Goal: Use online tool/utility: Utilize a website feature to perform a specific function

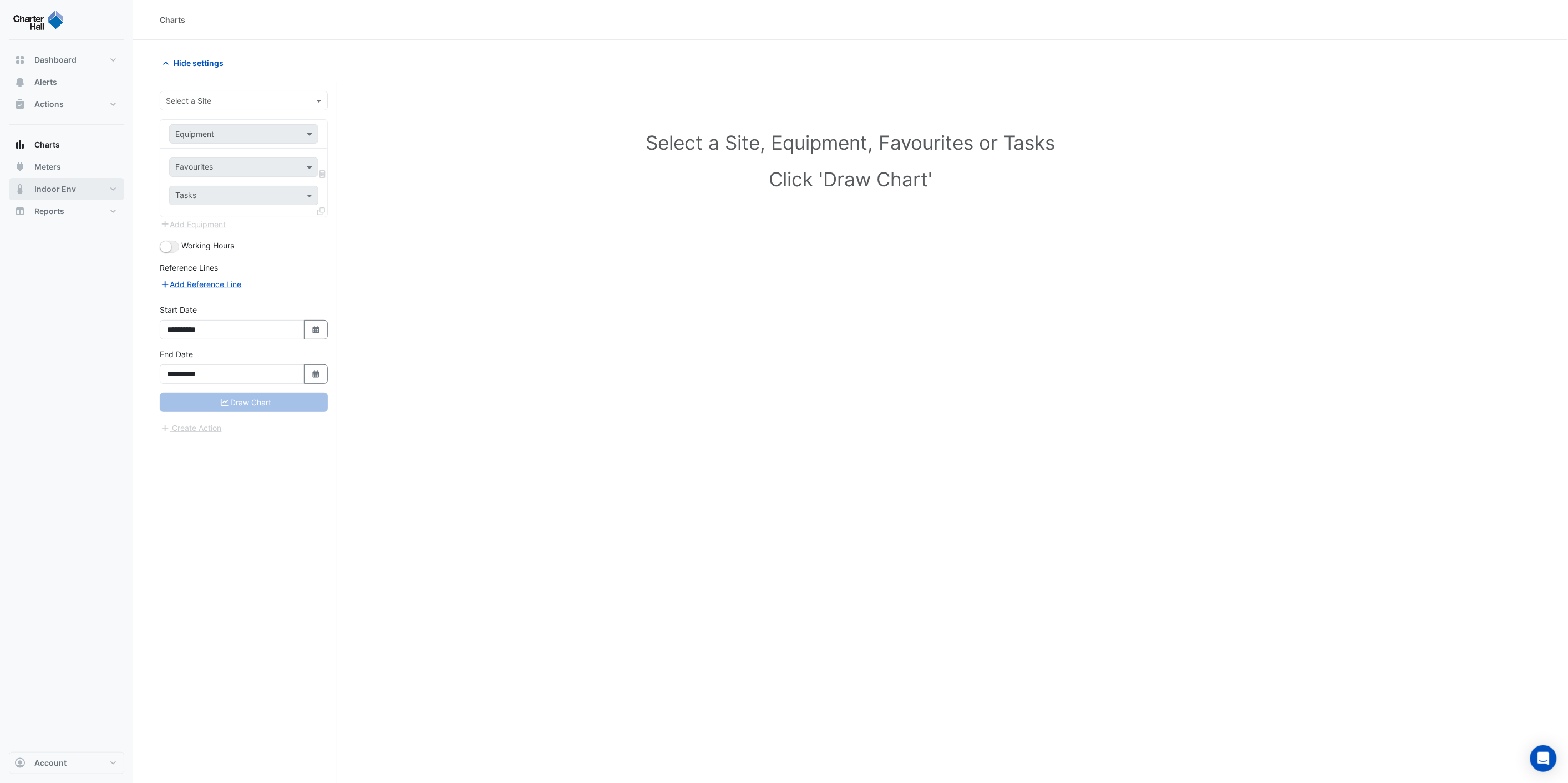
click at [46, 192] on span "Indoor Env" at bounding box center [55, 189] width 42 height 11
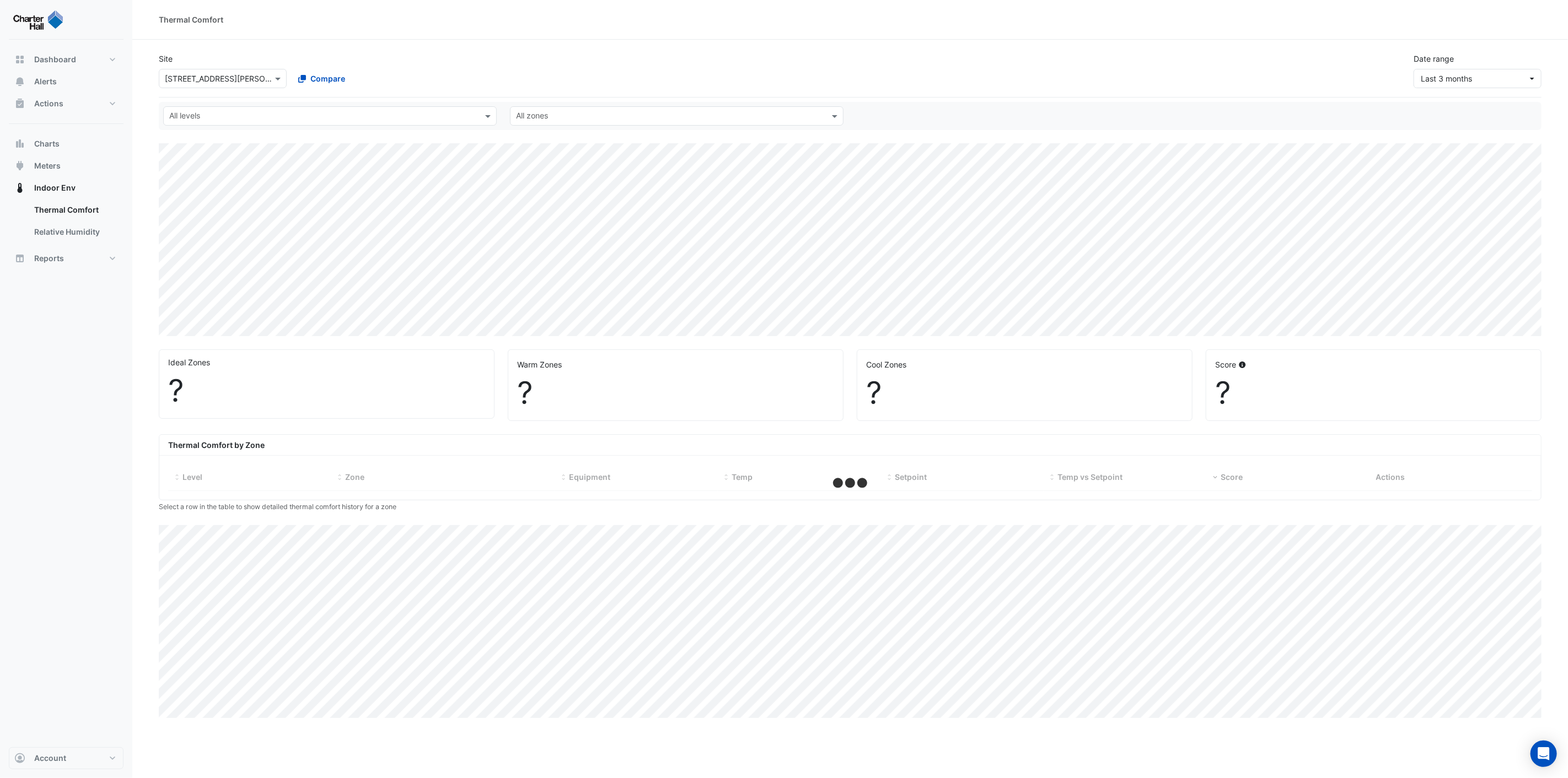
select select "***"
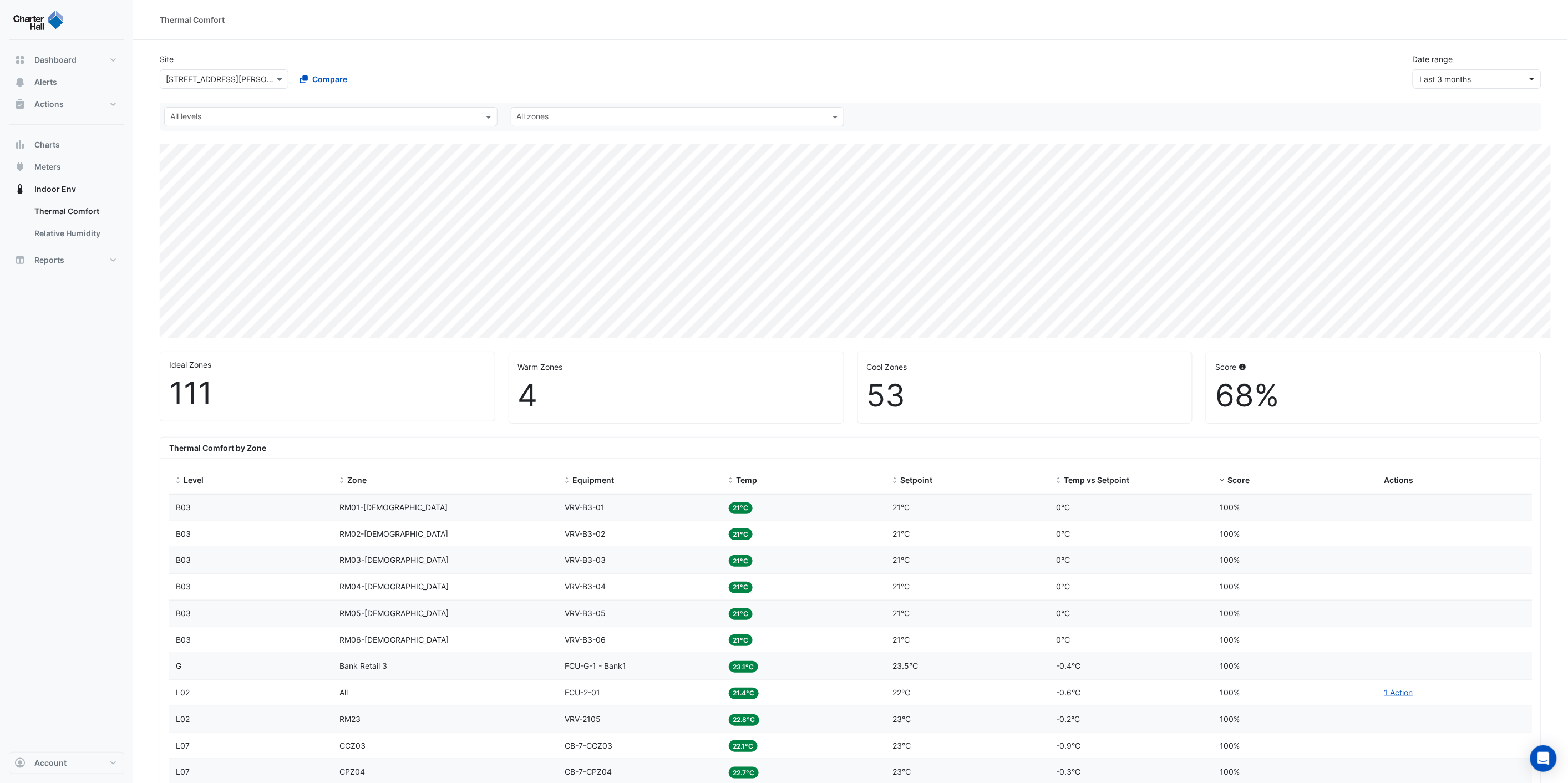
click at [217, 79] on input "text" at bounding box center [214, 79] width 95 height 12
click at [218, 190] on span "[STREET_ADDRESS]" at bounding box center [205, 191] width 72 height 9
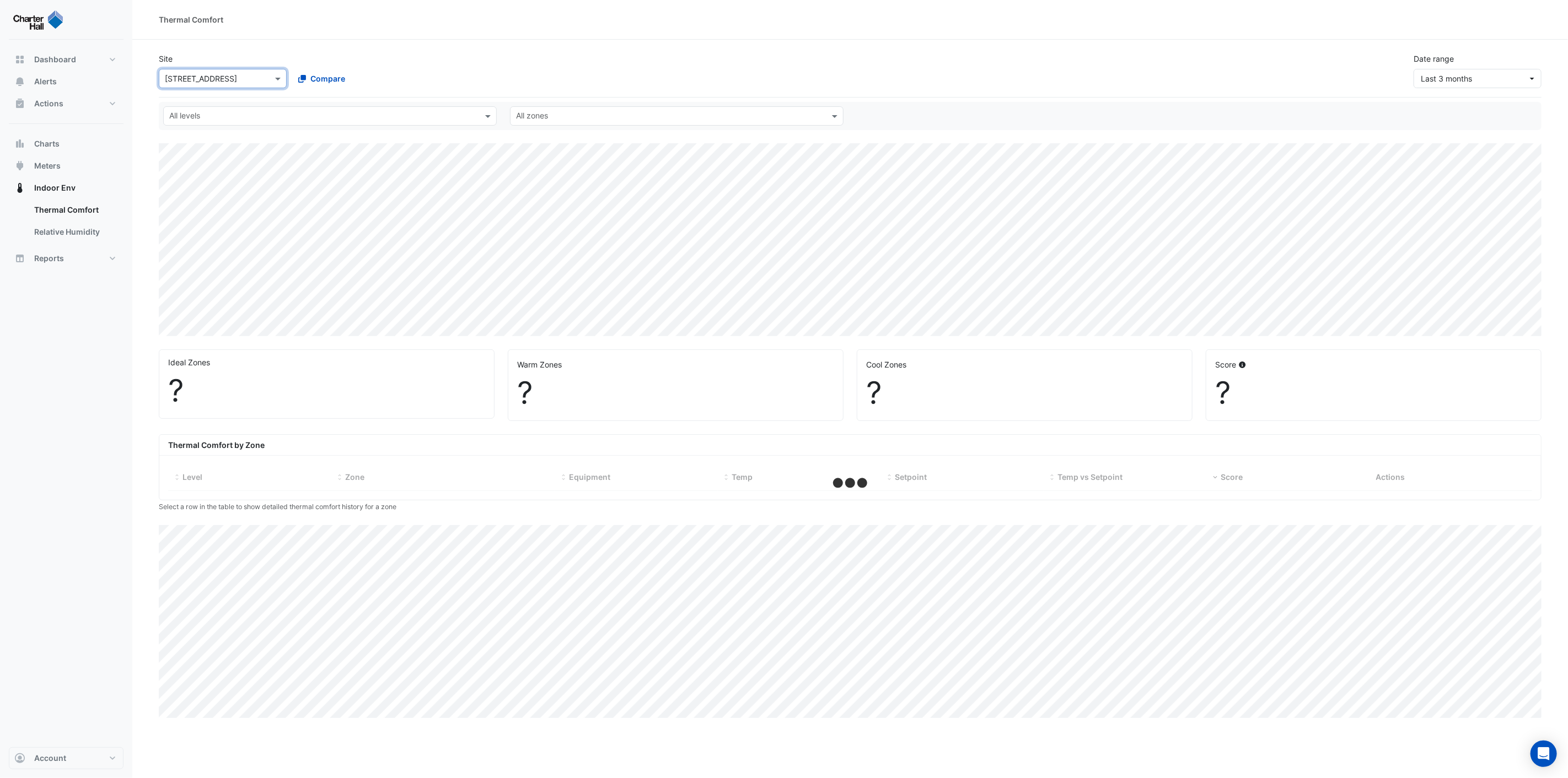
select select "***"
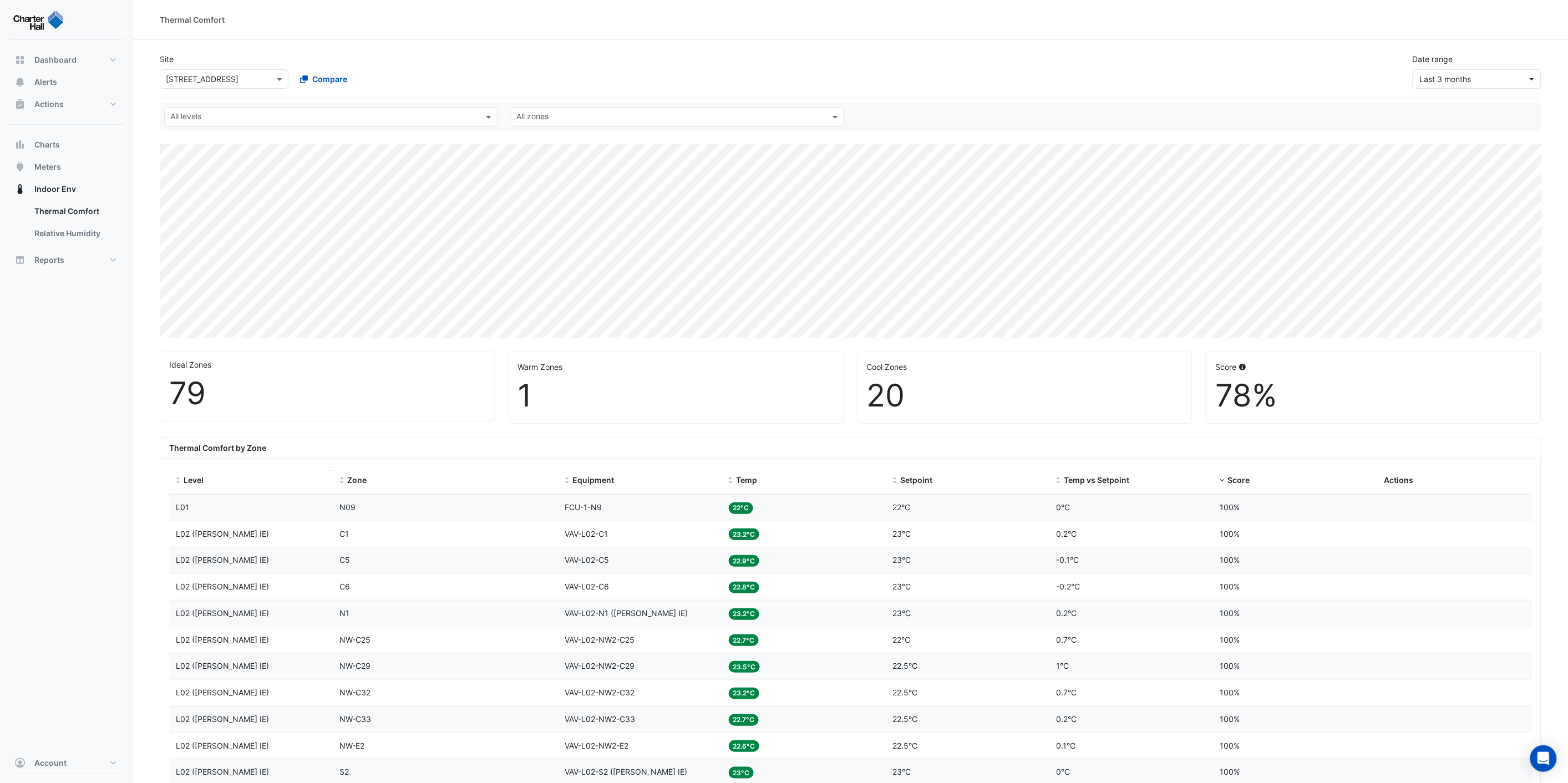
click at [179, 483] on span at bounding box center [178, 481] width 7 height 9
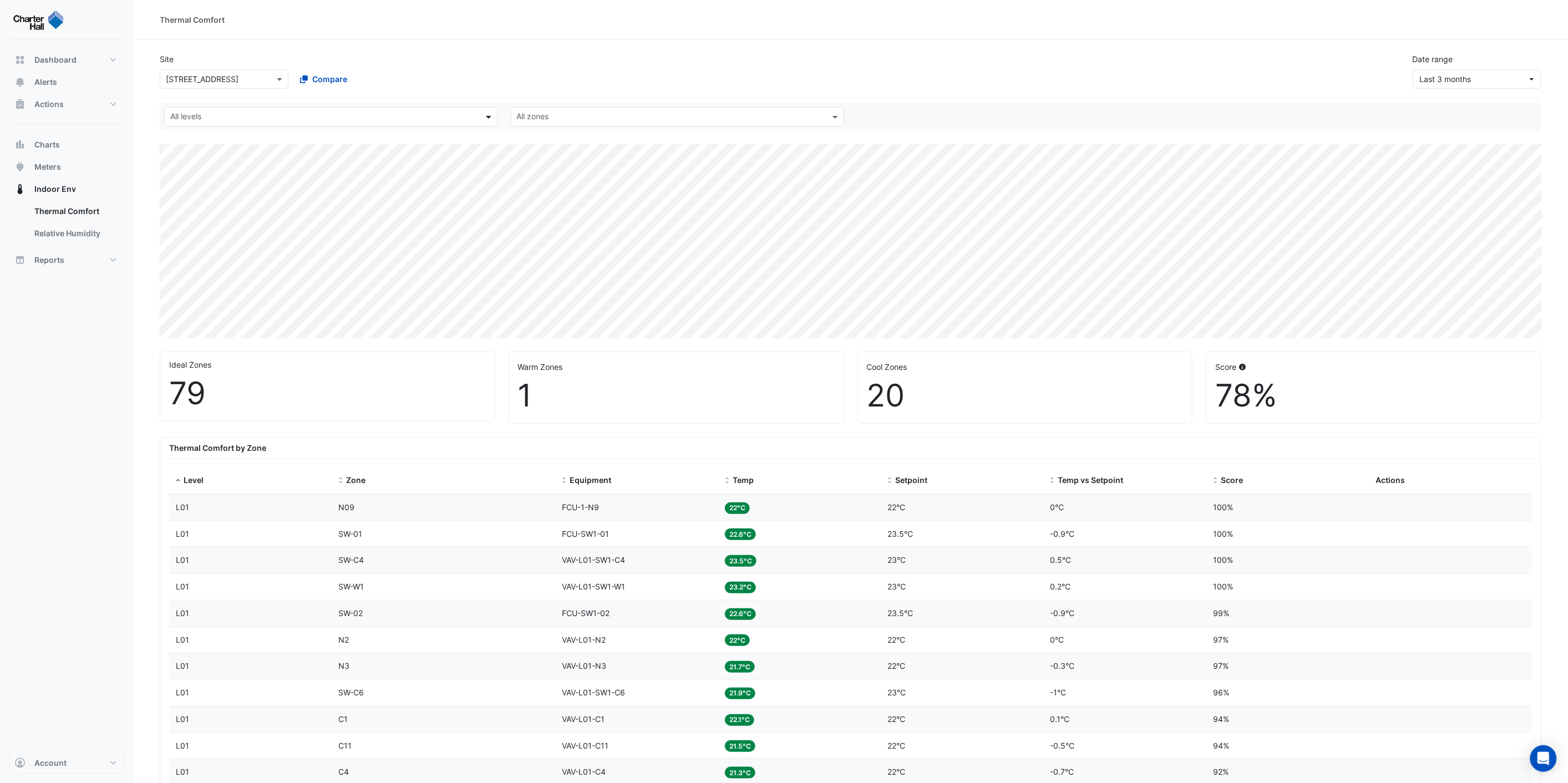
click at [487, 117] on span at bounding box center [490, 116] width 14 height 12
click at [189, 181] on div "L15" at bounding box center [220, 183] width 94 height 12
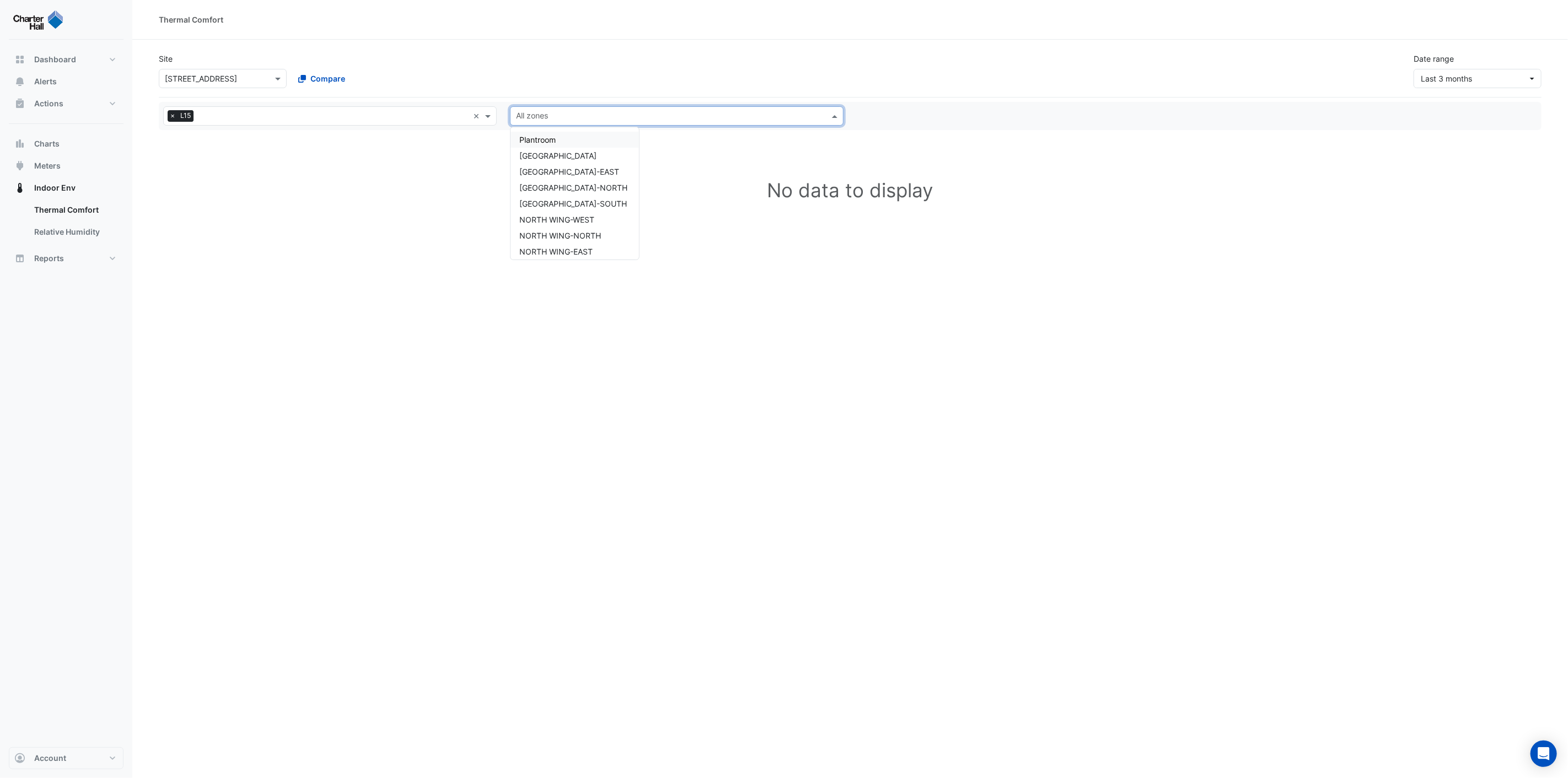
click at [580, 117] on input "text" at bounding box center [670, 117] width 308 height 12
click at [454, 70] on div "Site × 2-12 [GEOGRAPHIC_DATA] Compare Date range Last 3 months" at bounding box center [850, 66] width 1395 height 44
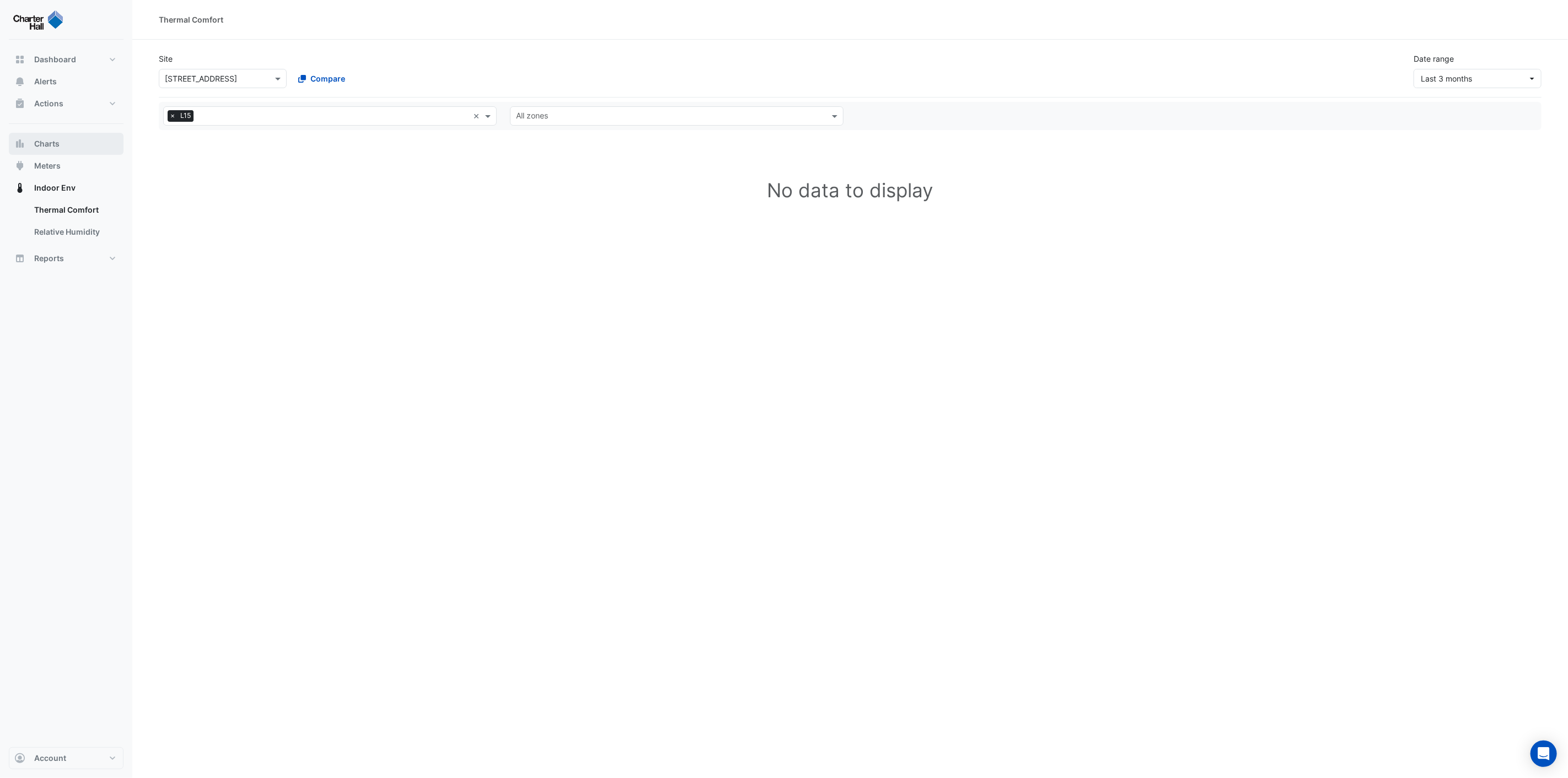
click at [58, 144] on span "Charts" at bounding box center [46, 144] width 25 height 11
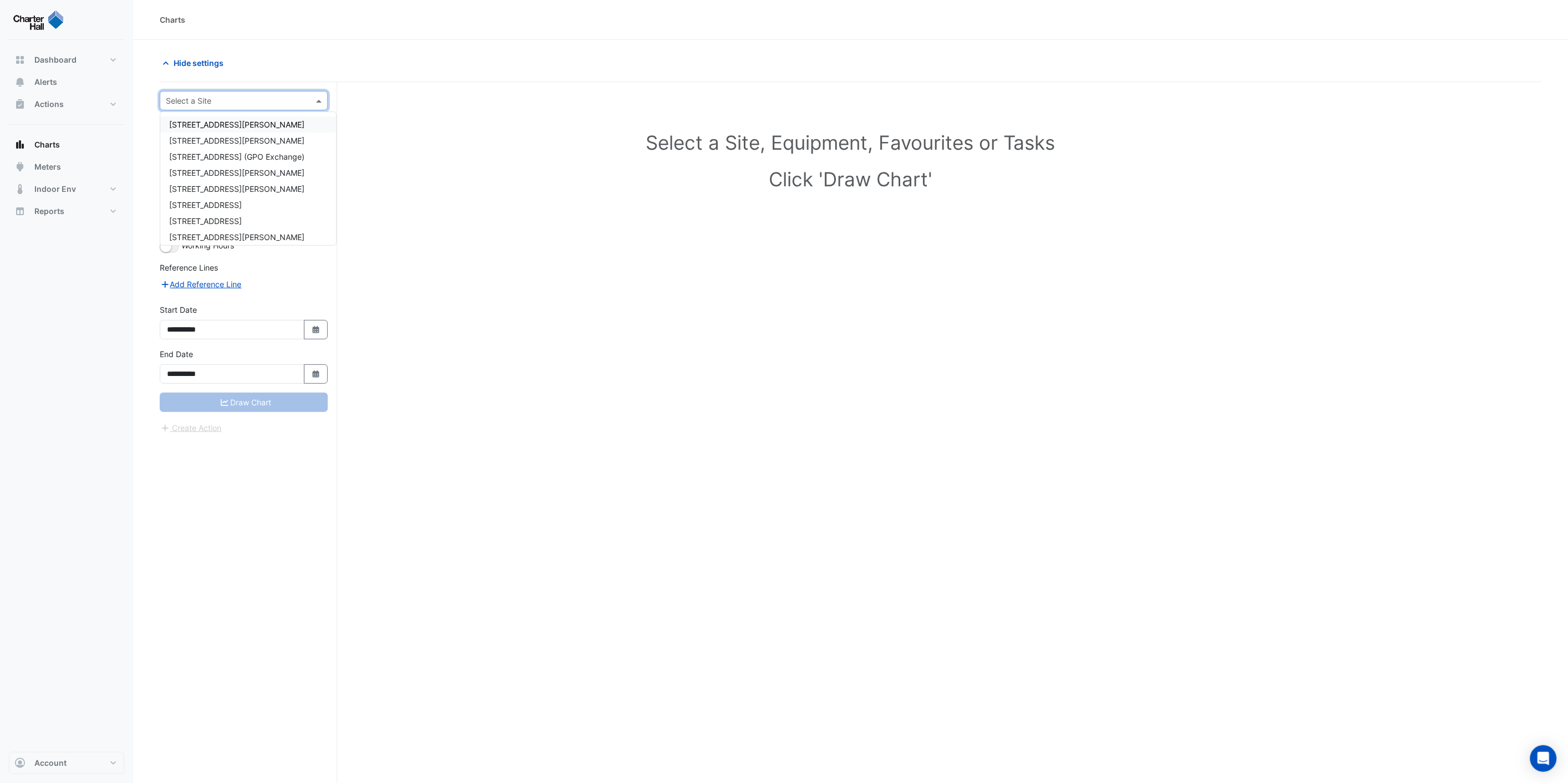
click at [265, 106] on input "text" at bounding box center [233, 101] width 134 height 12
click at [209, 209] on span "[STREET_ADDRESS]" at bounding box center [205, 214] width 72 height 9
click at [279, 136] on input "text" at bounding box center [233, 135] width 115 height 12
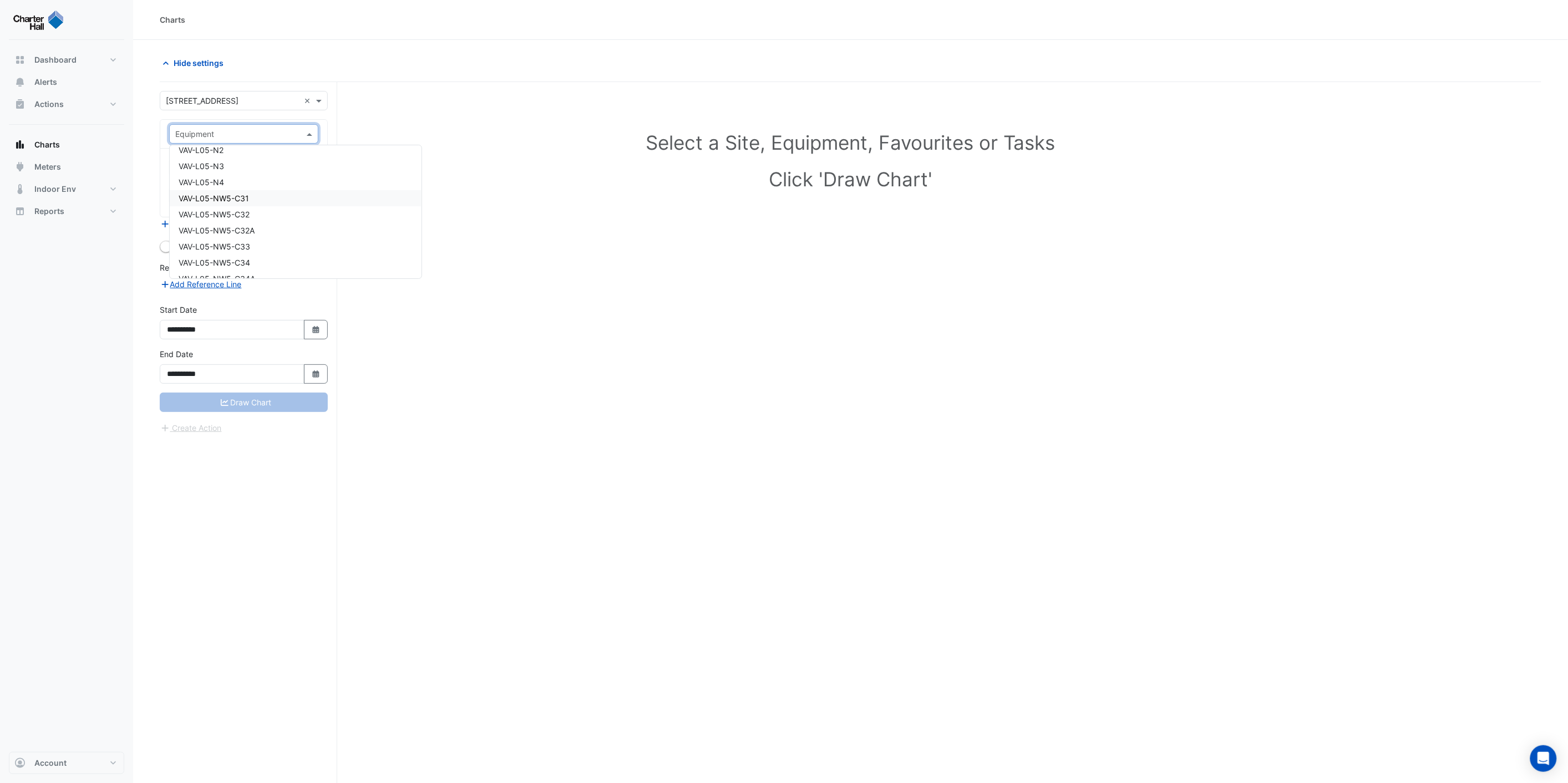
click at [225, 193] on span "VAV-L05-NW5-C31" at bounding box center [214, 198] width 71 height 9
click at [257, 134] on input "text" at bounding box center [233, 135] width 115 height 12
click at [386, 115] on div "Select a Site, Equipment, Favourites or Tasks Click 'Draw Chart'" at bounding box center [850, 163] width 1368 height 136
click at [263, 169] on input "text" at bounding box center [238, 168] width 124 height 12
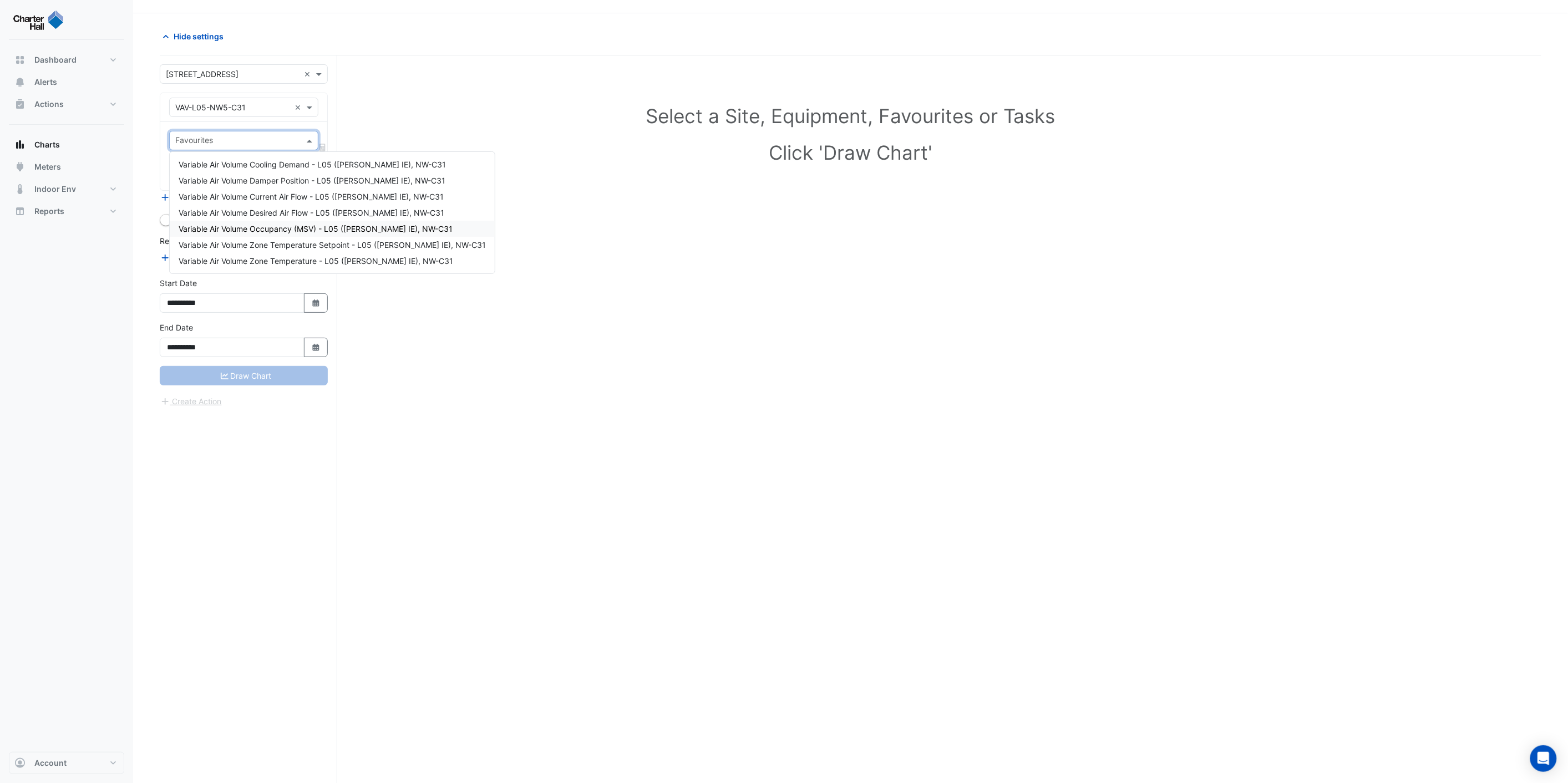
scroll to position [42, 0]
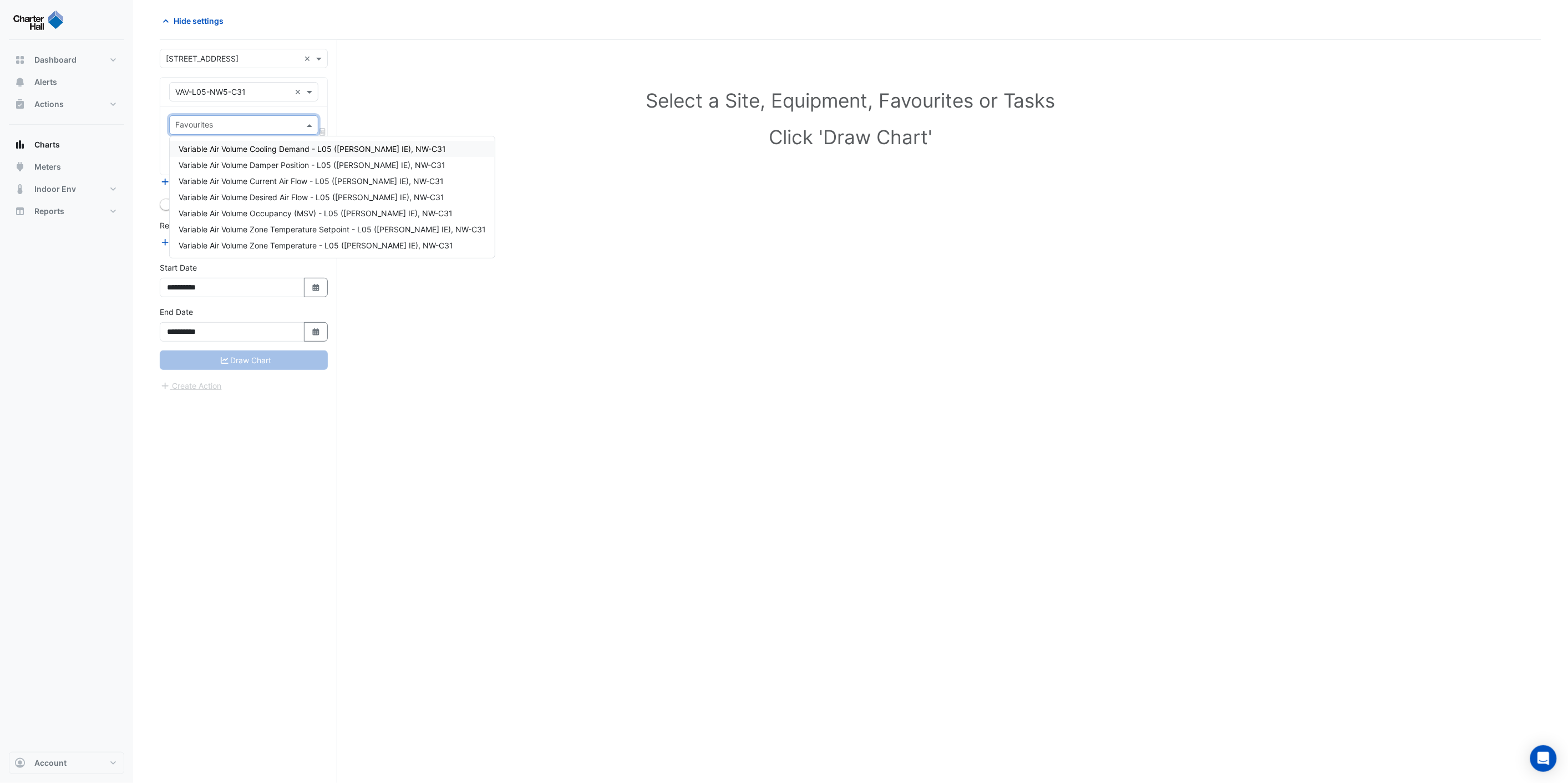
click at [138, 150] on section "**********" at bounding box center [850, 391] width 1435 height 786
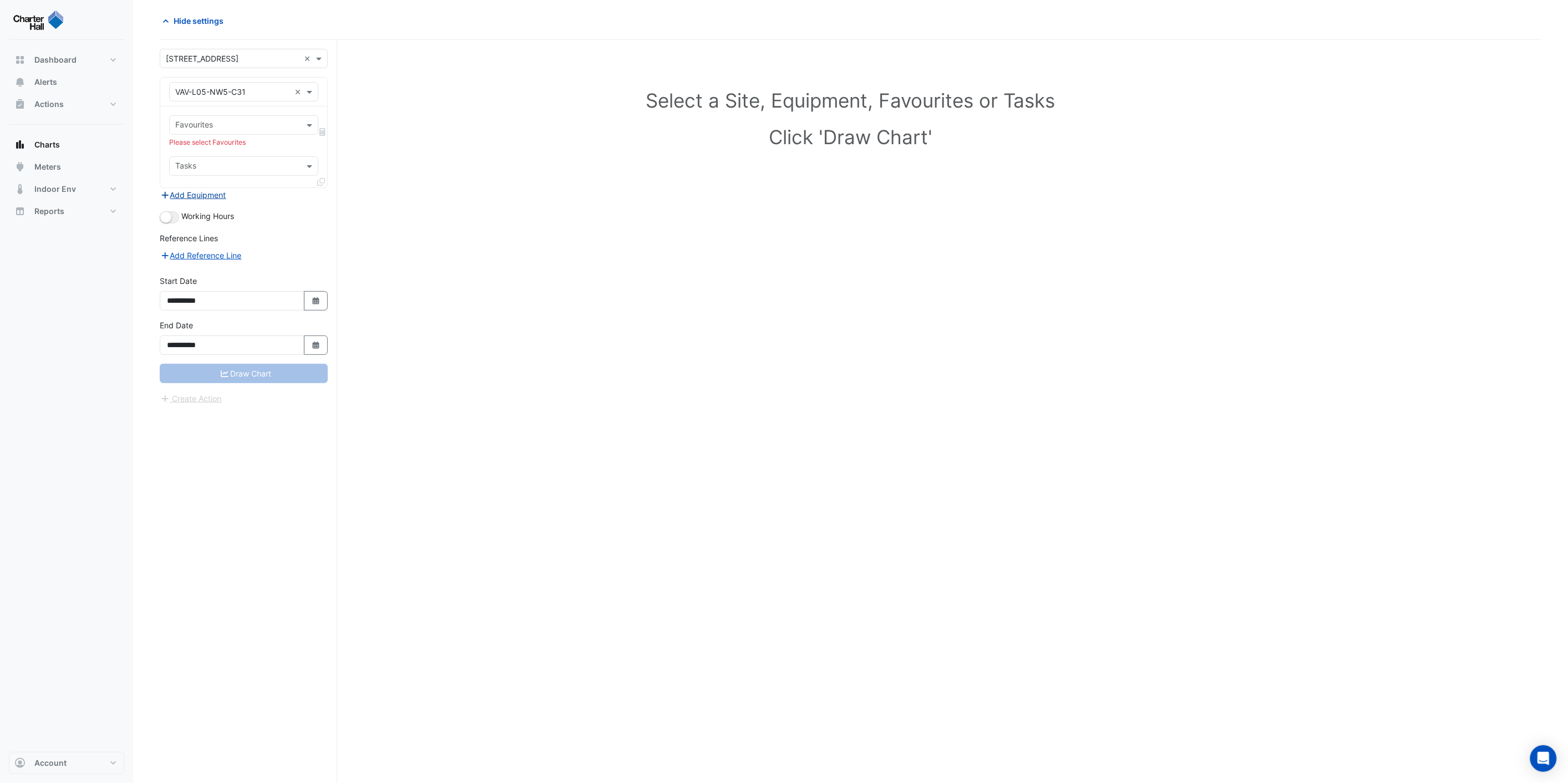
click at [206, 194] on button "Add Equipment" at bounding box center [193, 195] width 67 height 13
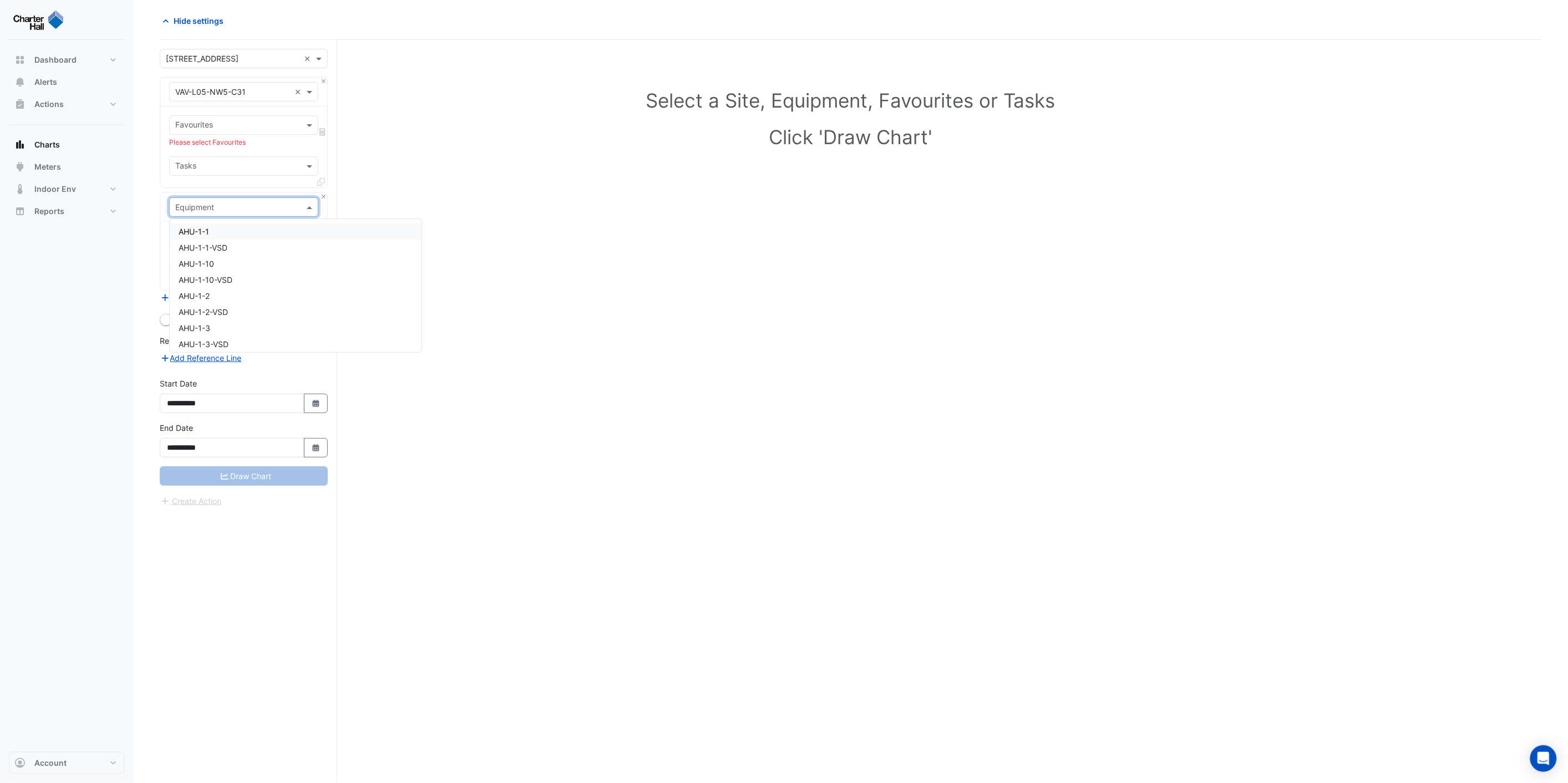
click at [224, 202] on input "text" at bounding box center [233, 207] width 115 height 12
type input "*"
type input "*******"
click at [220, 294] on span "VAV-L05-C13" at bounding box center [203, 296] width 49 height 9
click at [252, 166] on input "text" at bounding box center [238, 167] width 124 height 12
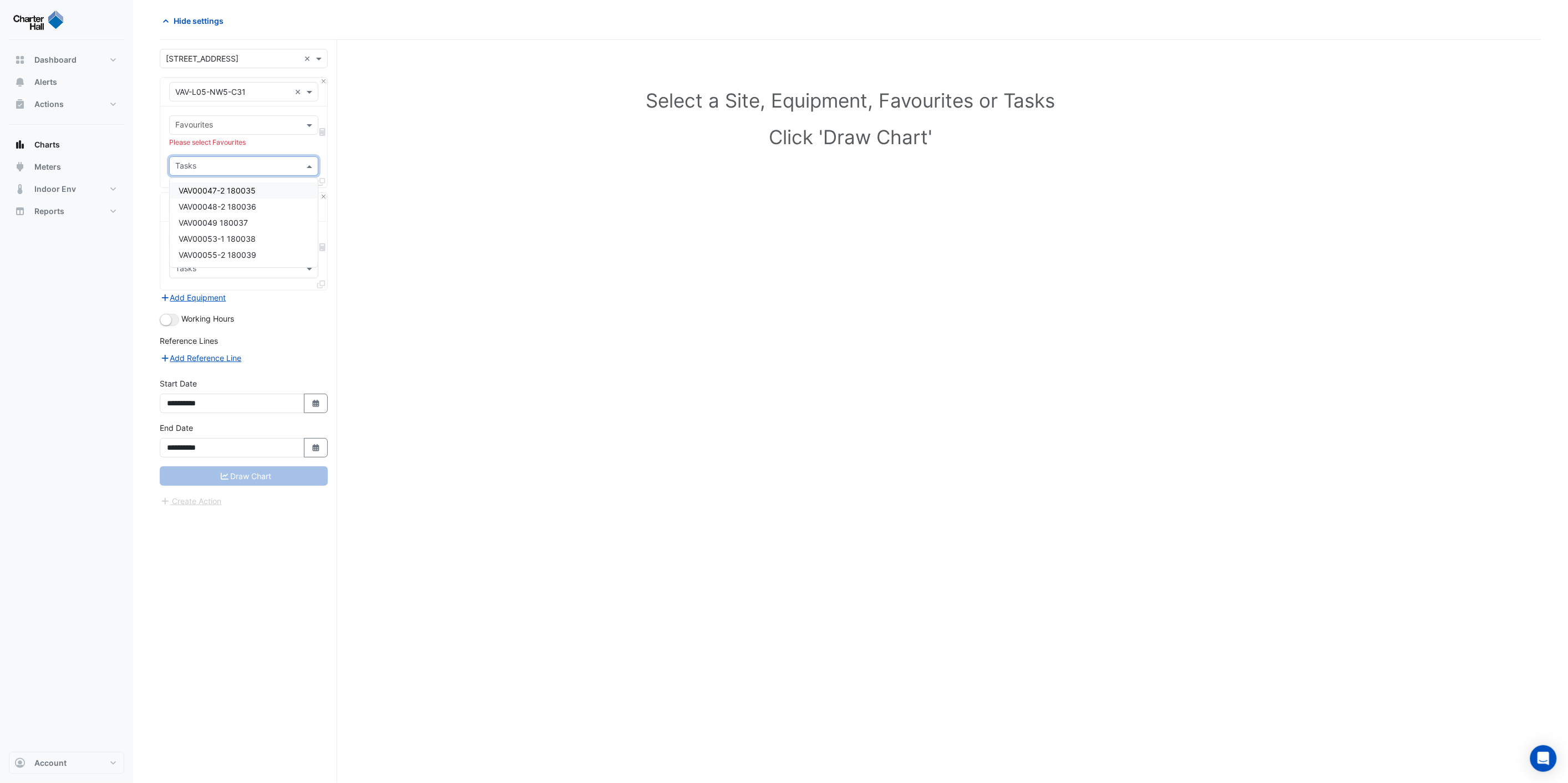
click at [230, 188] on span "VAV00047-2 180035" at bounding box center [216, 190] width 77 height 9
click at [261, 128] on input "text" at bounding box center [238, 126] width 124 height 12
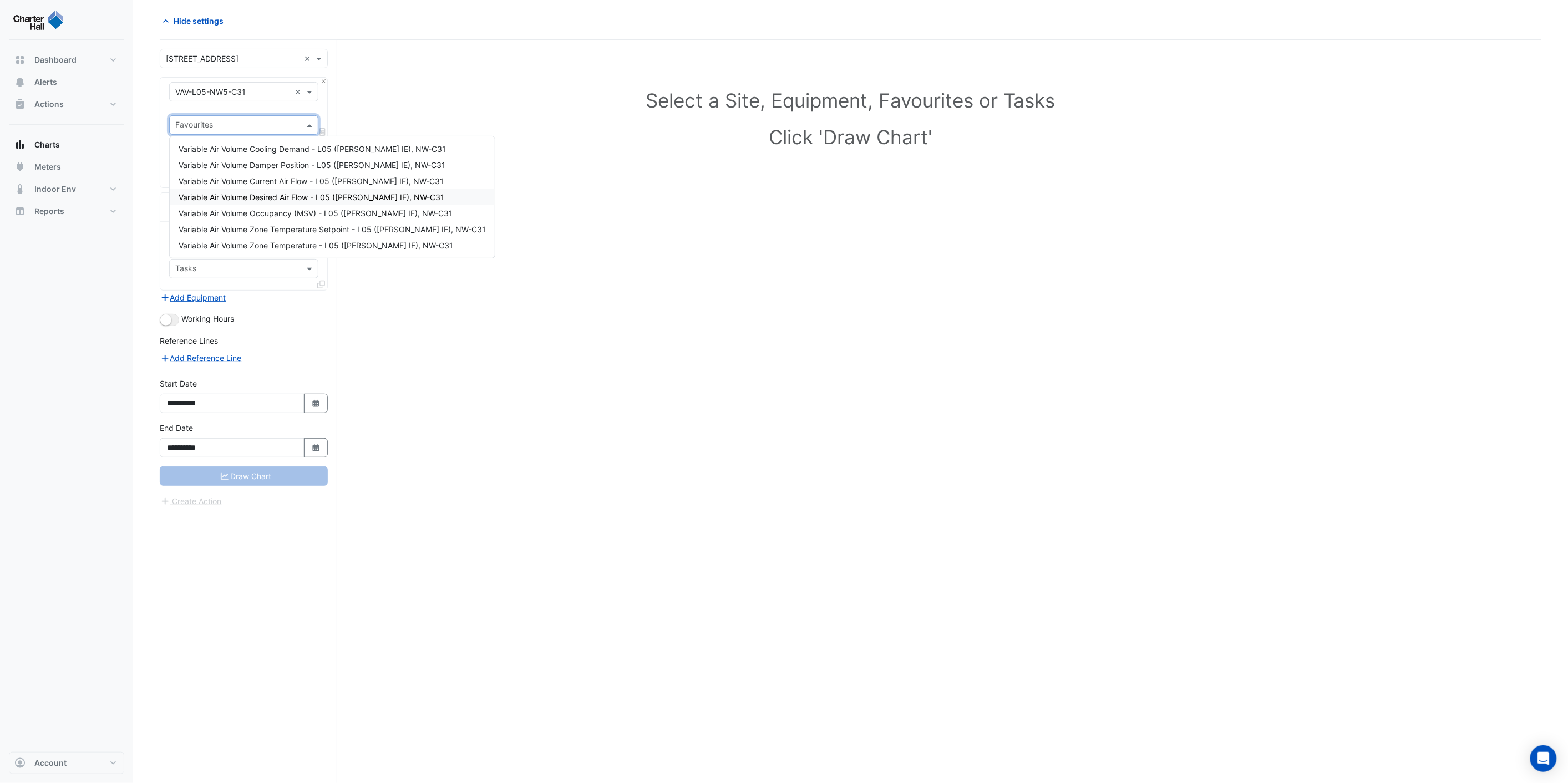
click at [249, 195] on span "Variable Air Volume Desired Air Flow - L05 ([PERSON_NAME] IE), NW-C31" at bounding box center [311, 197] width 266 height 9
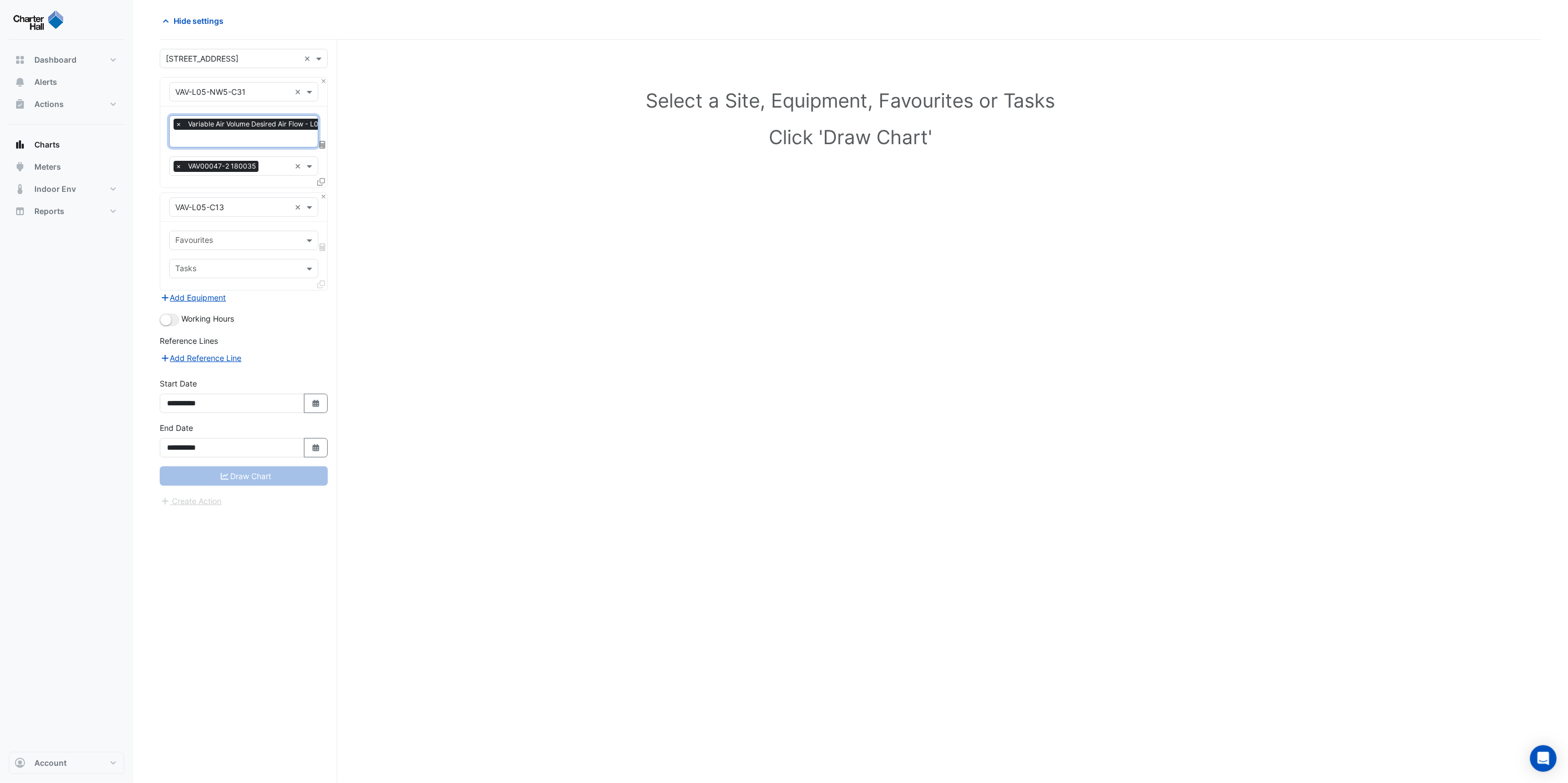
click at [240, 241] on input "text" at bounding box center [238, 241] width 124 height 12
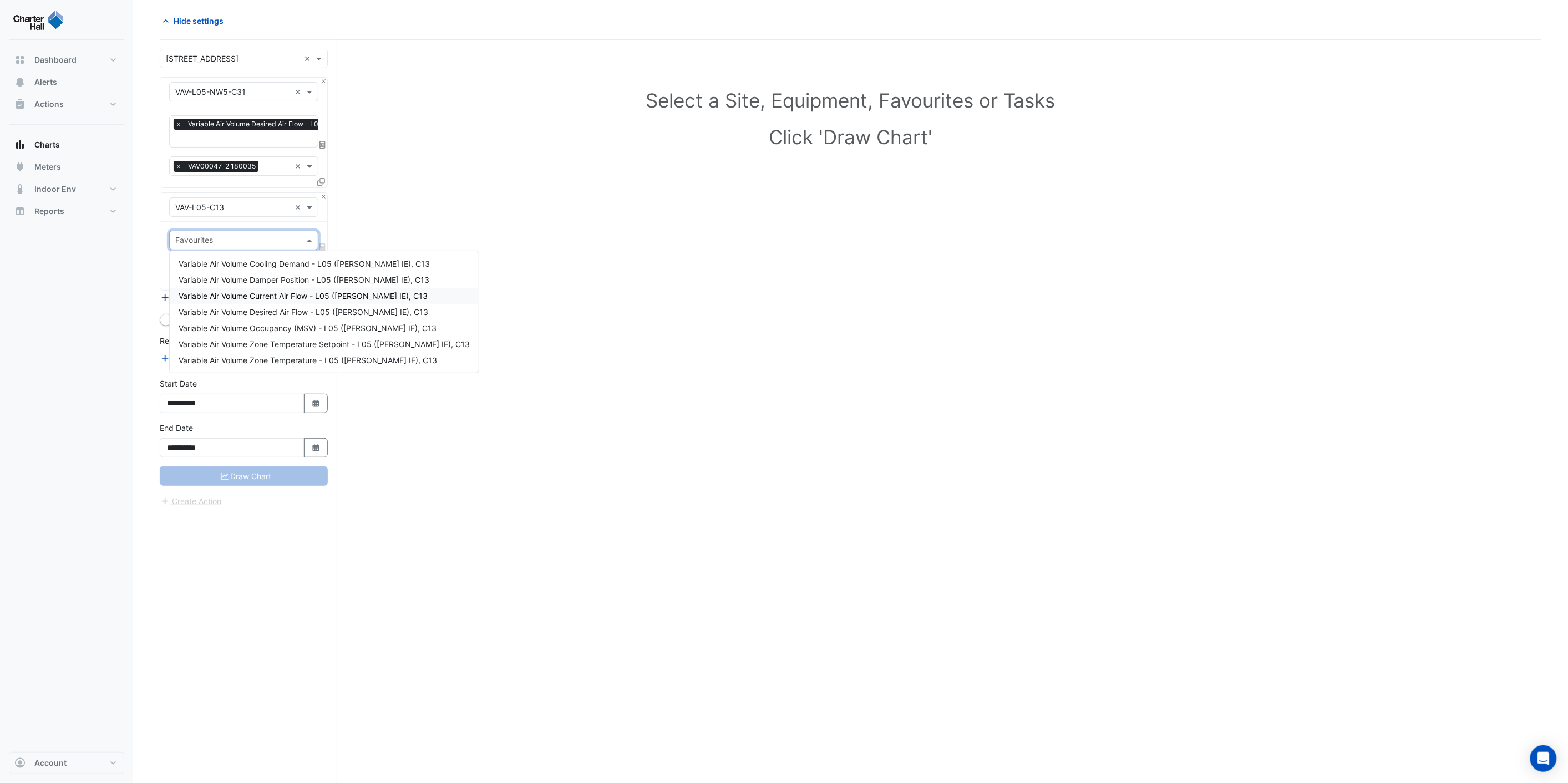
click at [291, 294] on span "Variable Air Volume Current Air Flow - L05 ([PERSON_NAME] IE), C13" at bounding box center [303, 296] width 249 height 9
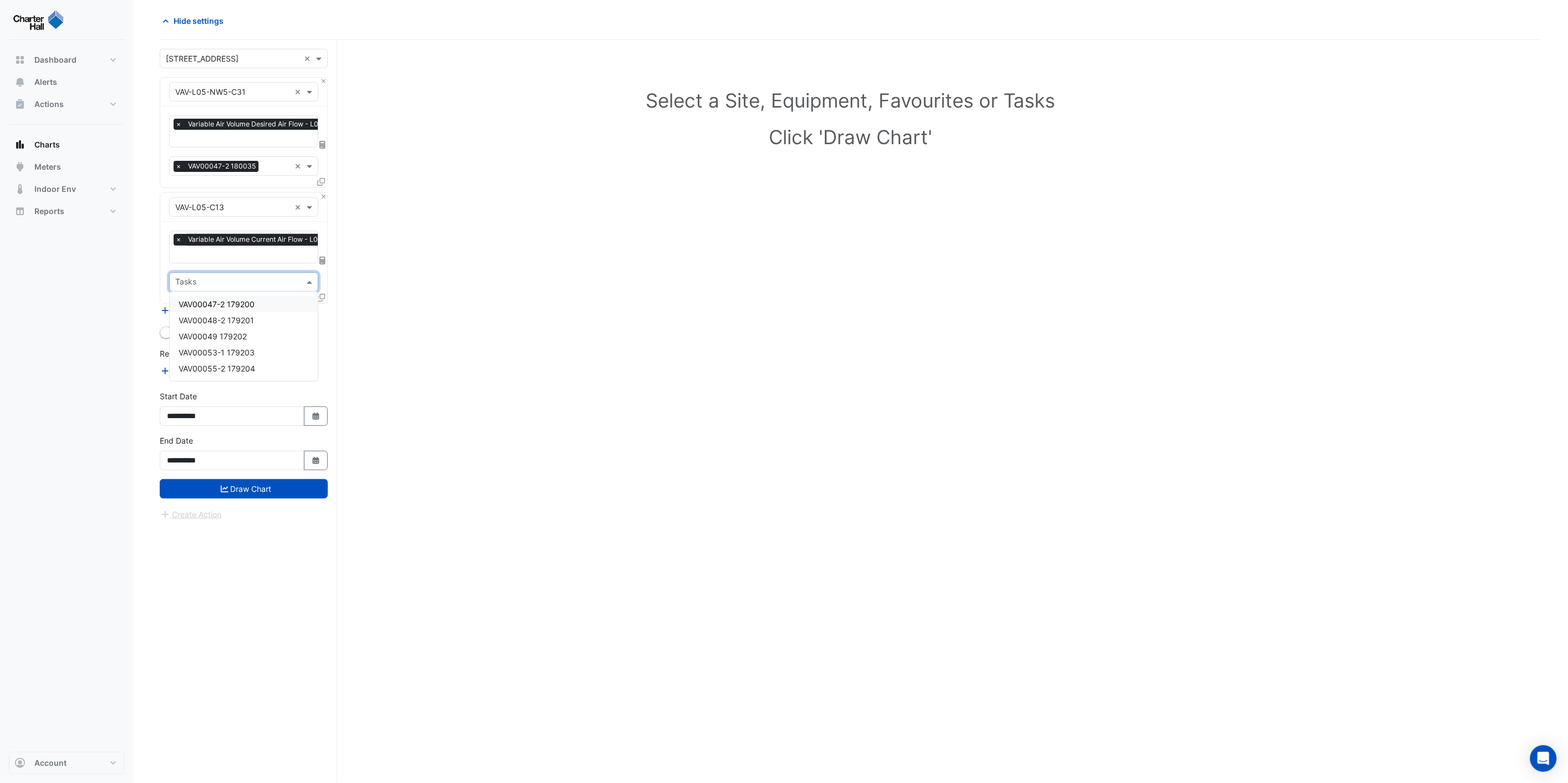
click at [229, 283] on input "text" at bounding box center [238, 283] width 124 height 12
click at [244, 480] on button "Draw Chart" at bounding box center [243, 489] width 168 height 20
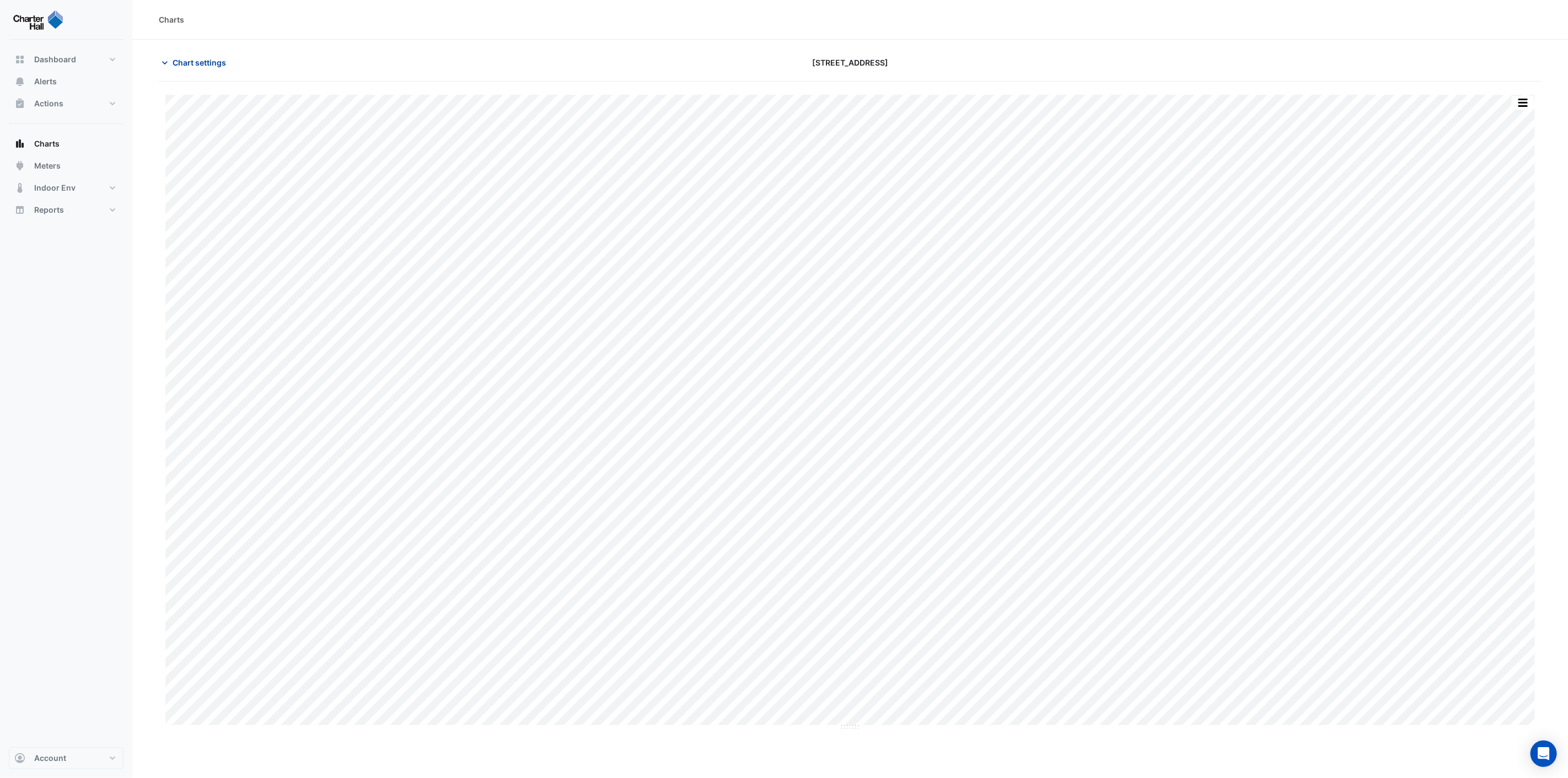
click at [166, 62] on icon "button" at bounding box center [165, 63] width 6 height 4
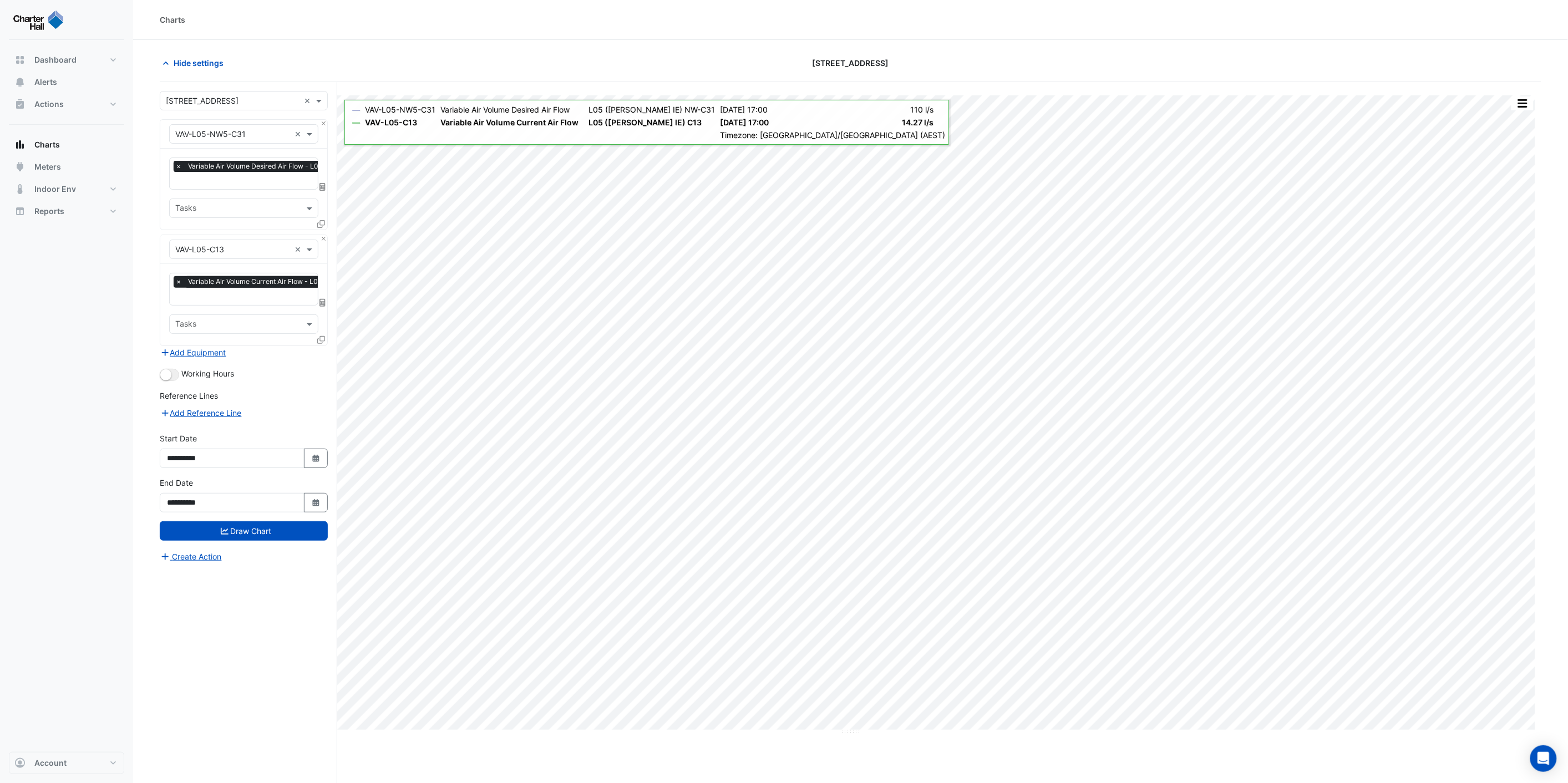
click at [179, 166] on span "×" at bounding box center [178, 166] width 10 height 11
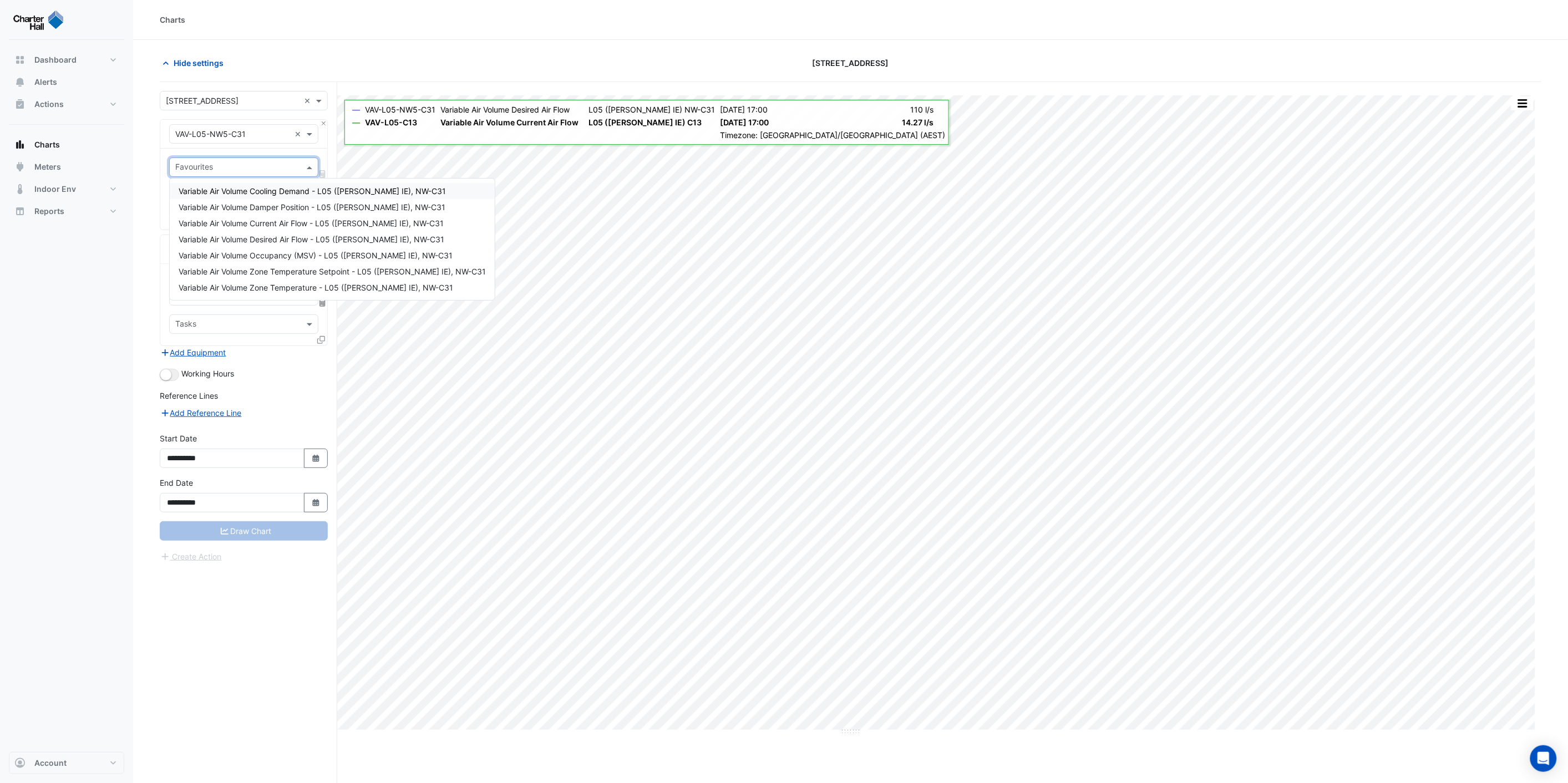
click at [205, 167] on input "text" at bounding box center [238, 168] width 124 height 12
click at [318, 219] on span "Variable Air Volume Current Air Flow - L05 ([PERSON_NAME] IE), NW-C31" at bounding box center [310, 223] width 265 height 9
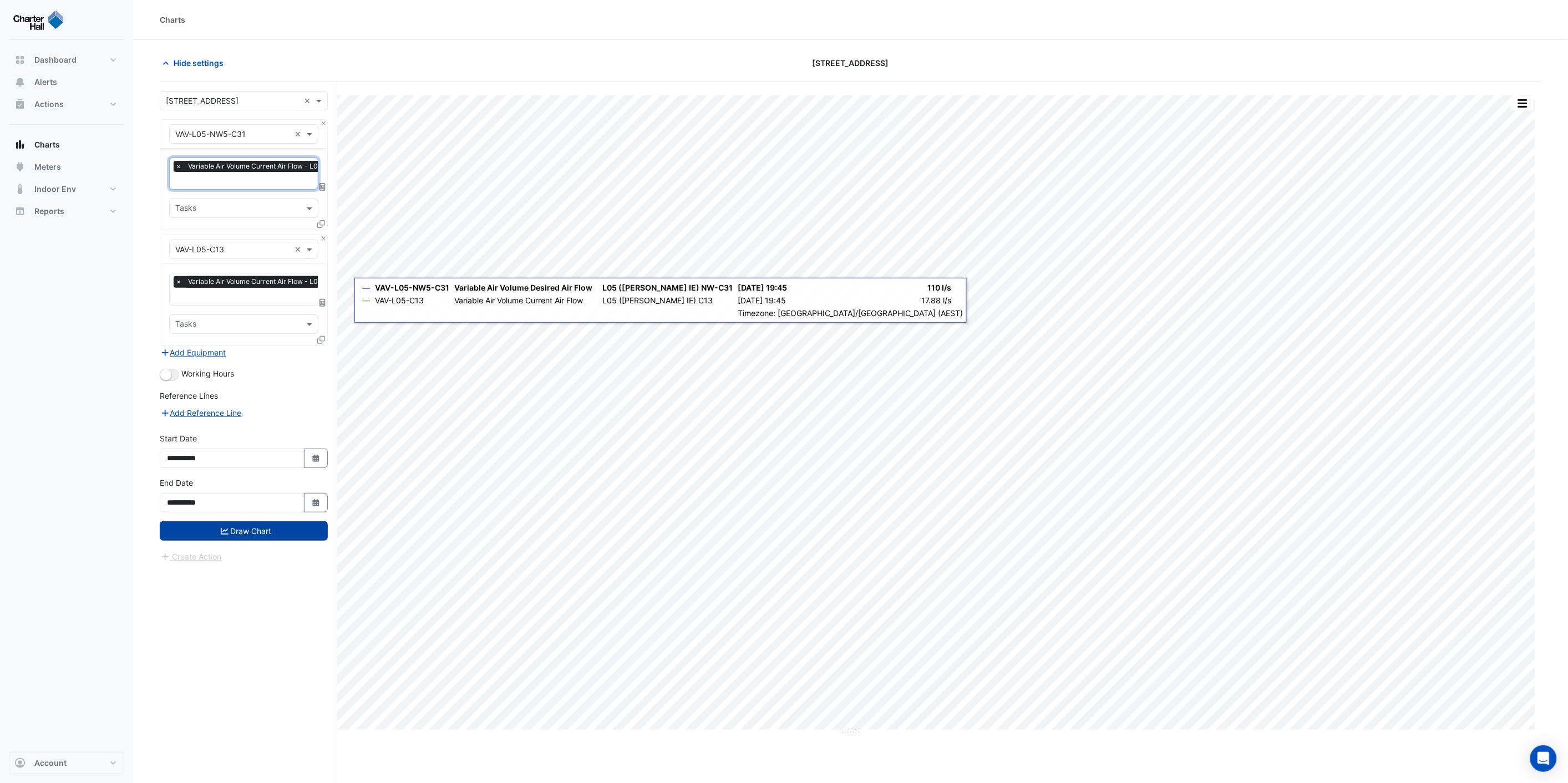
click at [252, 525] on button "Draw Chart" at bounding box center [243, 530] width 168 height 20
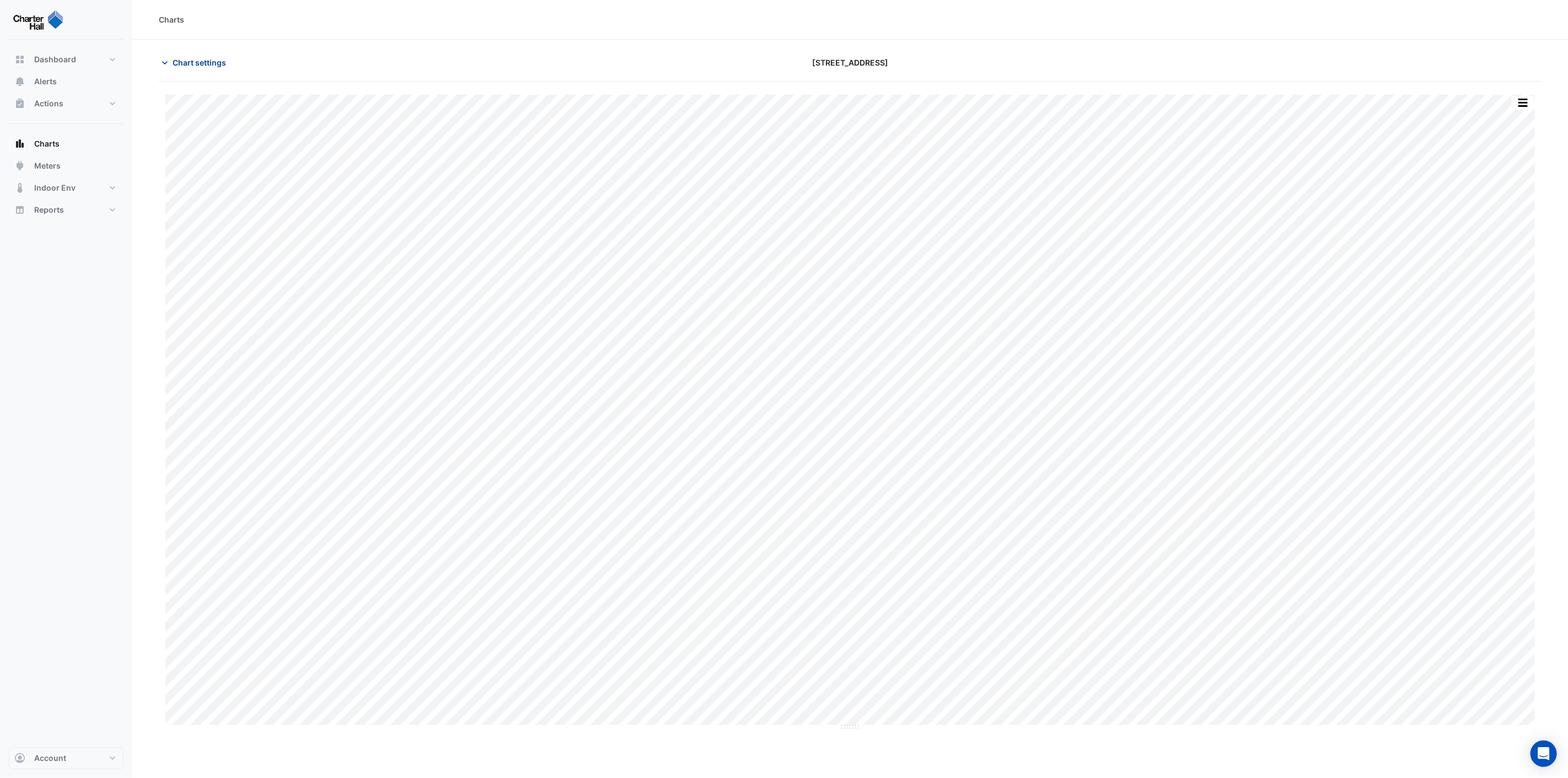
click at [164, 58] on icon "button" at bounding box center [165, 63] width 11 height 11
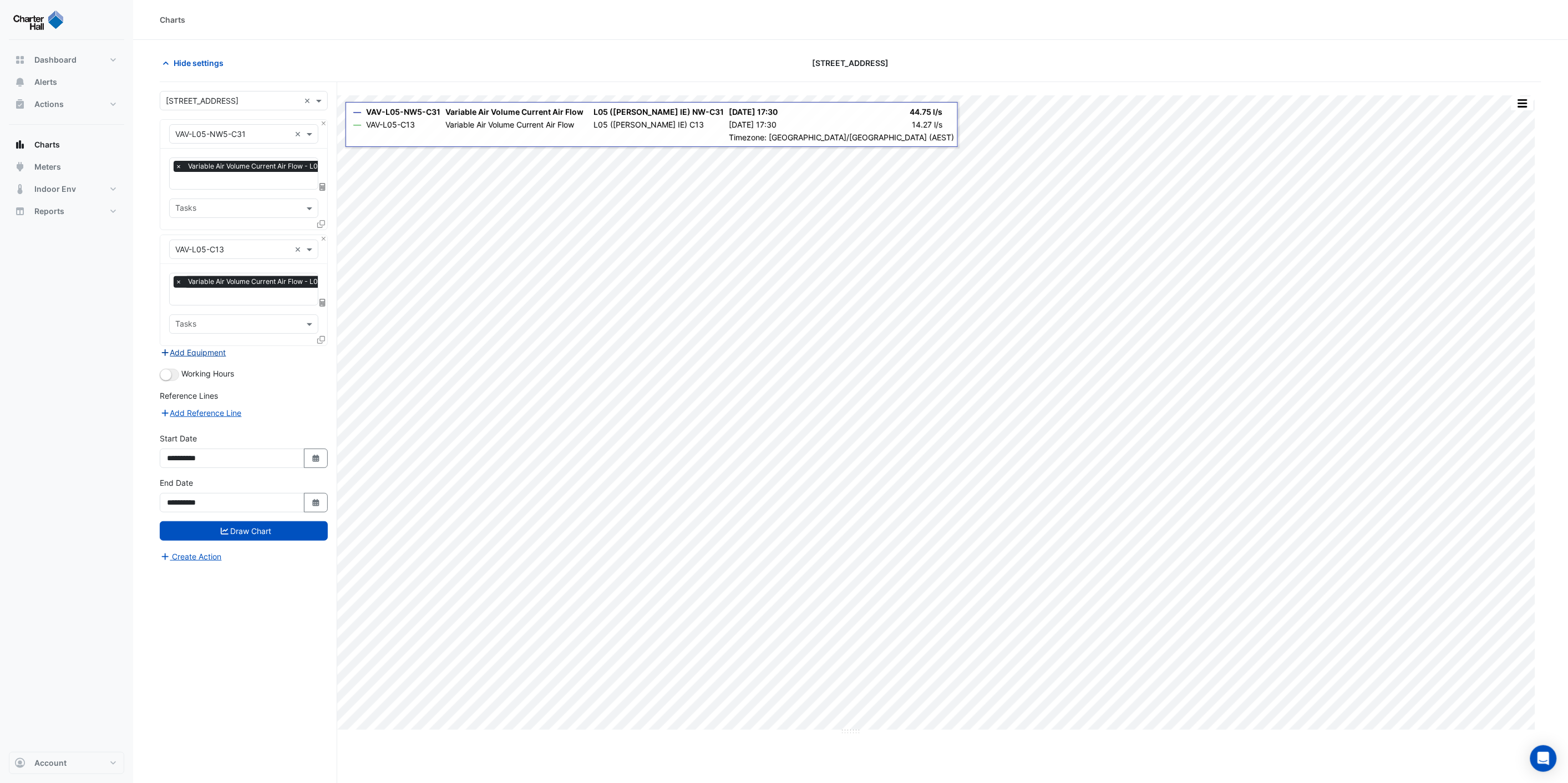
click at [191, 349] on button "Add Equipment" at bounding box center [193, 353] width 67 height 13
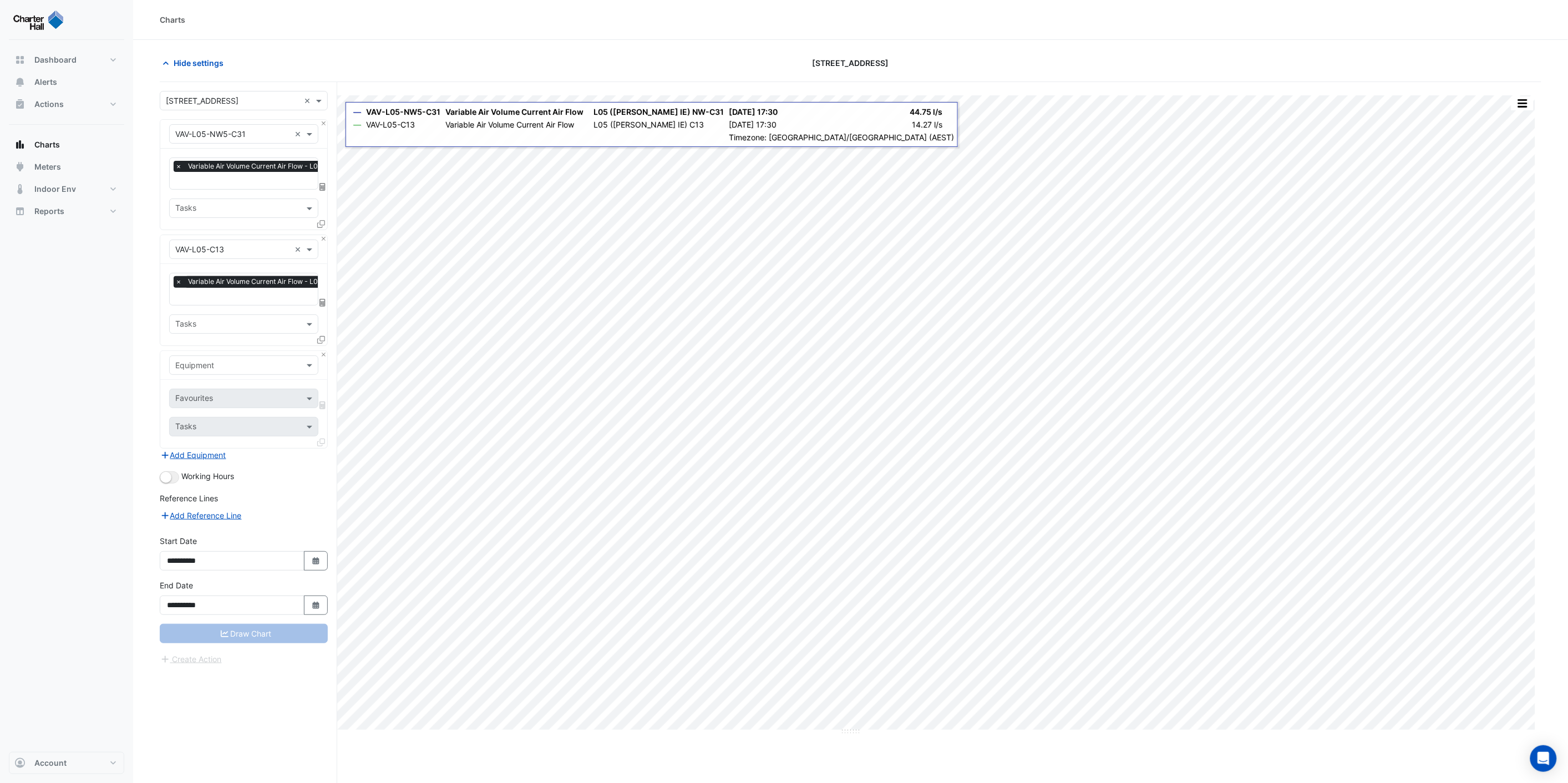
click at [209, 362] on input "text" at bounding box center [233, 366] width 115 height 12
type input "*******"
click at [216, 419] on span "VAV-L15-C11" at bounding box center [202, 420] width 46 height 9
click at [242, 401] on input "text" at bounding box center [238, 399] width 124 height 12
click at [272, 450] on span "Variable Air Volume Current Air Flow - L15, C11" at bounding box center [262, 453] width 167 height 9
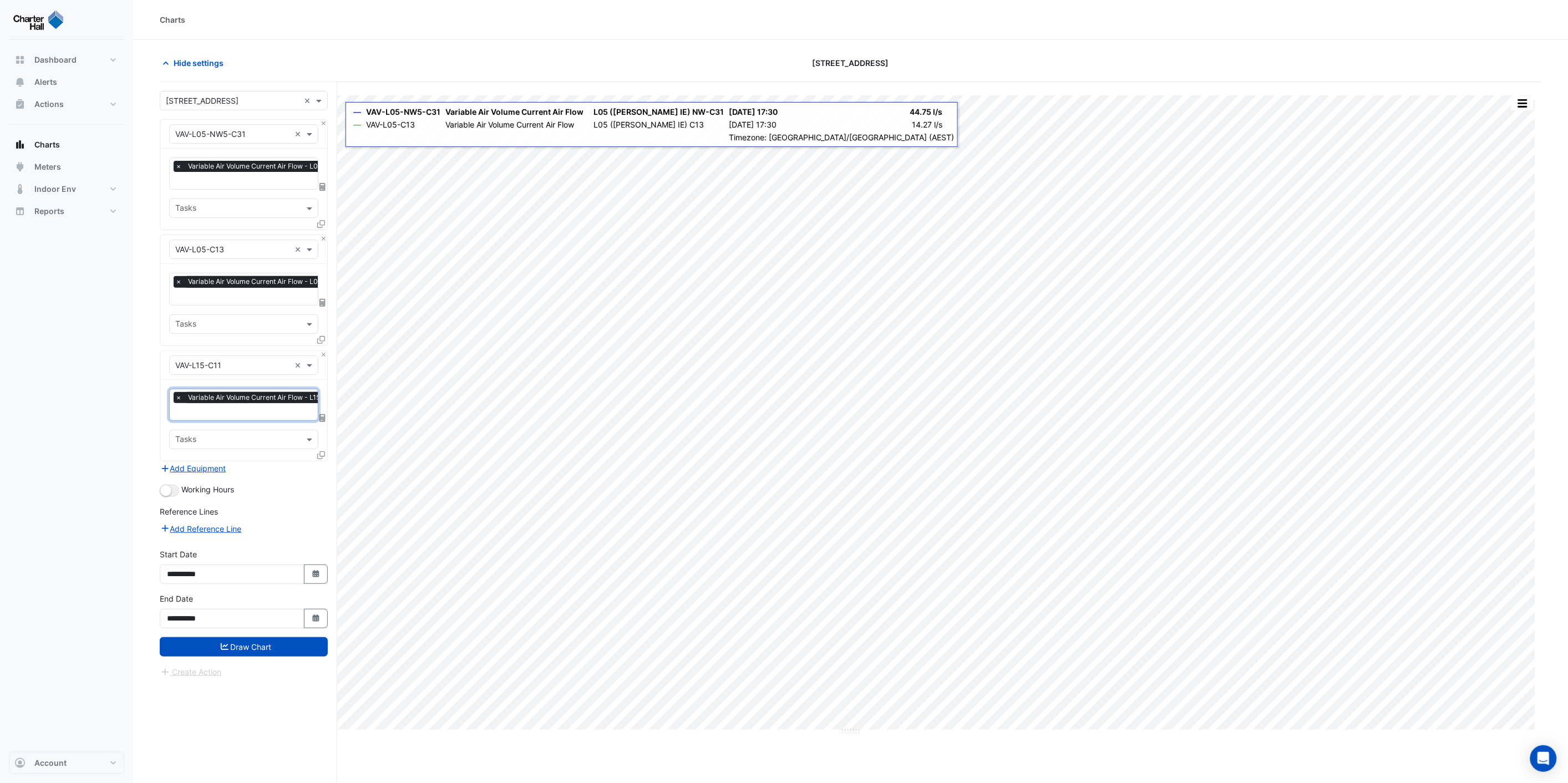
click at [249, 437] on input "text" at bounding box center [238, 440] width 124 height 12
click at [257, 458] on div "VAV00047-2 178197" at bounding box center [243, 460] width 148 height 16
click at [178, 436] on span "×" at bounding box center [178, 439] width 10 height 11
click at [254, 640] on button "Draw Chart" at bounding box center [243, 646] width 168 height 20
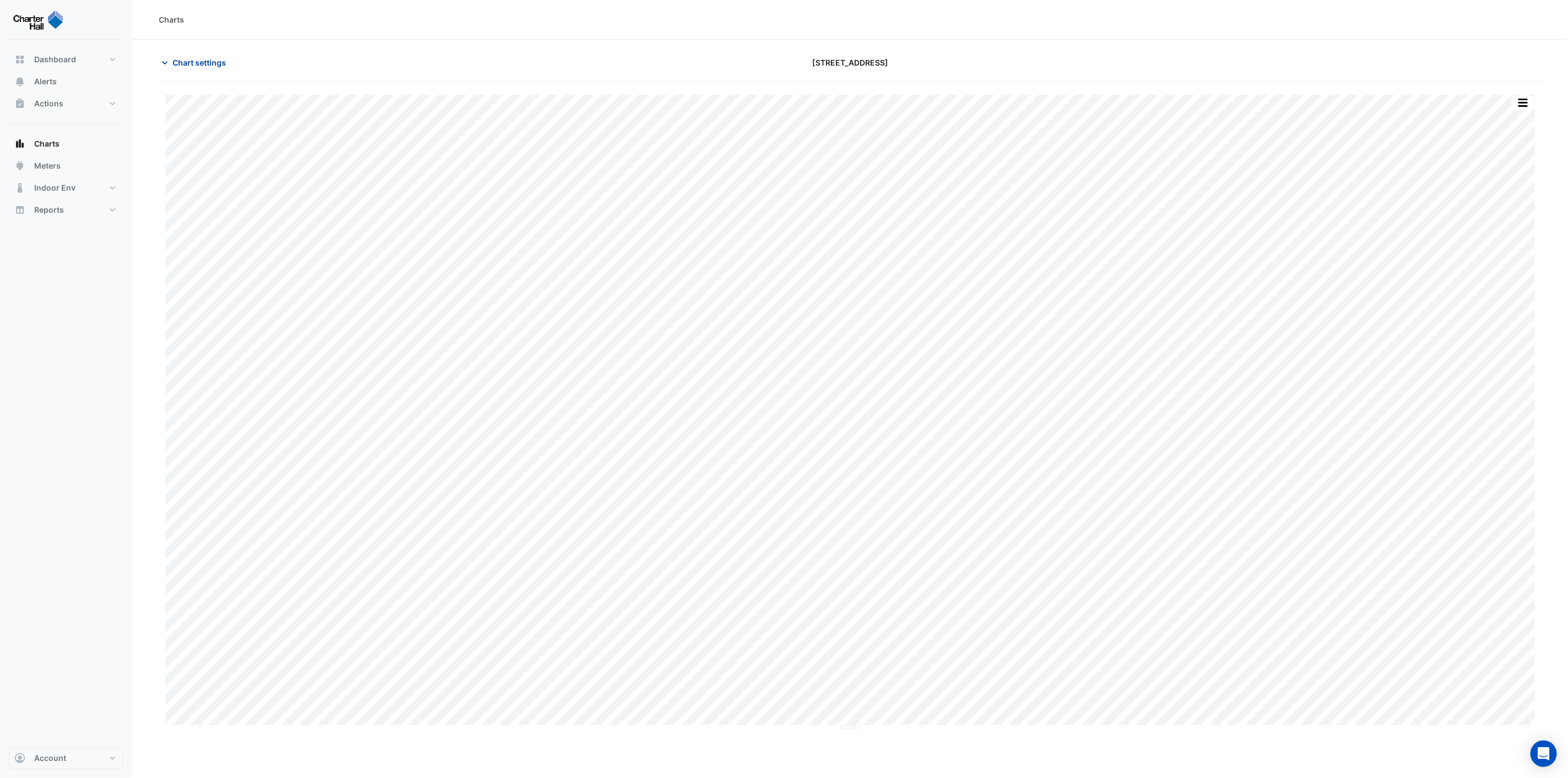
click at [187, 66] on span "Chart settings" at bounding box center [199, 63] width 54 height 12
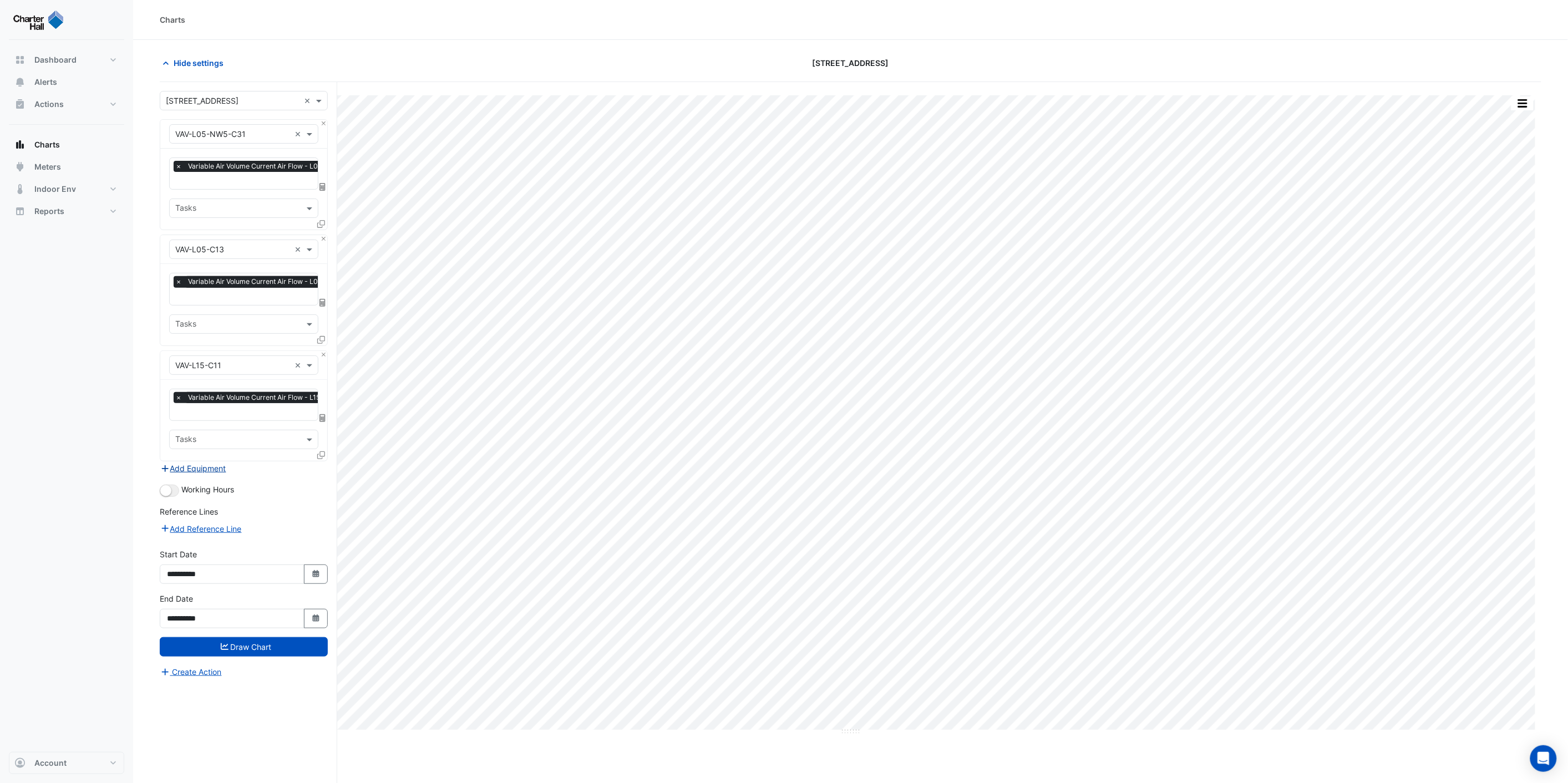
click at [188, 469] on button "Add Equipment" at bounding box center [193, 469] width 67 height 13
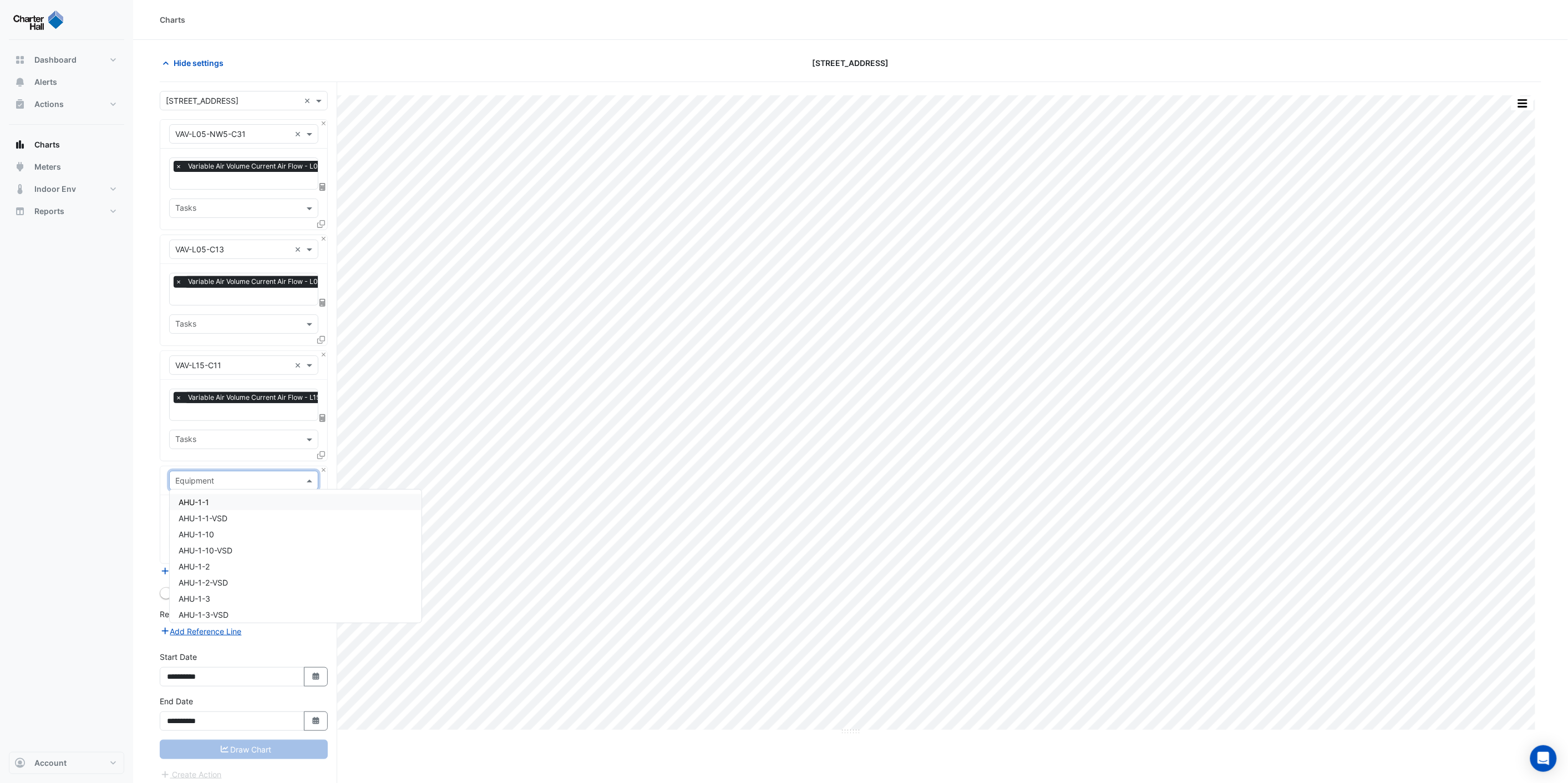
click at [247, 480] on input "text" at bounding box center [233, 481] width 115 height 12
type input "*******"
click at [243, 560] on div "VAV-L20-N5" at bounding box center [243, 561] width 148 height 16
click at [255, 514] on input "text" at bounding box center [238, 515] width 124 height 12
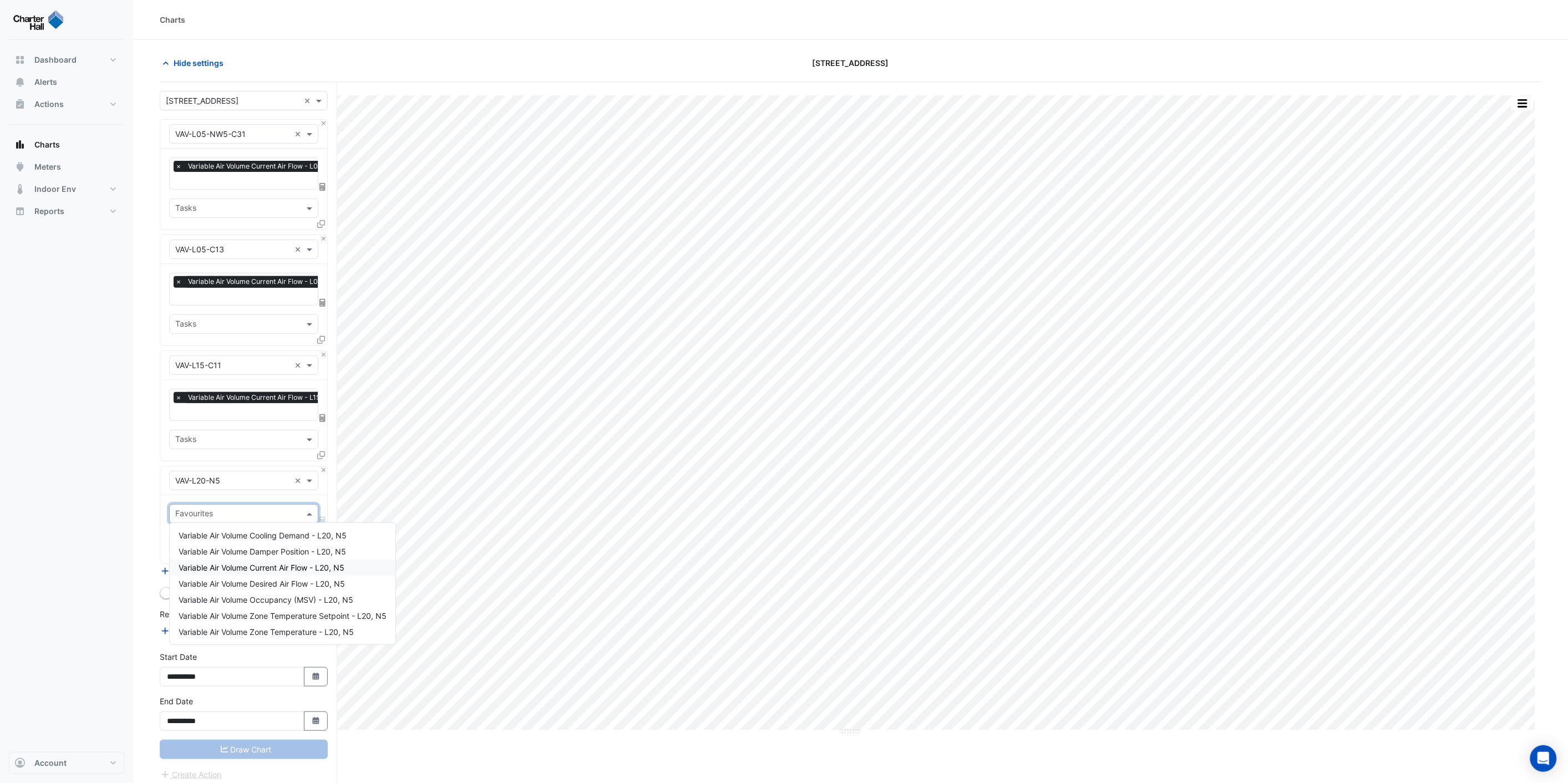
click at [274, 568] on span "Variable Air Volume Current Air Flow - L20, N5" at bounding box center [261, 568] width 166 height 9
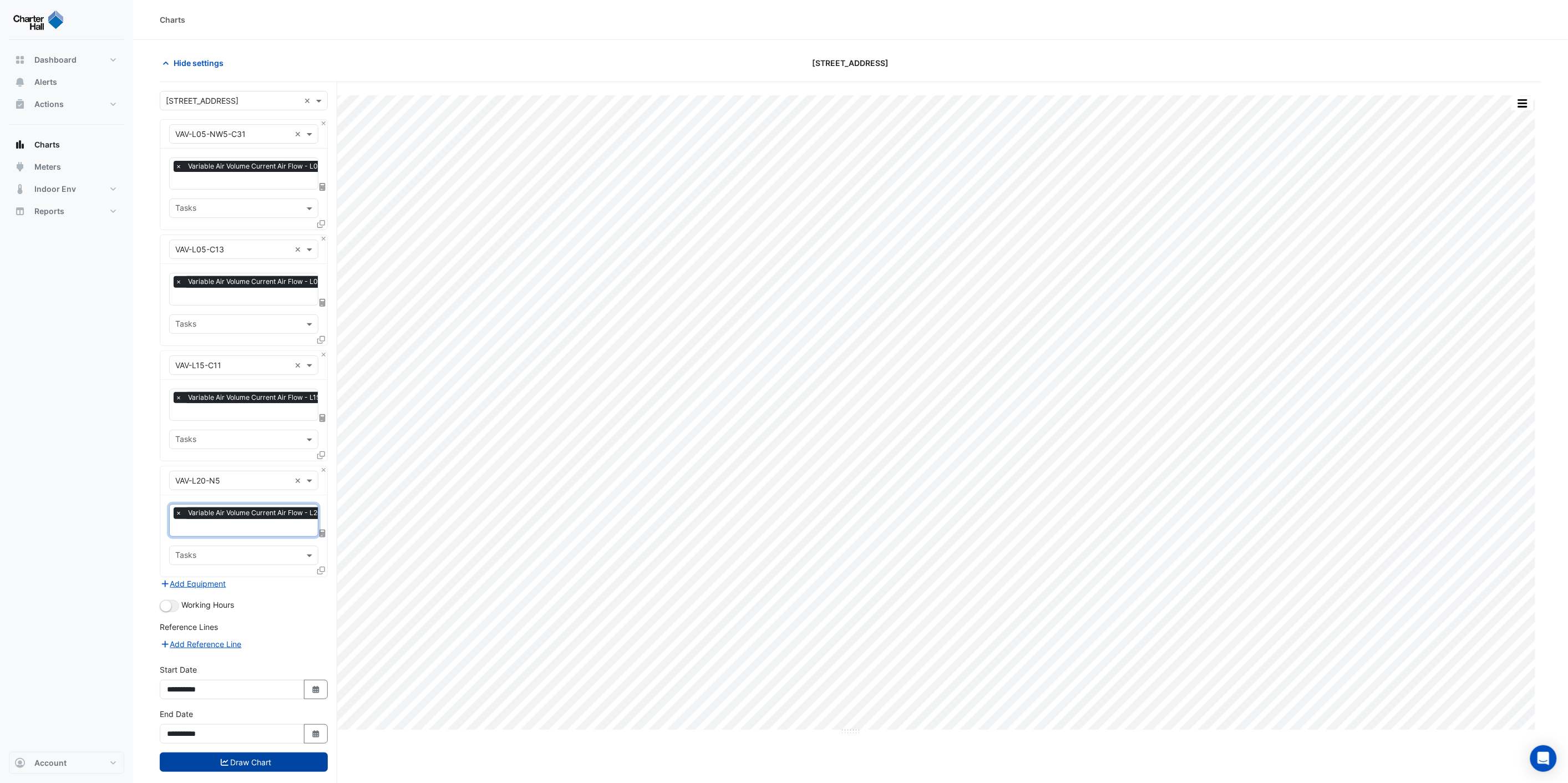
click at [270, 757] on button "Draw Chart" at bounding box center [243, 762] width 168 height 20
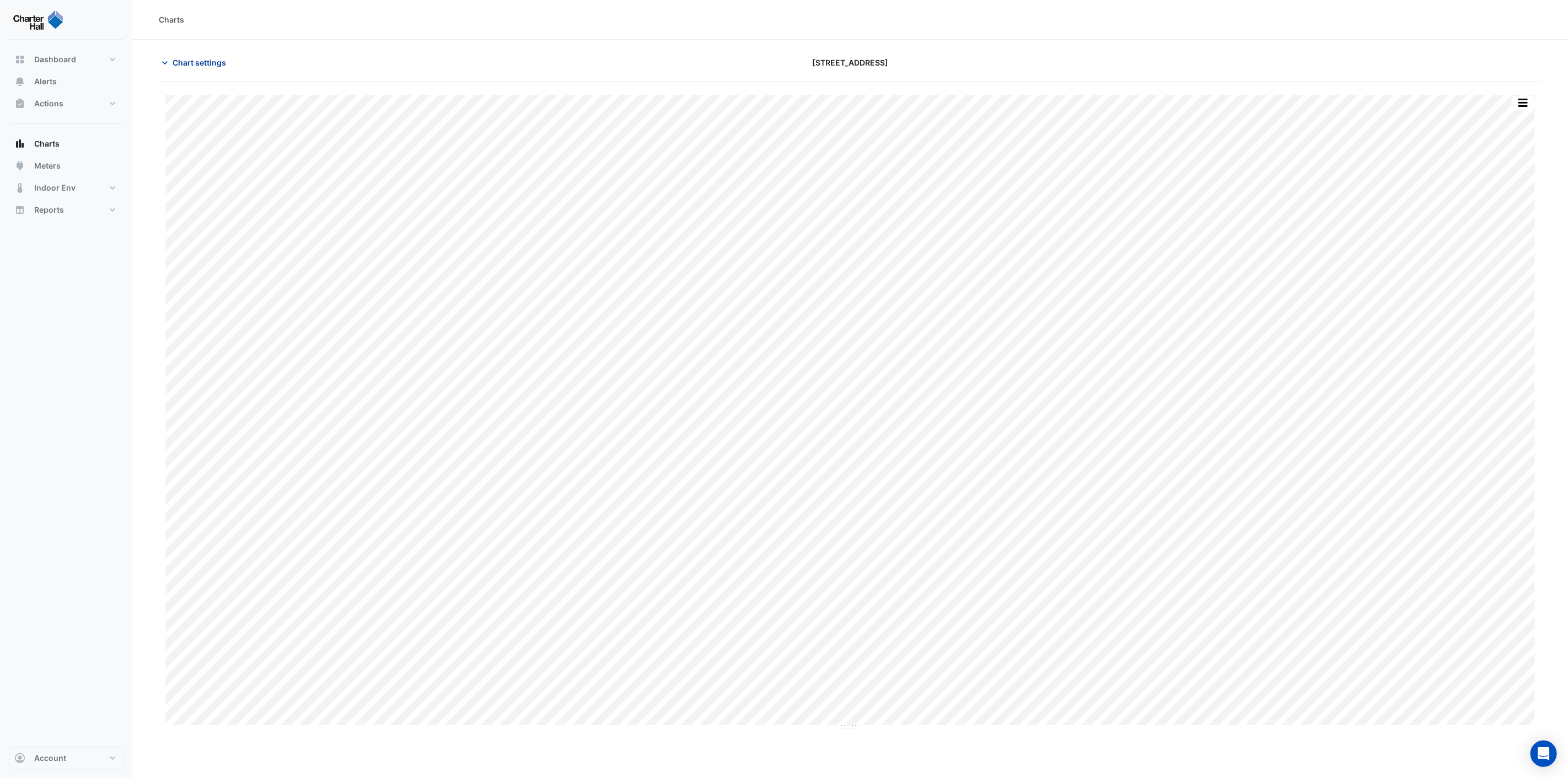
click at [202, 59] on span "Chart settings" at bounding box center [199, 63] width 54 height 12
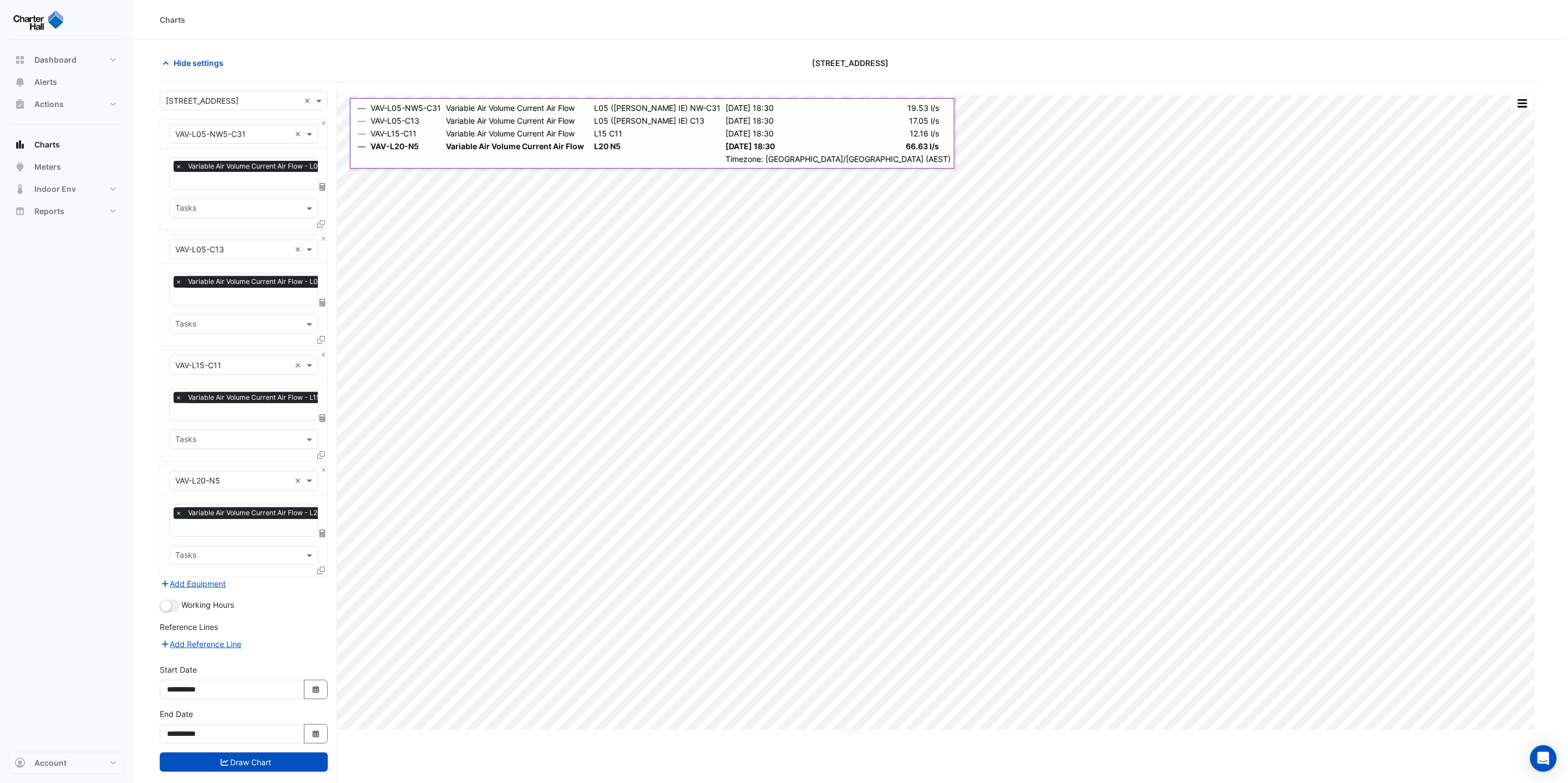
click at [232, 181] on input "text" at bounding box center [300, 181] width 250 height 12
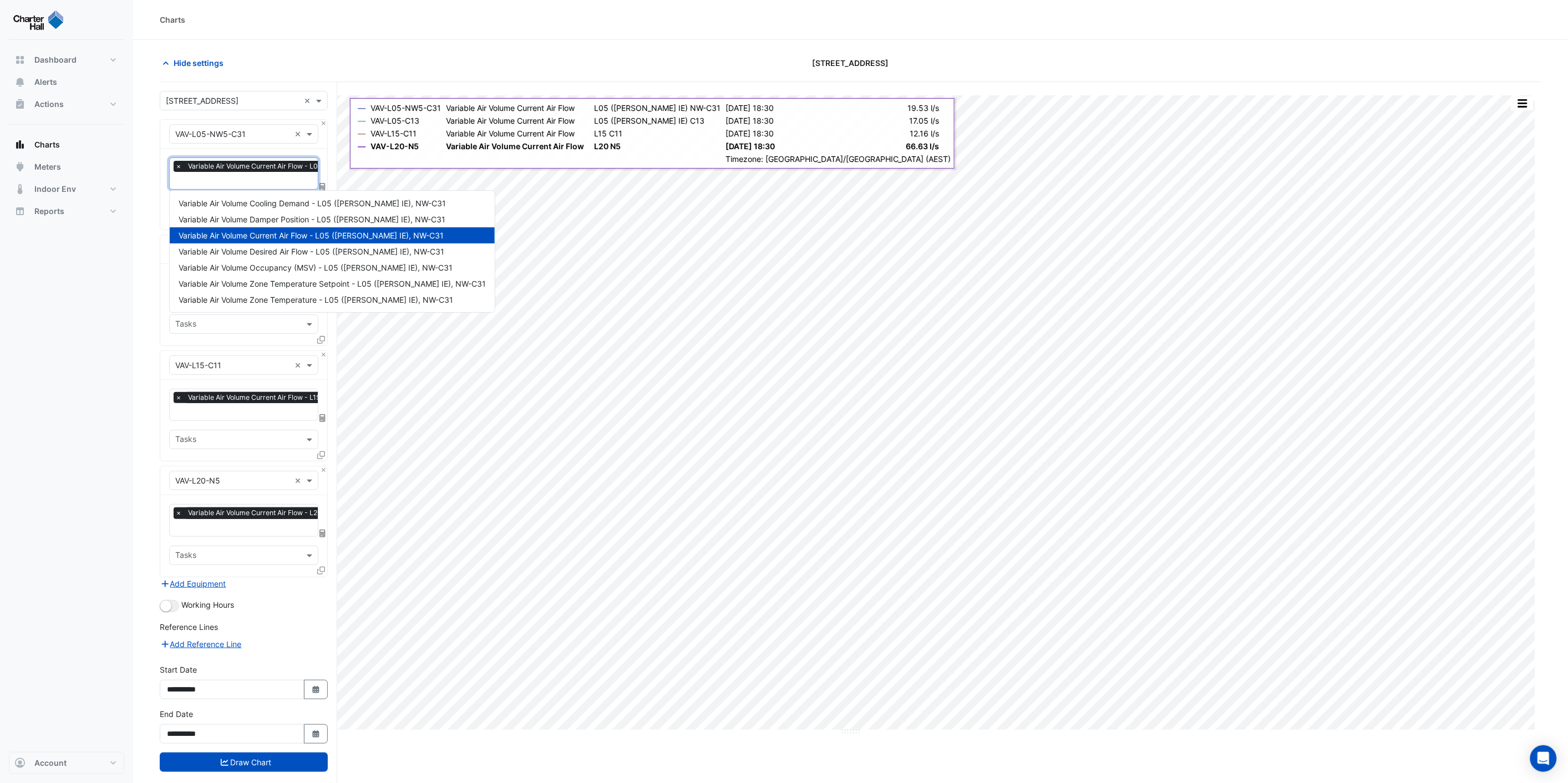
scroll to position [0, 6]
click at [303, 296] on span "Variable Air Volume Zone Temperature - L05 ([PERSON_NAME] IE), NW-C31" at bounding box center [316, 300] width 275 height 9
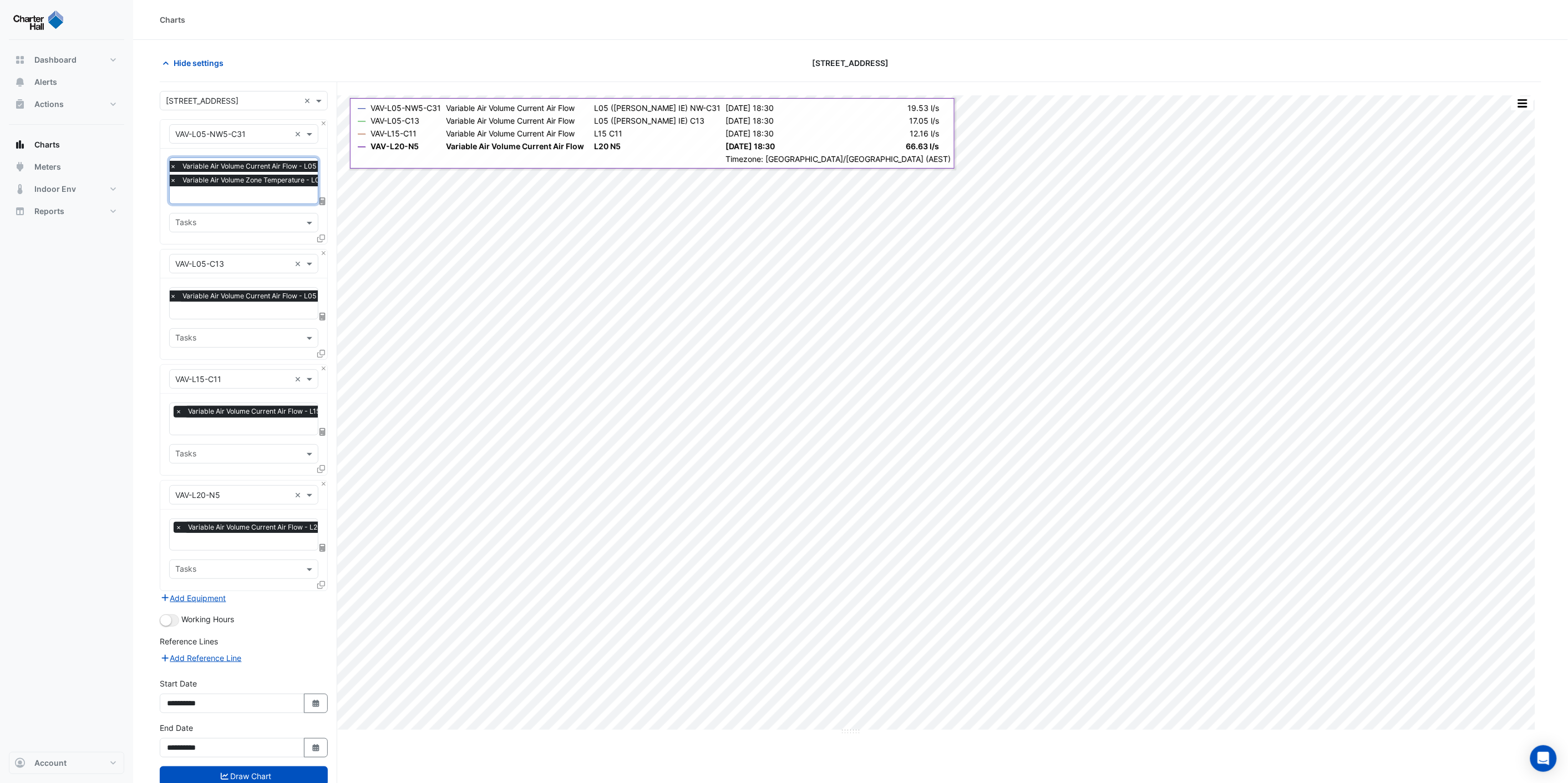
click at [208, 312] on input "text" at bounding box center [288, 311] width 236 height 12
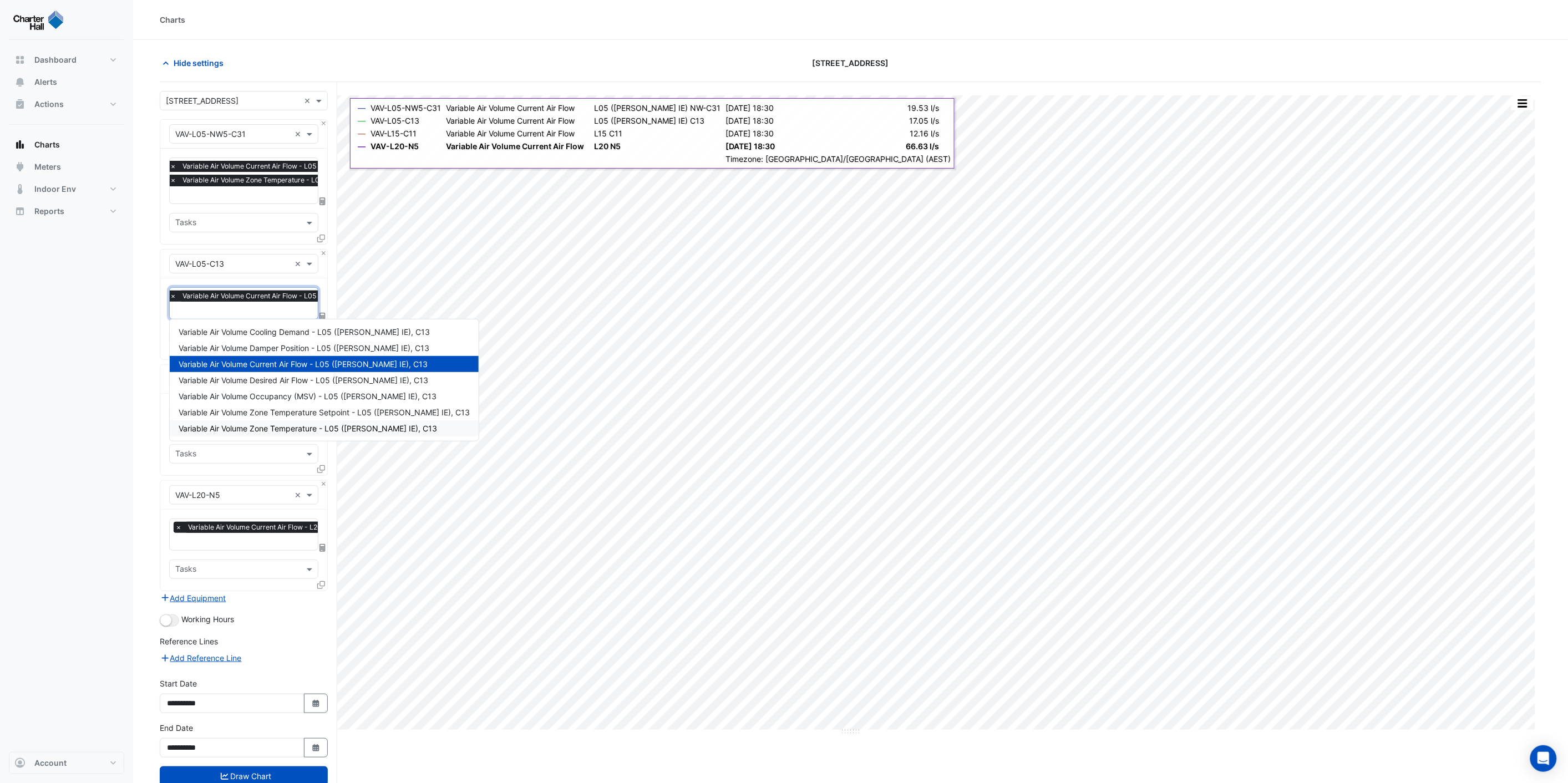
click at [278, 425] on span "Variable Air Volume Zone Temperature - L05 ([PERSON_NAME] IE), C13" at bounding box center [307, 428] width 258 height 9
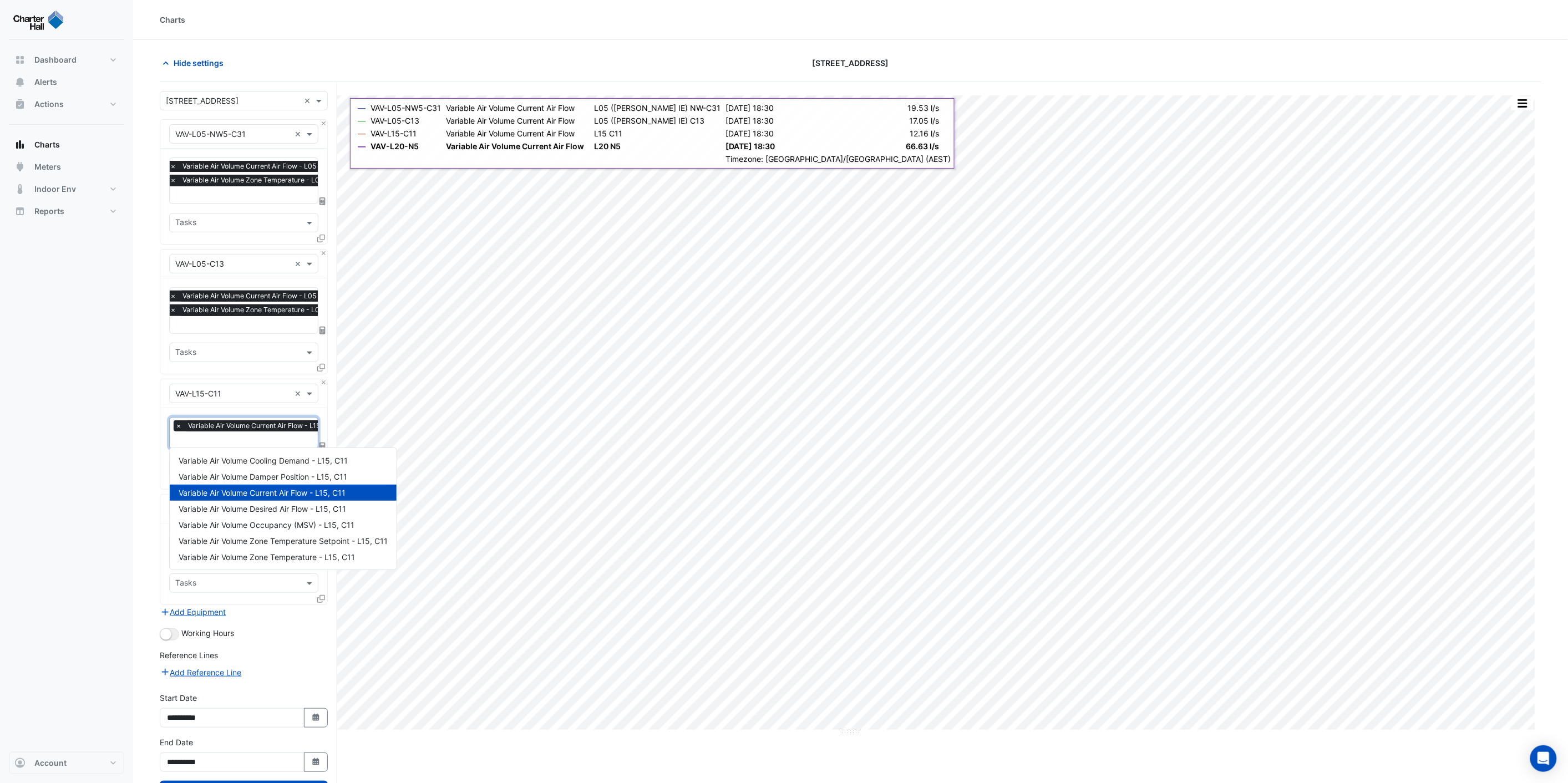
click at [230, 446] on div at bounding box center [257, 442] width 167 height 15
click at [297, 553] on span "Variable Air Volume Zone Temperature - L15, C11" at bounding box center [267, 557] width 176 height 9
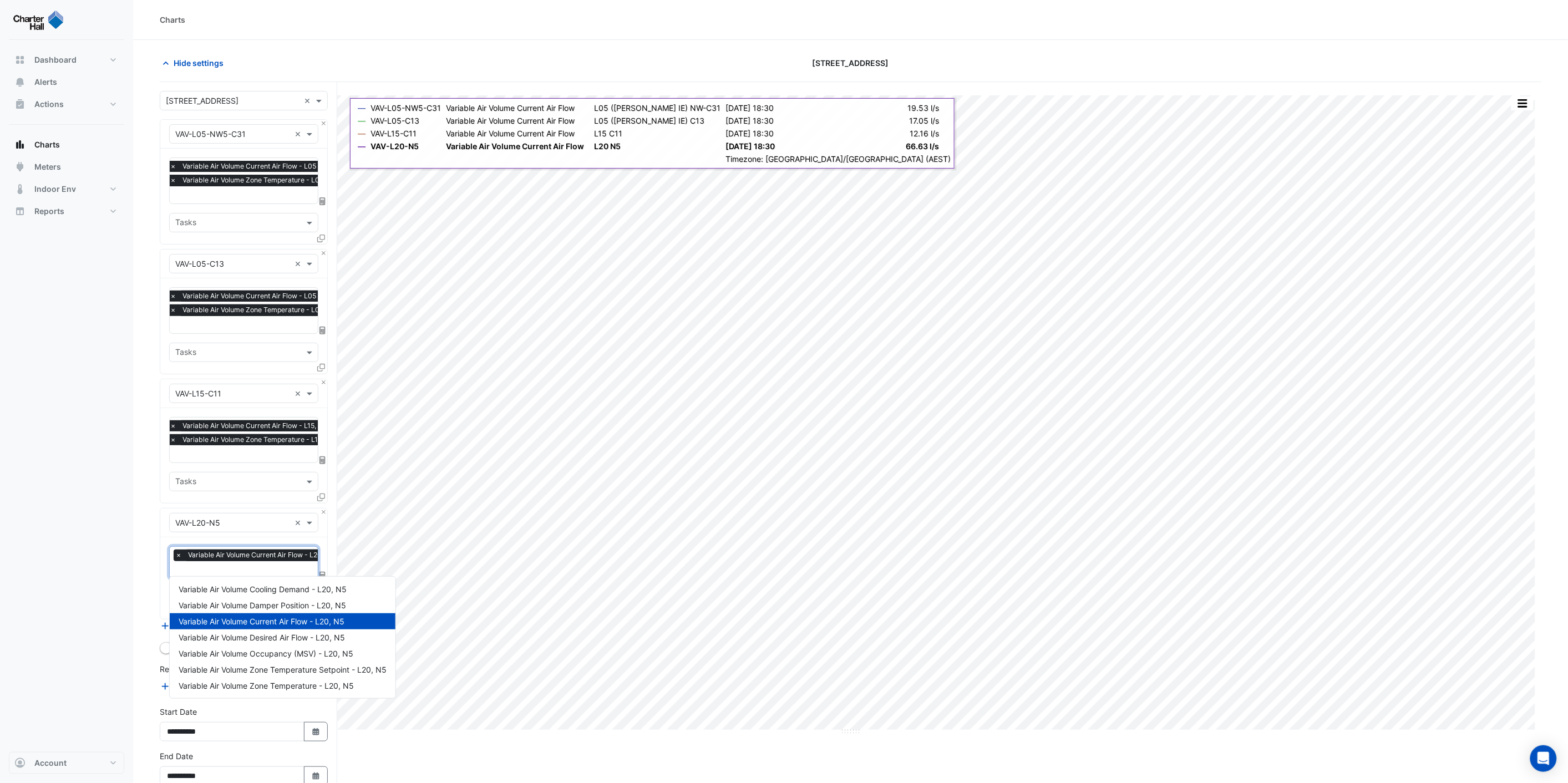
click at [230, 566] on input "text" at bounding box center [257, 571] width 164 height 12
click at [275, 672] on span "Variable Air Volume Zone Temperature Setpoint - L20, N5" at bounding box center [282, 670] width 208 height 9
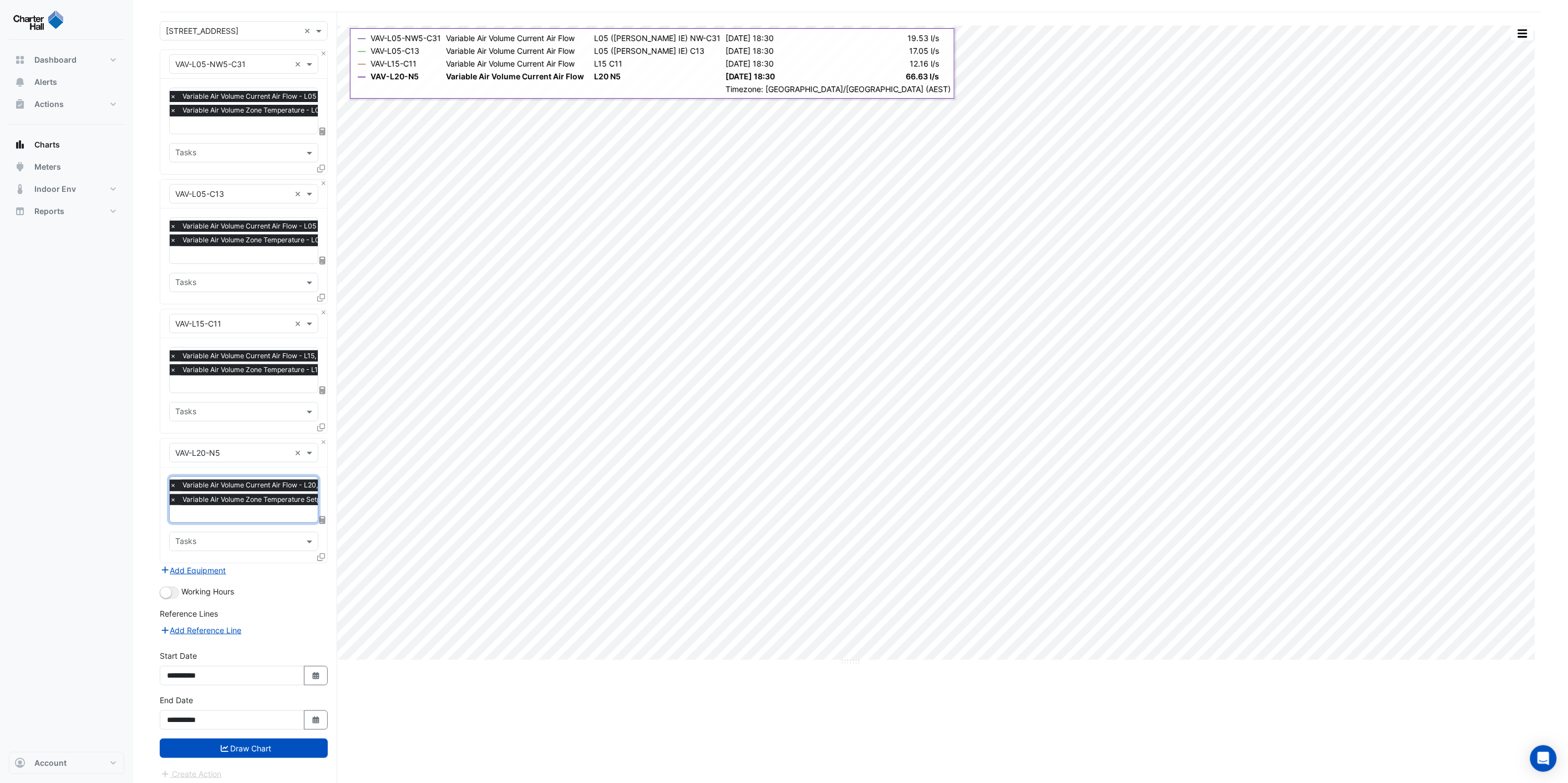
scroll to position [71, 0]
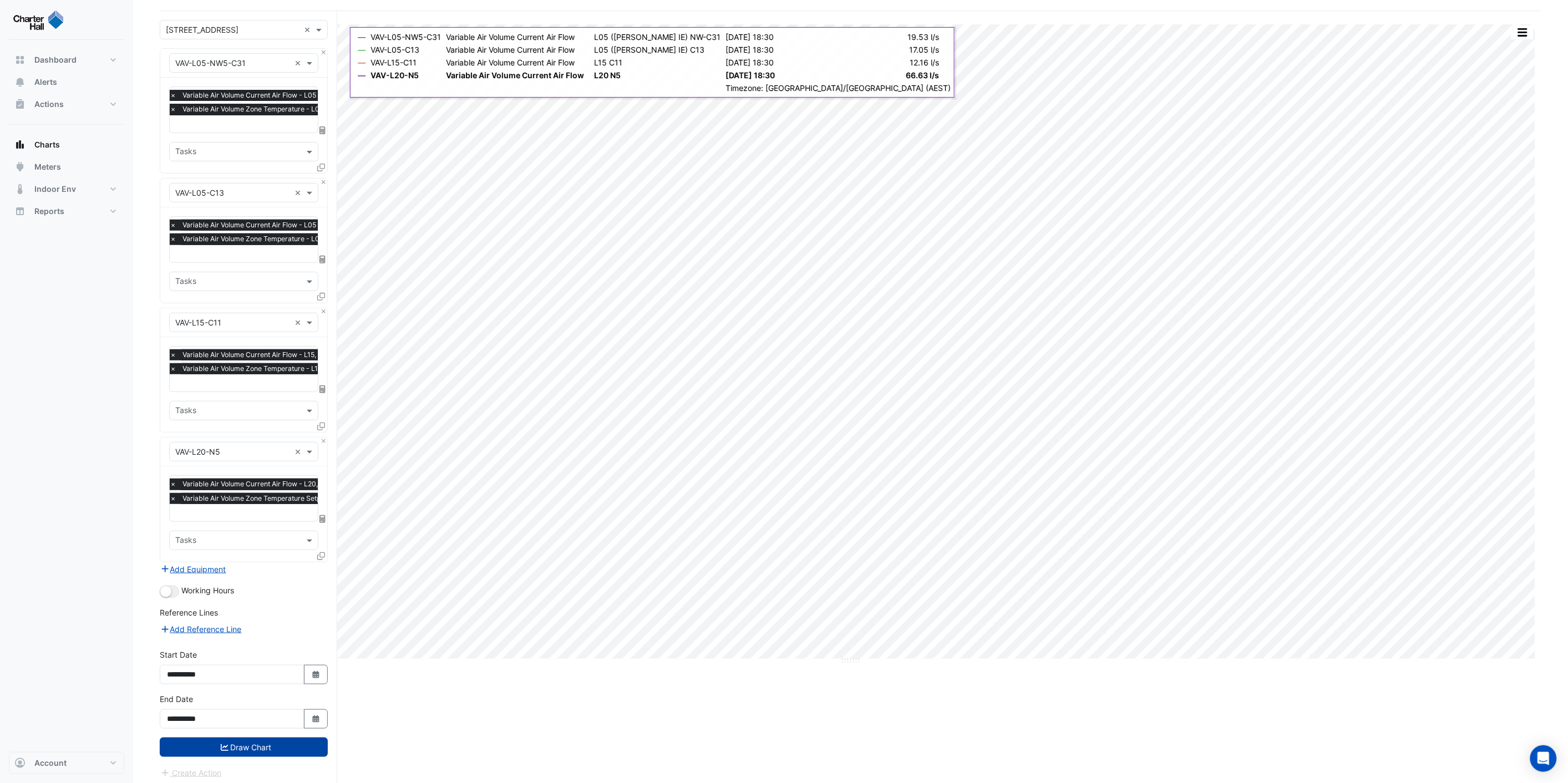
click at [255, 740] on button "Draw Chart" at bounding box center [243, 747] width 168 height 20
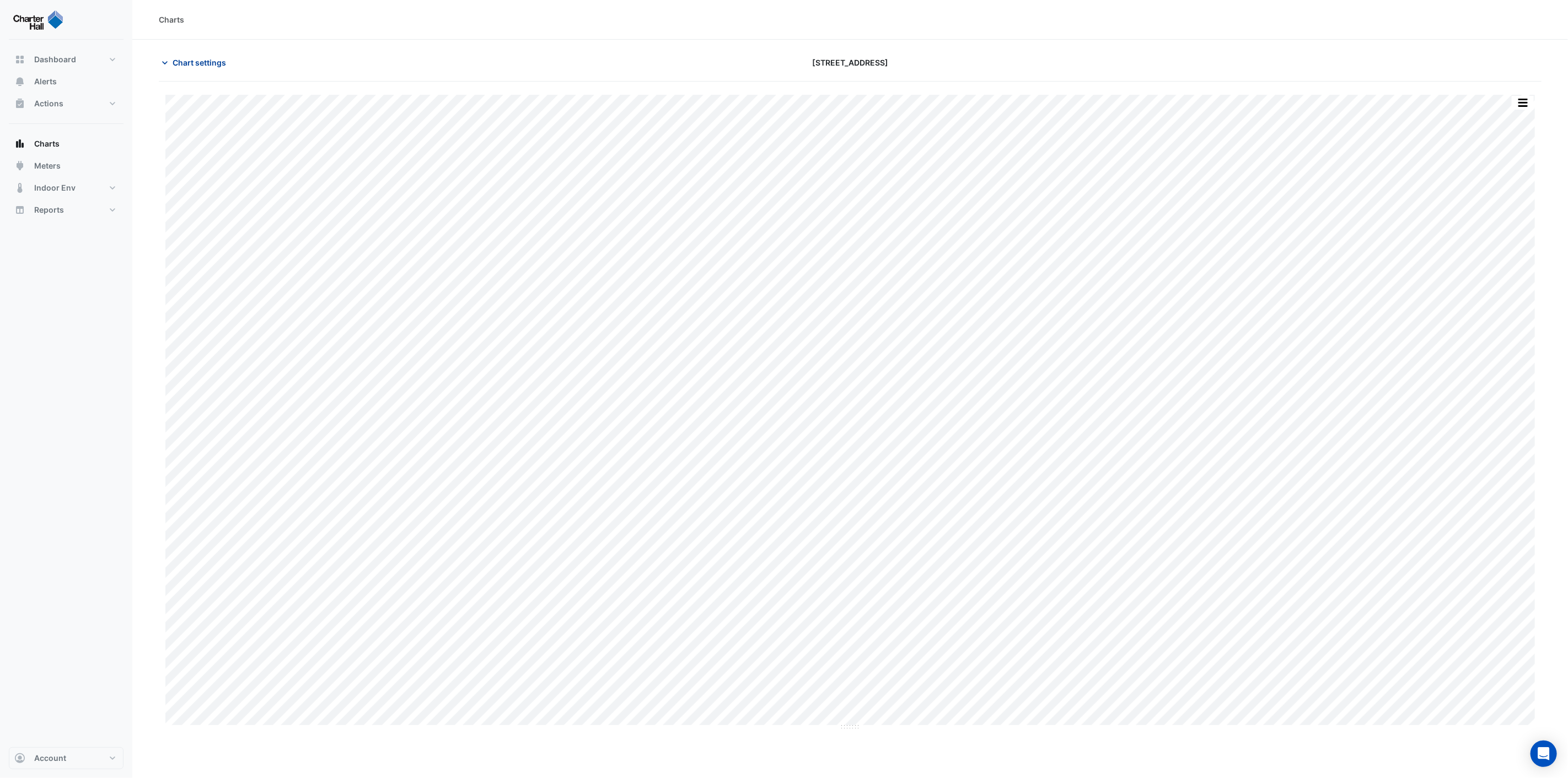
click at [183, 62] on span "Chart settings" at bounding box center [199, 63] width 54 height 12
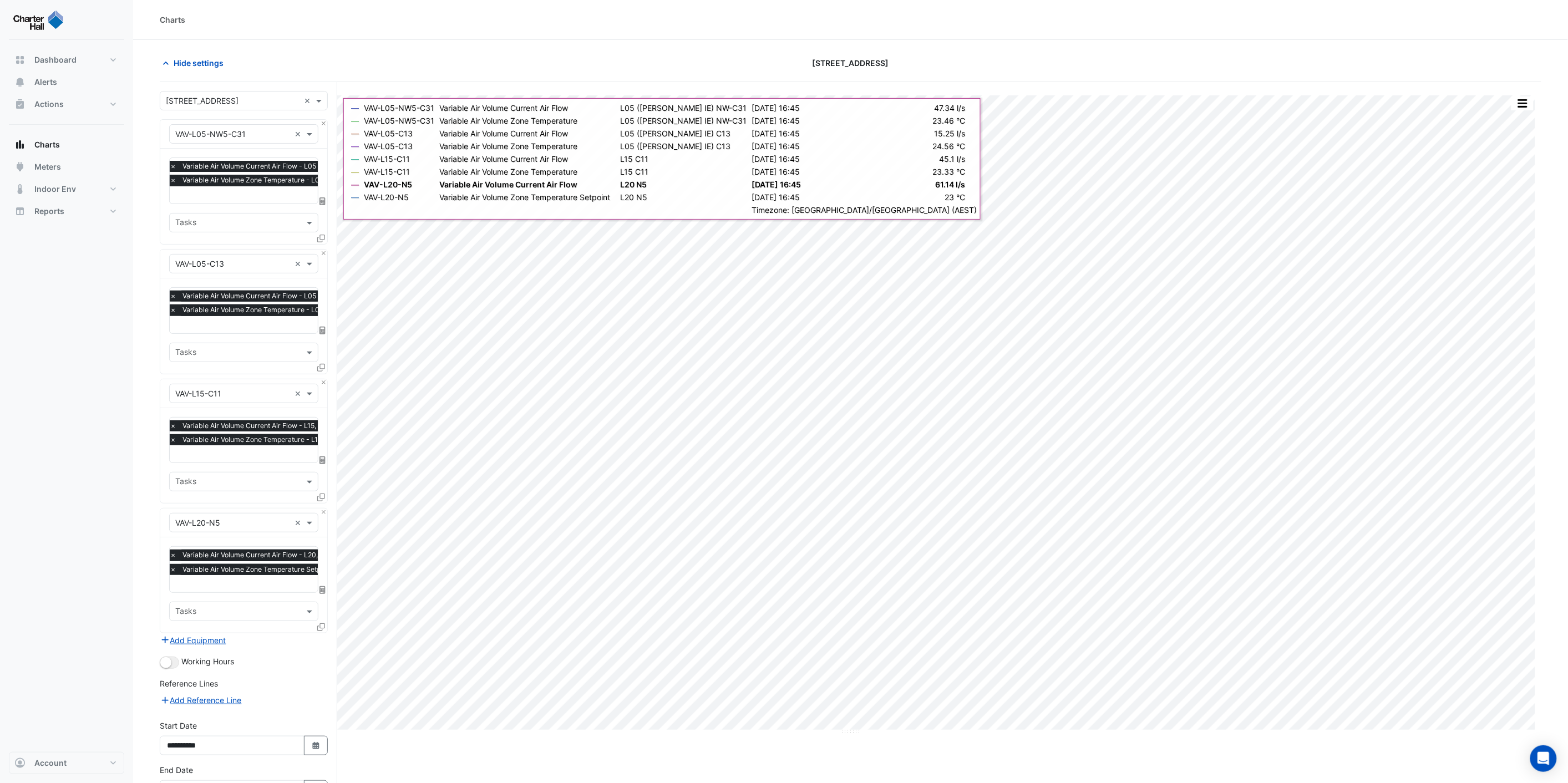
click at [172, 181] on span "×" at bounding box center [173, 180] width 10 height 11
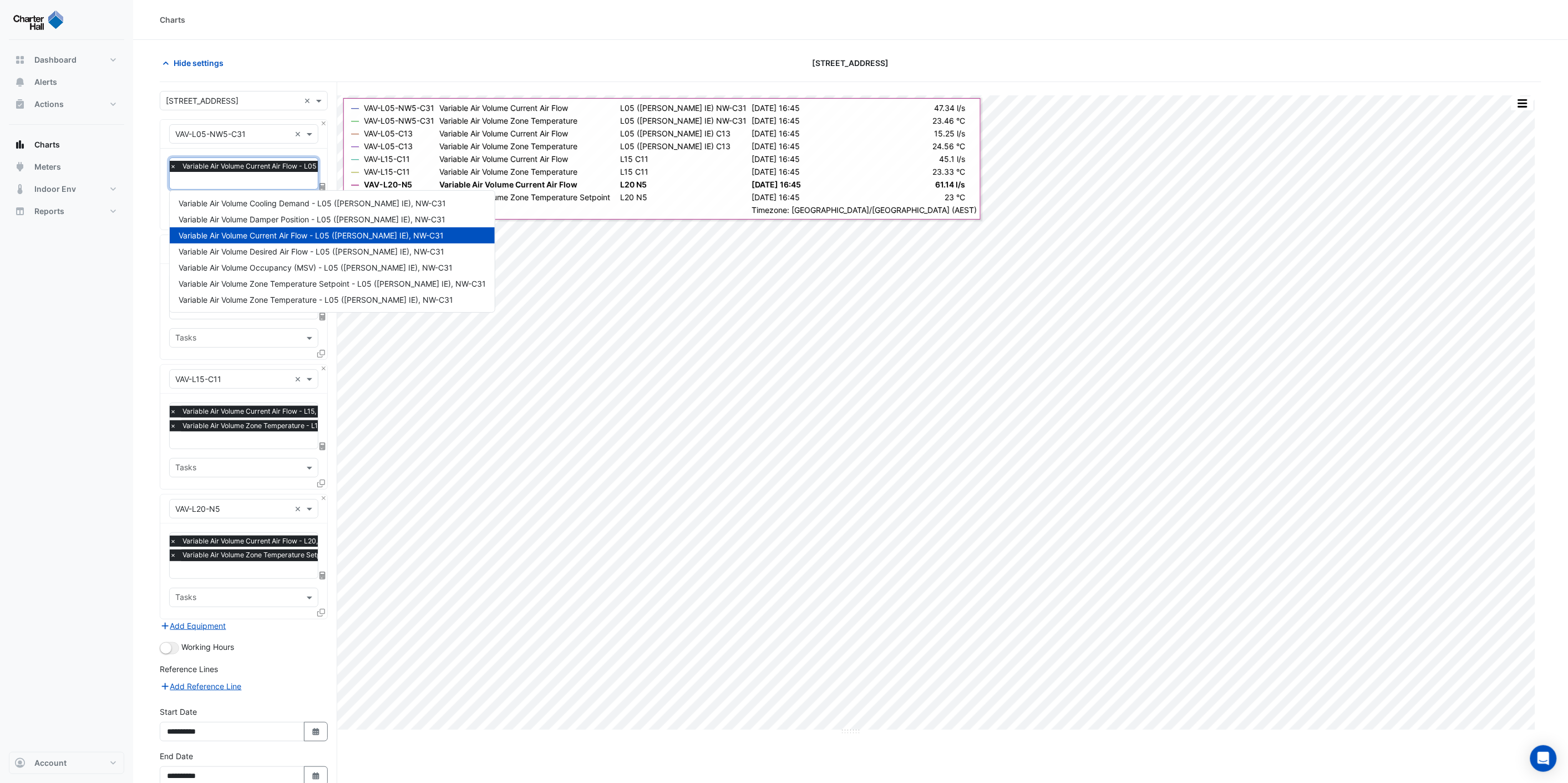
click at [190, 182] on input "text" at bounding box center [294, 181] width 250 height 12
click at [263, 297] on span "Variable Air Volume Zone Temperature - L05 ([PERSON_NAME] IE), NW-C31" at bounding box center [316, 300] width 275 height 9
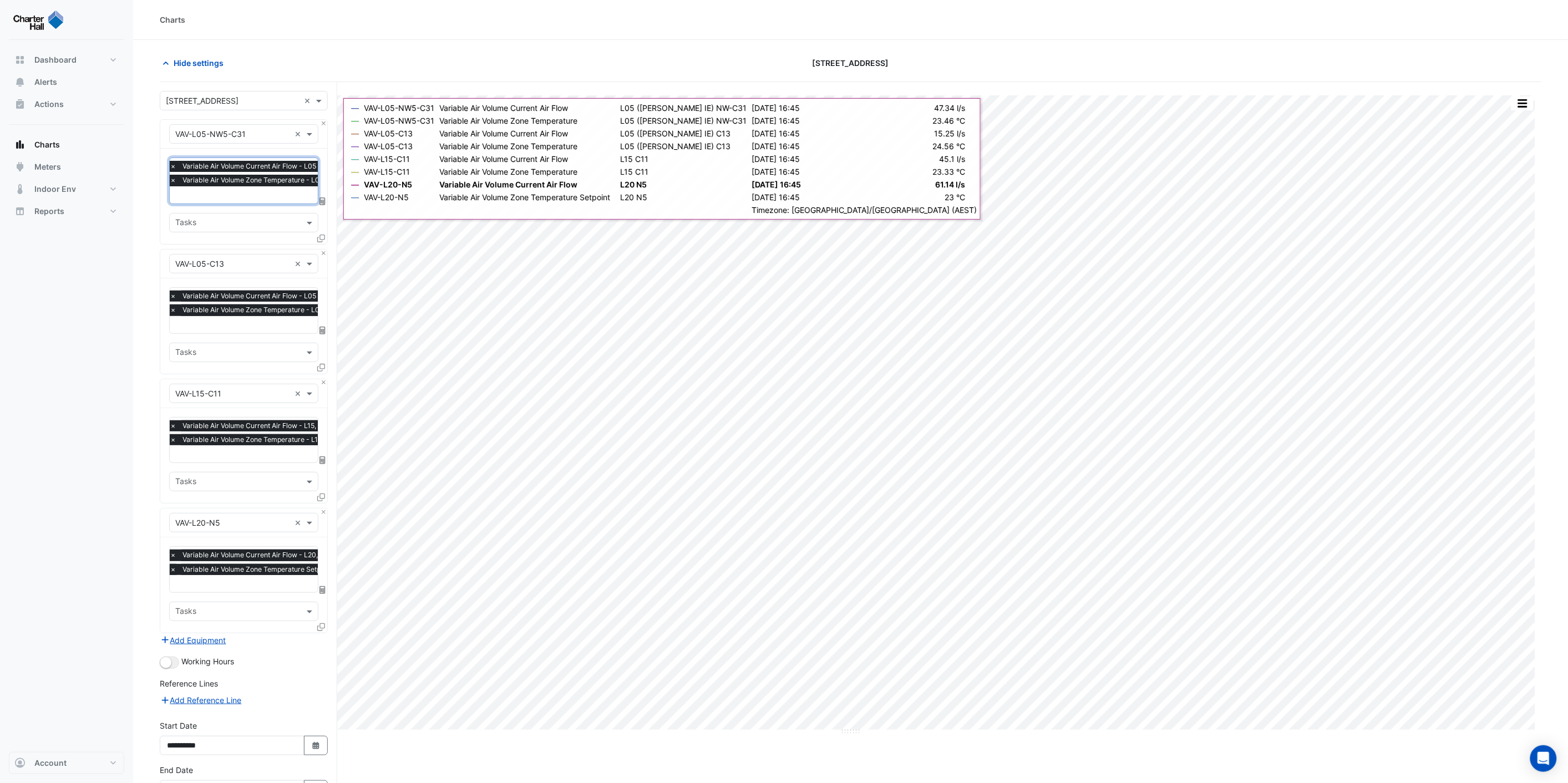
click at [175, 567] on span "×" at bounding box center [173, 569] width 10 height 11
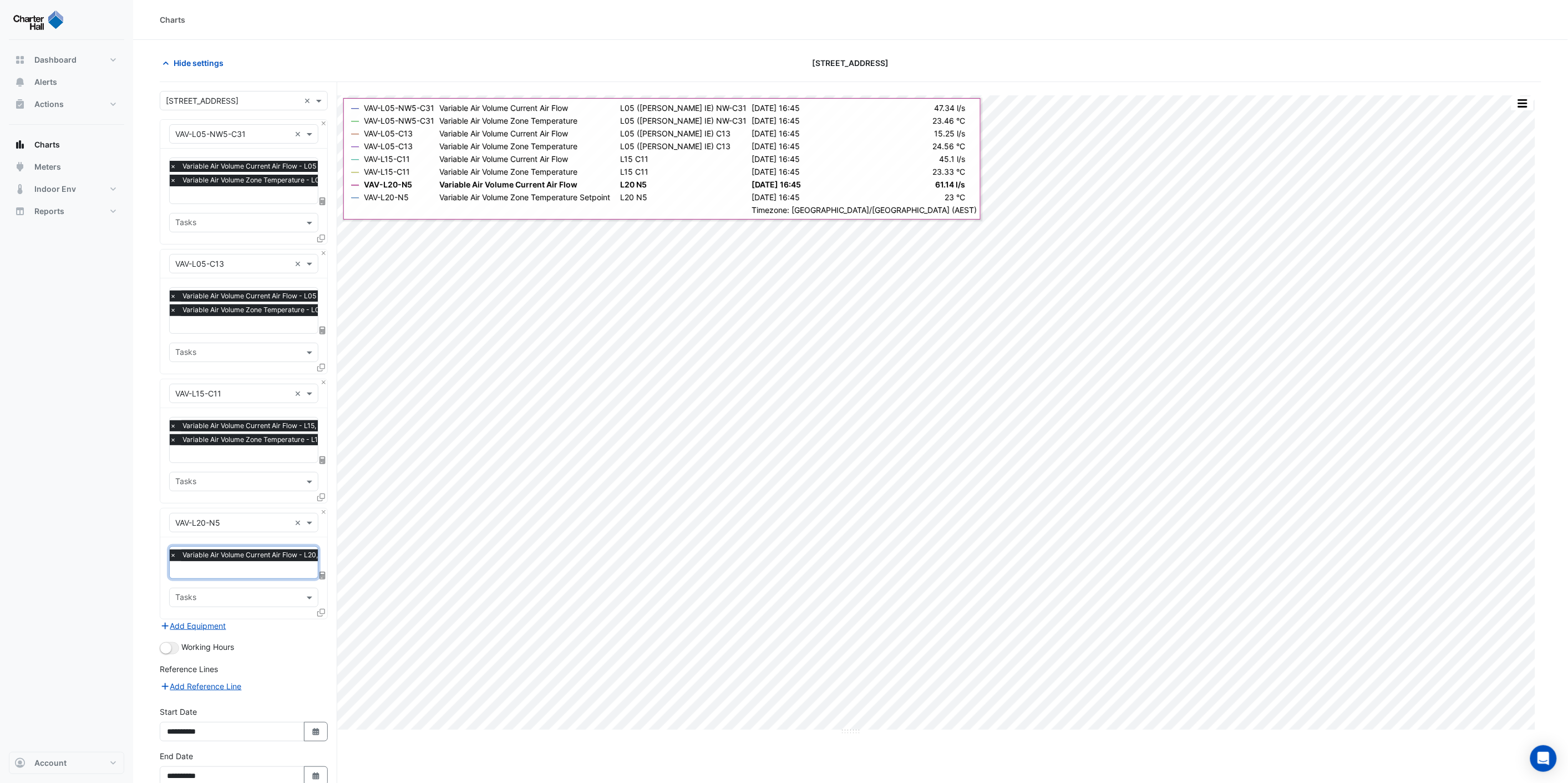
click at [190, 566] on input "text" at bounding box center [252, 571] width 164 height 12
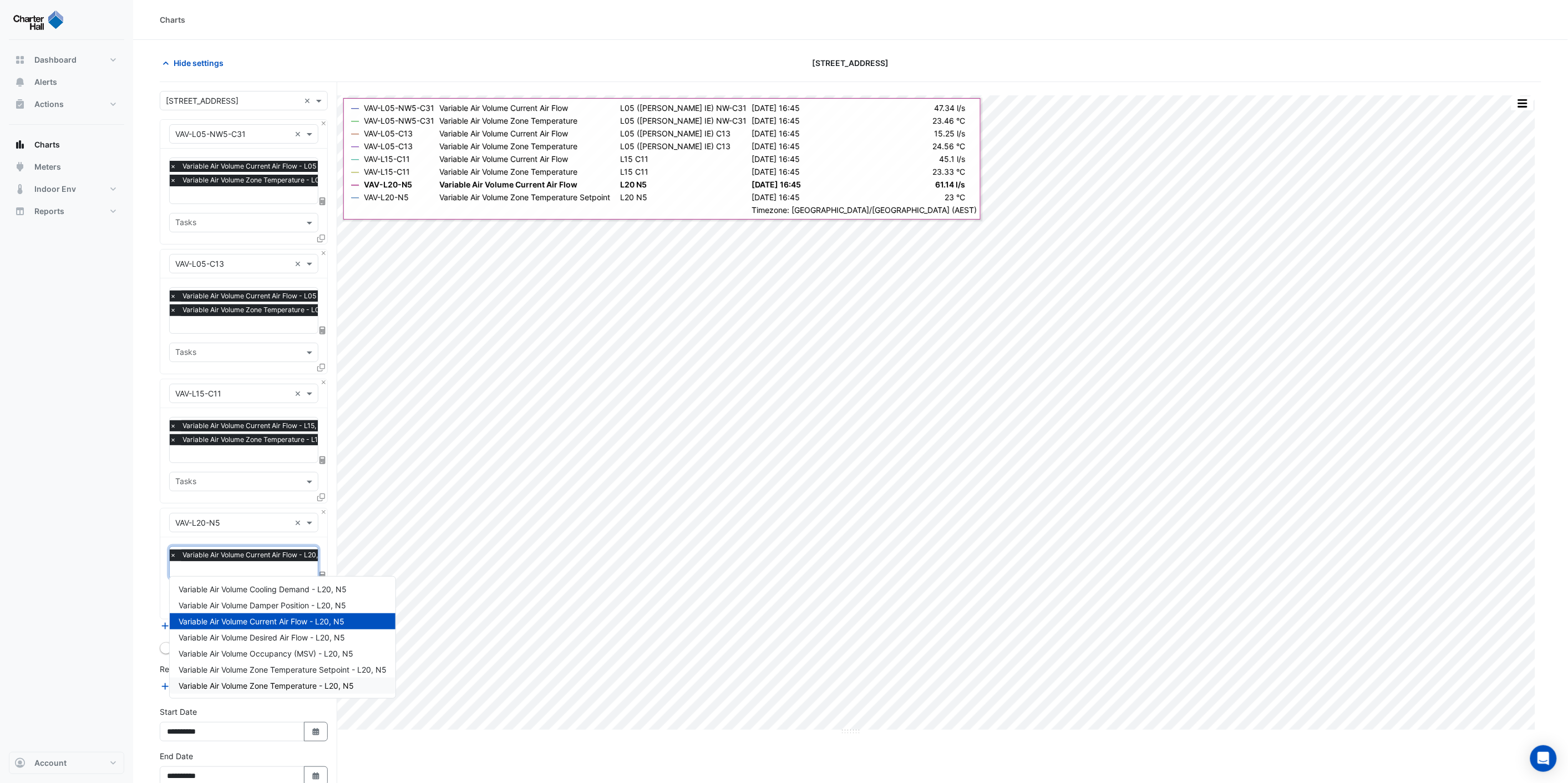
click at [278, 683] on span "Variable Air Volume Zone Temperature - L20, N5" at bounding box center [266, 685] width 176 height 9
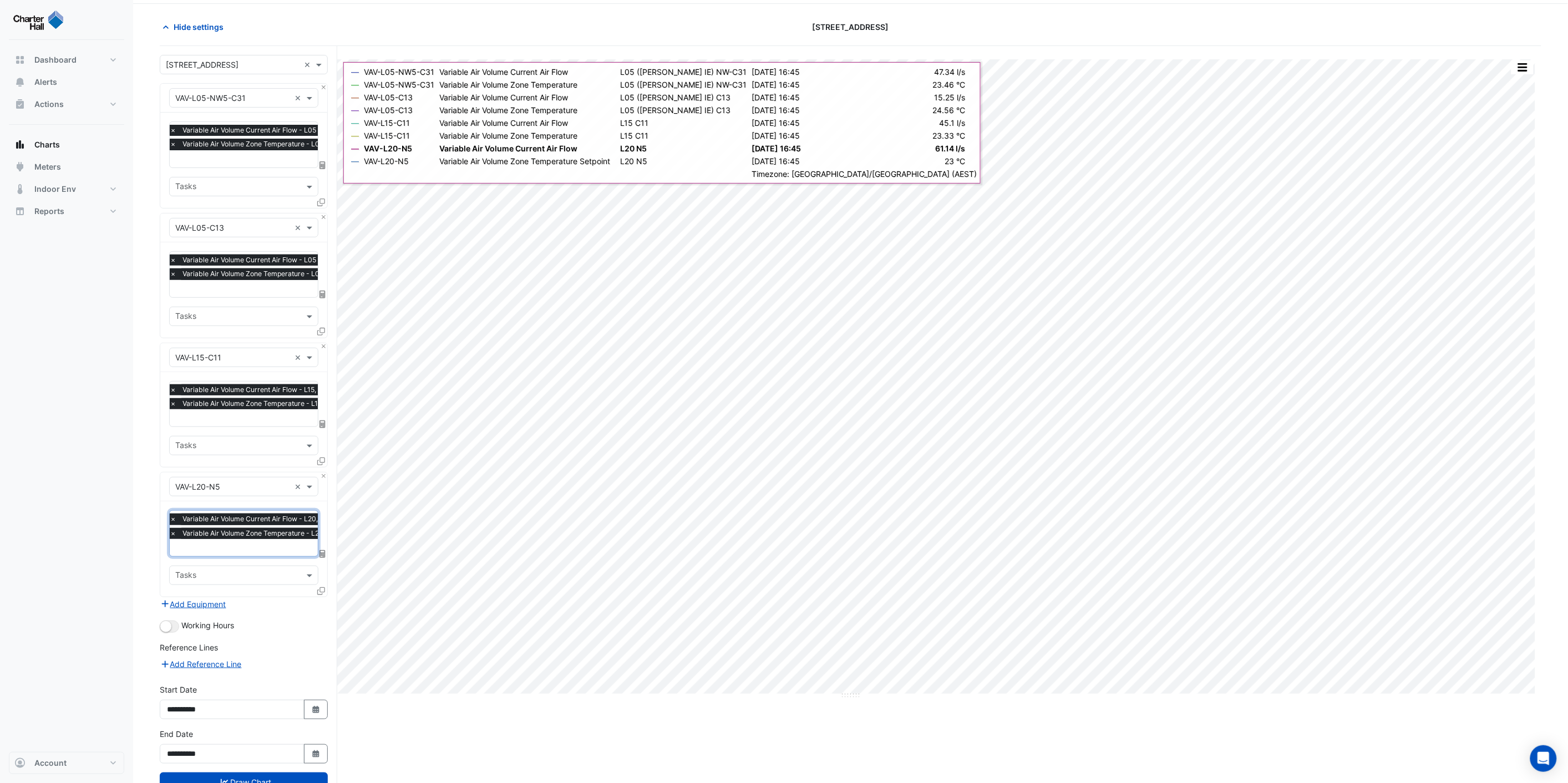
scroll to position [71, 0]
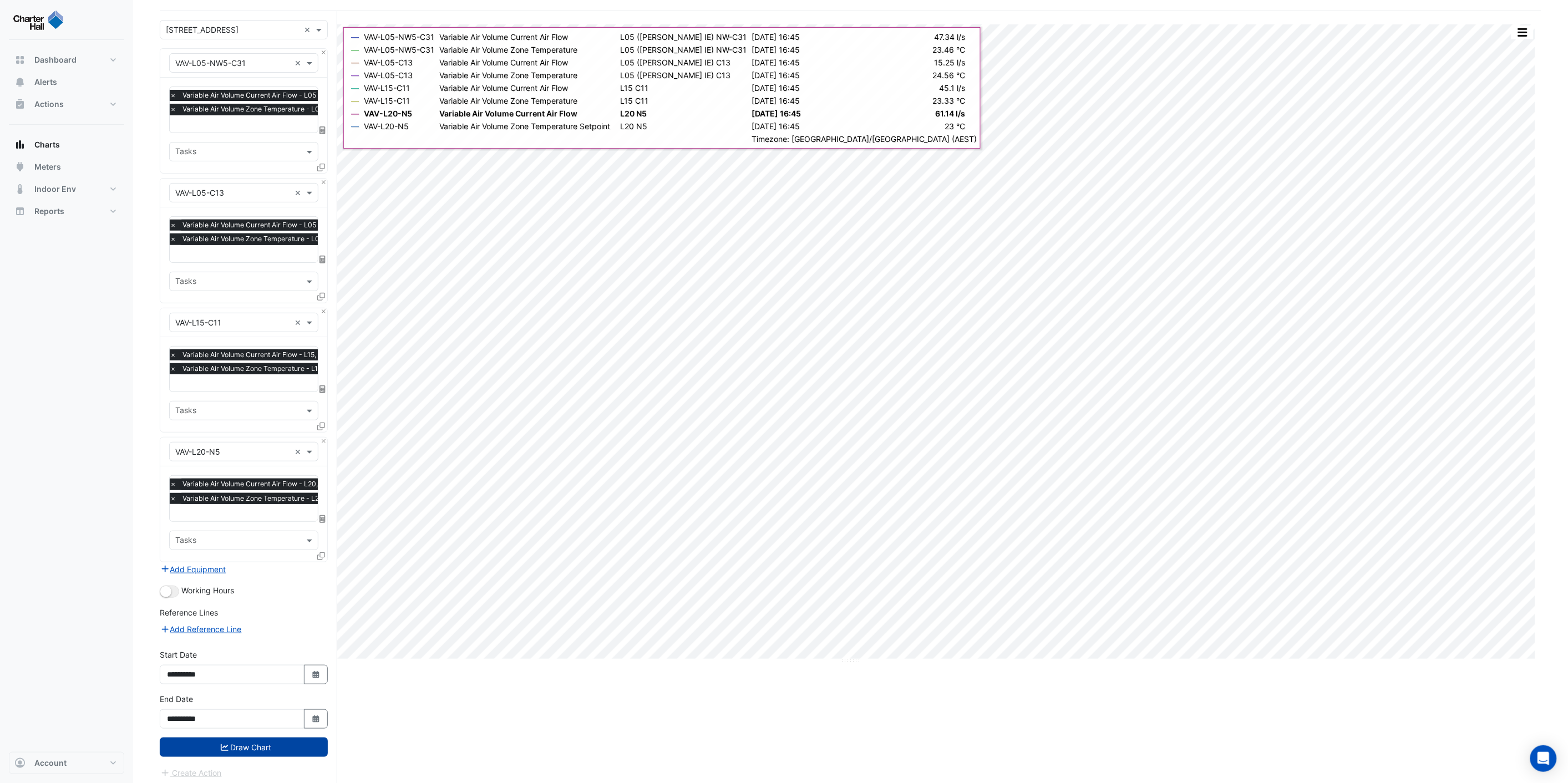
click at [261, 743] on button "Draw Chart" at bounding box center [243, 747] width 168 height 20
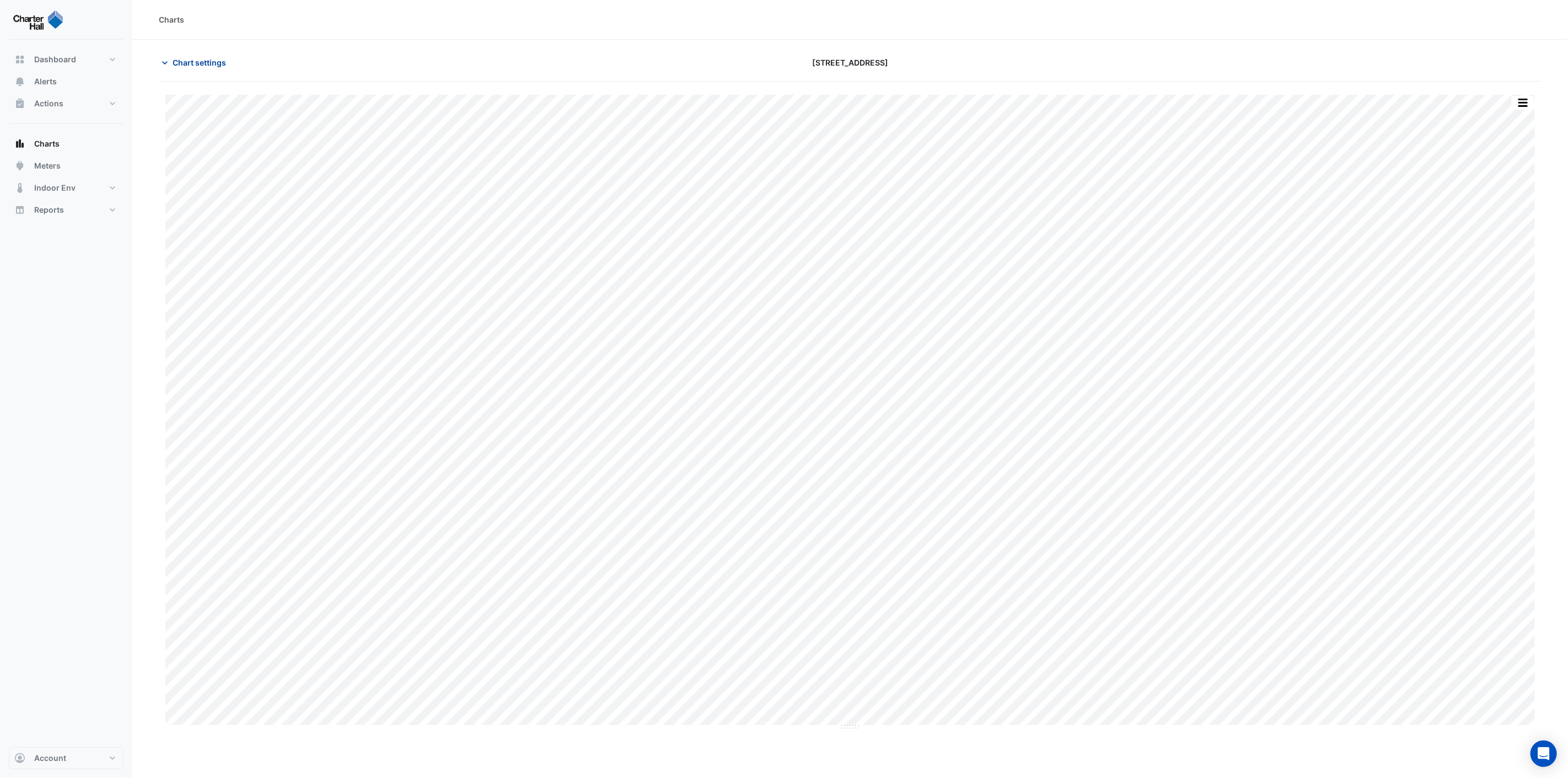
click at [211, 69] on button "Chart settings" at bounding box center [196, 62] width 75 height 19
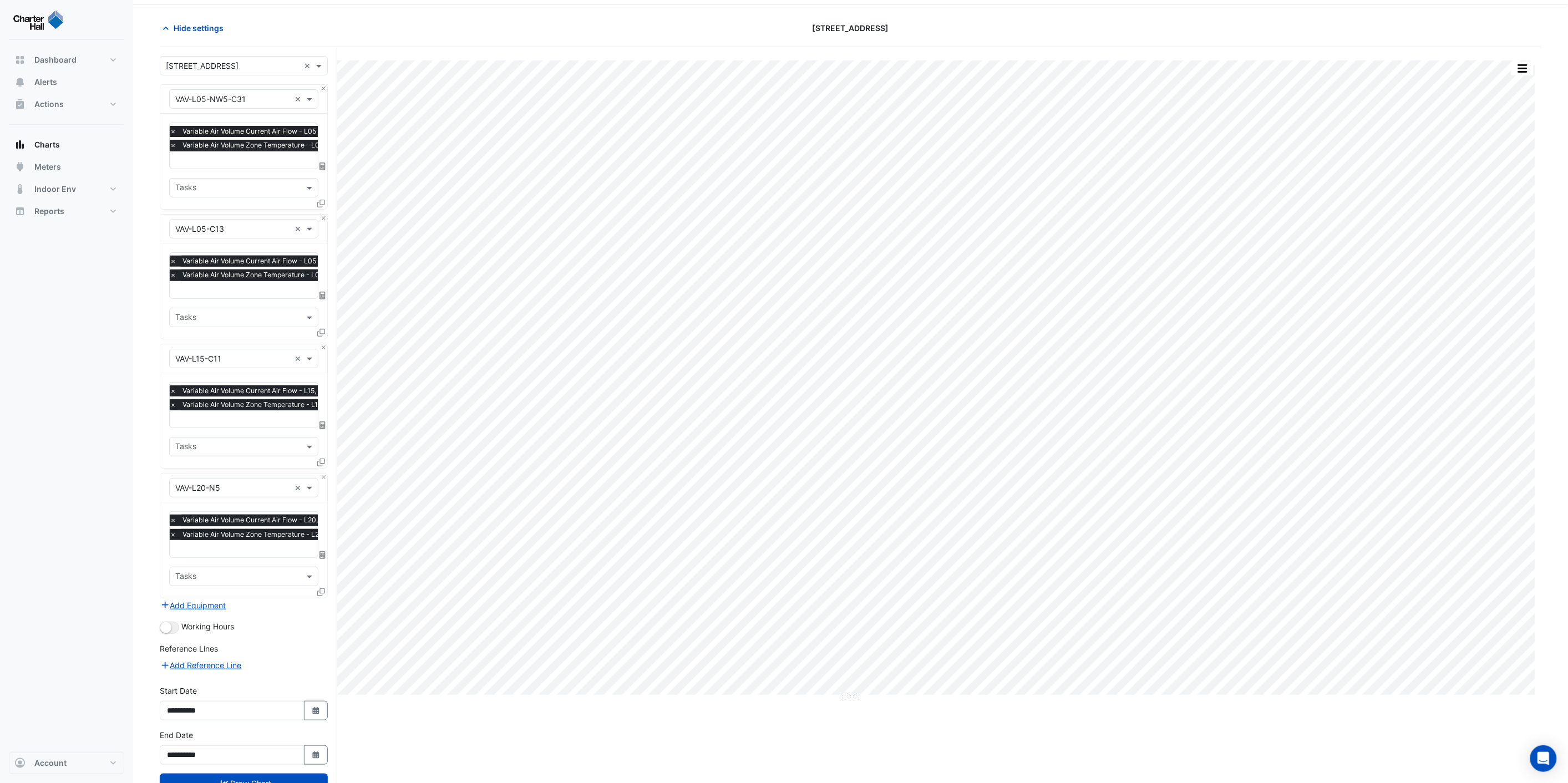
scroll to position [71, 0]
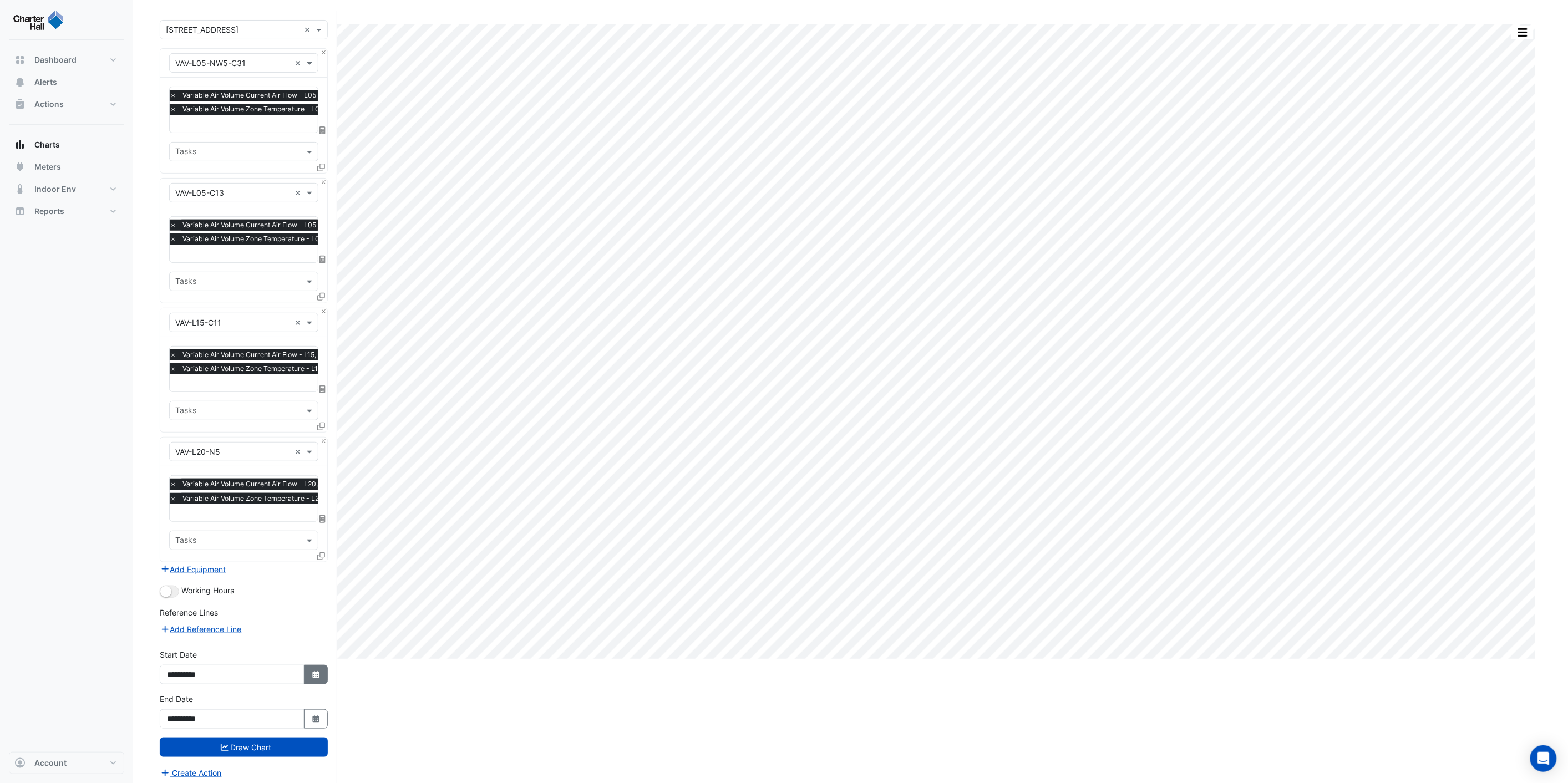
click at [311, 672] on icon "Select Date" at bounding box center [316, 675] width 10 height 7
select select "*"
select select "****"
click at [181, 558] on div "1" at bounding box center [178, 559] width 18 height 18
type input "**********"
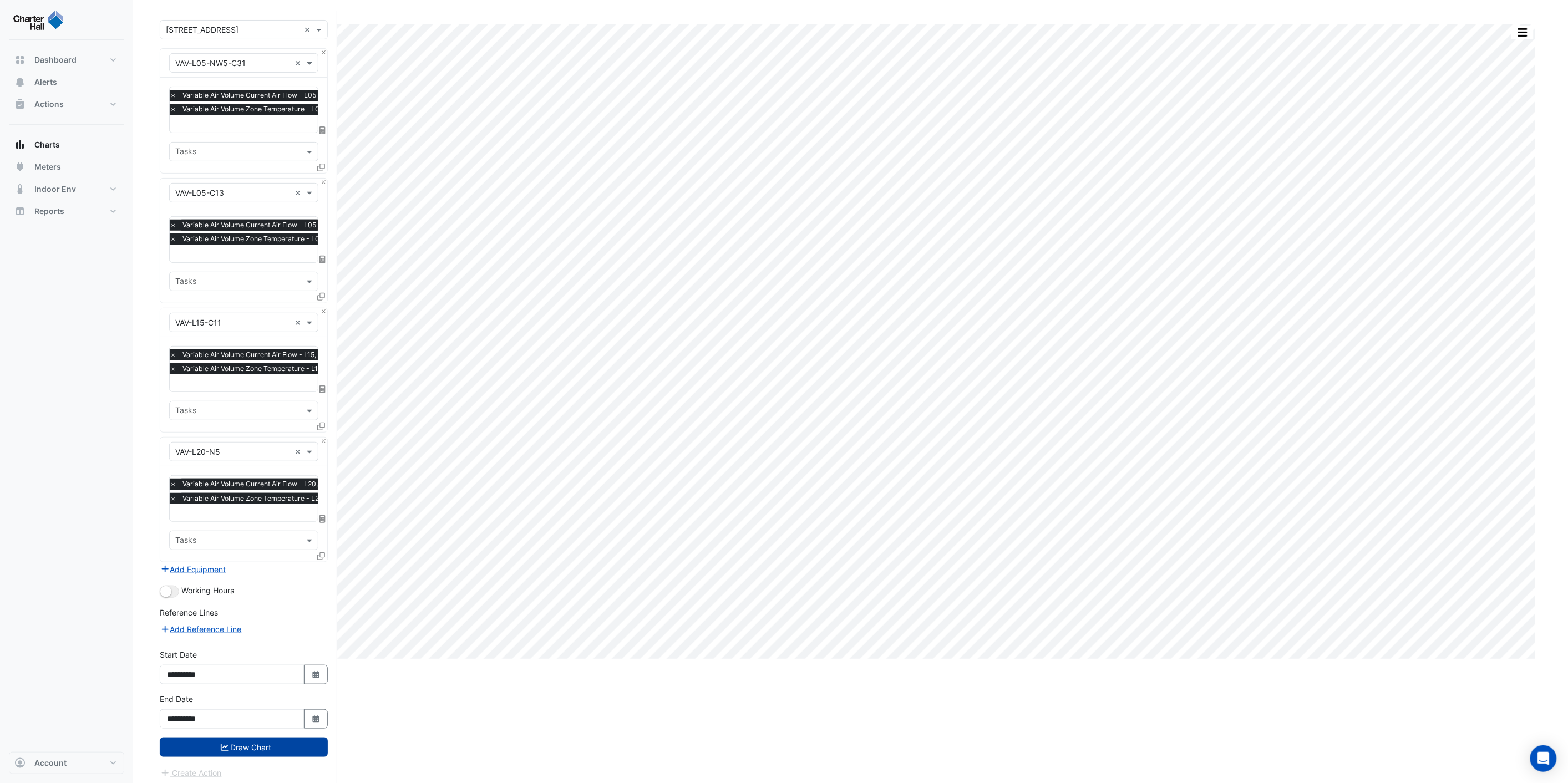
click at [253, 740] on button "Draw Chart" at bounding box center [243, 747] width 168 height 20
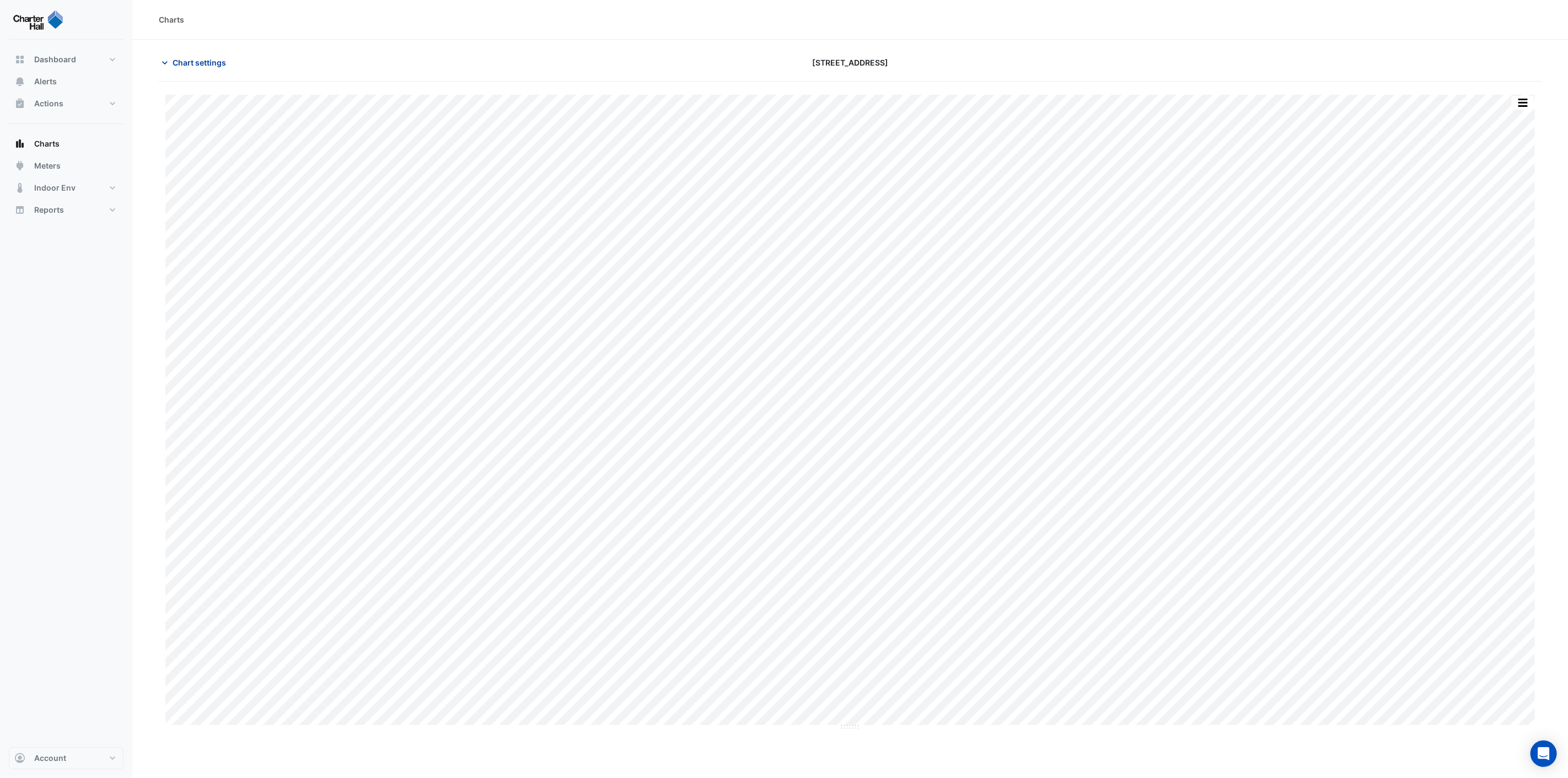
click at [183, 59] on span "Chart settings" at bounding box center [199, 63] width 54 height 12
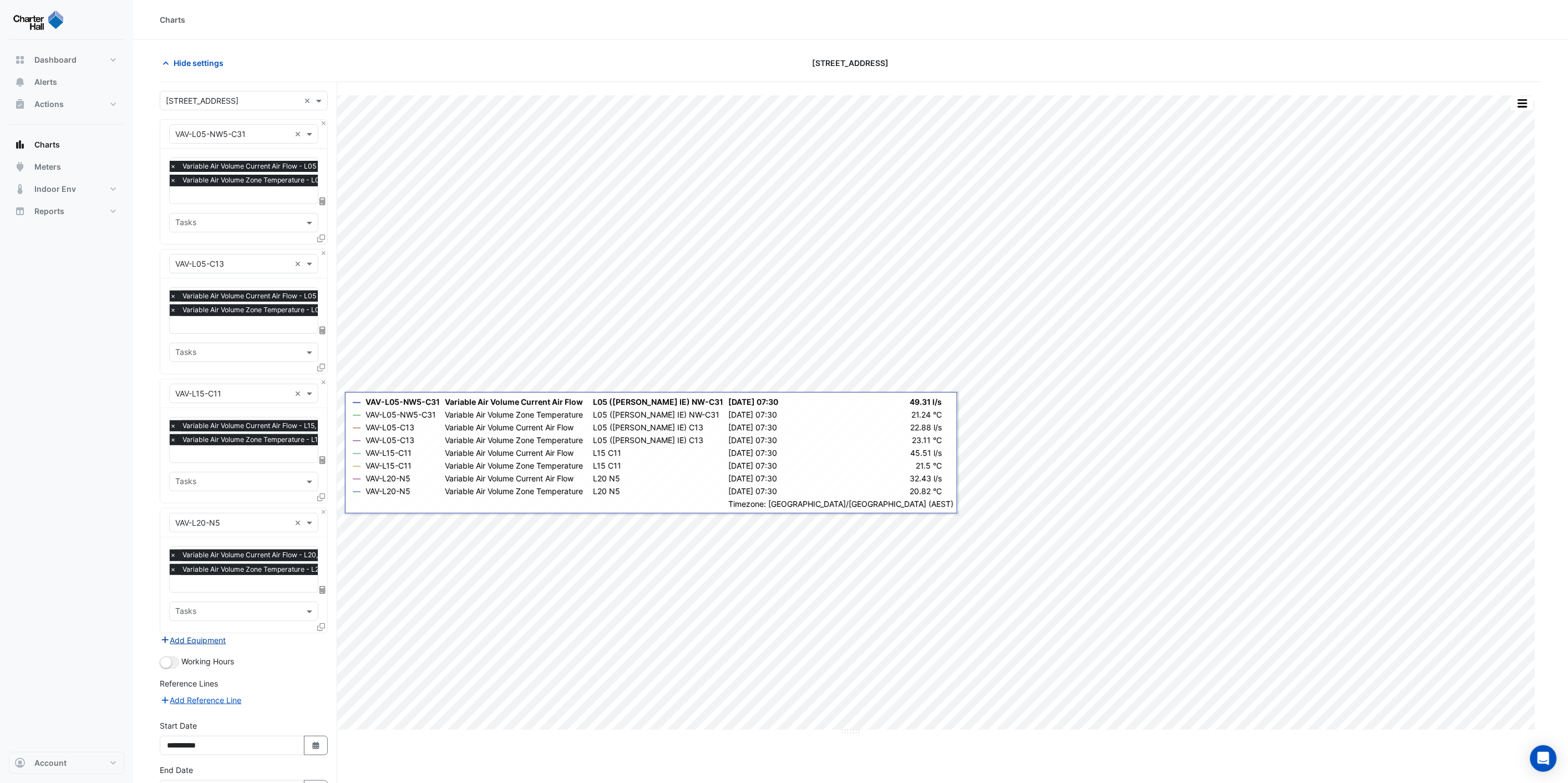
click at [195, 637] on button "Add Equipment" at bounding box center [193, 641] width 67 height 13
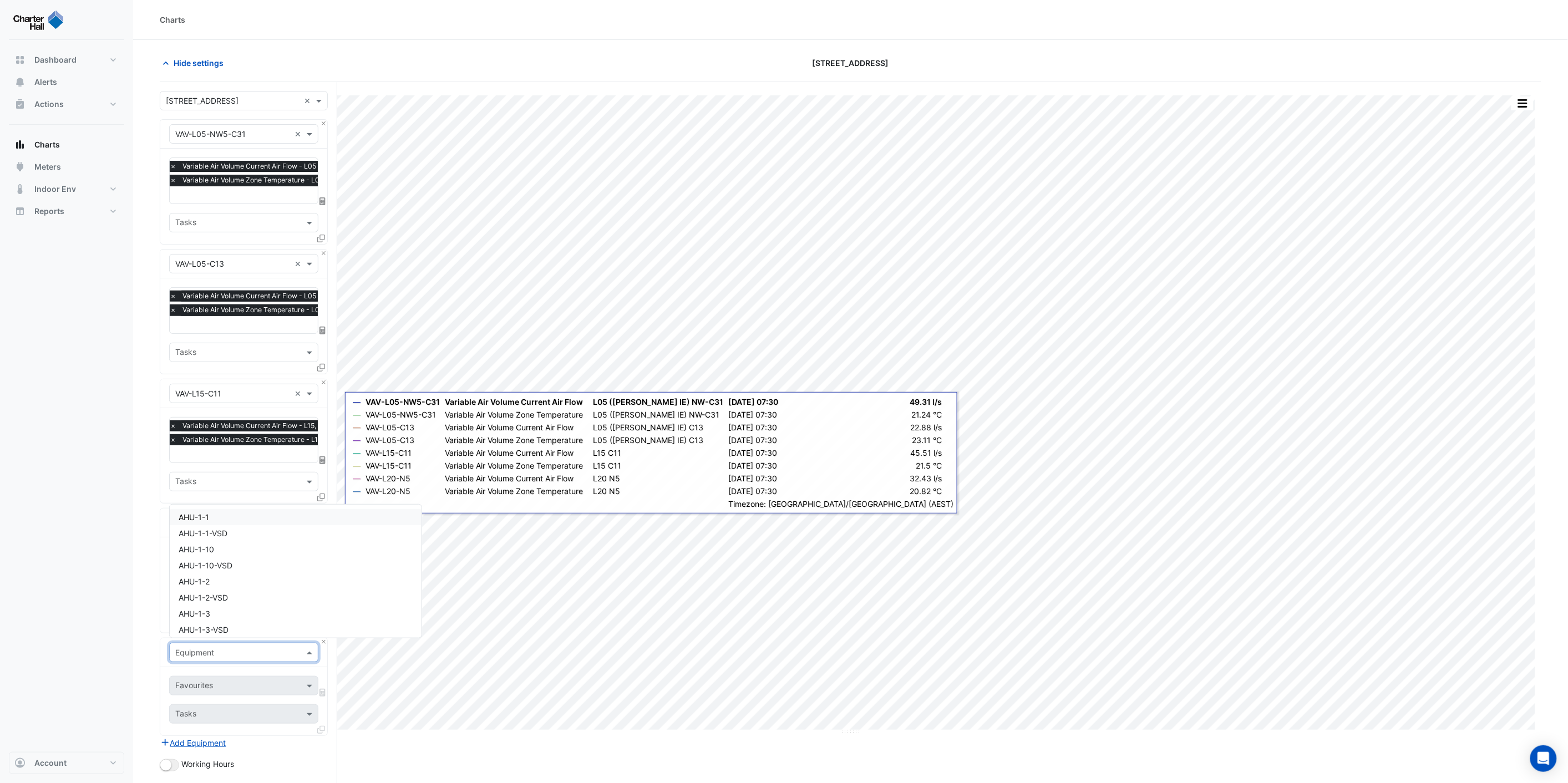
click at [225, 647] on input "text" at bounding box center [233, 653] width 115 height 12
type input "*******"
click at [215, 590] on span "VAV-L12-S3" at bounding box center [199, 593] width 42 height 9
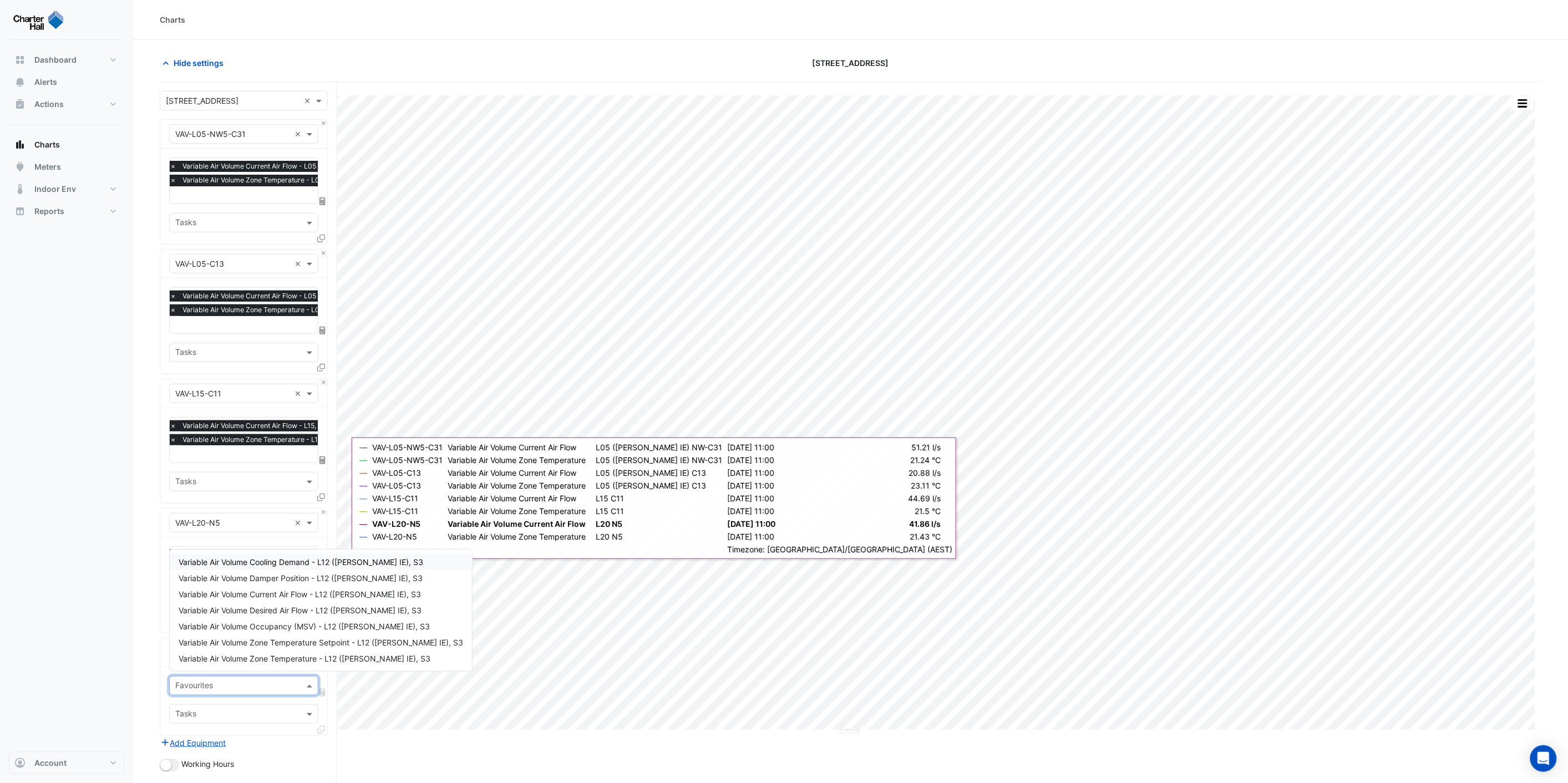
click at [227, 681] on input "text" at bounding box center [238, 686] width 124 height 12
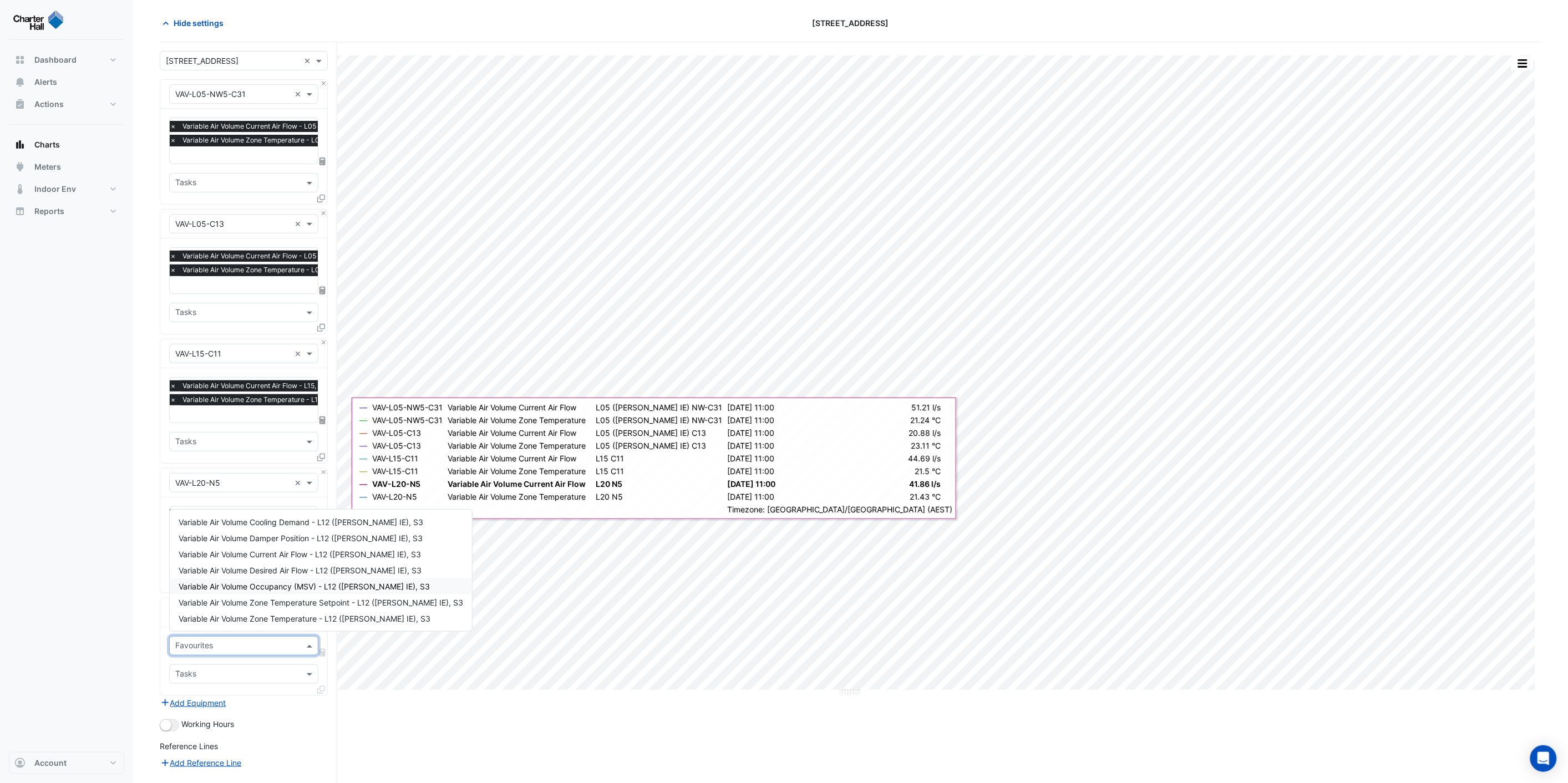
scroll to position [61, 0]
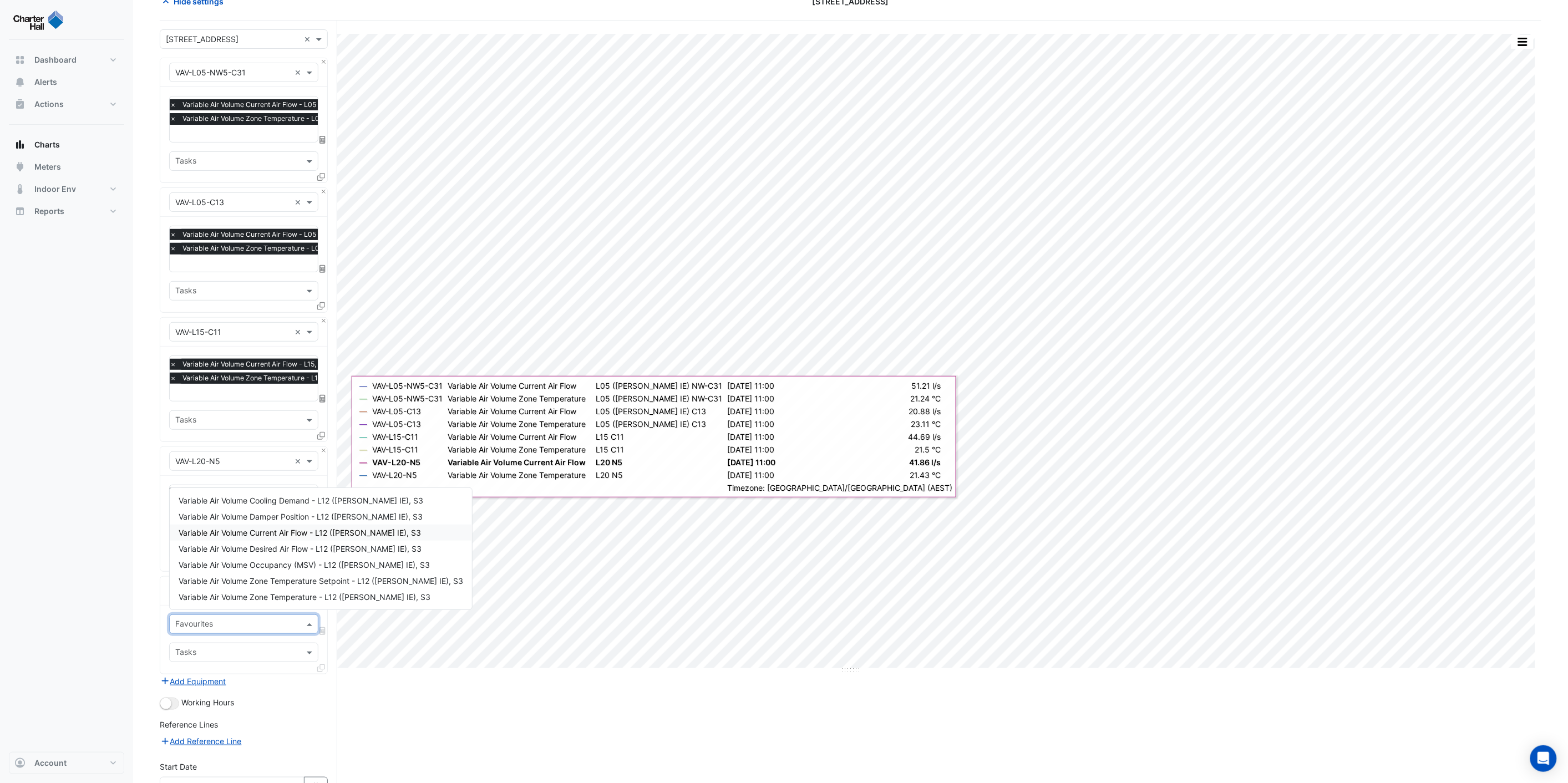
click at [258, 531] on span "Variable Air Volume Current Air Flow - L12 ([PERSON_NAME] IE), S3" at bounding box center [299, 533] width 242 height 9
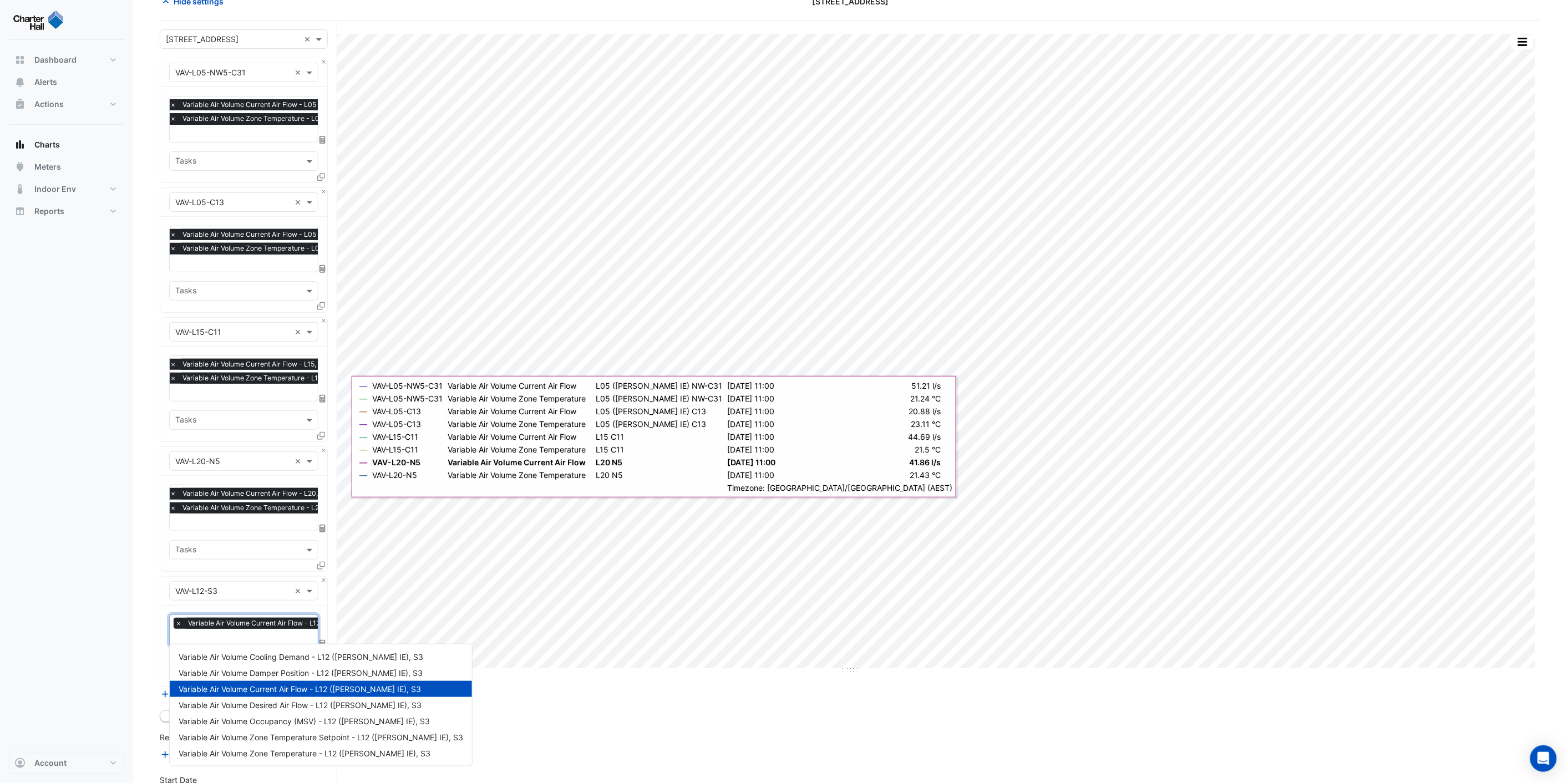
click at [192, 634] on input "text" at bounding box center [291, 638] width 230 height 12
click at [276, 751] on span "Variable Air Volume Zone Temperature - L12 ([PERSON_NAME] IE), S3" at bounding box center [304, 753] width 252 height 9
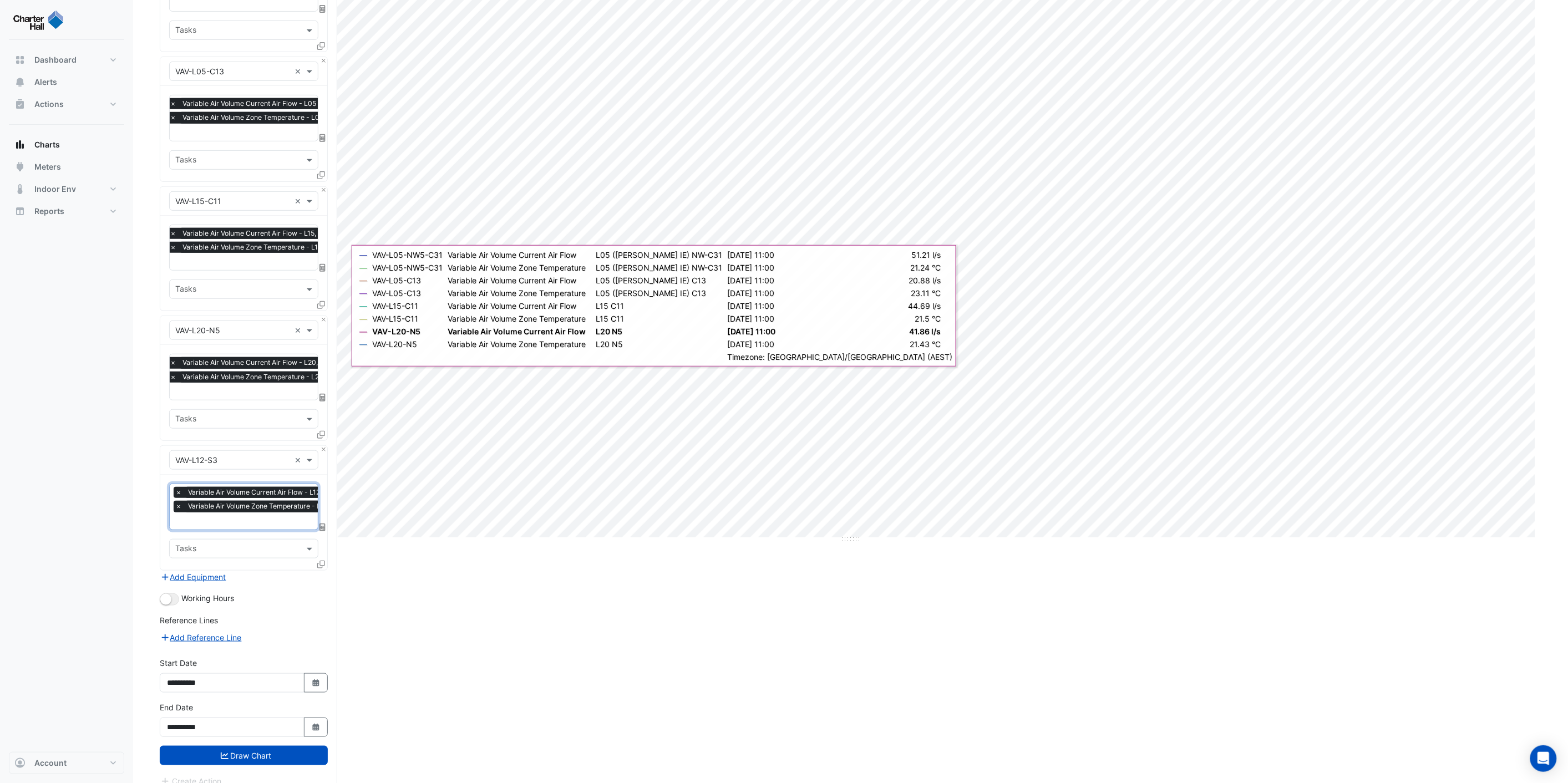
scroll to position [201, 0]
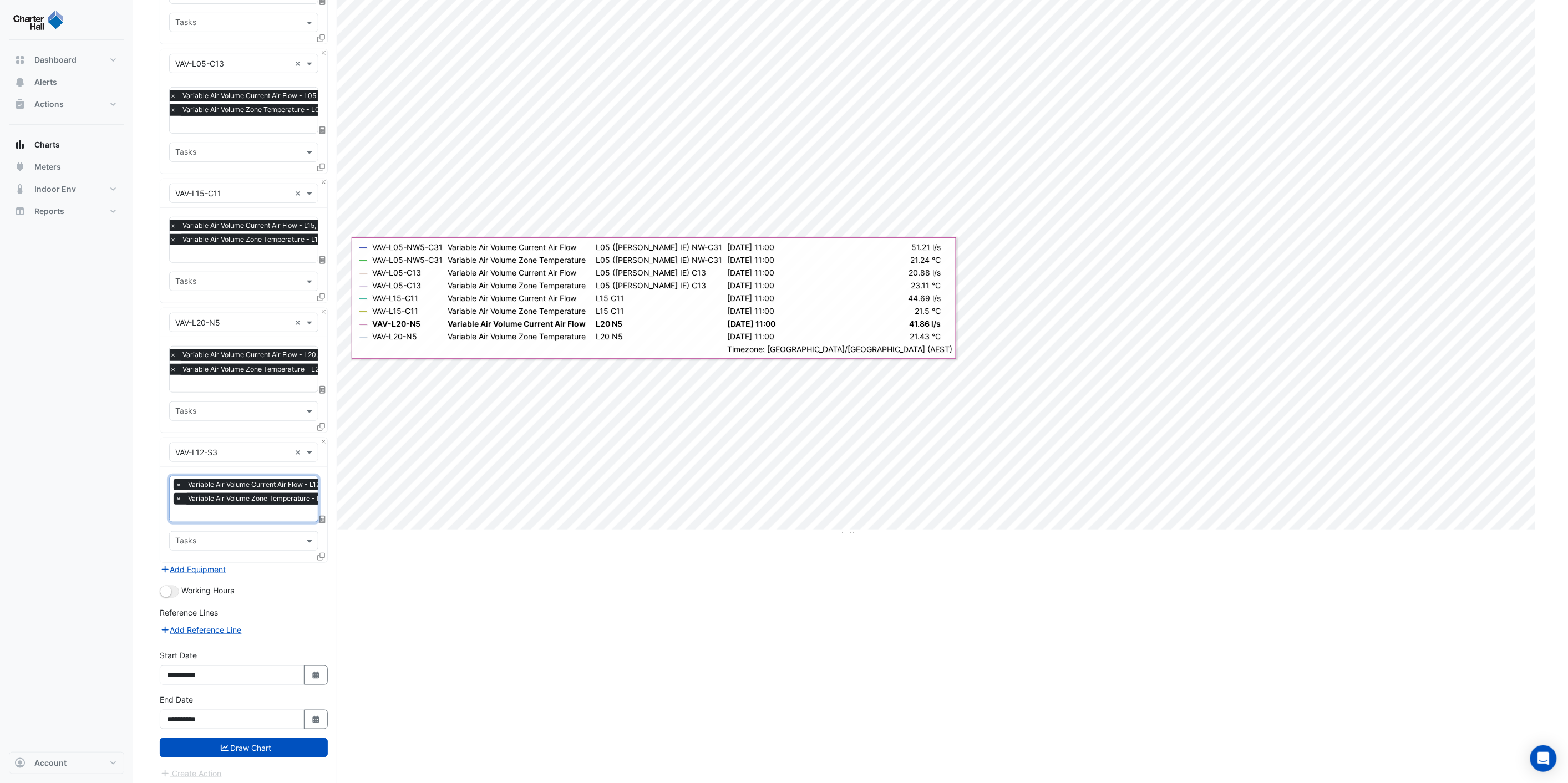
drag, startPoint x: 241, startPoint y: 740, endPoint x: 307, endPoint y: 727, distance: 67.3
click at [241, 740] on button "Draw Chart" at bounding box center [243, 748] width 168 height 20
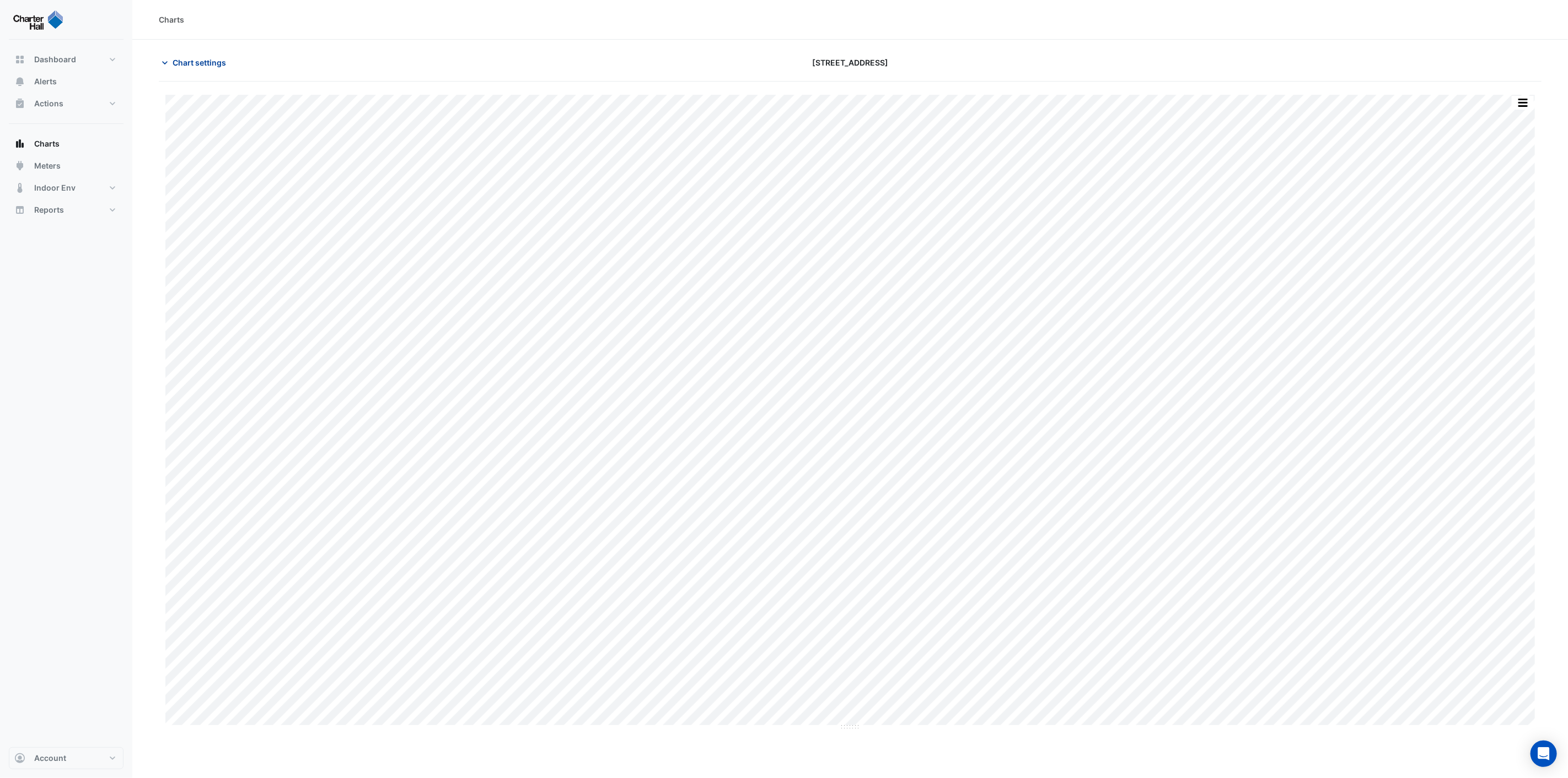
click at [195, 65] on span "Chart settings" at bounding box center [199, 63] width 54 height 12
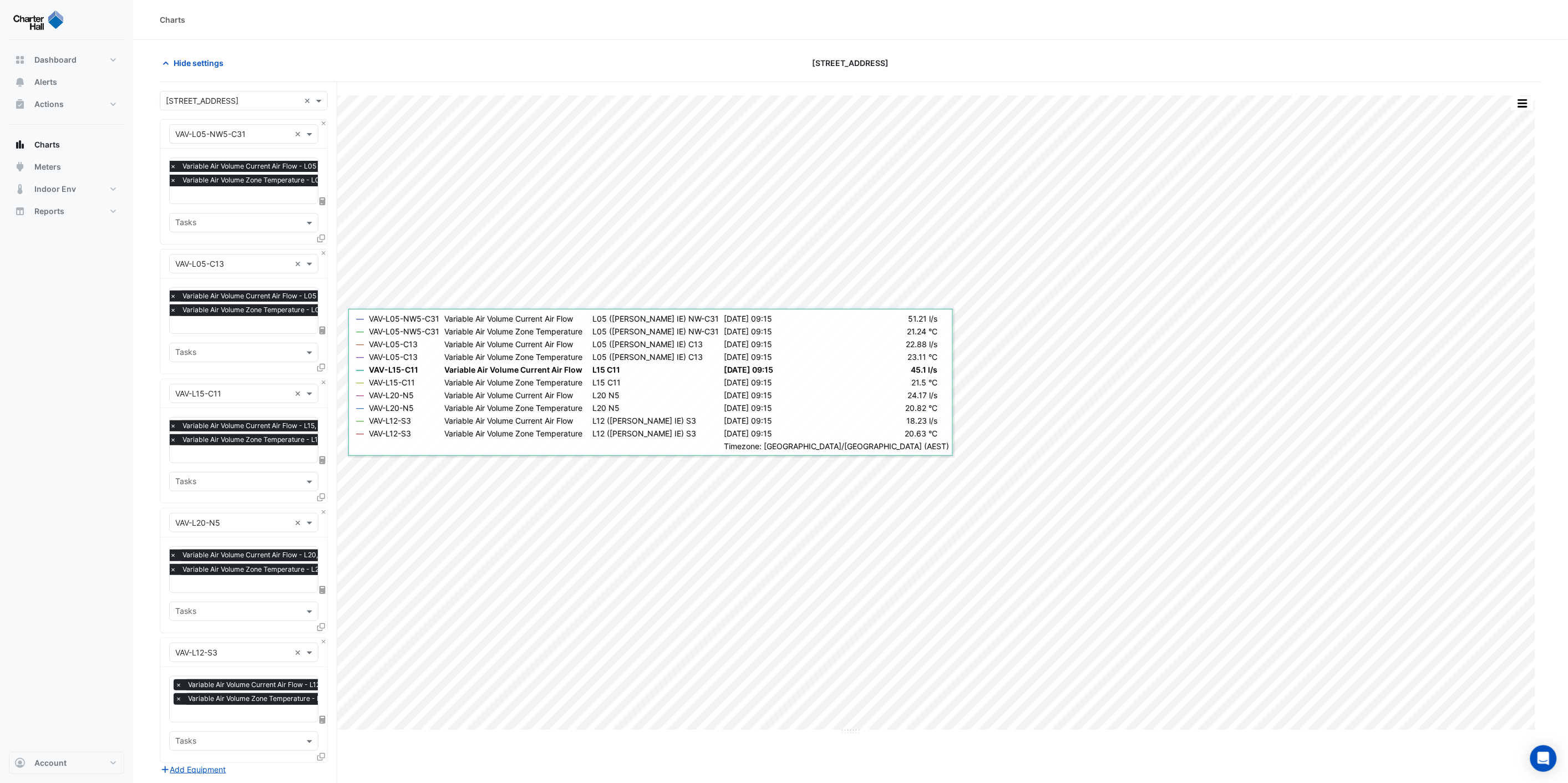
click at [209, 192] on input "text" at bounding box center [298, 196] width 257 height 12
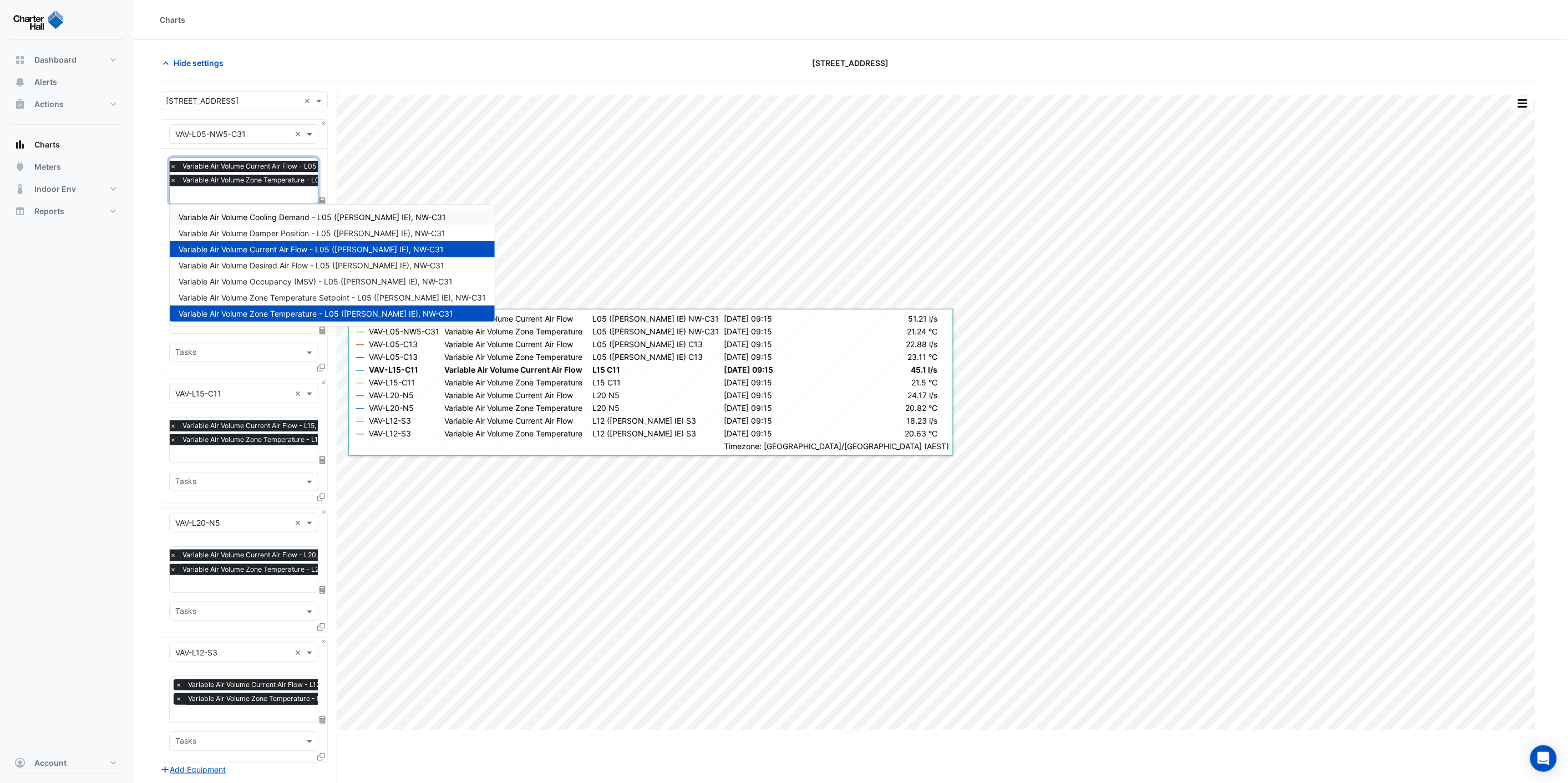
click at [268, 214] on span "Variable Air Volume Cooling Demand - L05 ([PERSON_NAME] IE), NW-C31" at bounding box center [312, 217] width 268 height 9
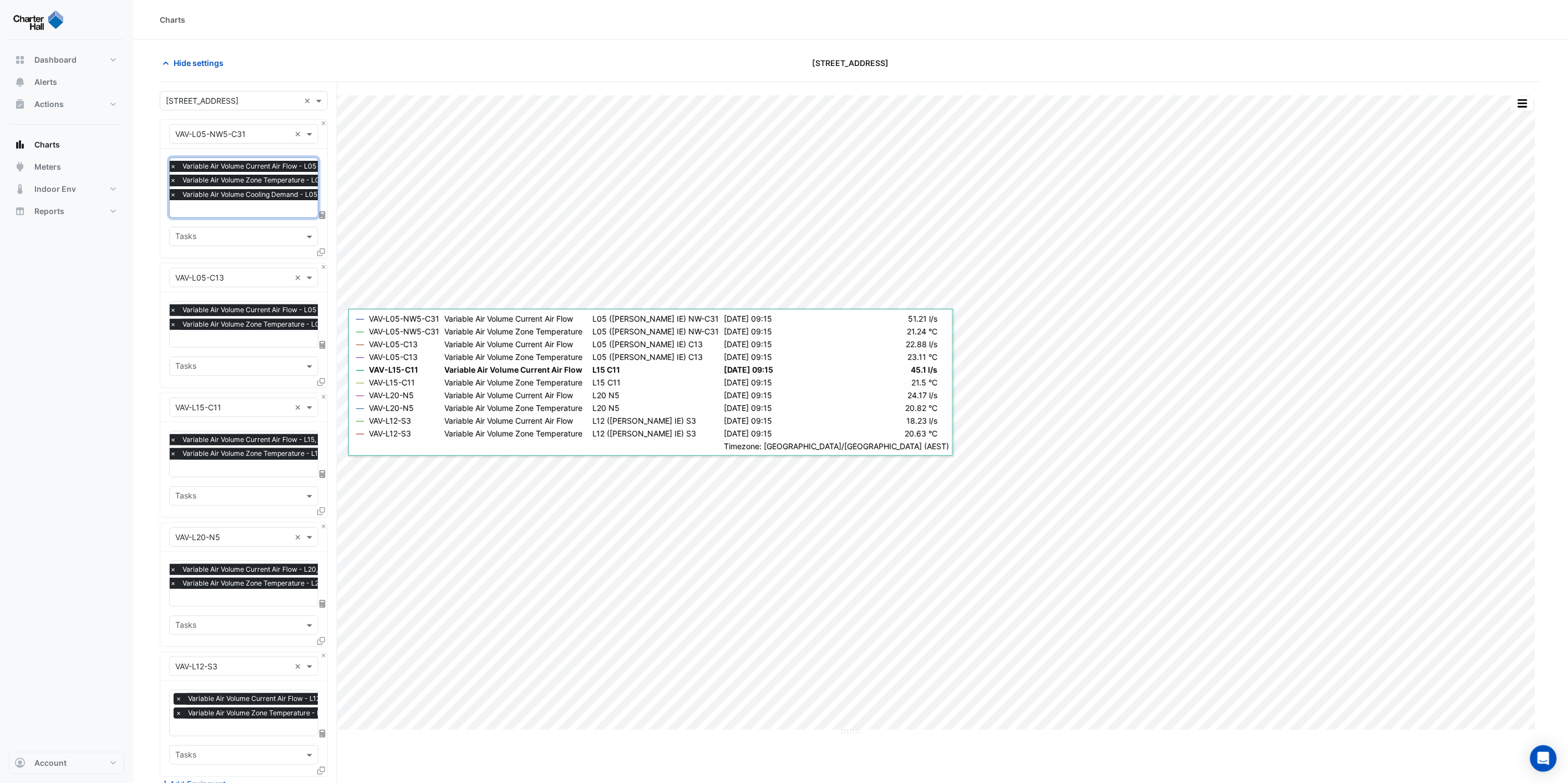
click at [194, 336] on input "text" at bounding box center [292, 340] width 243 height 12
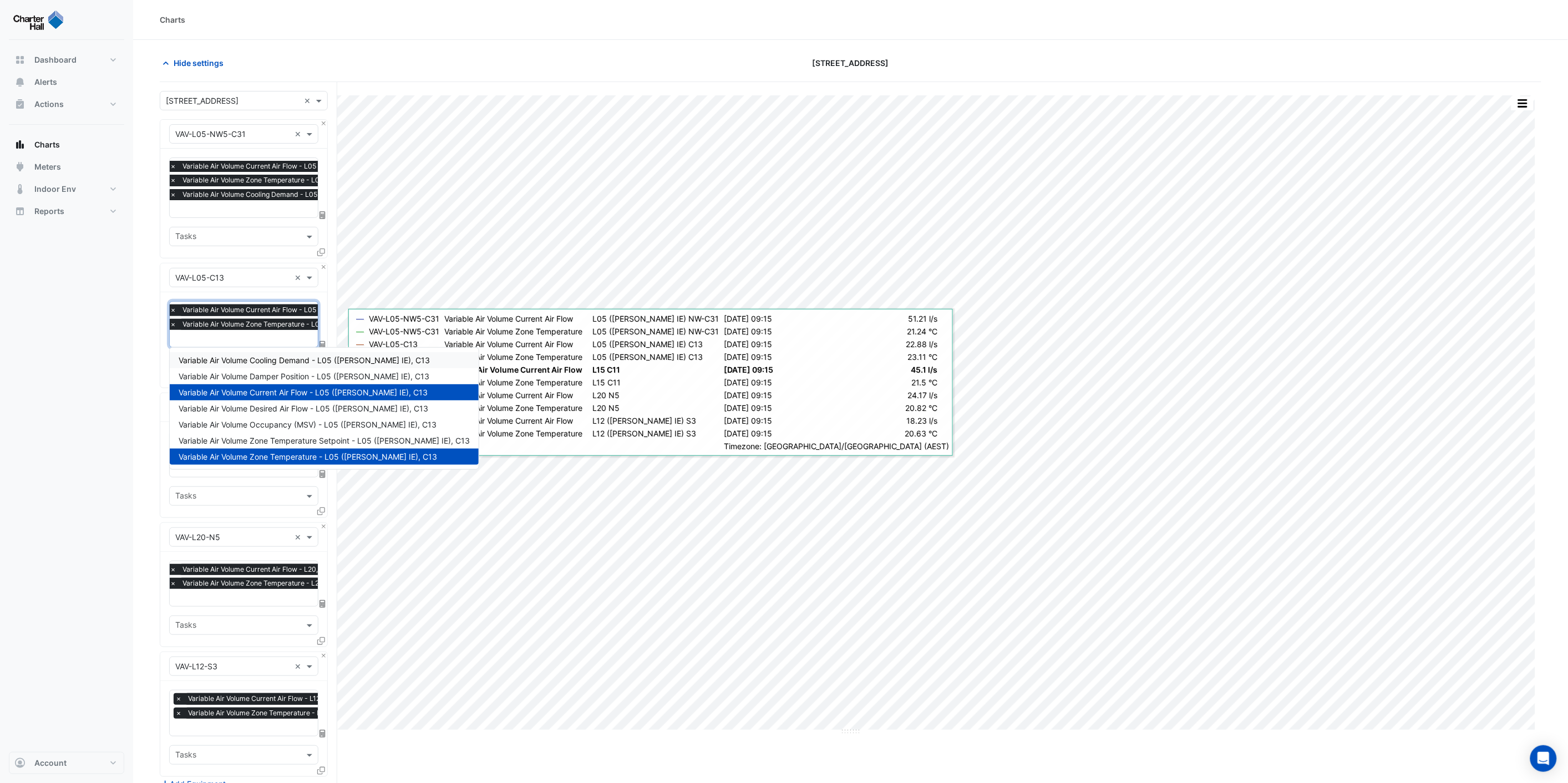
click at [239, 358] on span "Variable Air Volume Cooling Demand - L05 ([PERSON_NAME] IE), C13" at bounding box center [304, 360] width 252 height 9
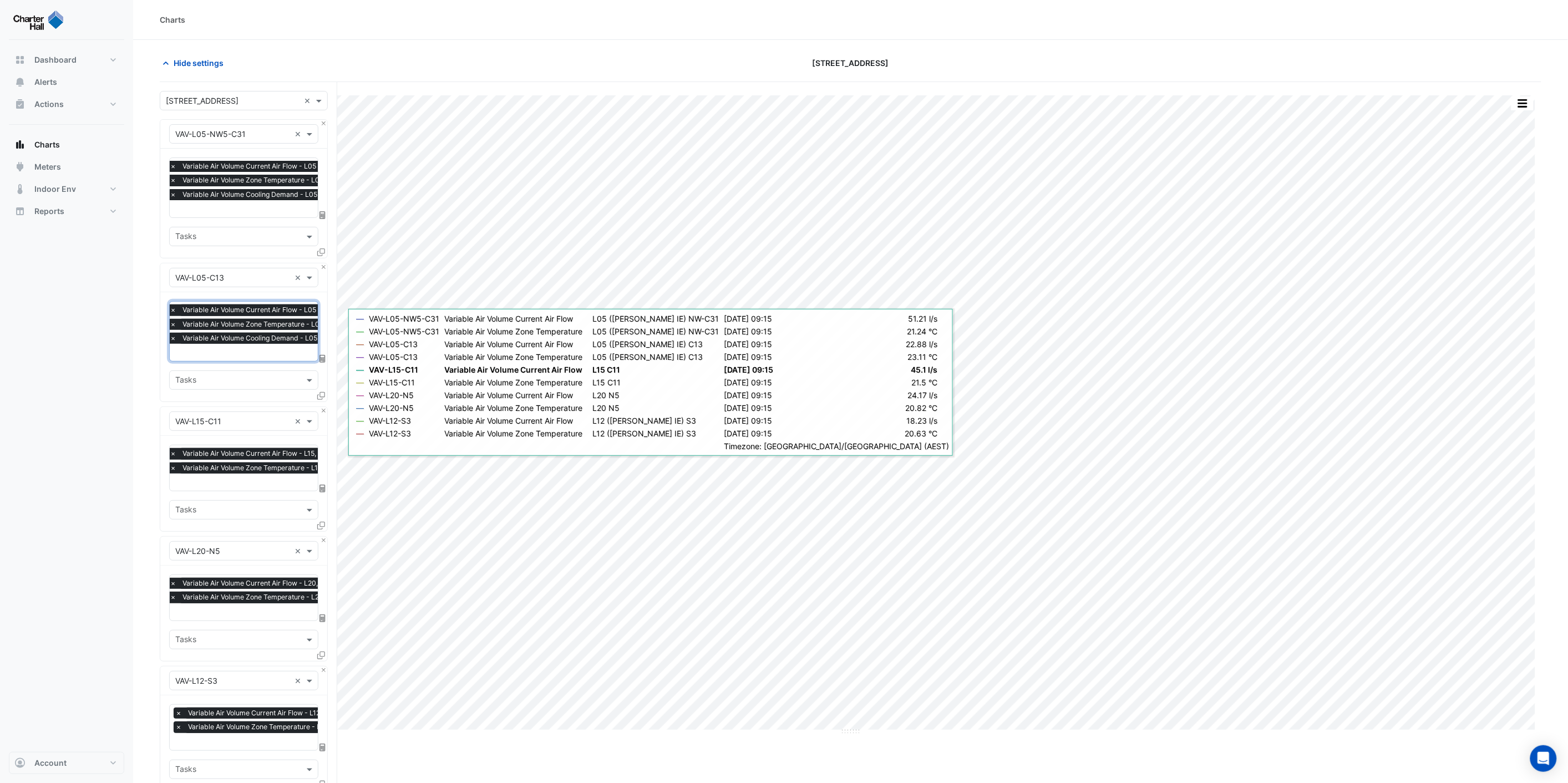
click at [205, 480] on input "text" at bounding box center [256, 483] width 173 height 12
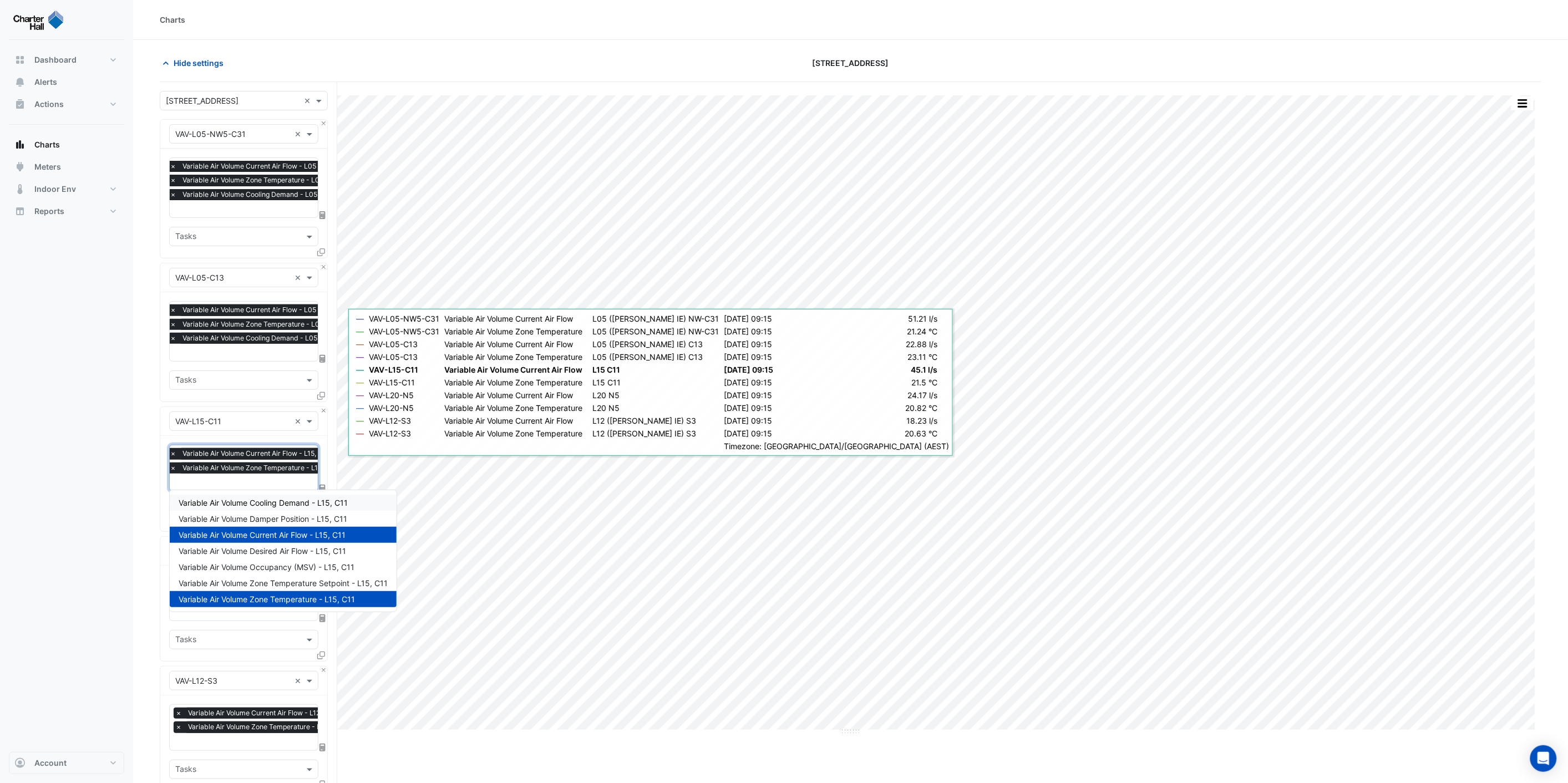
click at [233, 502] on span "Variable Air Volume Cooling Demand - L15, C11" at bounding box center [263, 502] width 169 height 9
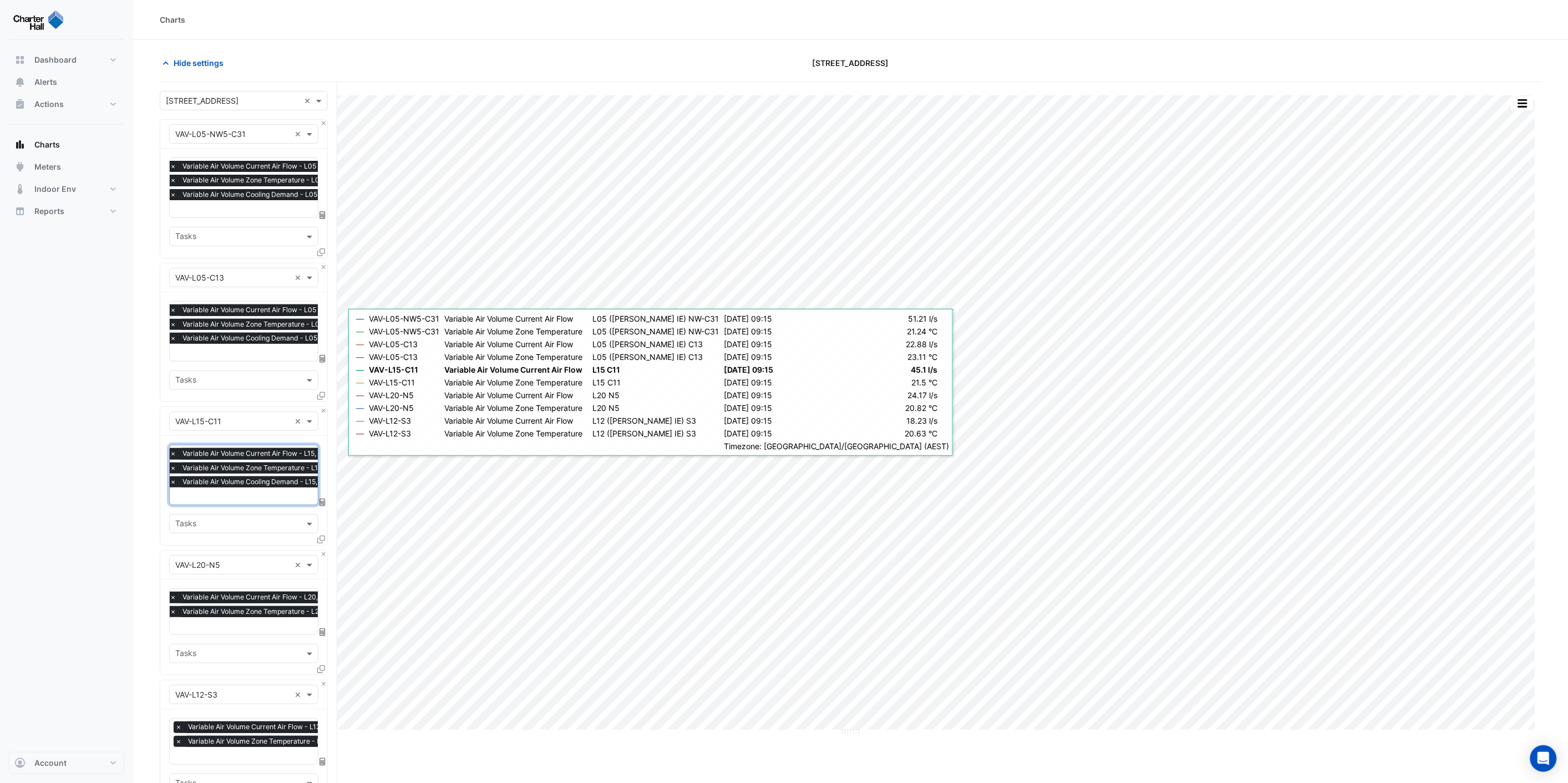
click at [203, 625] on input "text" at bounding box center [255, 627] width 172 height 12
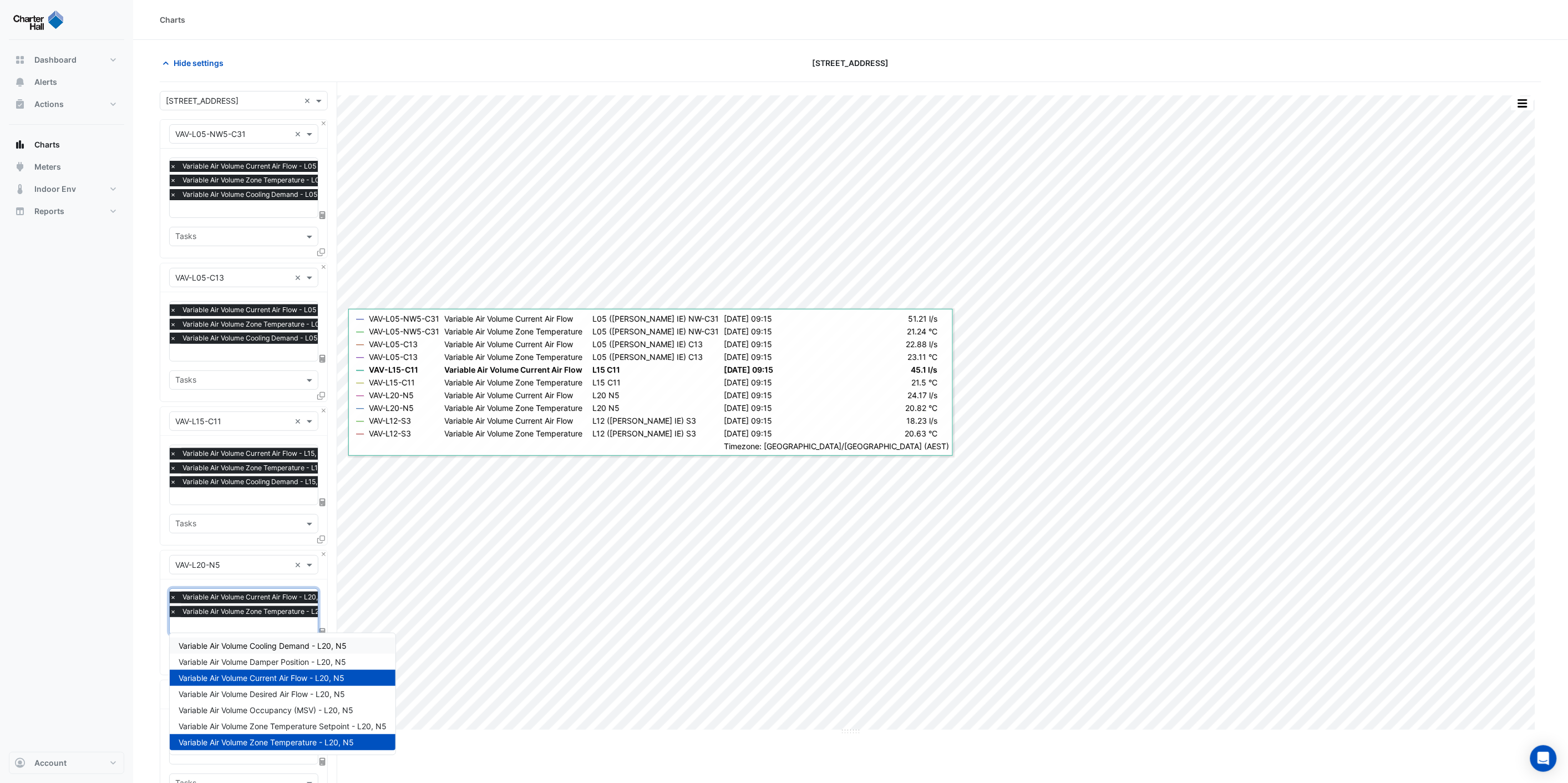
click at [224, 652] on div "Variable Air Volume Cooling Demand - L20, N5" at bounding box center [282, 646] width 226 height 16
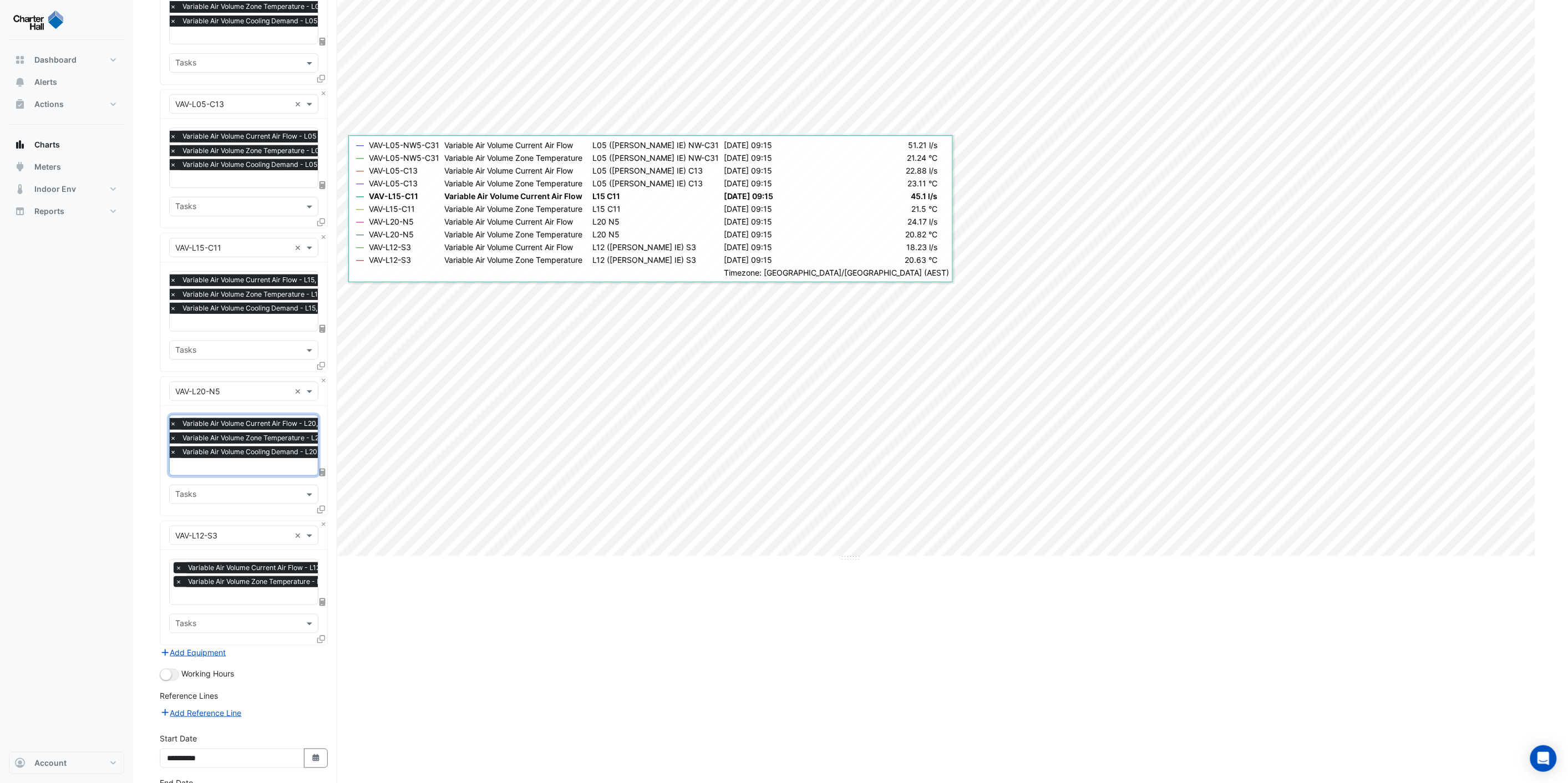
scroll to position [185, 0]
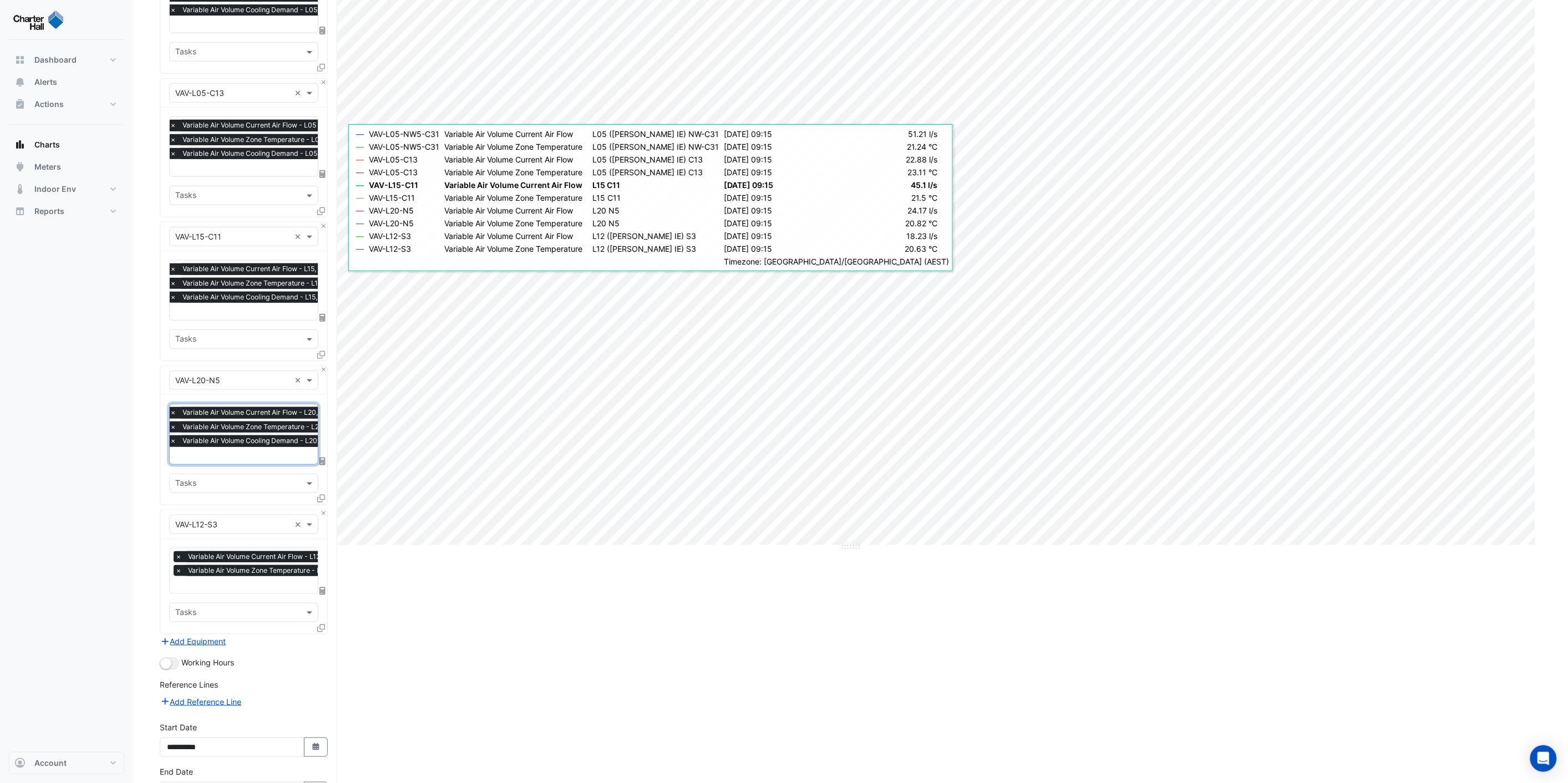
click at [195, 581] on input "text" at bounding box center [294, 586] width 238 height 12
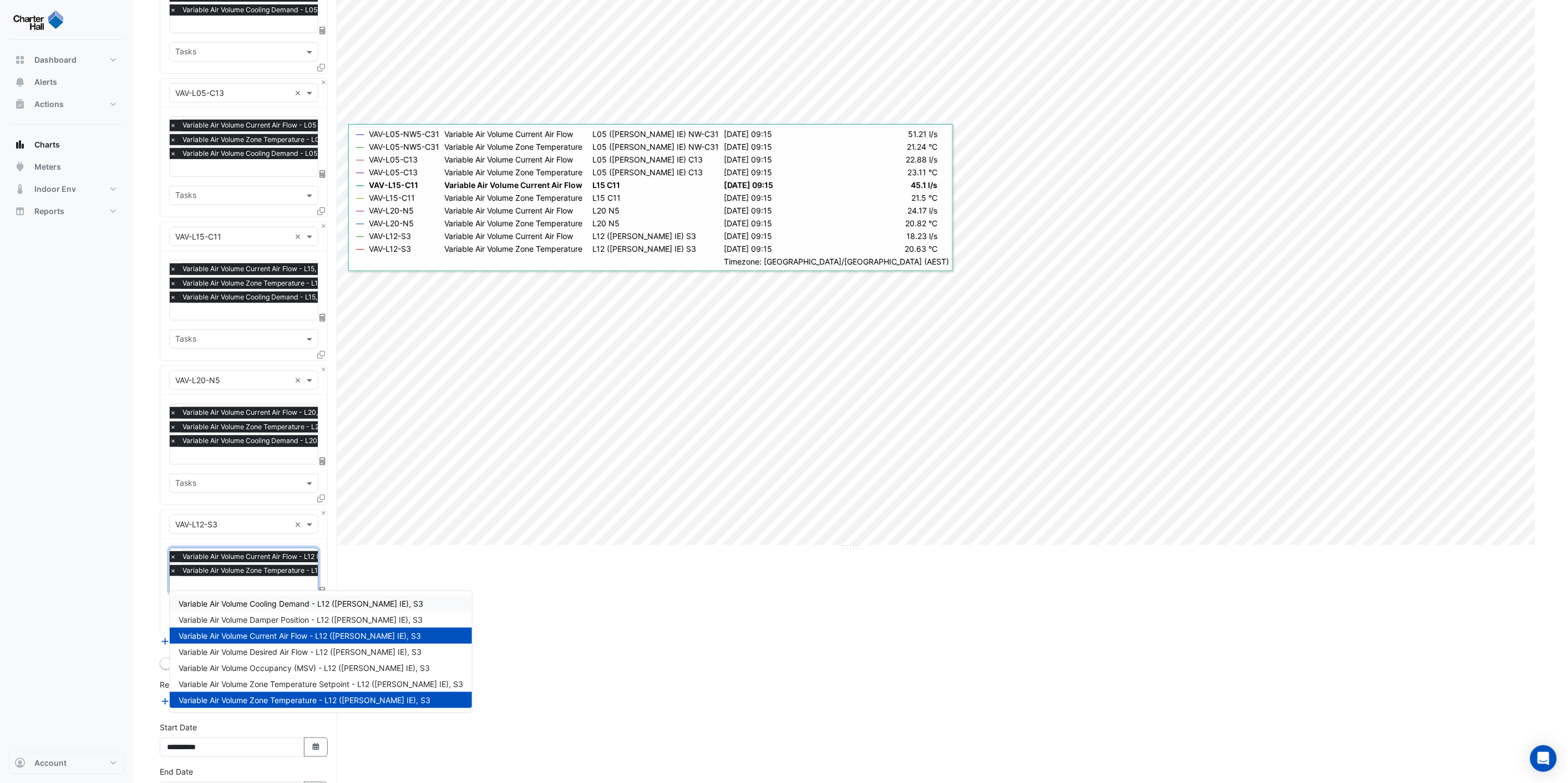
click at [242, 607] on span "Variable Air Volume Cooling Demand - L12 ([PERSON_NAME] IE), S3" at bounding box center [300, 604] width 244 height 9
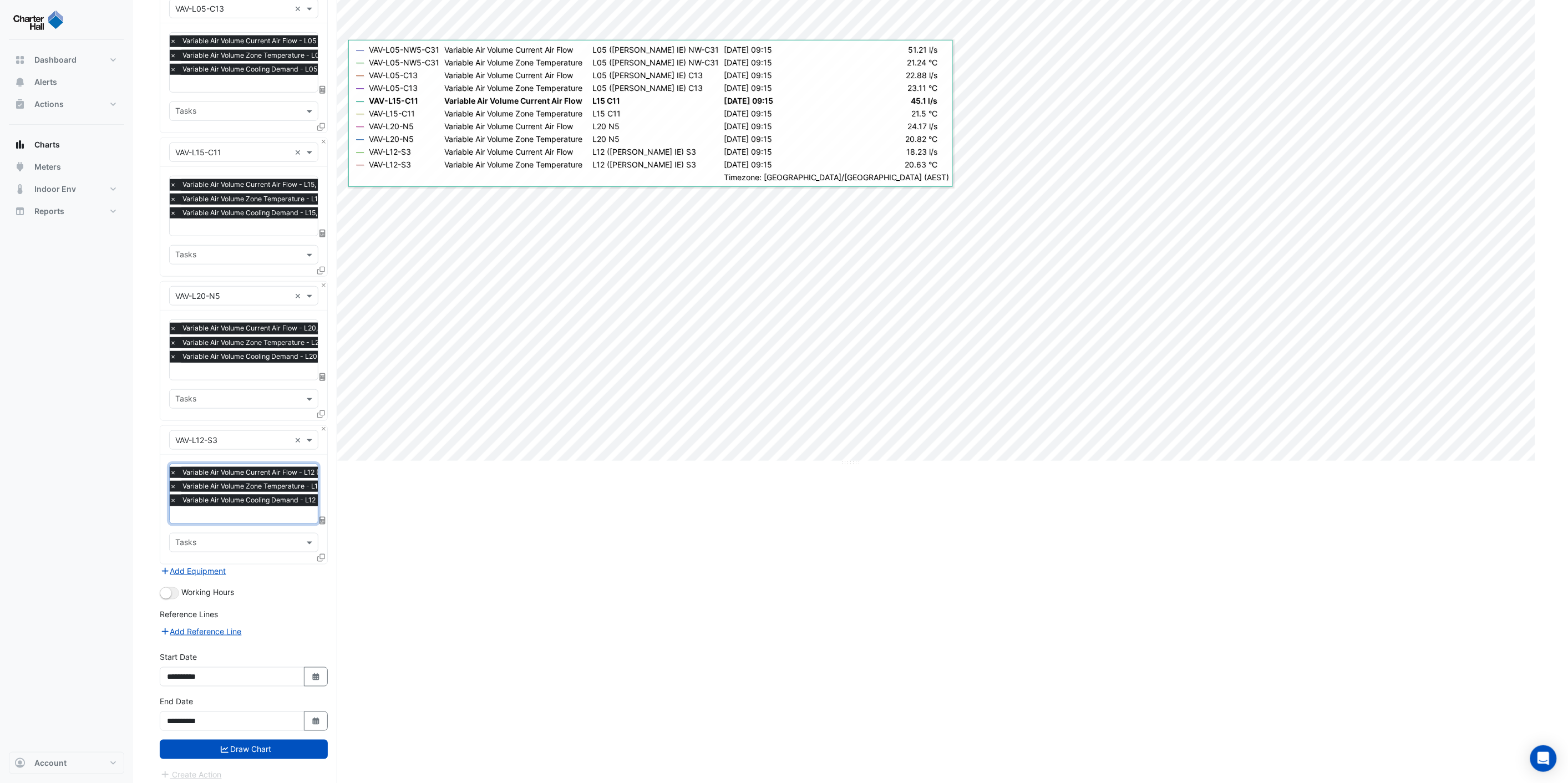
scroll to position [270, 0]
click at [244, 744] on button "Draw Chart" at bounding box center [243, 749] width 168 height 20
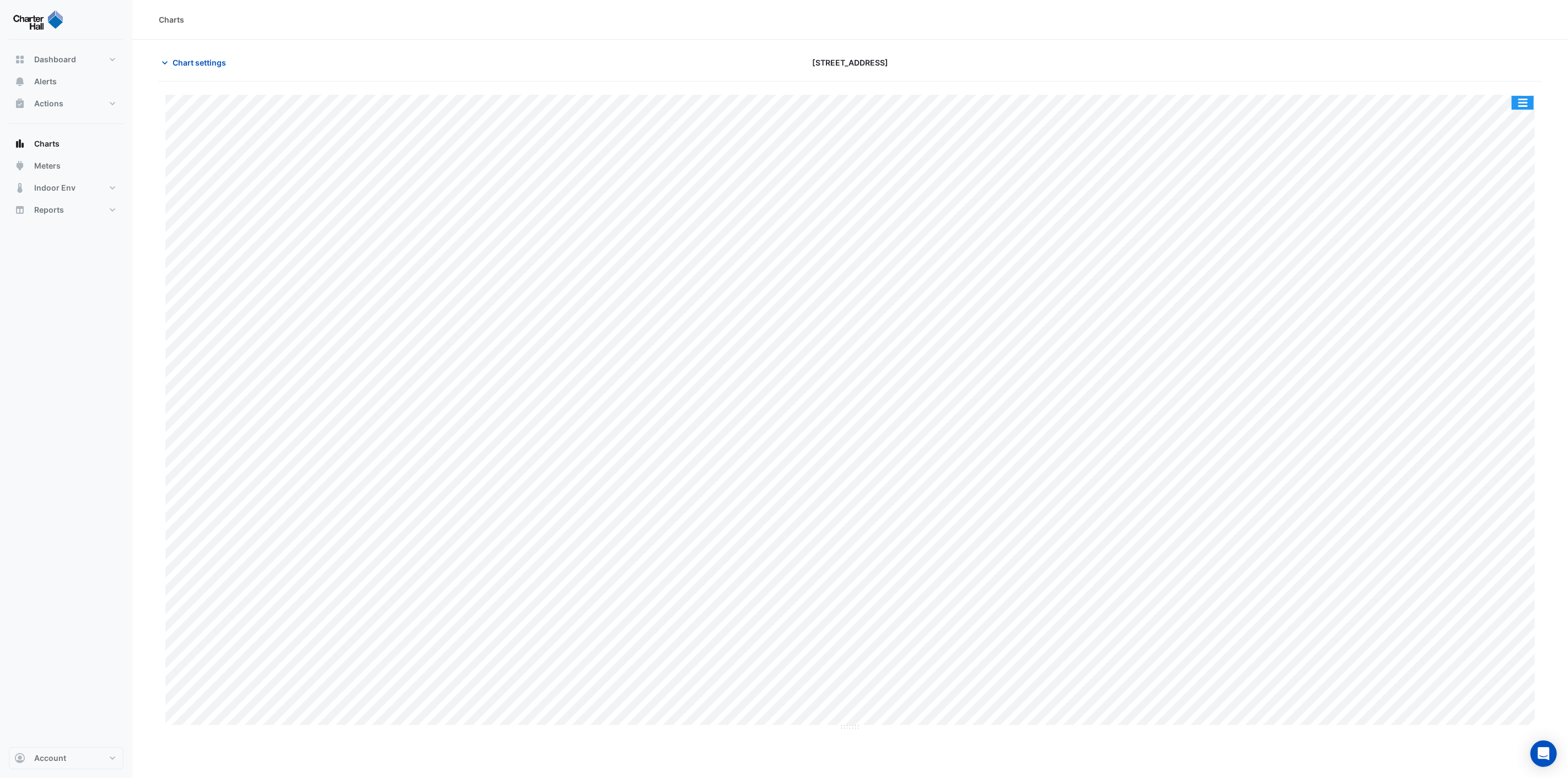
click at [1524, 105] on button "button" at bounding box center [1523, 102] width 22 height 14
click at [1507, 141] on div "Split by Unit" at bounding box center [1501, 142] width 66 height 20
click at [1518, 100] on button "button" at bounding box center [1523, 102] width 22 height 14
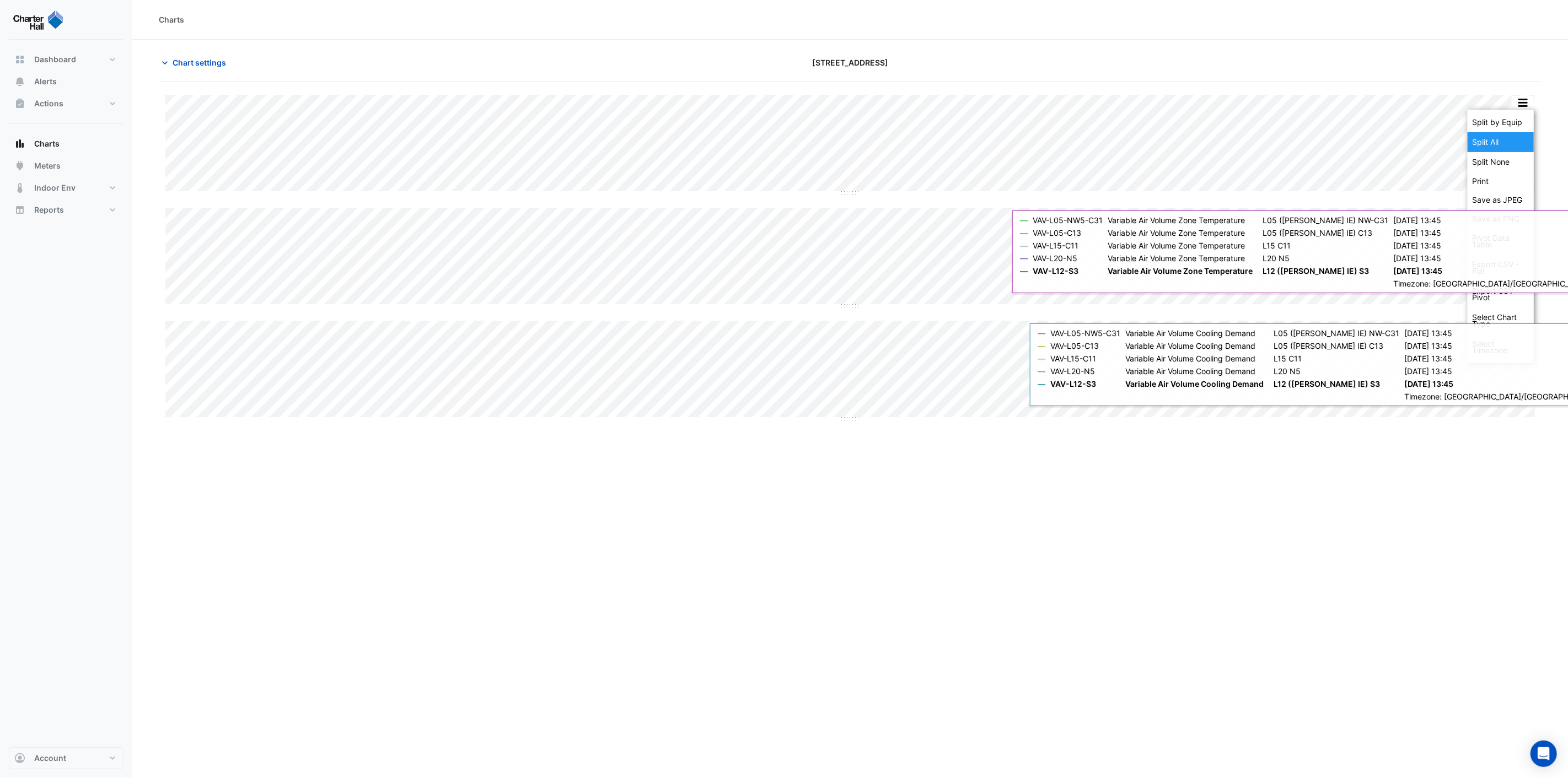
click at [1509, 135] on div "Split All" at bounding box center [1501, 142] width 66 height 20
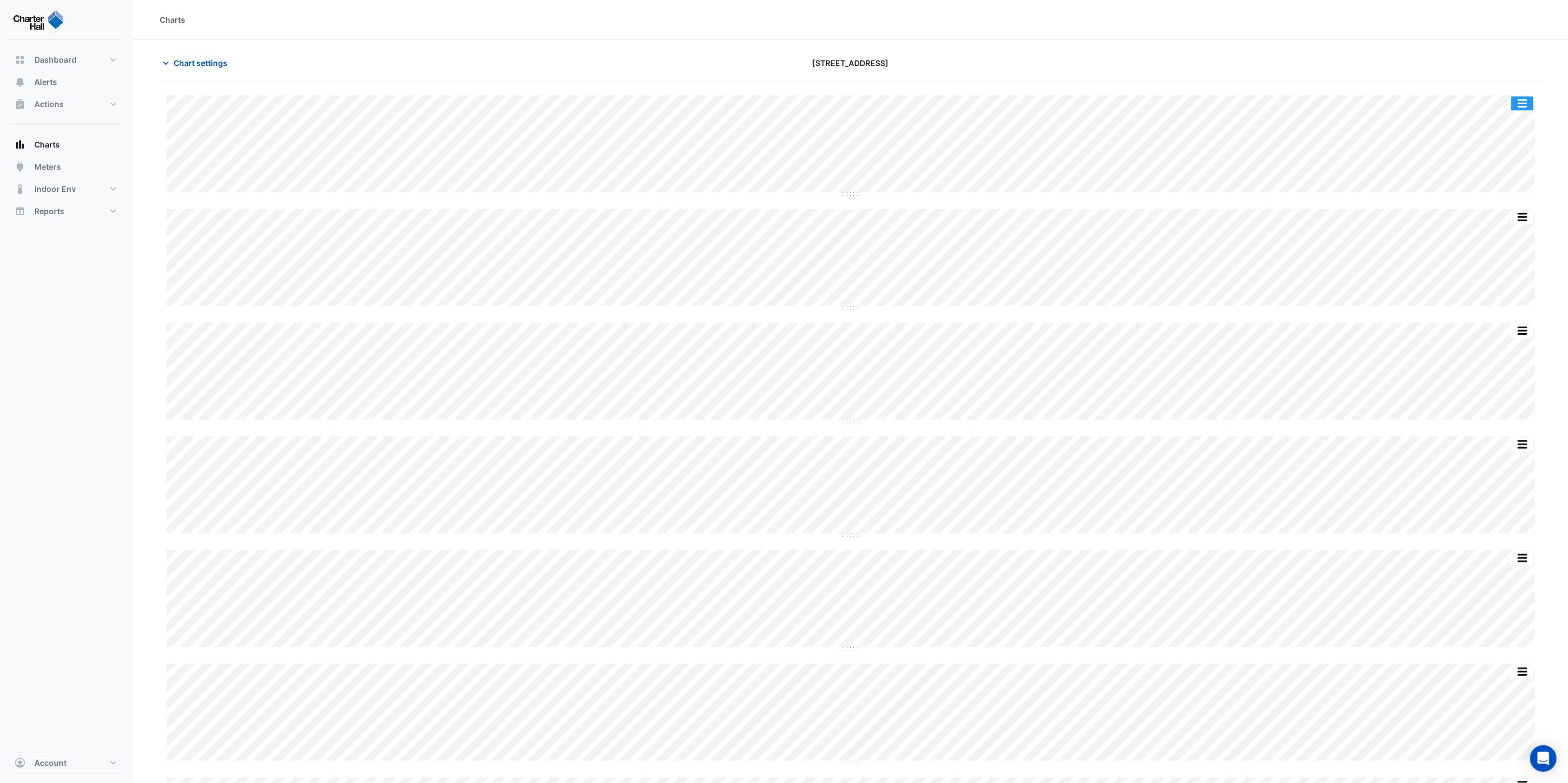
click at [1526, 104] on button "button" at bounding box center [1523, 103] width 22 height 14
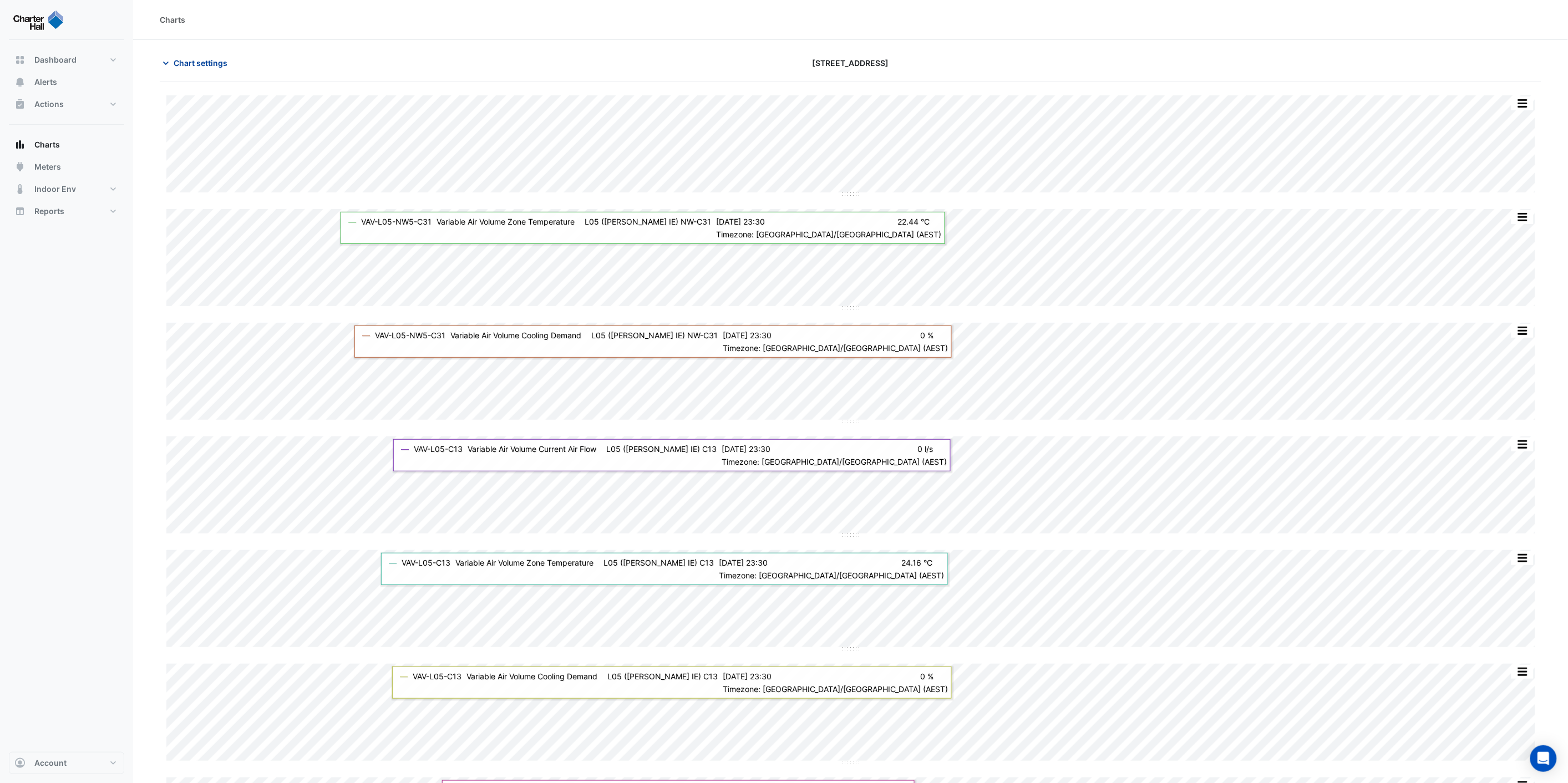
click at [207, 65] on span "Chart settings" at bounding box center [201, 63] width 54 height 12
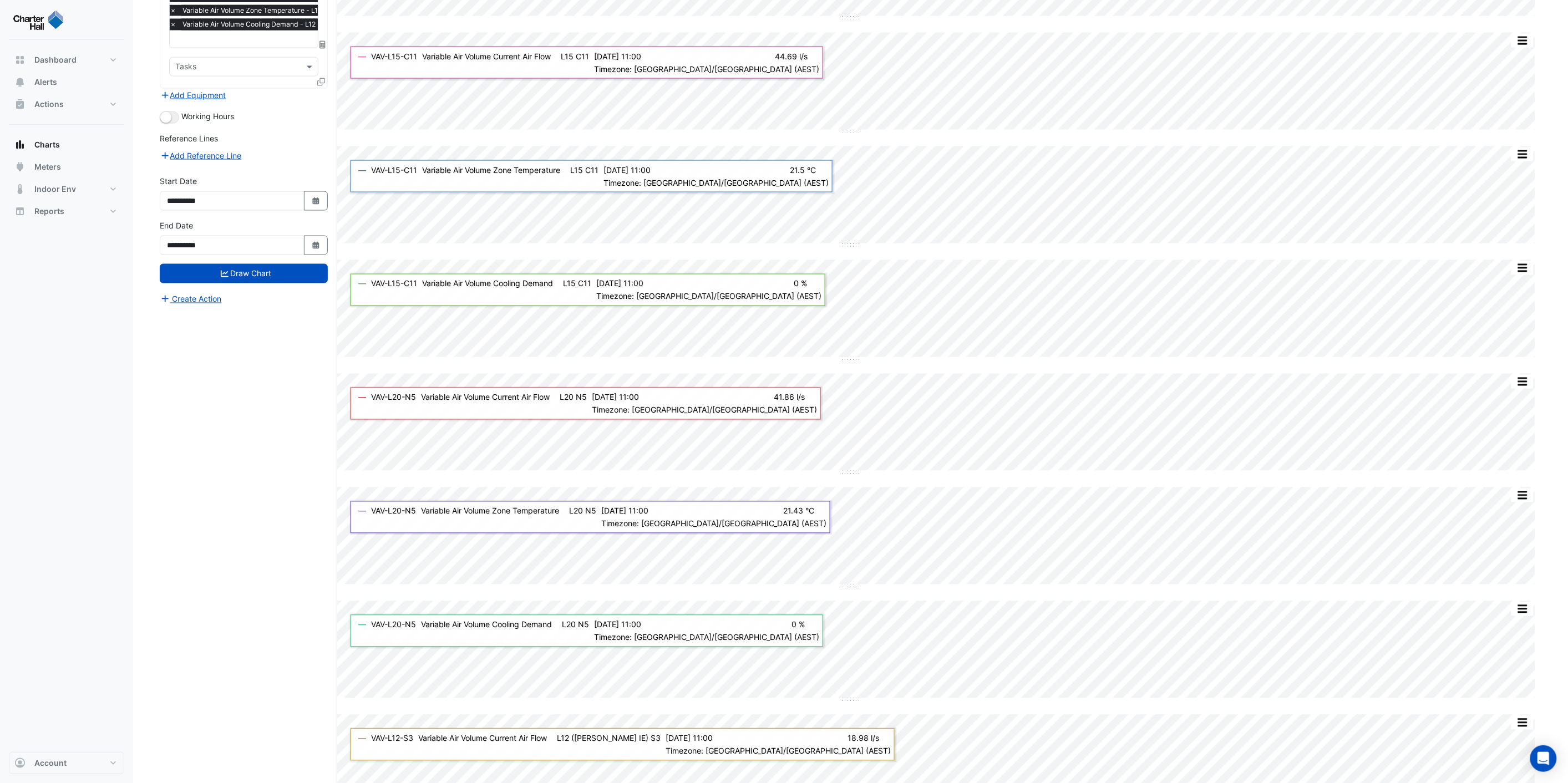
scroll to position [739, 0]
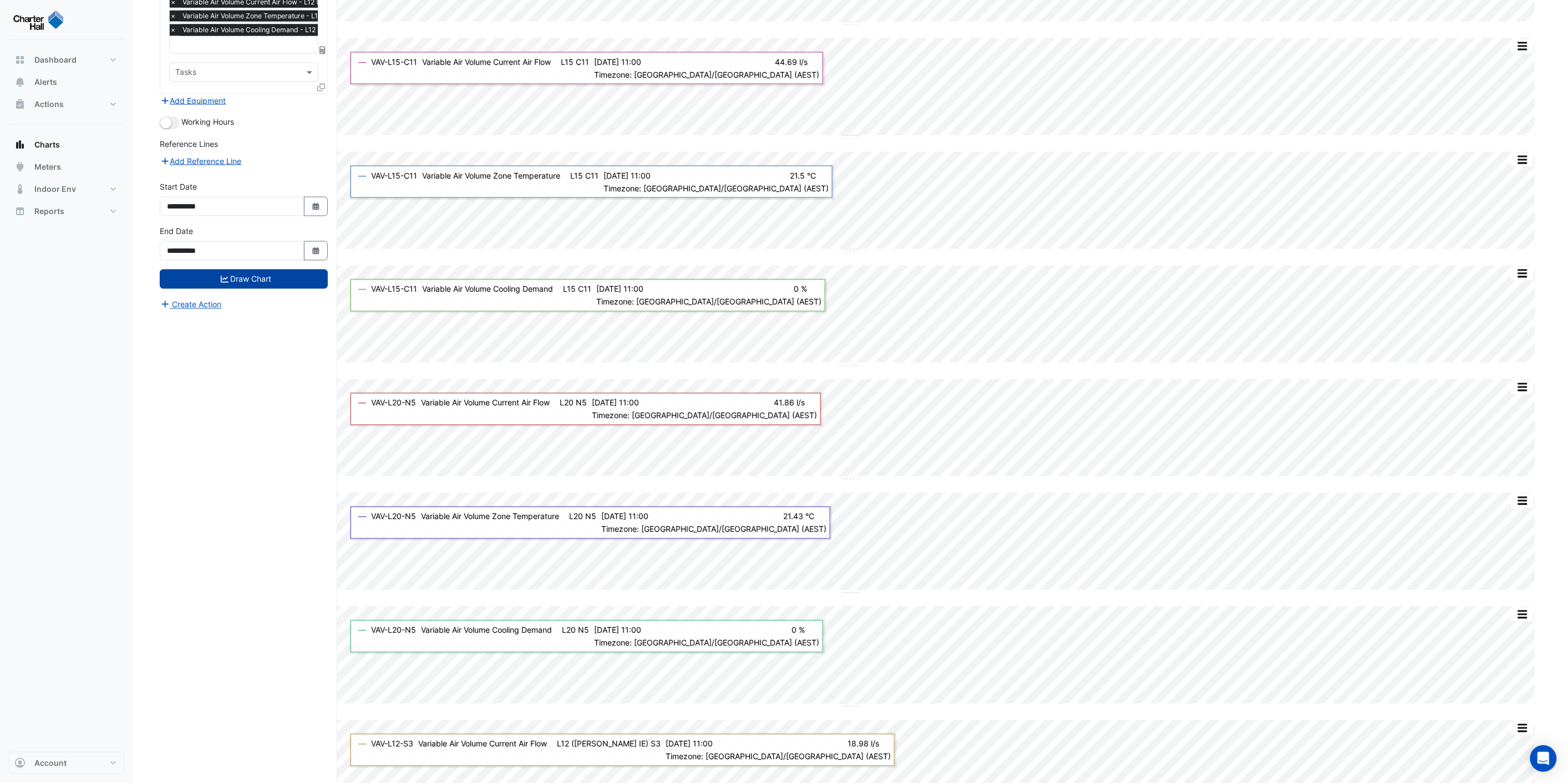
click at [230, 278] on button "Draw Chart" at bounding box center [243, 279] width 168 height 20
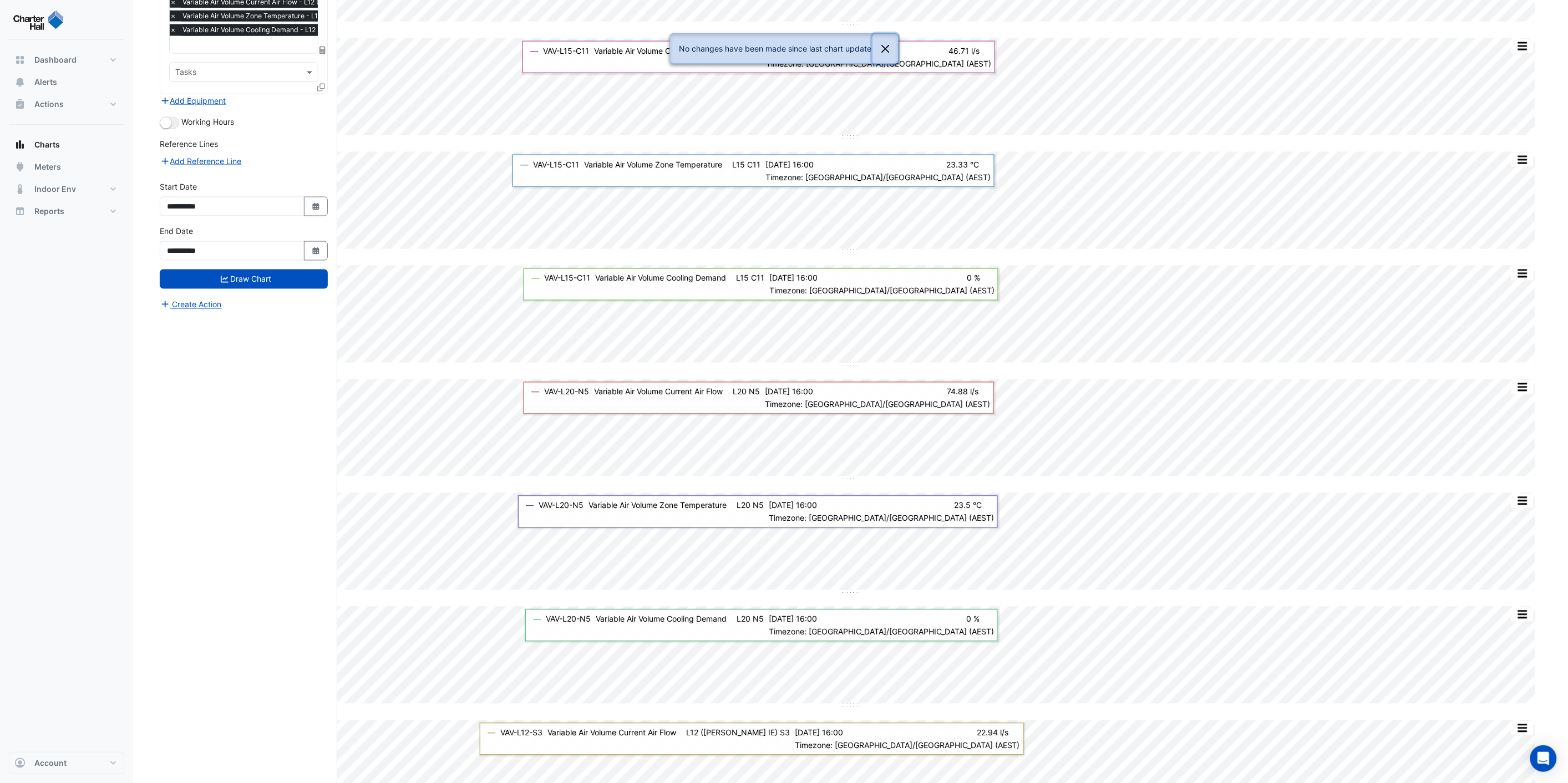
click at [891, 47] on button "Close" at bounding box center [885, 48] width 25 height 30
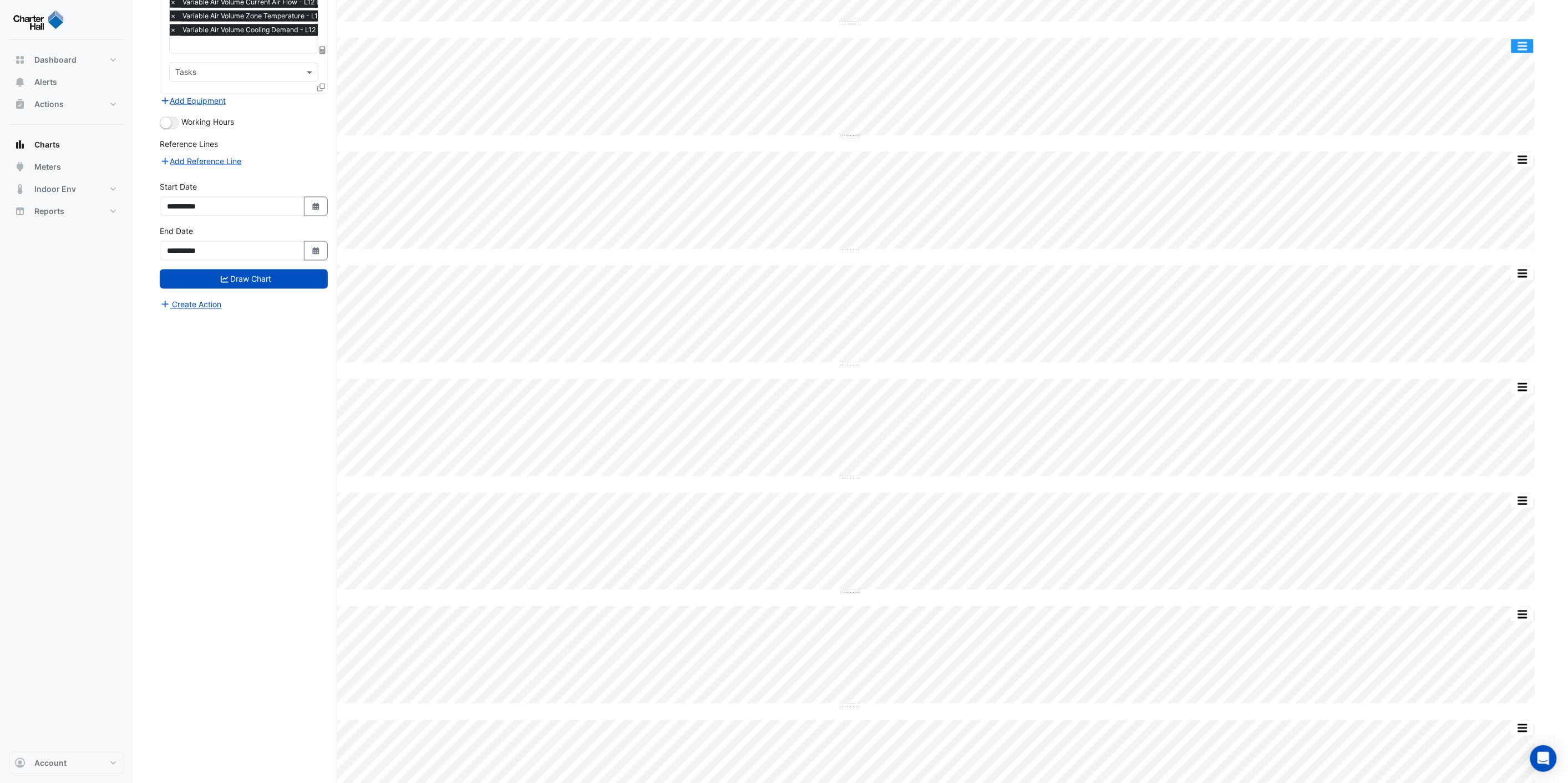
click at [1522, 45] on button "button" at bounding box center [1523, 46] width 22 height 14
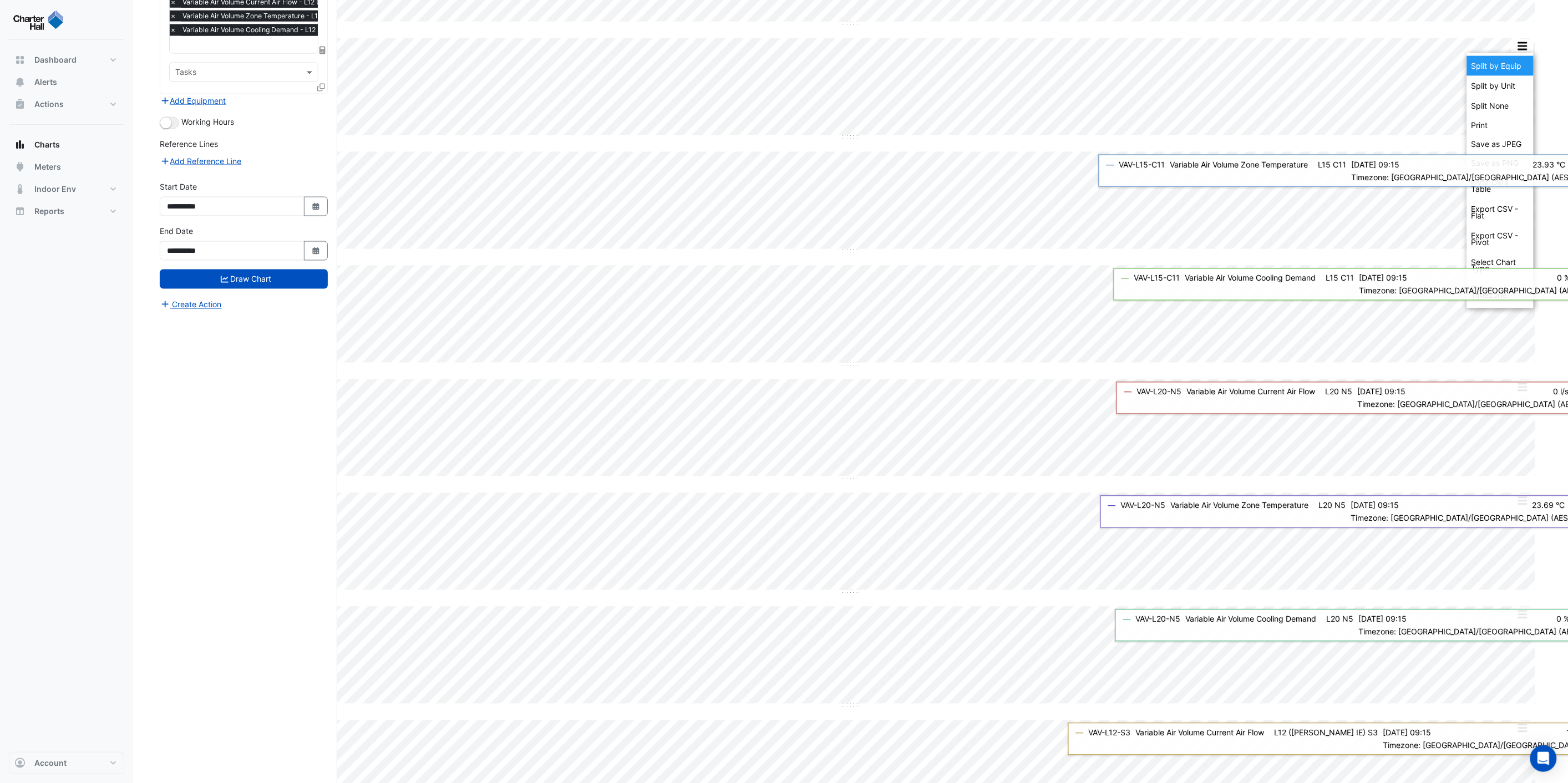
click at [1502, 67] on div "Split by Equip" at bounding box center [1501, 66] width 67 height 20
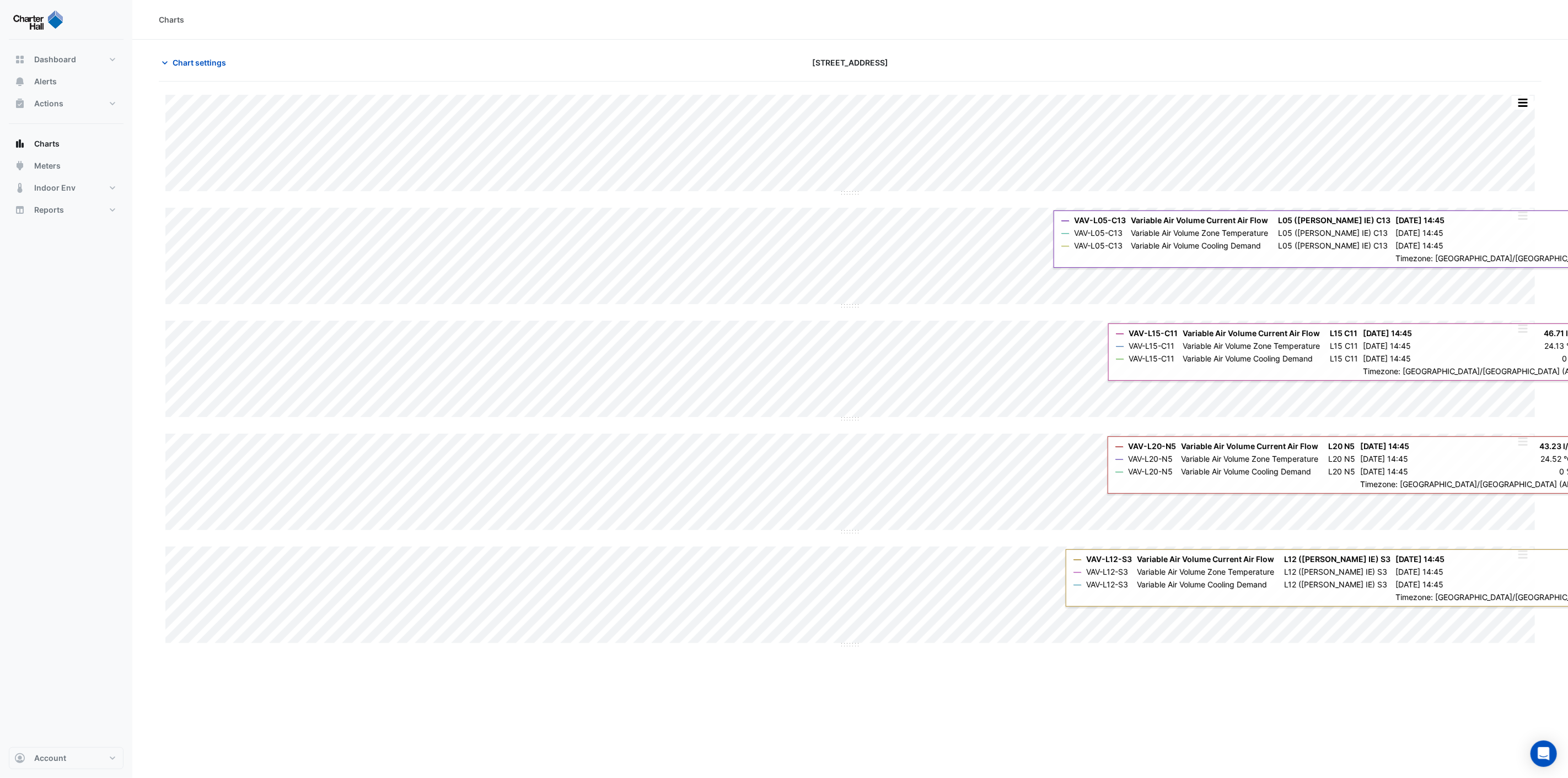
click at [1524, 110] on div "Split by Unit Split All Split None Print Save as JPEG Save as PNG Pivot Data Ta…" at bounding box center [1522, 102] width 23 height 15
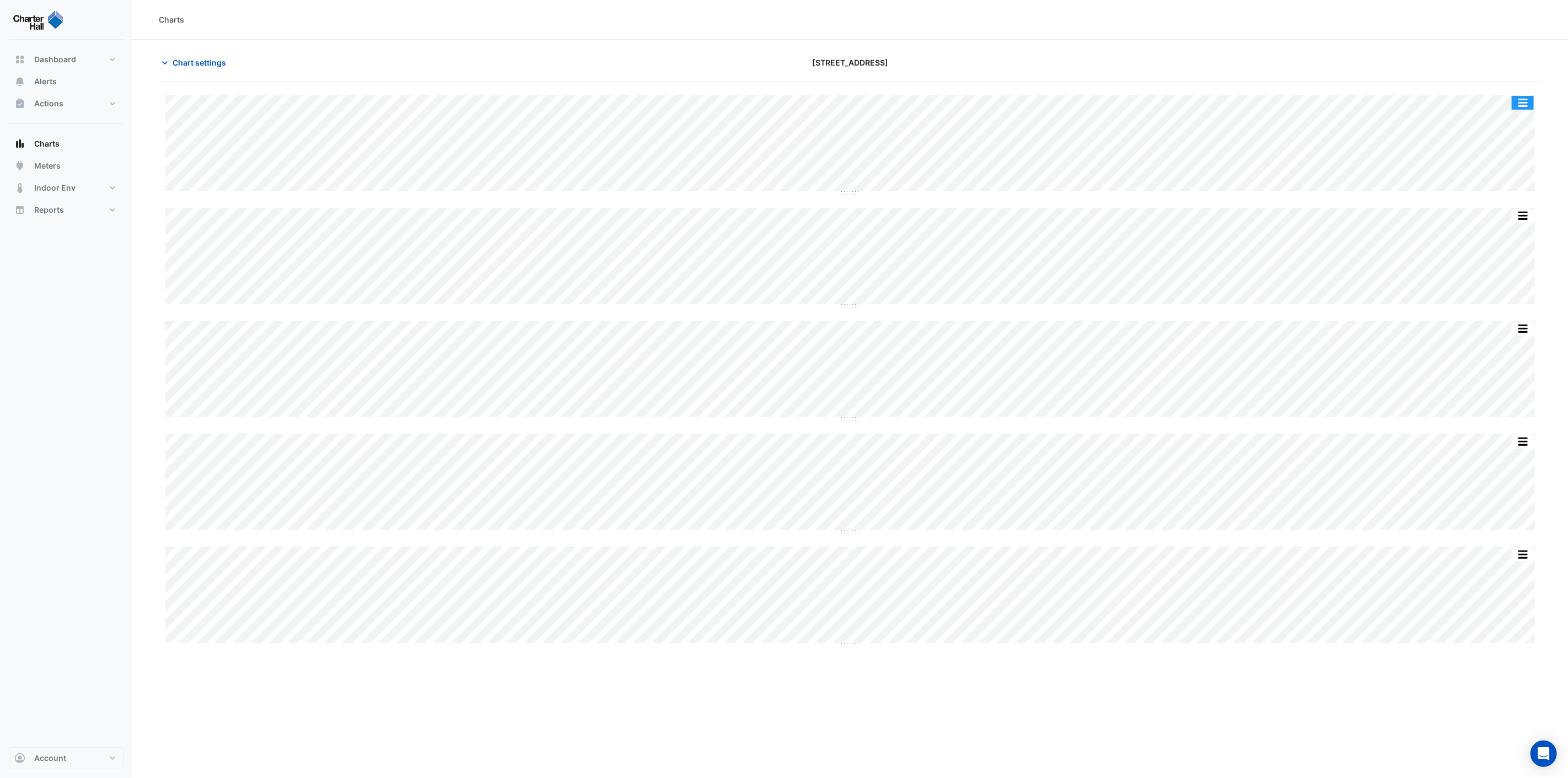
click at [1528, 102] on button "button" at bounding box center [1523, 102] width 22 height 14
click at [1498, 162] on div "Split None" at bounding box center [1501, 162] width 66 height 20
click at [193, 57] on span "Chart settings" at bounding box center [199, 63] width 54 height 12
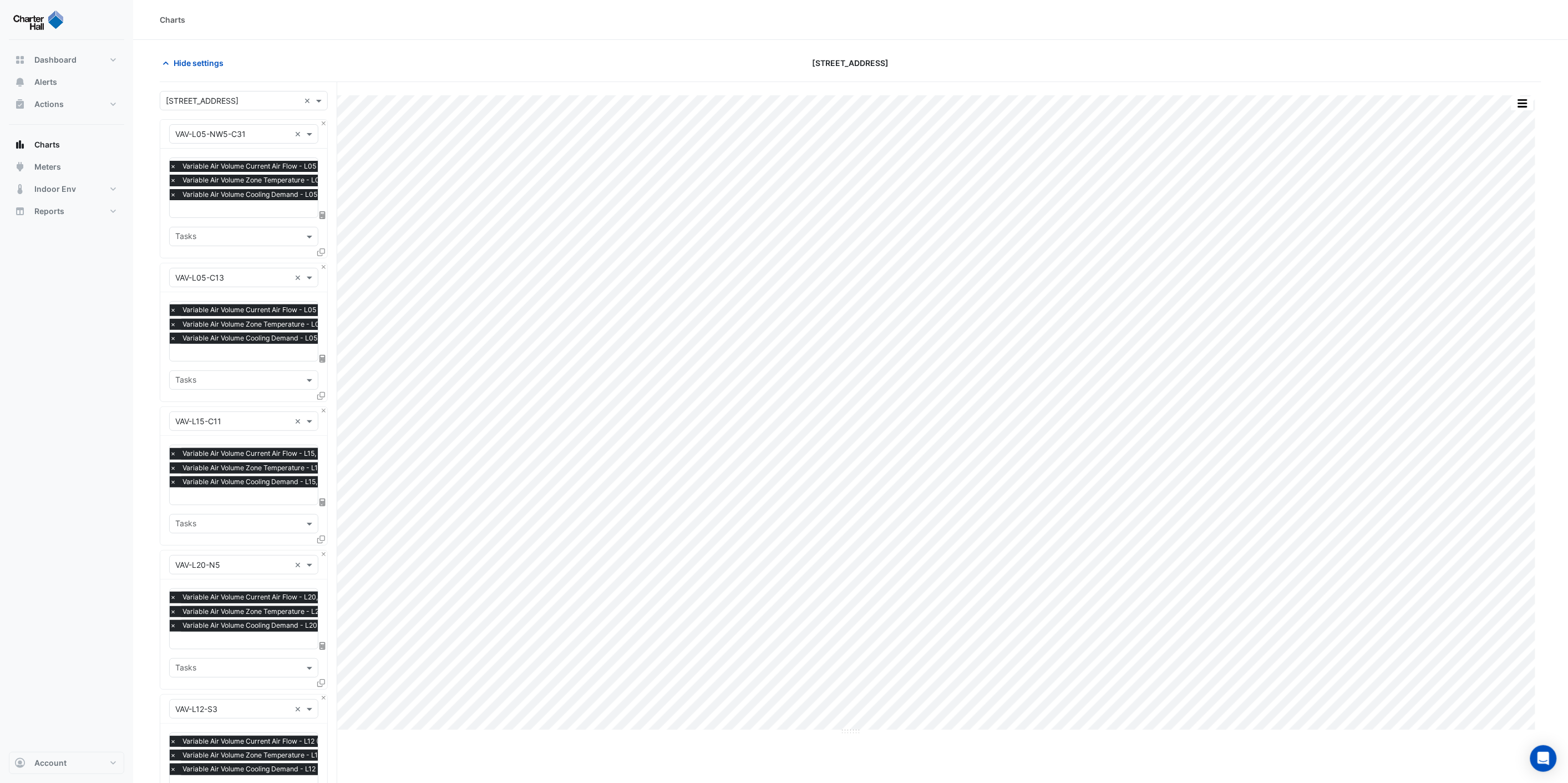
click at [174, 195] on span "×" at bounding box center [173, 195] width 10 height 11
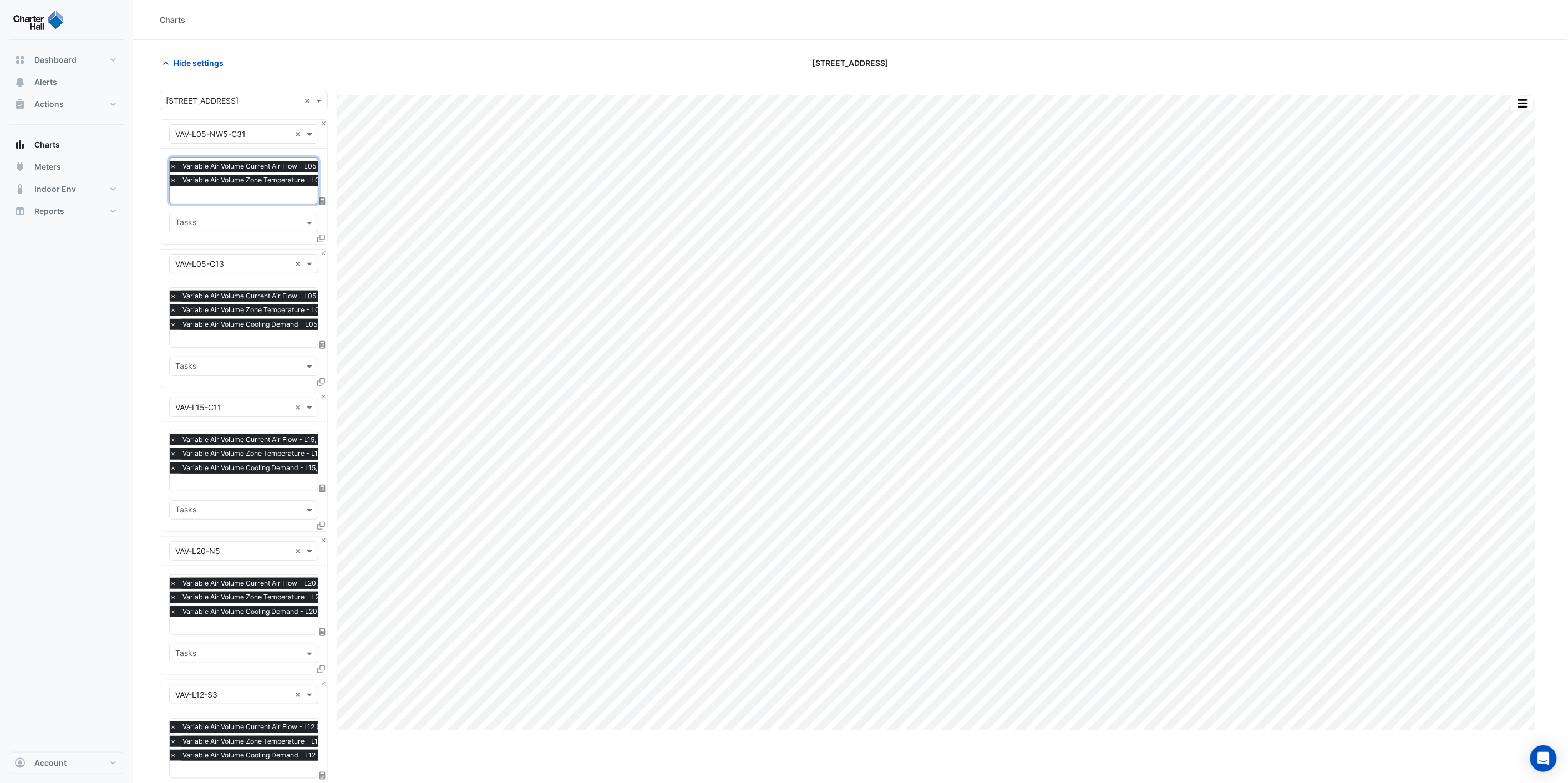
click at [175, 325] on span "×" at bounding box center [173, 324] width 10 height 11
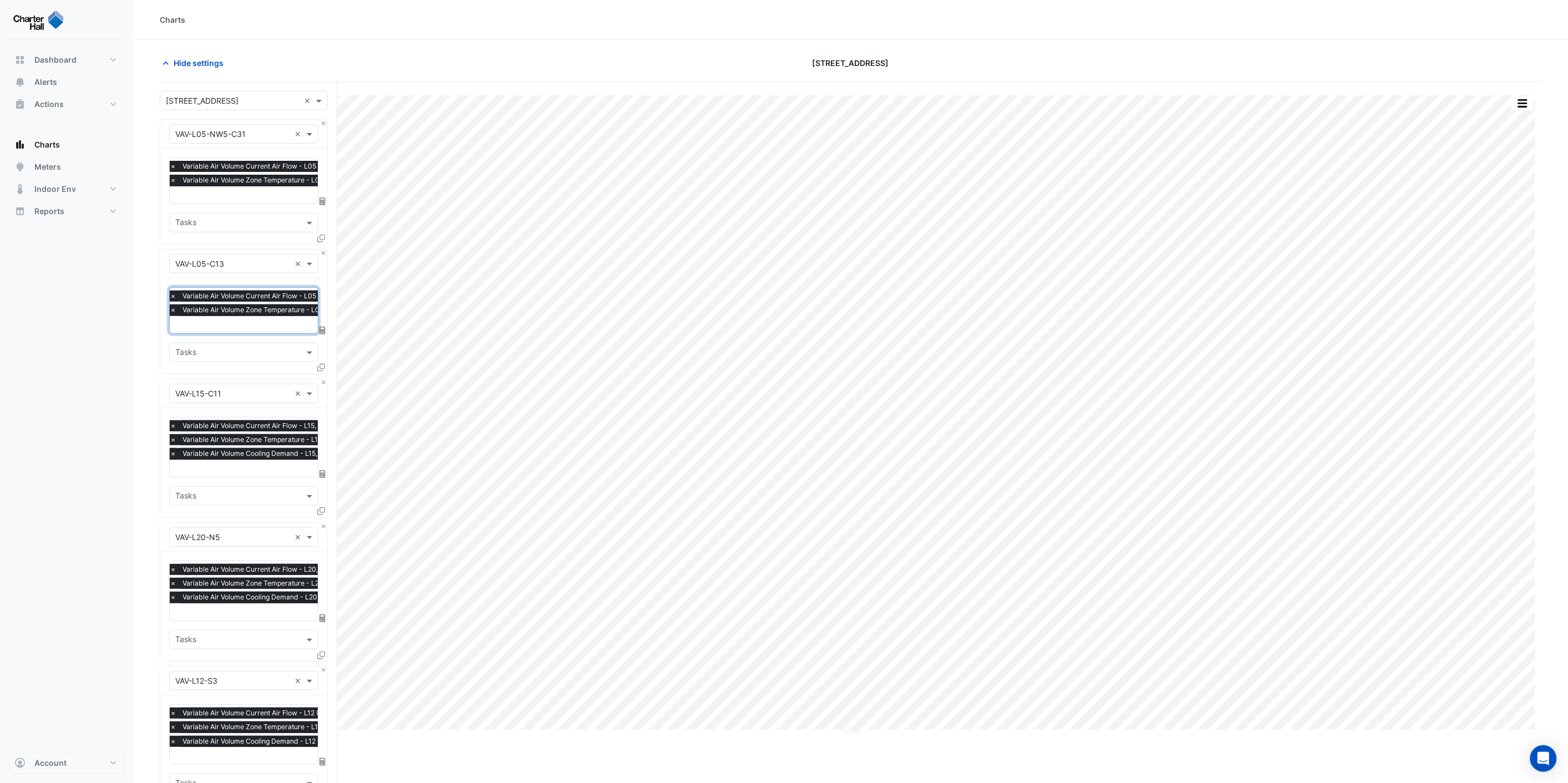
click at [175, 453] on span "×" at bounding box center [173, 454] width 10 height 11
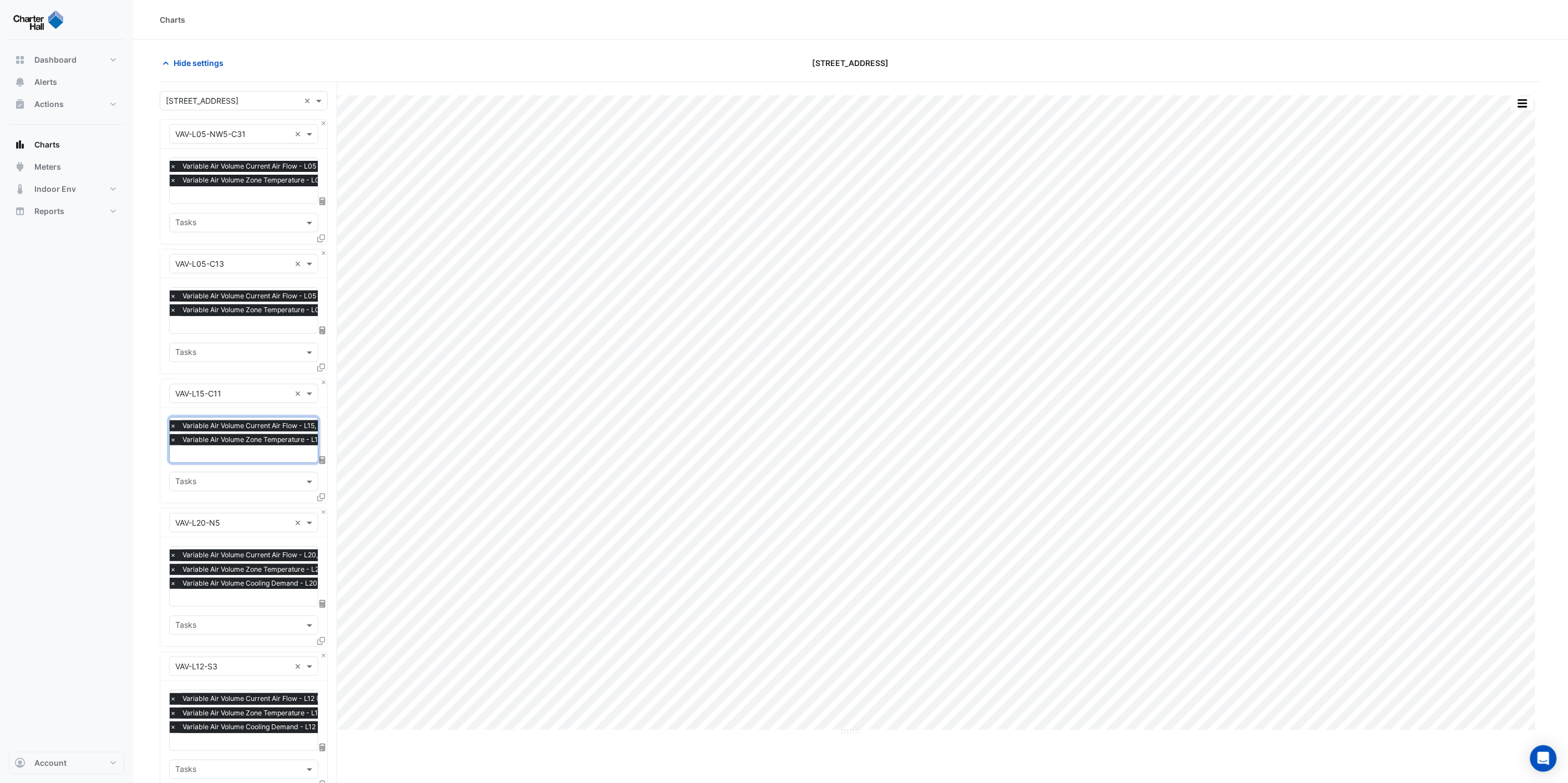
drag, startPoint x: 171, startPoint y: 582, endPoint x: 173, endPoint y: 589, distance: 7.3
click at [171, 583] on span "×" at bounding box center [173, 583] width 10 height 11
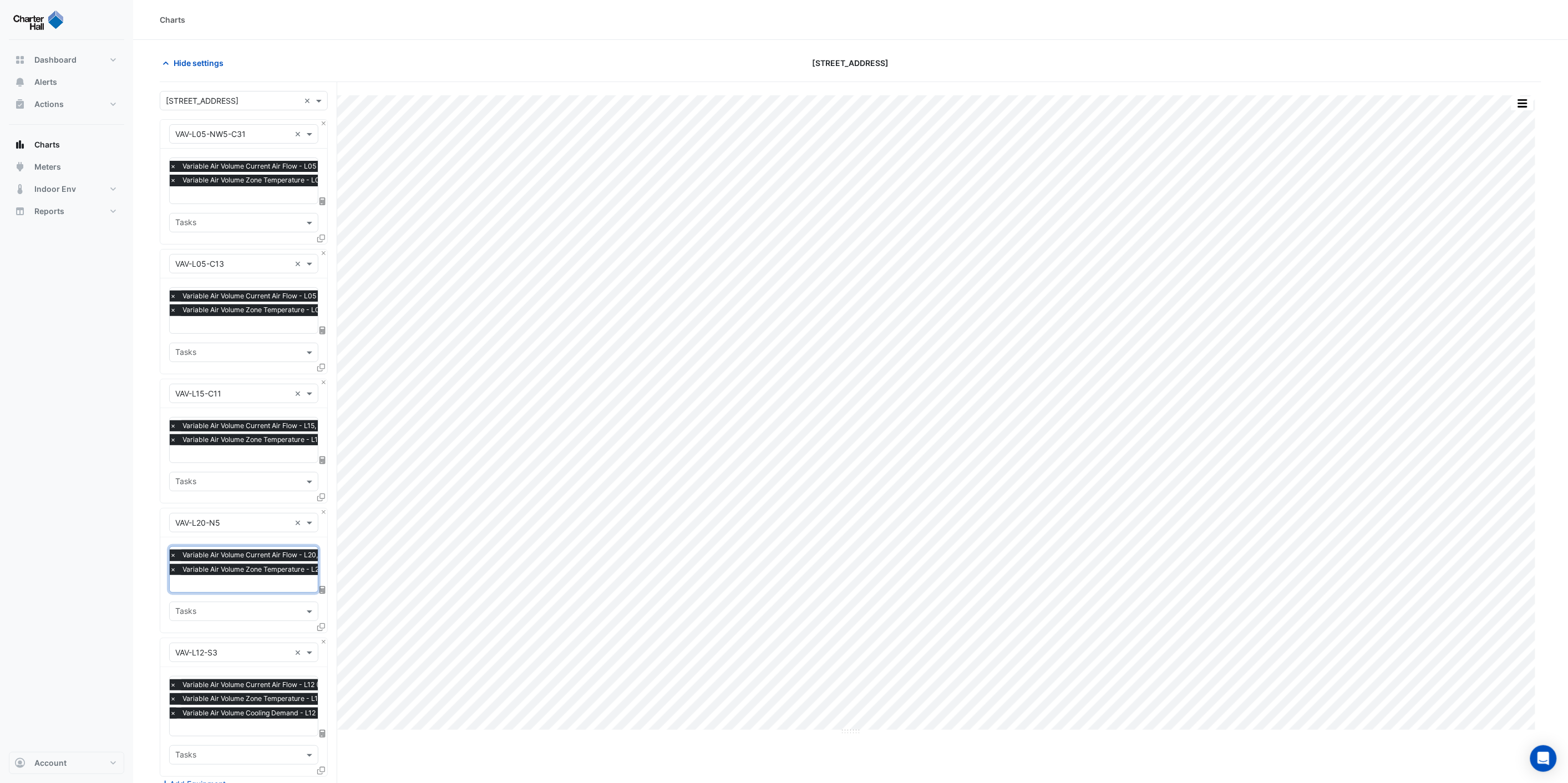
click at [175, 712] on span "×" at bounding box center [173, 713] width 10 height 11
click at [145, 321] on section "Hide settings [STREET_ADDRESS] Split by Equip Split by Unit Split All Print Sav…" at bounding box center [850, 515] width 1435 height 949
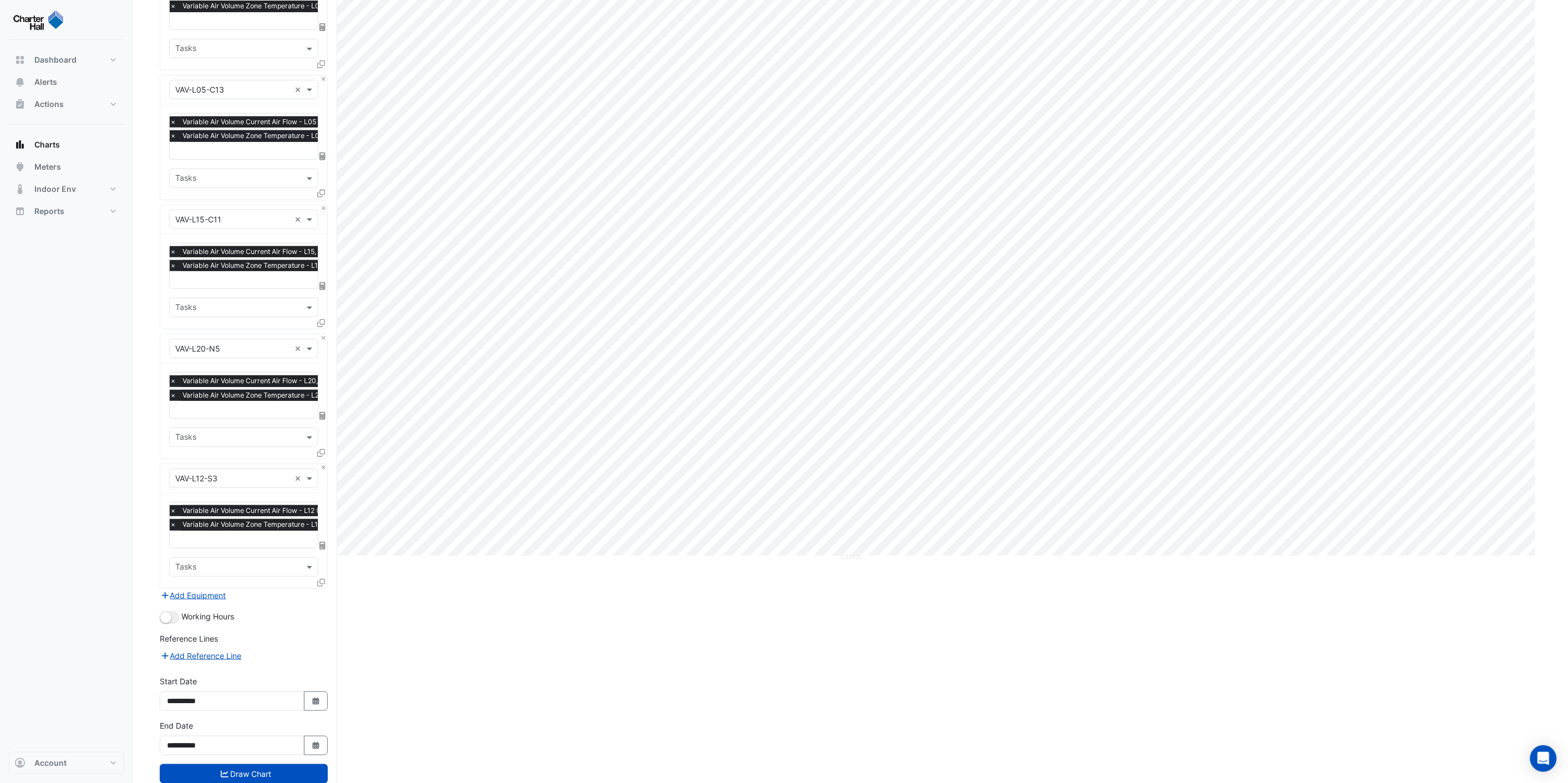
scroll to position [201, 0]
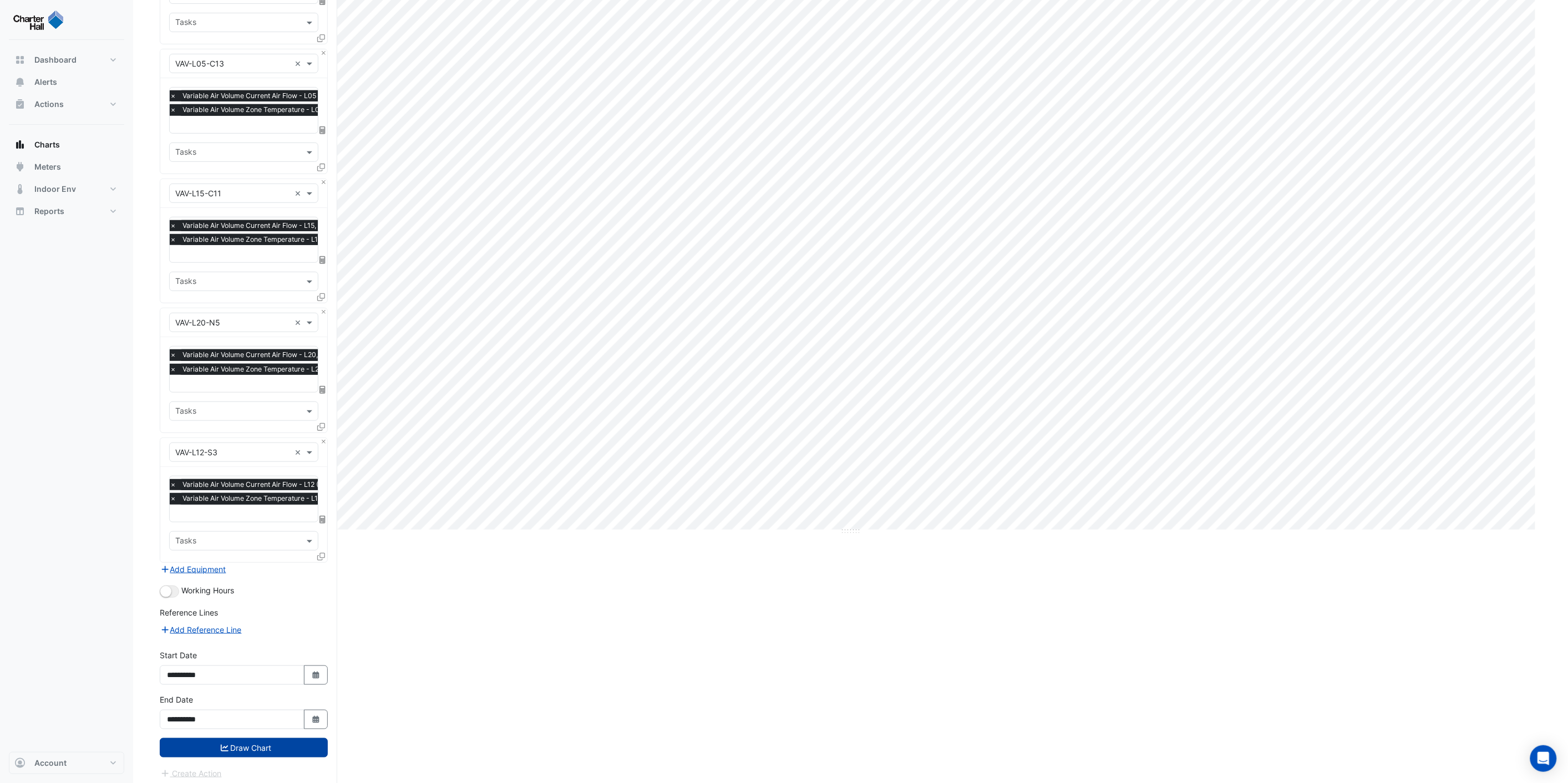
click at [260, 742] on button "Draw Chart" at bounding box center [243, 748] width 168 height 20
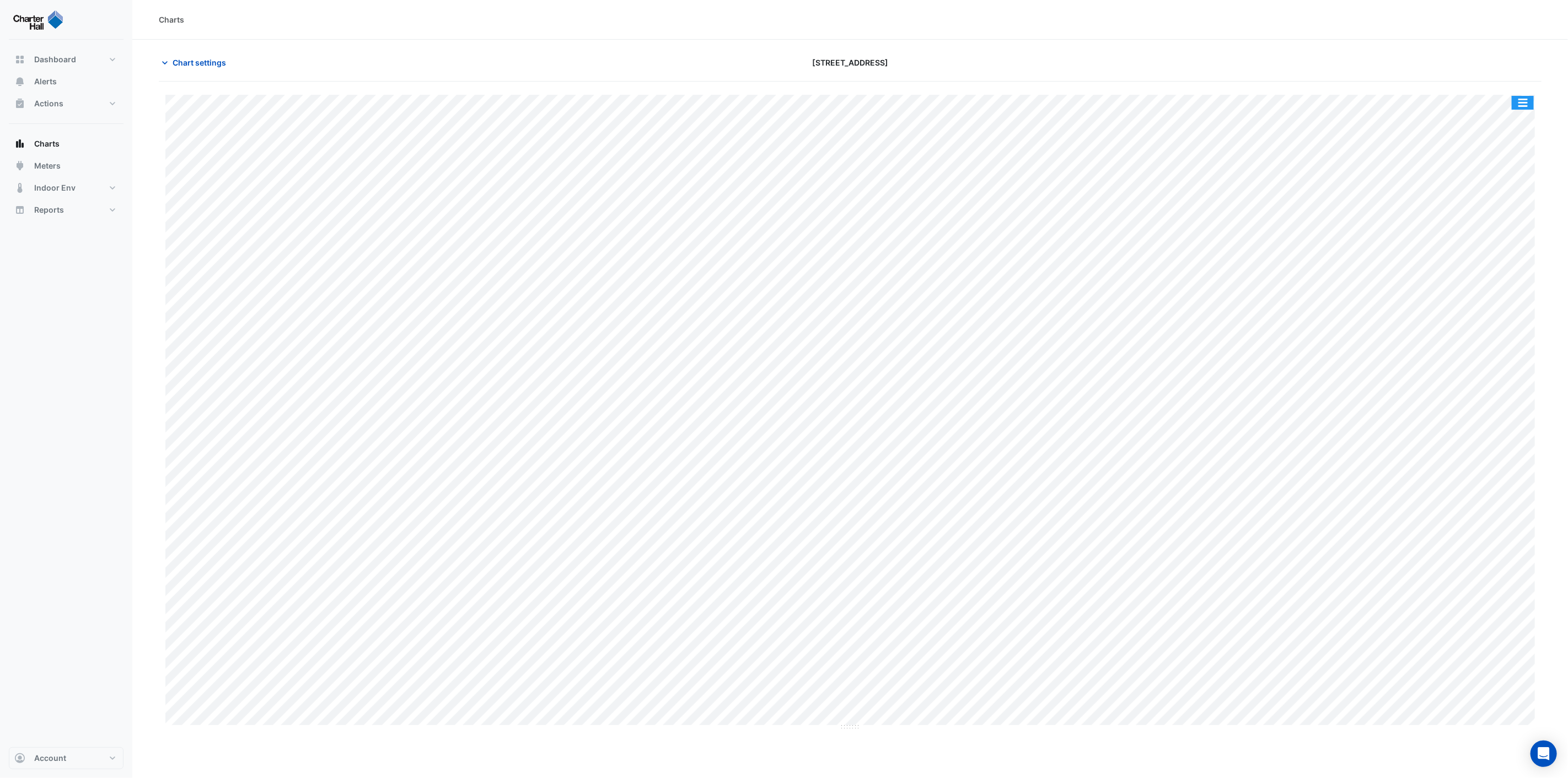
click at [1524, 106] on button "button" at bounding box center [1523, 102] width 22 height 14
click at [1514, 121] on div "Split by Equip" at bounding box center [1501, 123] width 66 height 20
click at [171, 61] on button "Chart settings" at bounding box center [196, 62] width 75 height 19
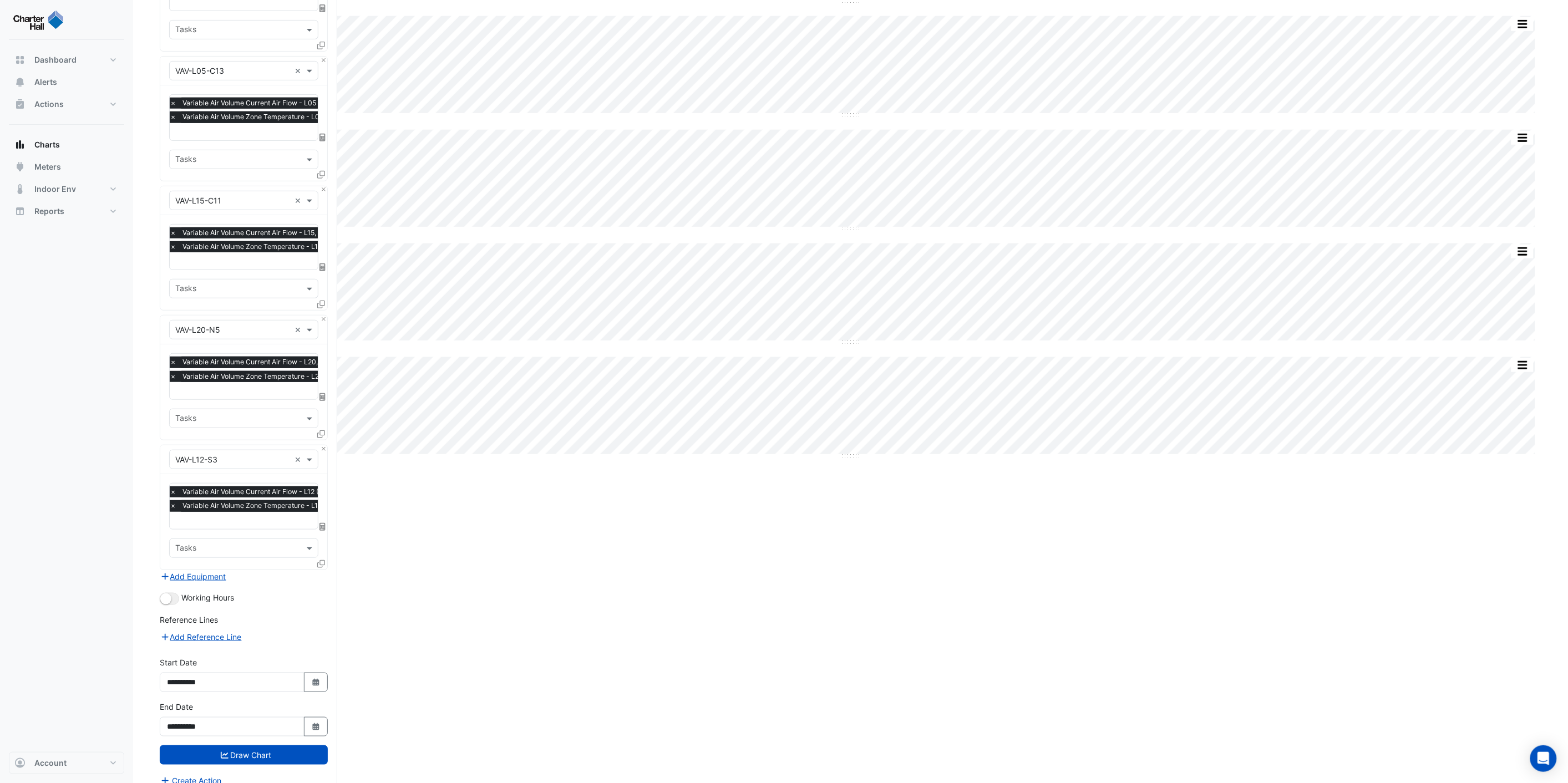
scroll to position [201, 0]
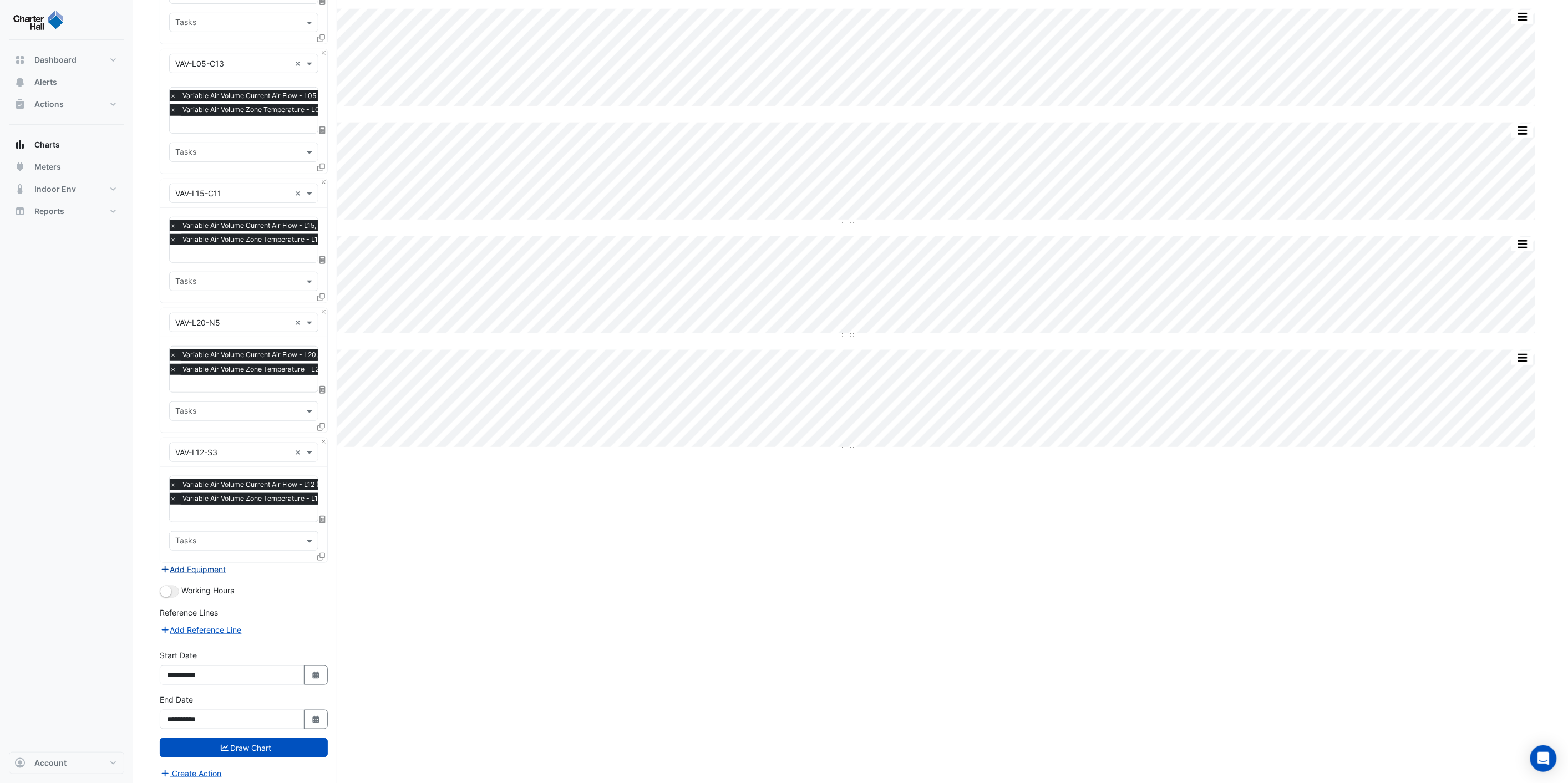
click at [195, 567] on button "Add Equipment" at bounding box center [193, 569] width 67 height 13
click at [229, 579] on input "text" at bounding box center [233, 582] width 115 height 12
type input "*******"
click at [209, 646] on span "VAV-L06-C4" at bounding box center [201, 650] width 45 height 9
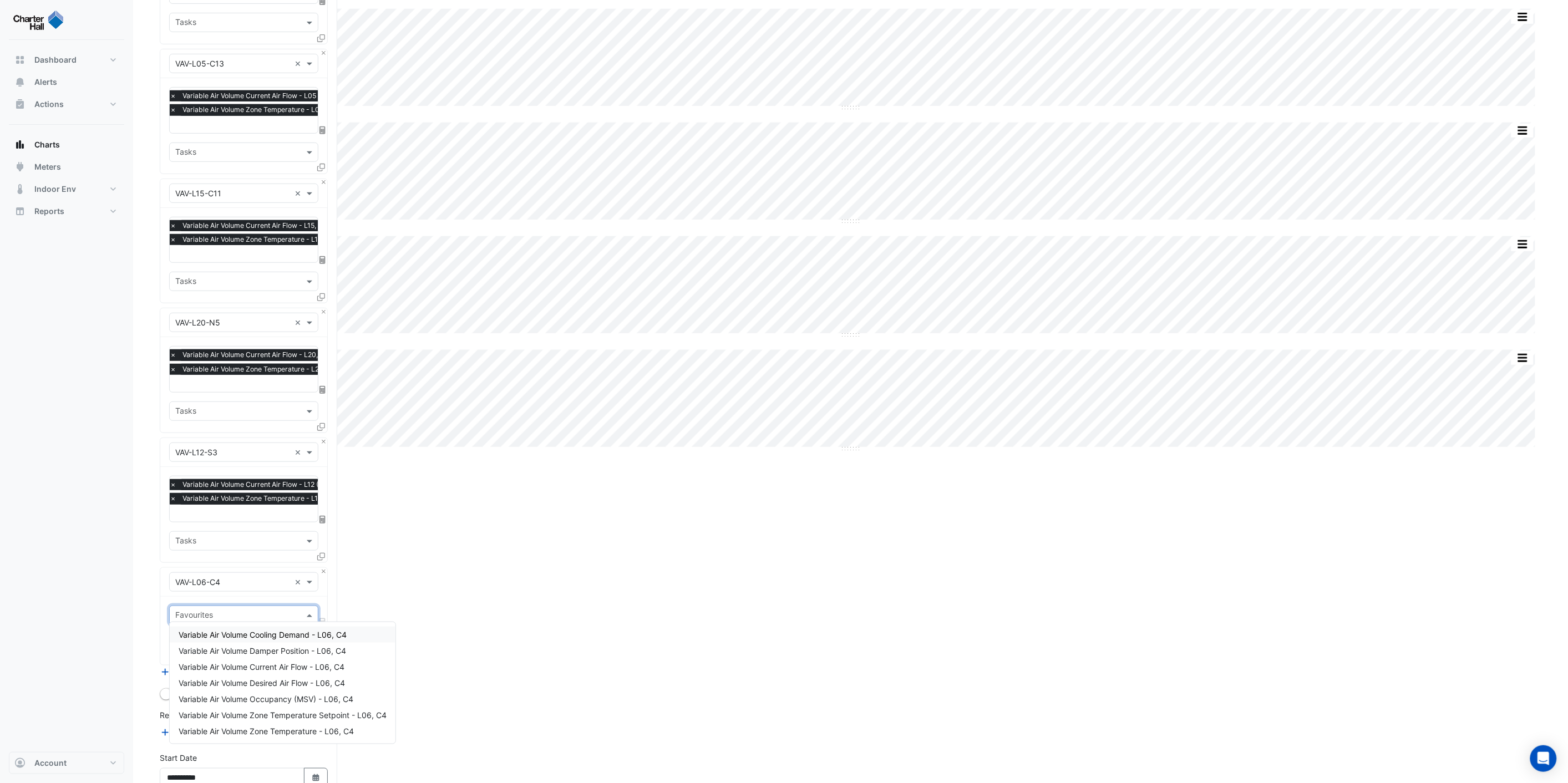
click at [239, 612] on input "text" at bounding box center [238, 617] width 124 height 12
click at [281, 663] on span "Variable Air Volume Current Air Flow - L06, C4" at bounding box center [261, 667] width 166 height 9
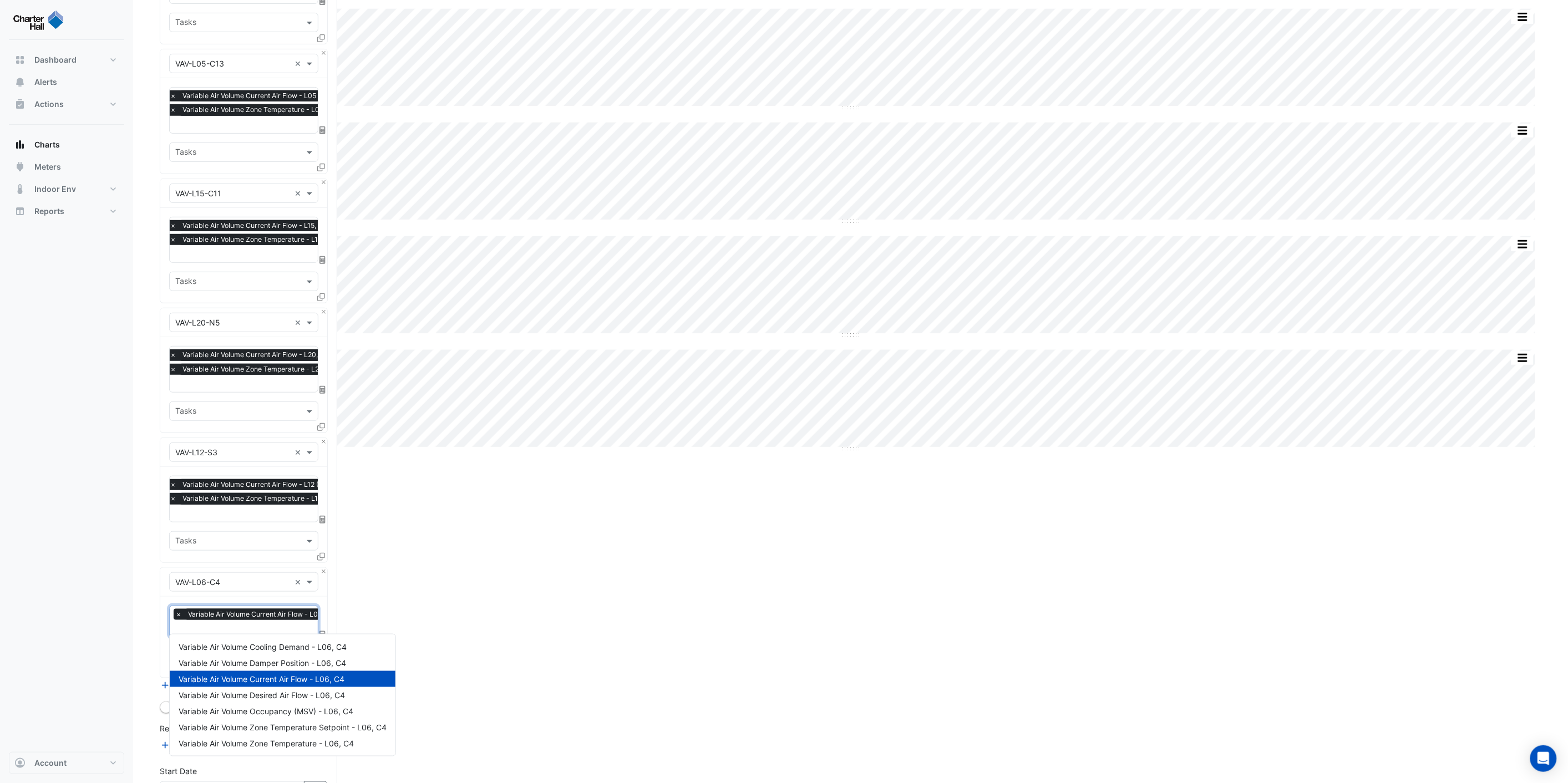
click at [255, 625] on input "text" at bounding box center [258, 630] width 165 height 12
click at [295, 743] on span "Variable Air Volume Zone Temperature - L06, C4" at bounding box center [266, 744] width 176 height 9
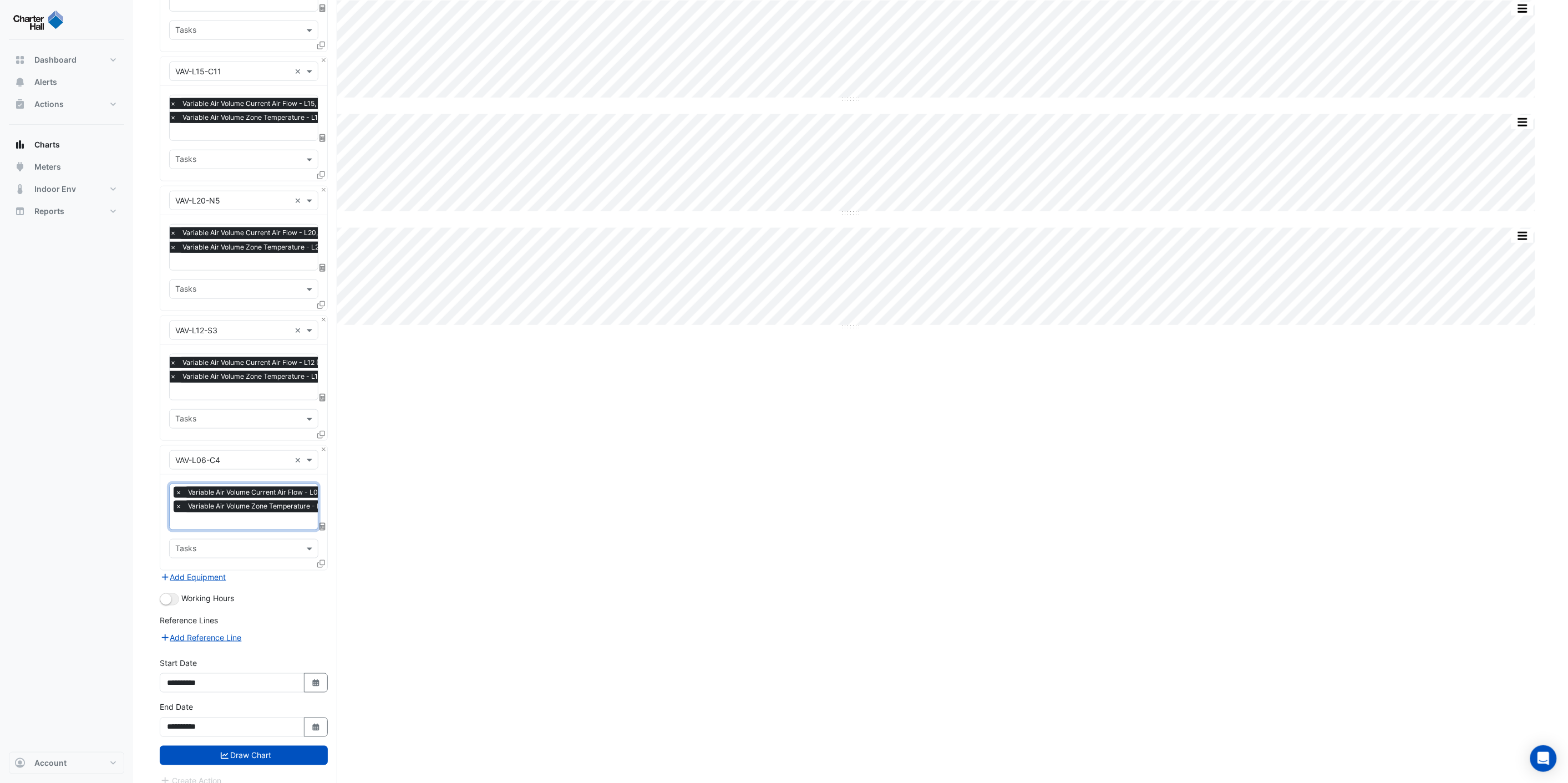
scroll to position [323, 0]
click at [205, 570] on button "Add Equipment" at bounding box center [193, 576] width 67 height 13
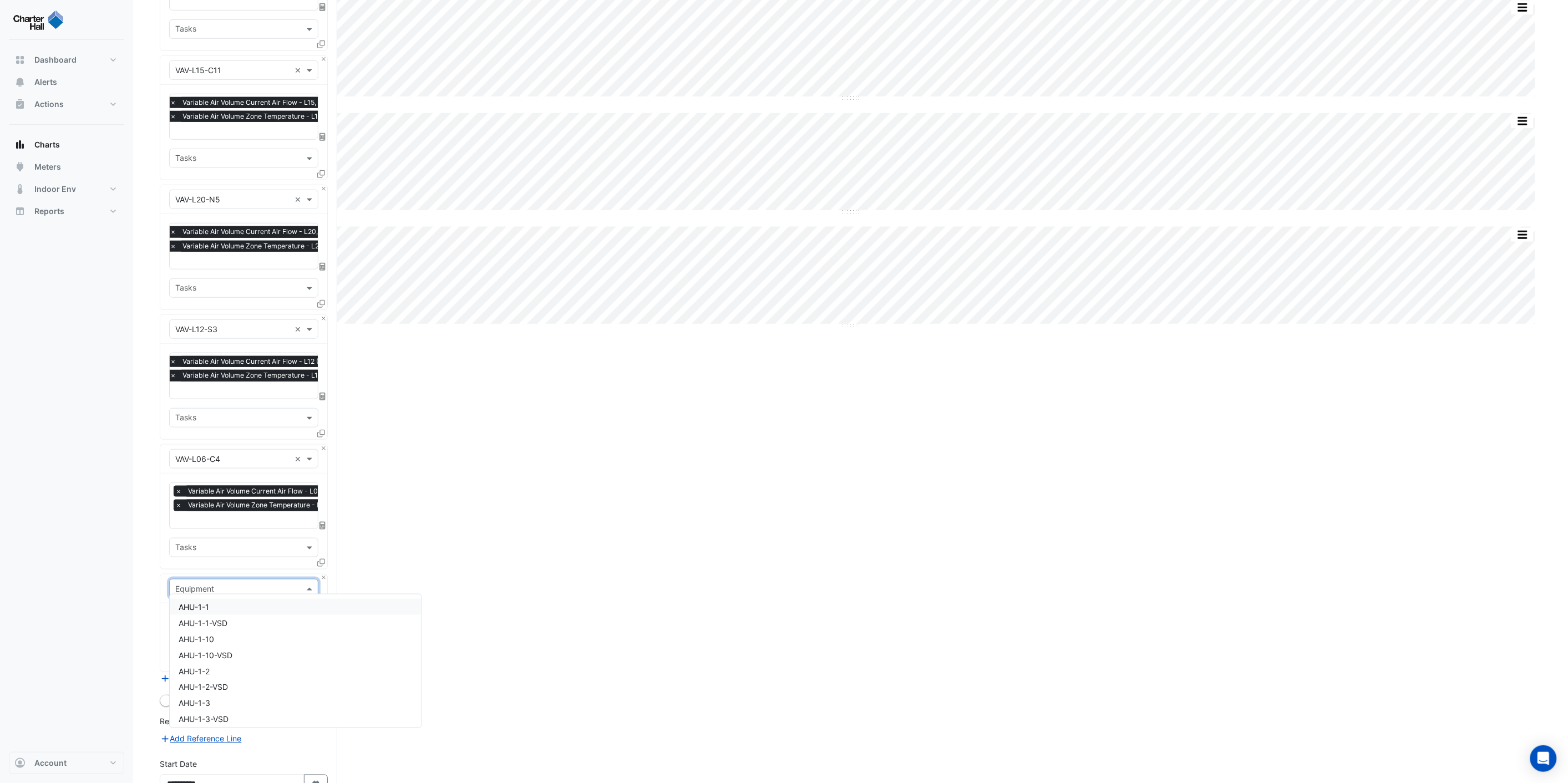
click at [231, 583] on input "text" at bounding box center [233, 589] width 115 height 12
type input "*******"
click at [216, 675] on span "VAV-L17-E1" at bounding box center [199, 677] width 41 height 9
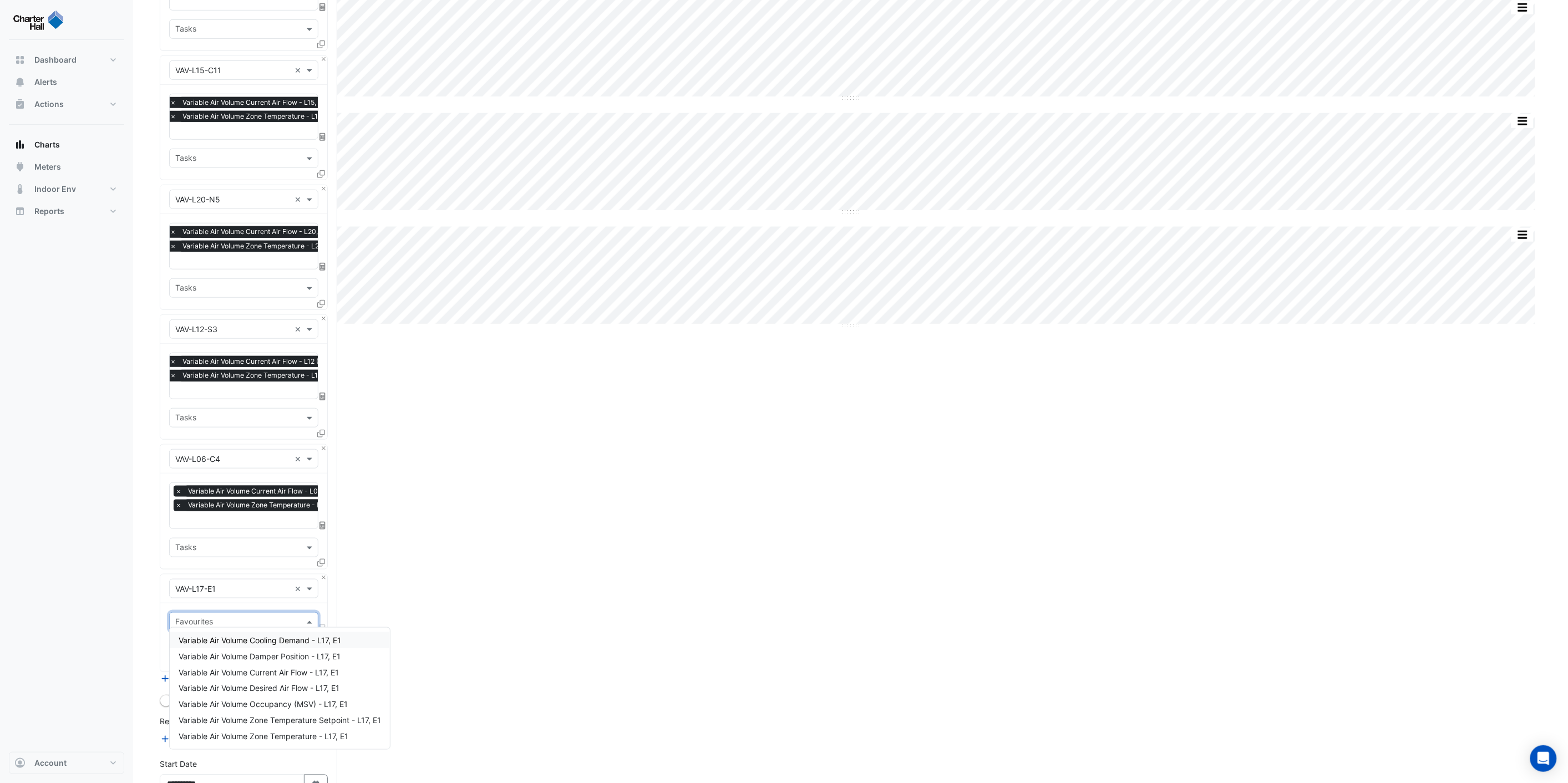
click at [232, 620] on input "text" at bounding box center [238, 623] width 124 height 12
click at [281, 672] on span "Variable Air Volume Current Air Flow - L17, E1" at bounding box center [258, 672] width 161 height 9
click at [216, 659] on input "text" at bounding box center [238, 664] width 124 height 12
click at [225, 635] on input "text" at bounding box center [255, 636] width 160 height 12
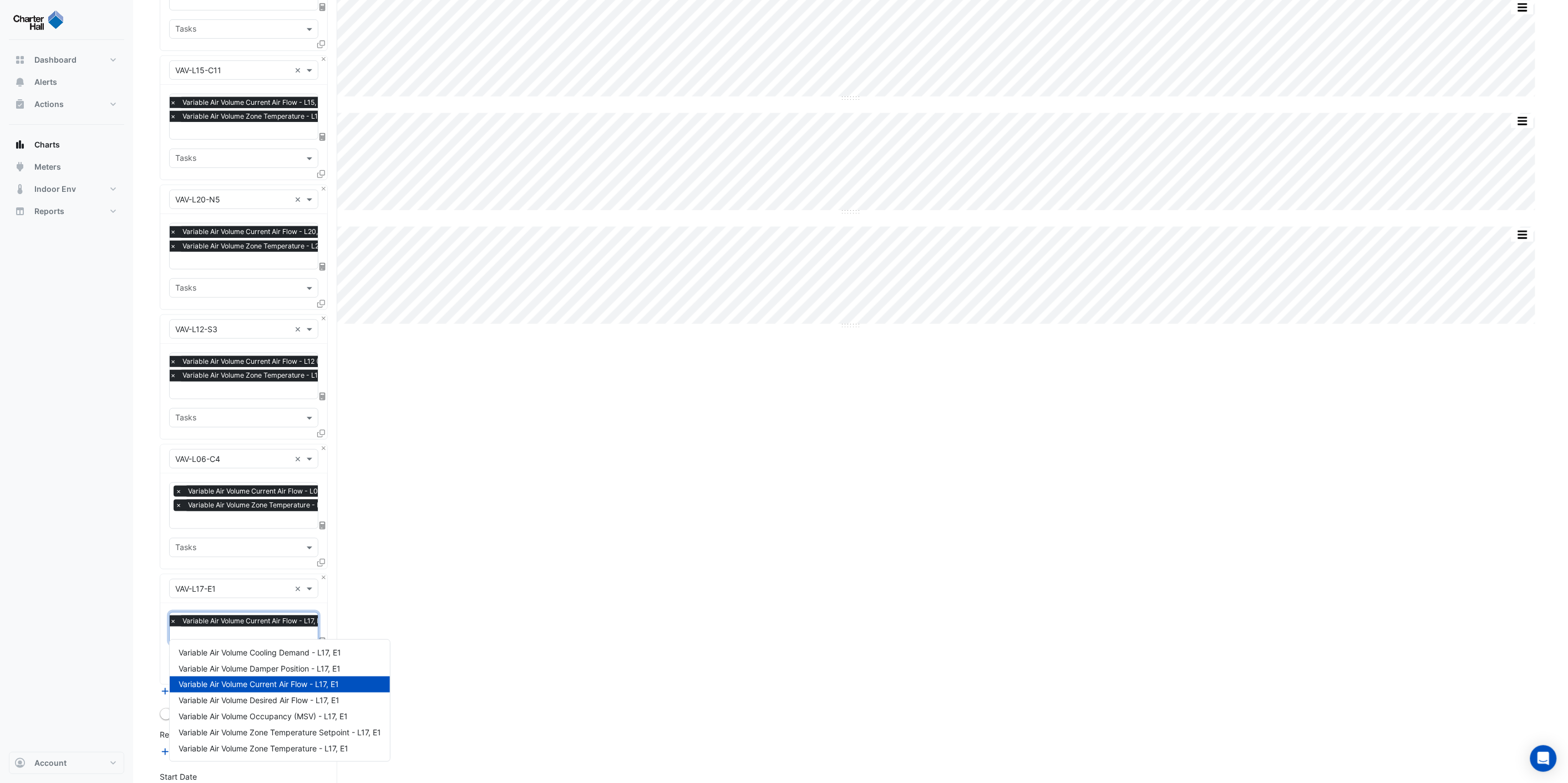
click at [214, 631] on input "text" at bounding box center [250, 636] width 160 height 12
click at [268, 749] on span "Variable Air Volume Zone Temperature - L17, E1" at bounding box center [263, 750] width 170 height 9
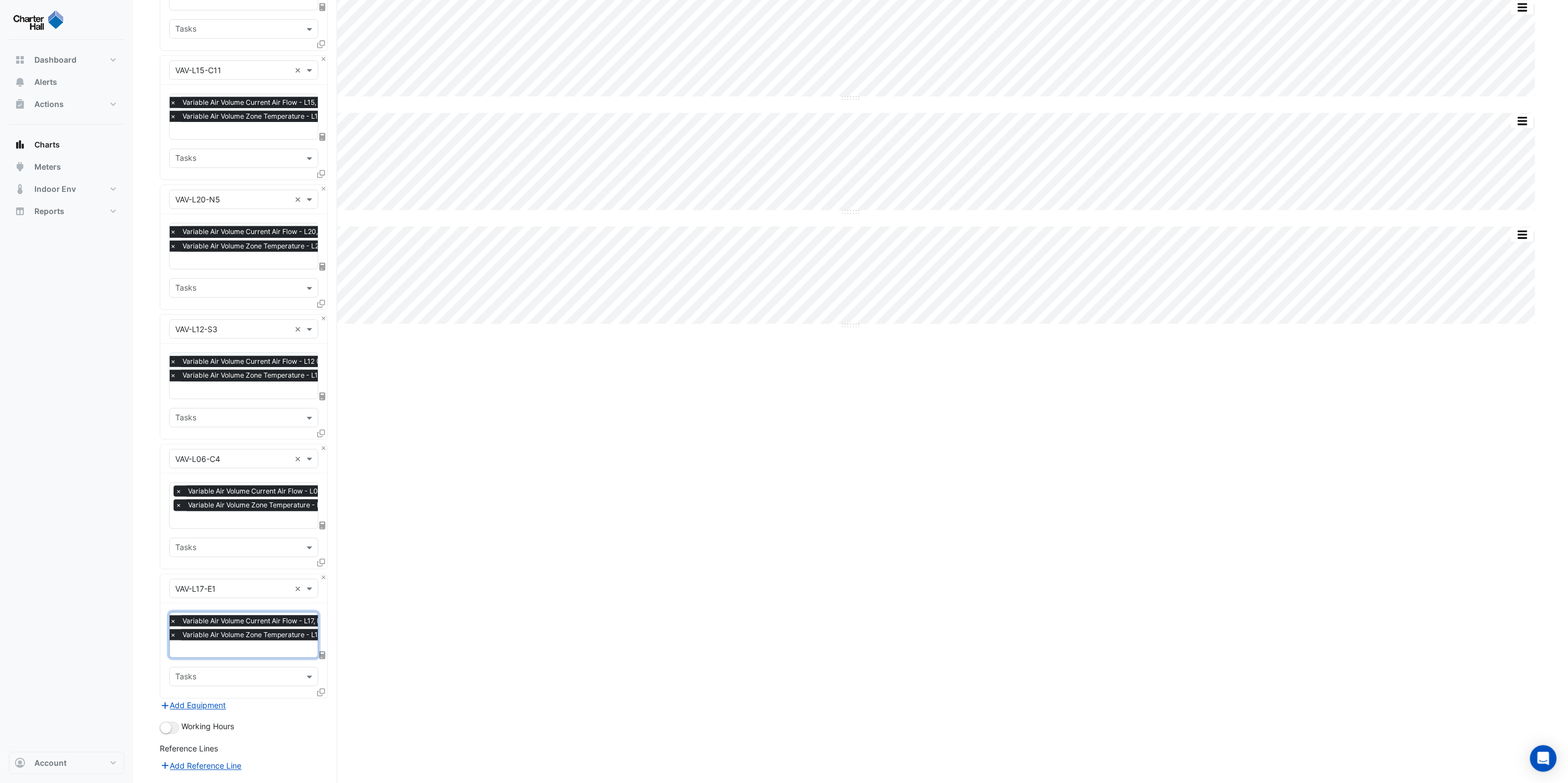
scroll to position [0, 0]
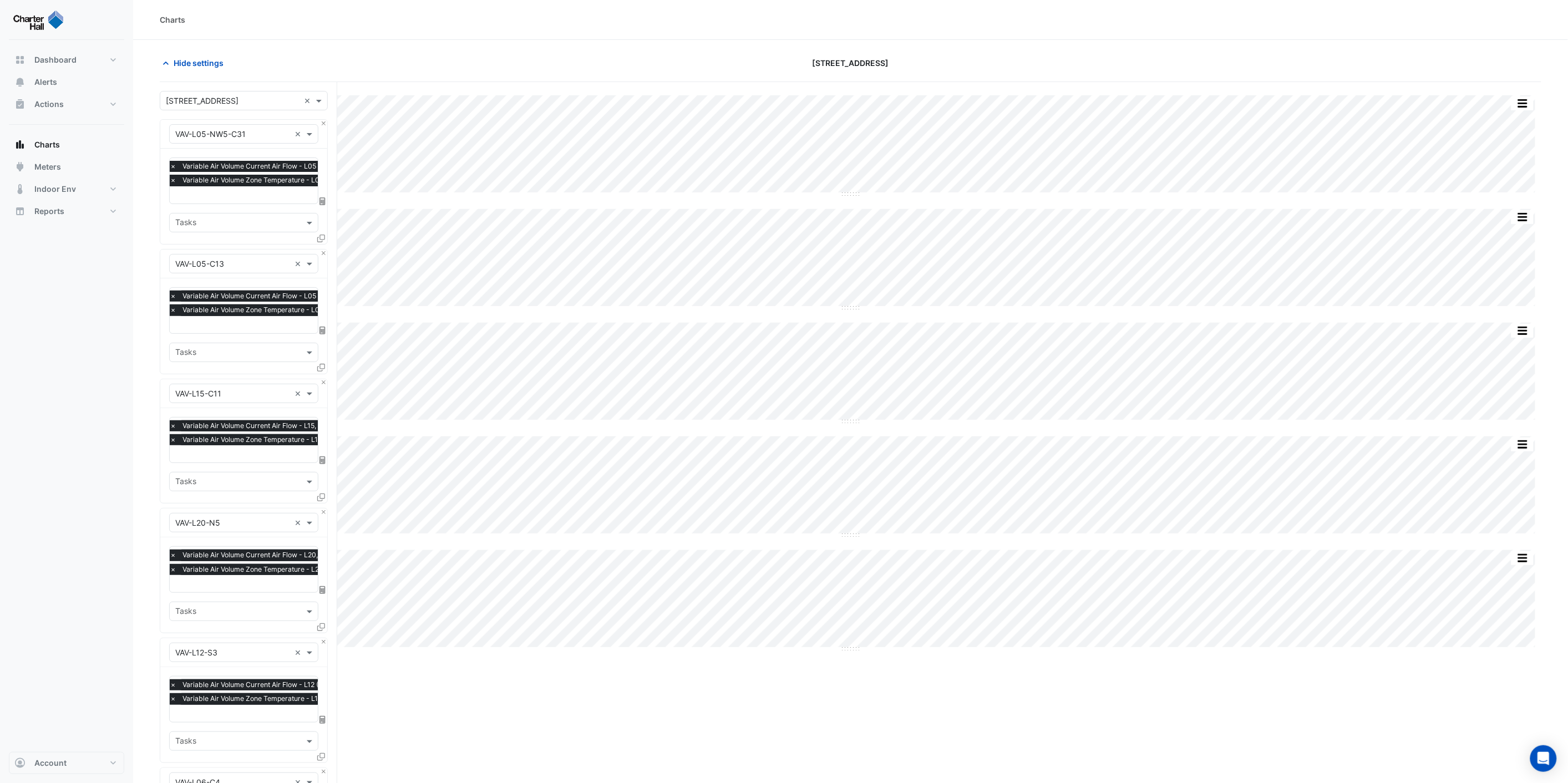
click at [211, 200] on input "text" at bounding box center [298, 196] width 257 height 12
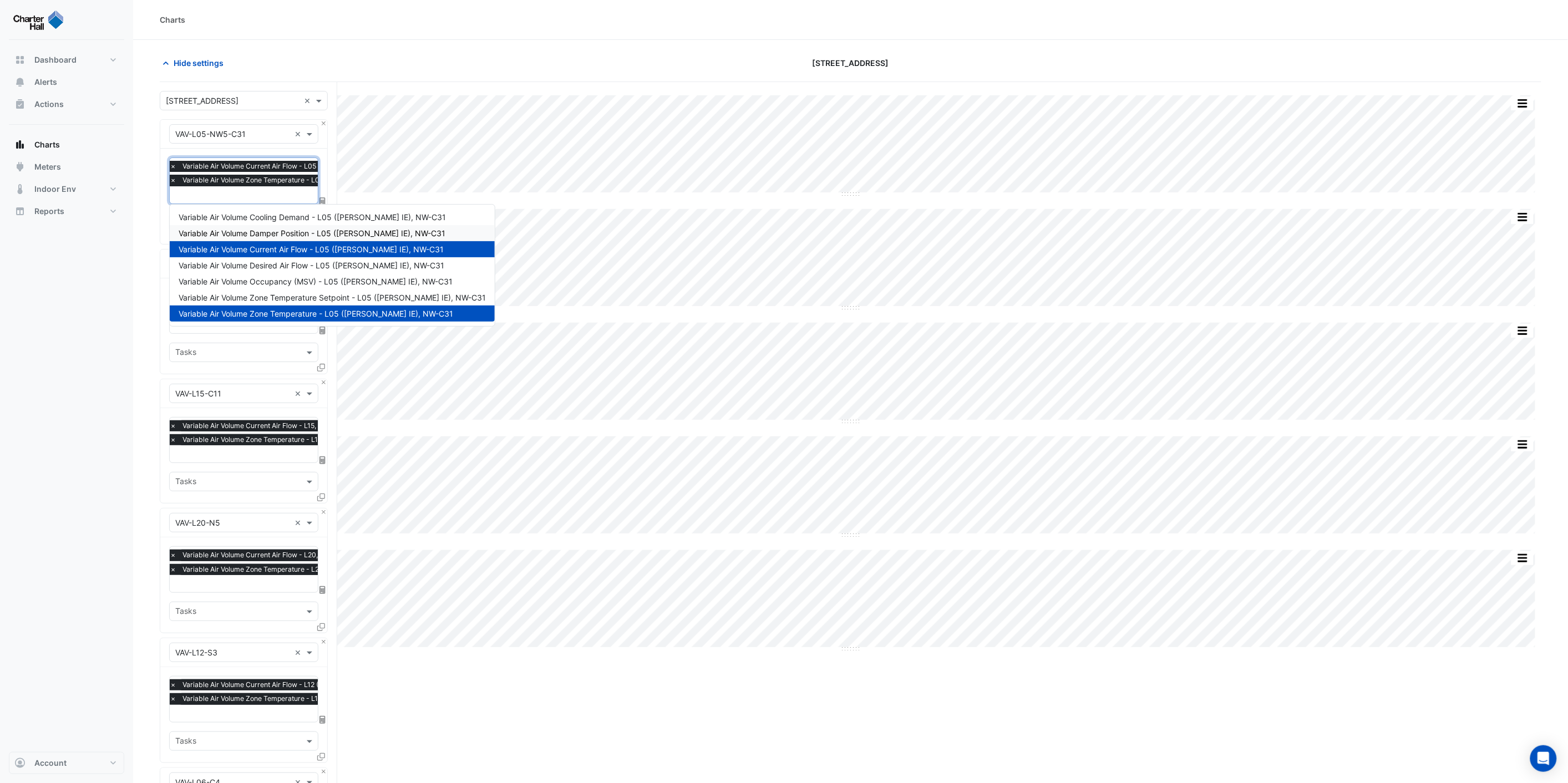
click at [293, 233] on span "Variable Air Volume Damper Position - L05 ([PERSON_NAME] IE), NW-C31" at bounding box center [311, 233] width 267 height 9
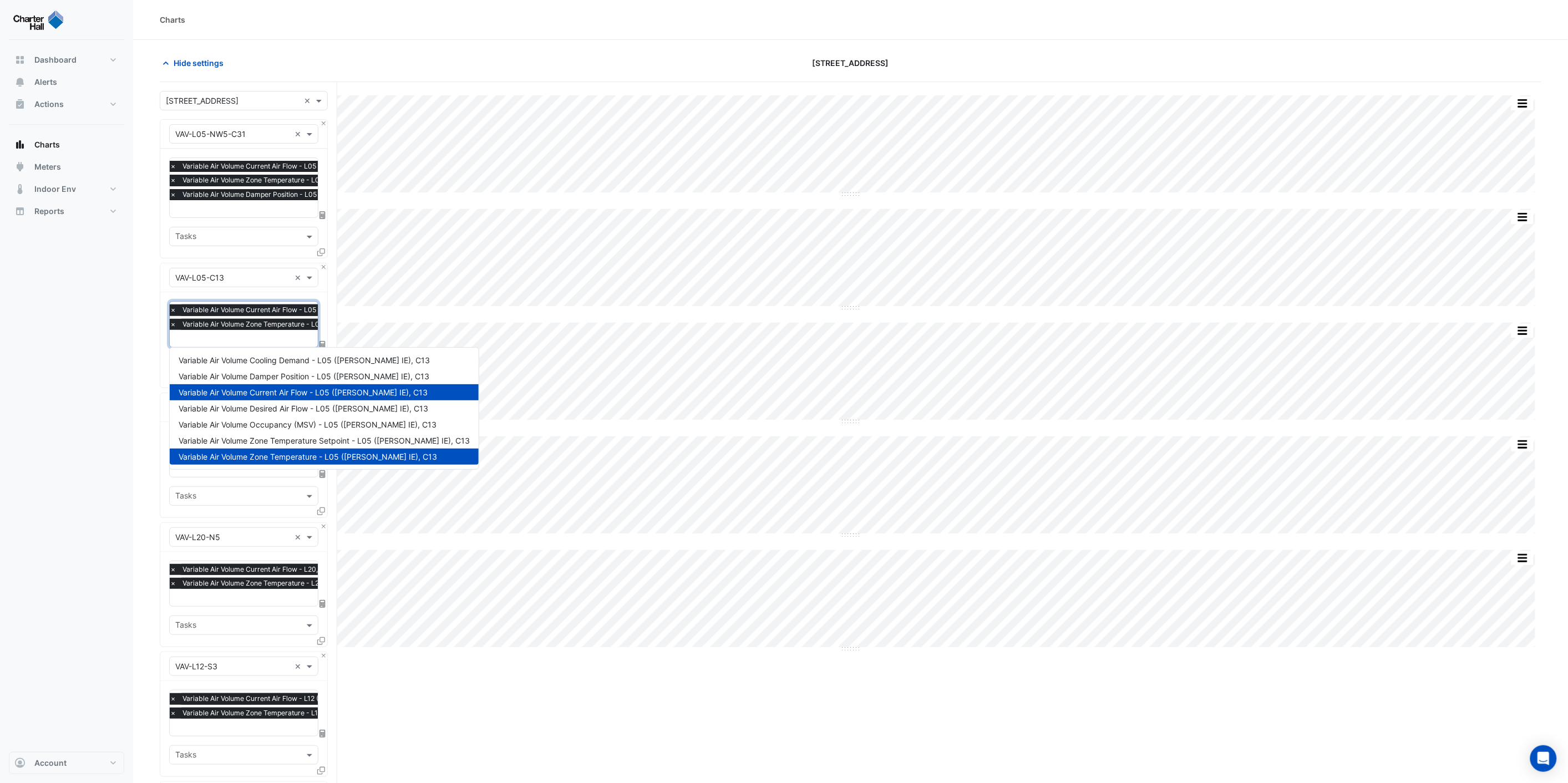
click at [203, 334] on input "text" at bounding box center [292, 340] width 243 height 12
click at [226, 374] on span "Variable Air Volume Damper Position - L05 ([PERSON_NAME] IE), C13" at bounding box center [304, 376] width 251 height 9
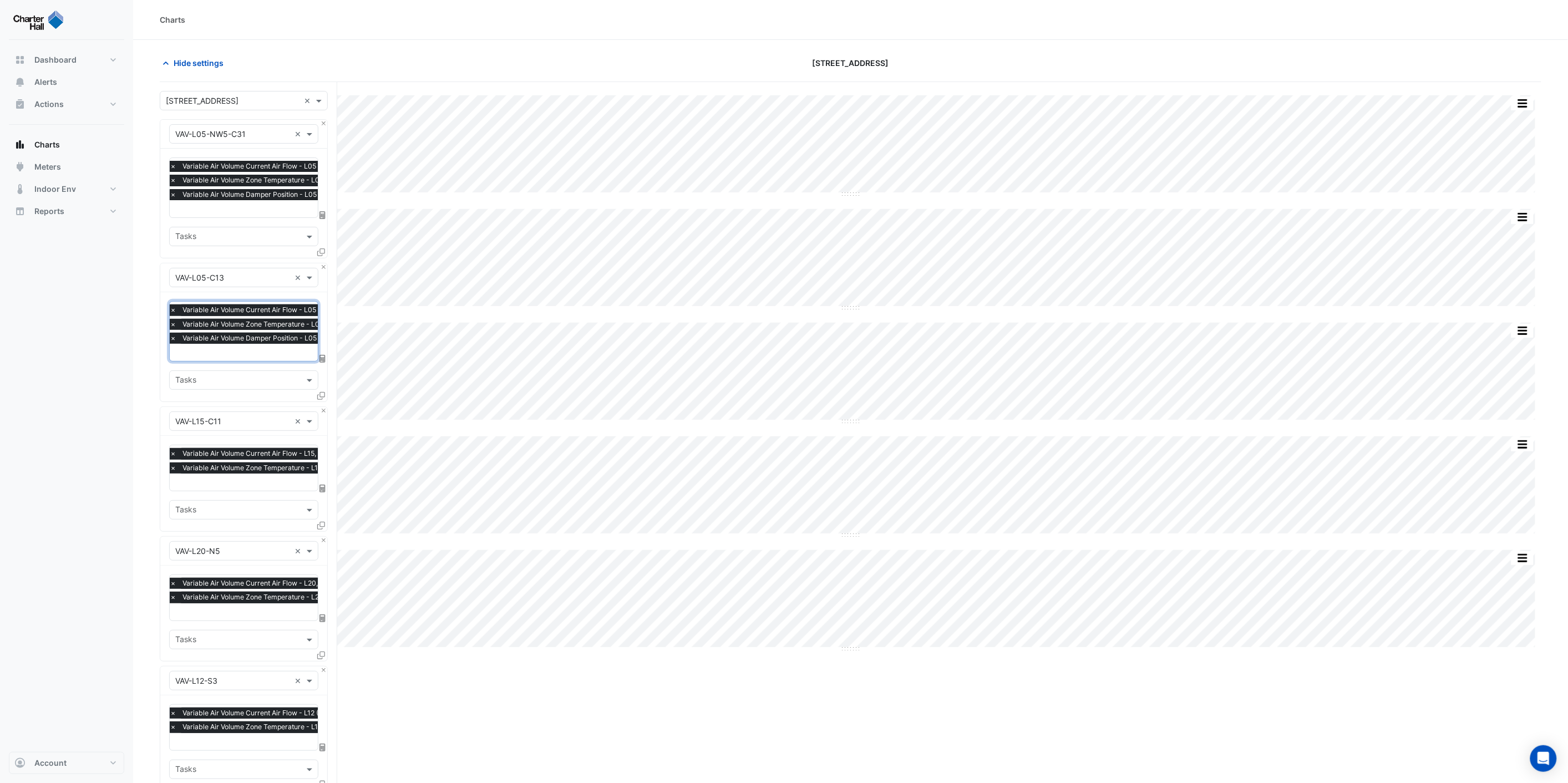
click at [225, 480] on input "text" at bounding box center [256, 483] width 173 height 12
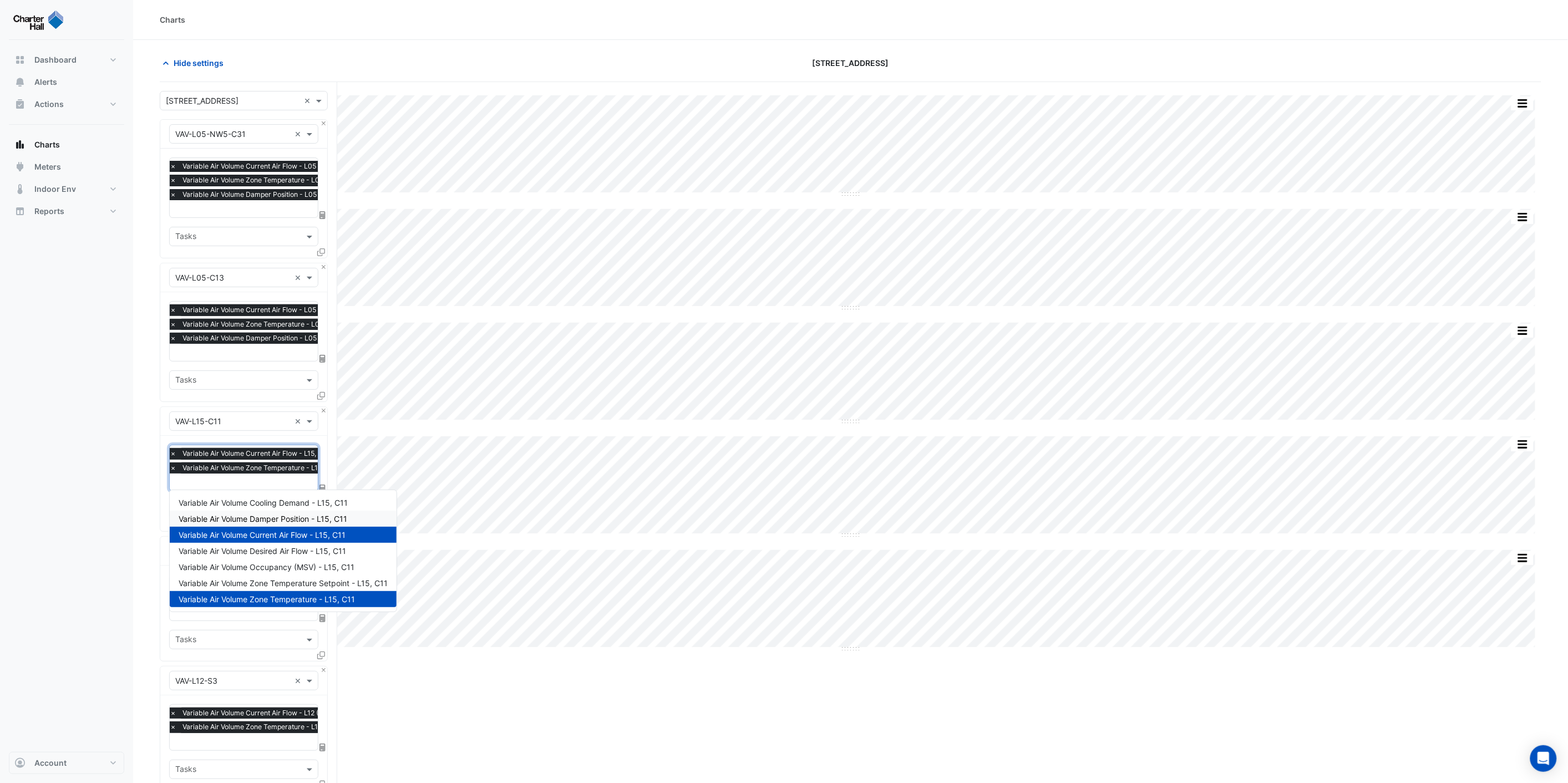
click at [246, 519] on span "Variable Air Volume Damper Position - L15, C11" at bounding box center [263, 519] width 169 height 9
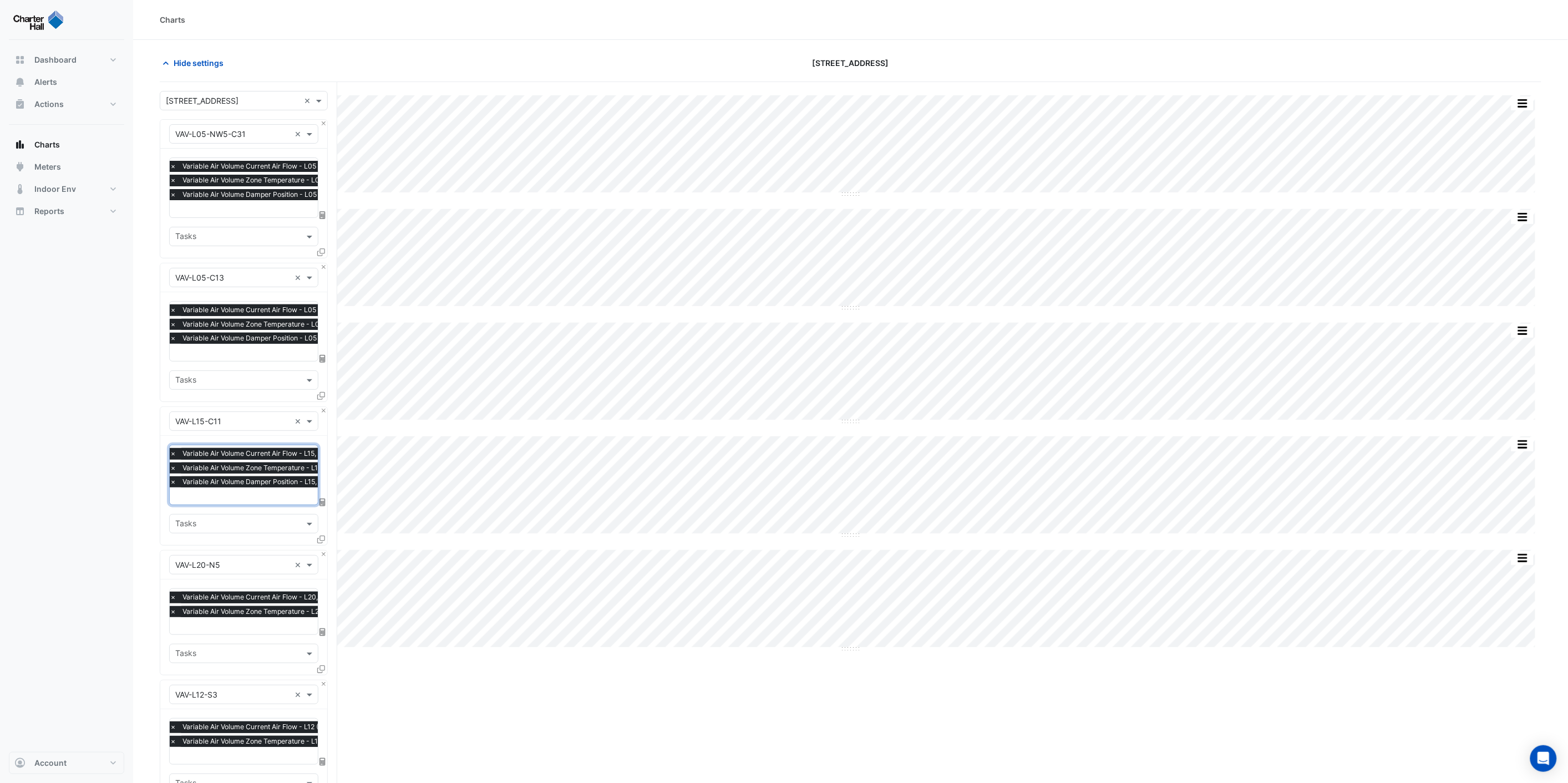
click at [207, 628] on input "text" at bounding box center [255, 627] width 172 height 12
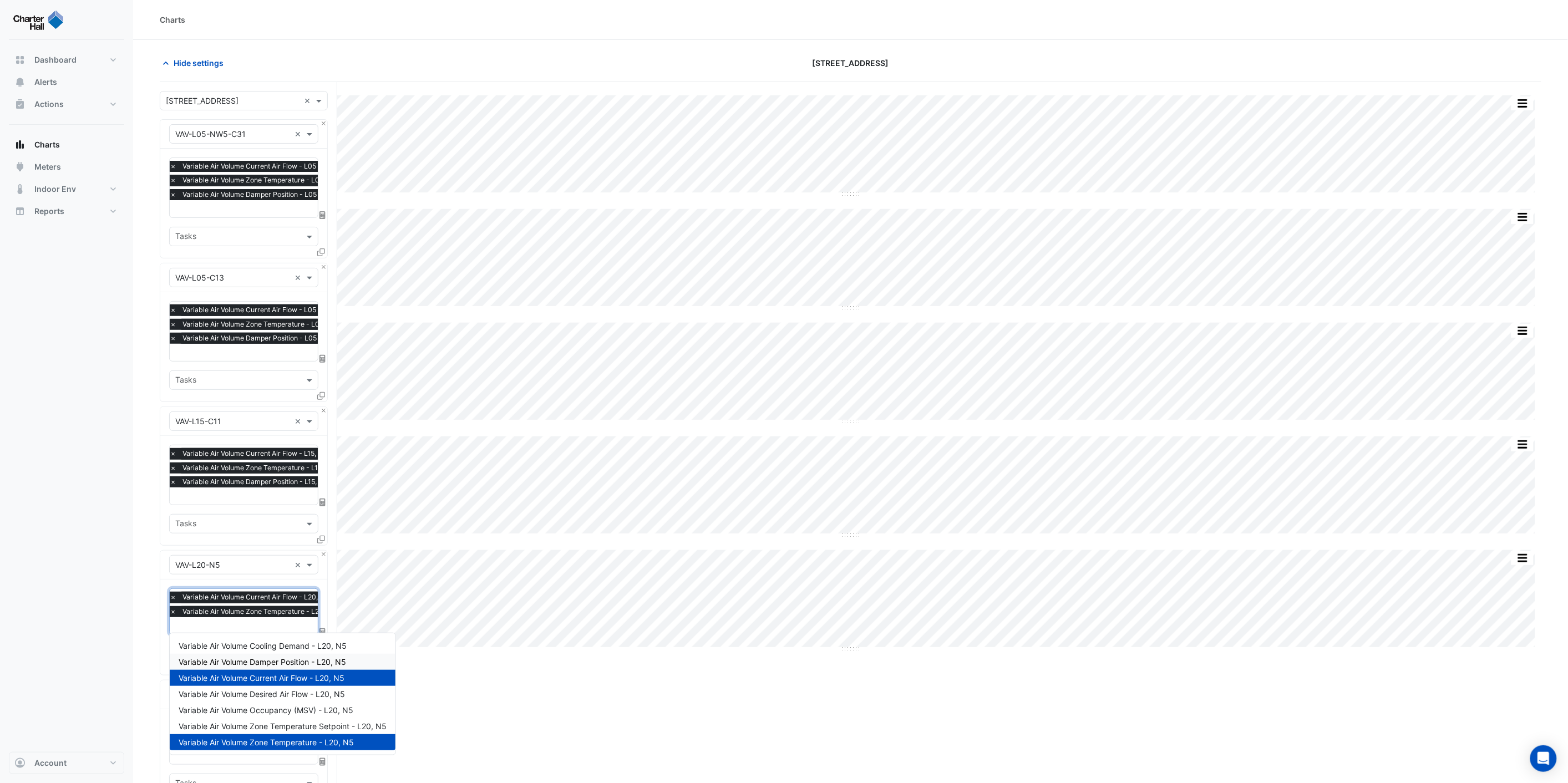
click at [250, 658] on span "Variable Air Volume Damper Position - L20, N5" at bounding box center [262, 662] width 167 height 9
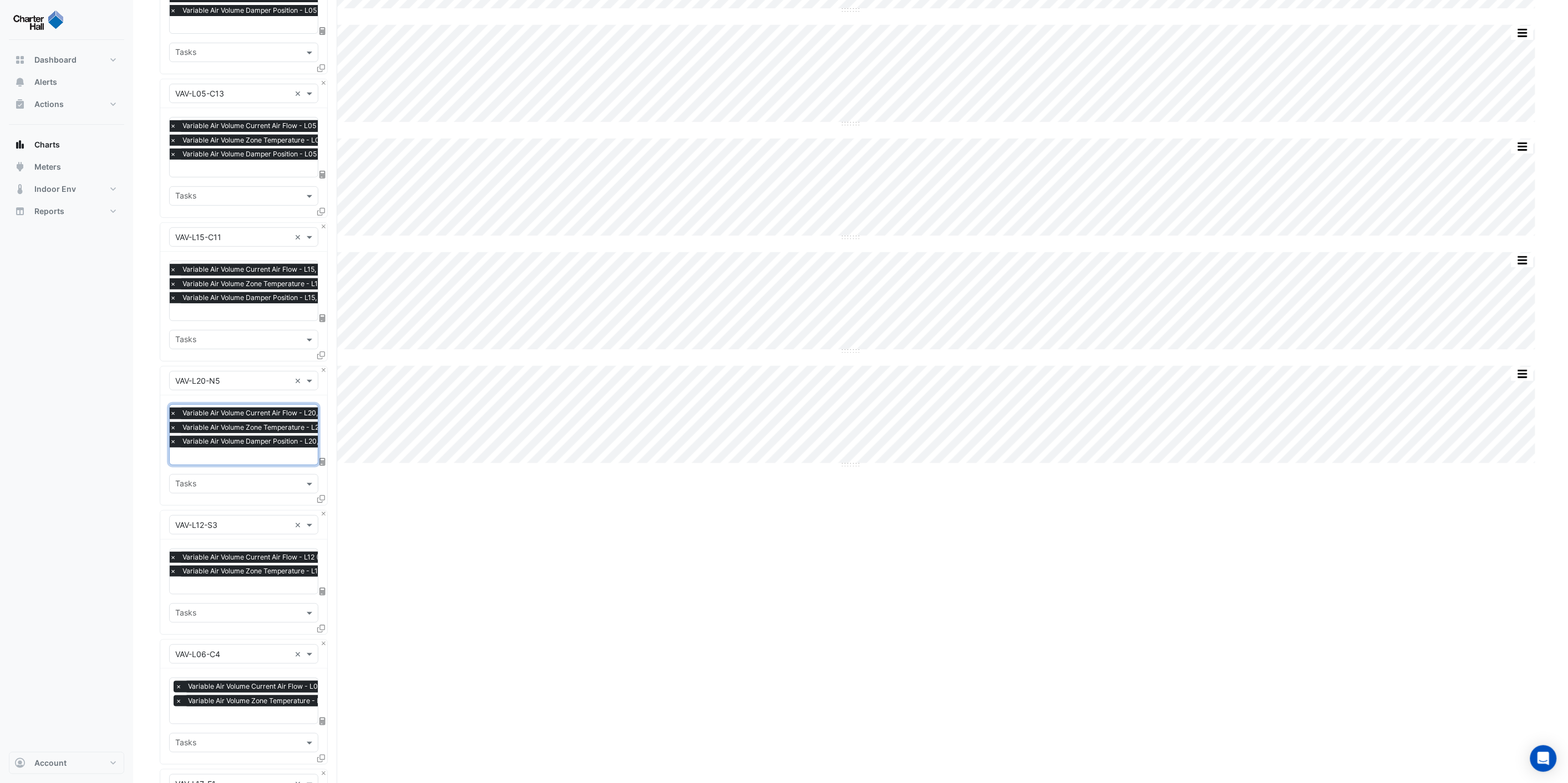
scroll to position [185, 0]
click at [224, 583] on input "text" at bounding box center [289, 586] width 238 height 12
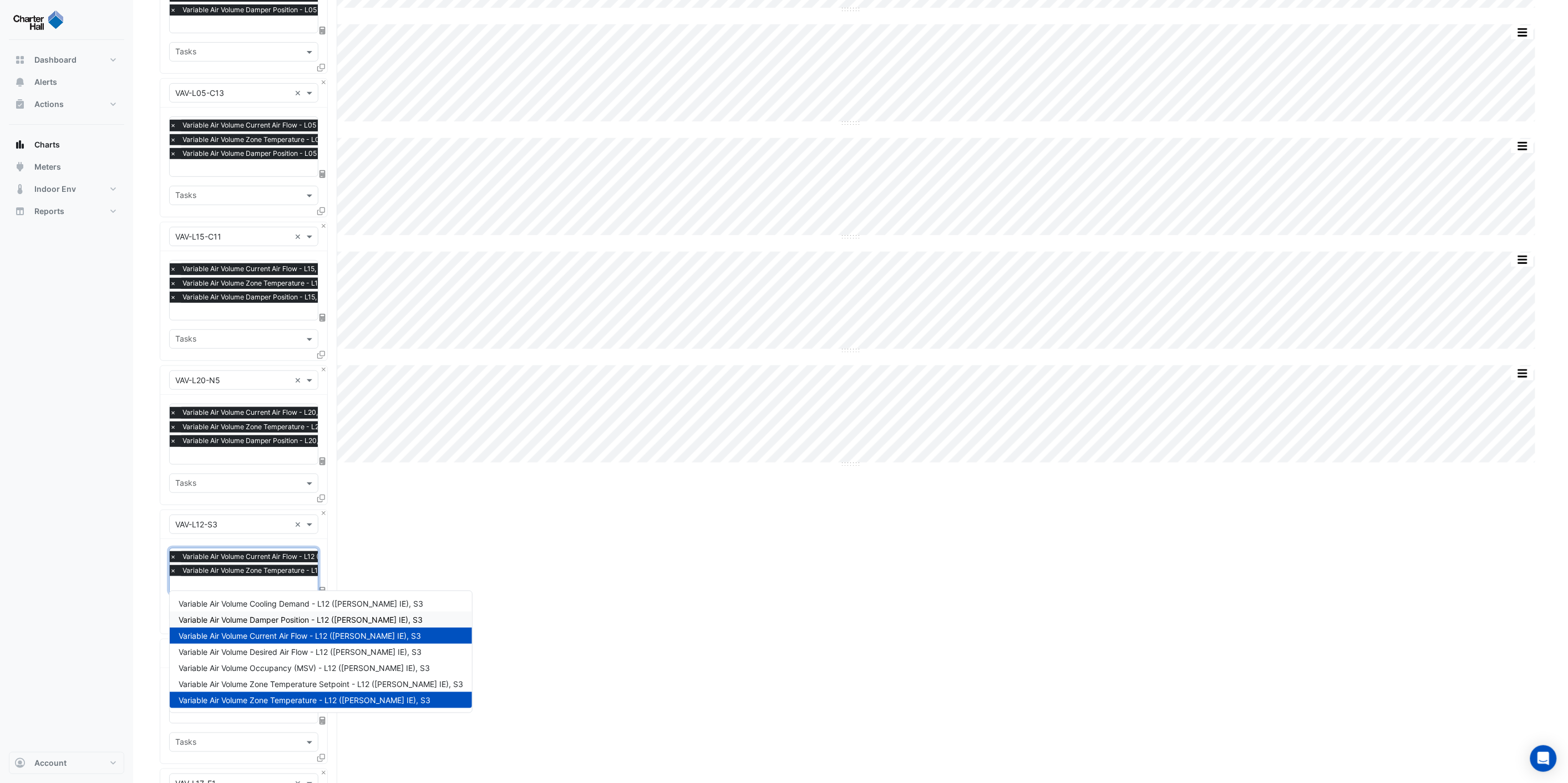
click at [263, 615] on span "Variable Air Volume Damper Position - L12 ([PERSON_NAME] IE), S3" at bounding box center [300, 620] width 244 height 9
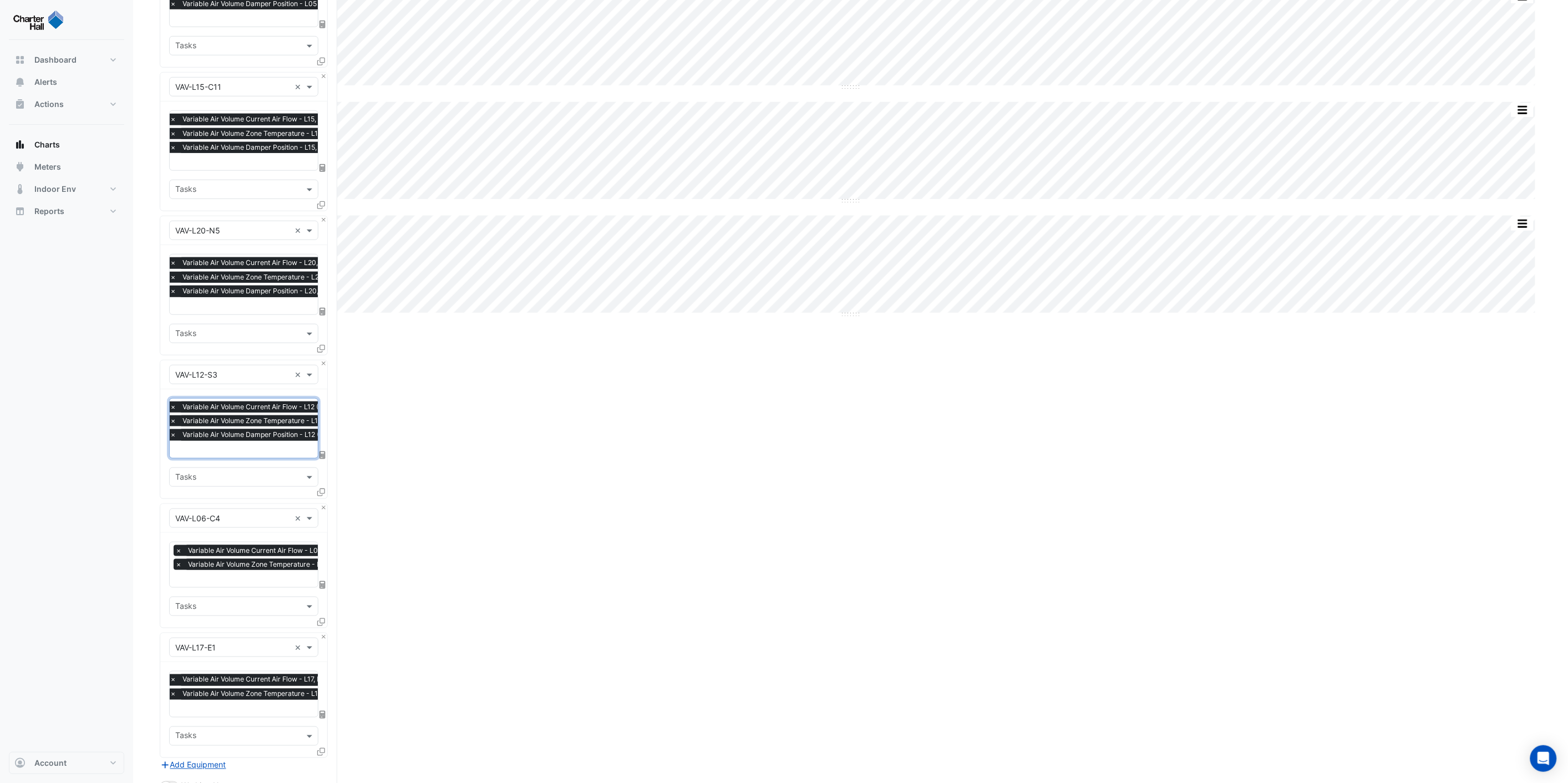
scroll to position [431, 0]
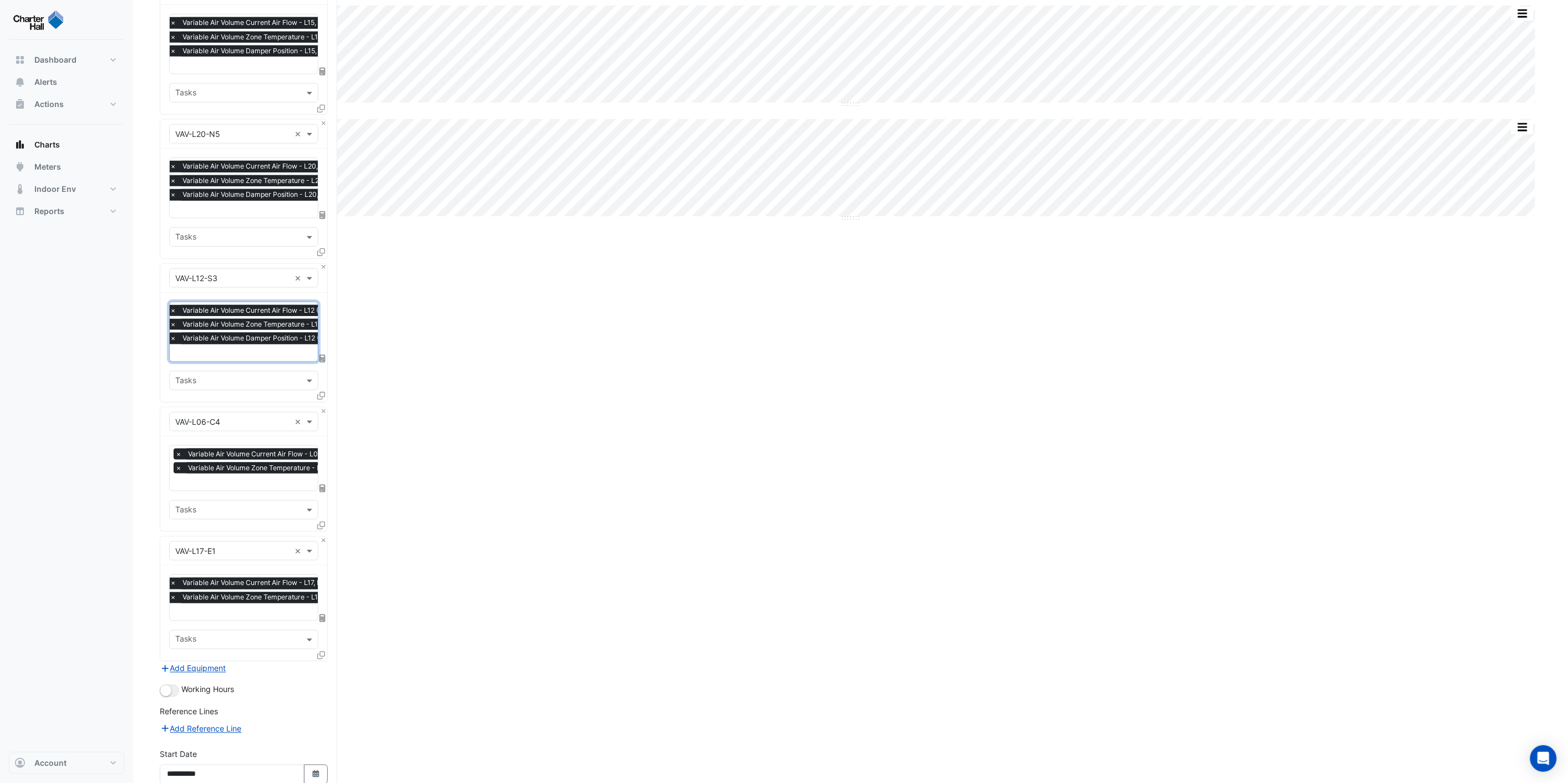
click at [225, 480] on input "text" at bounding box center [262, 483] width 173 height 12
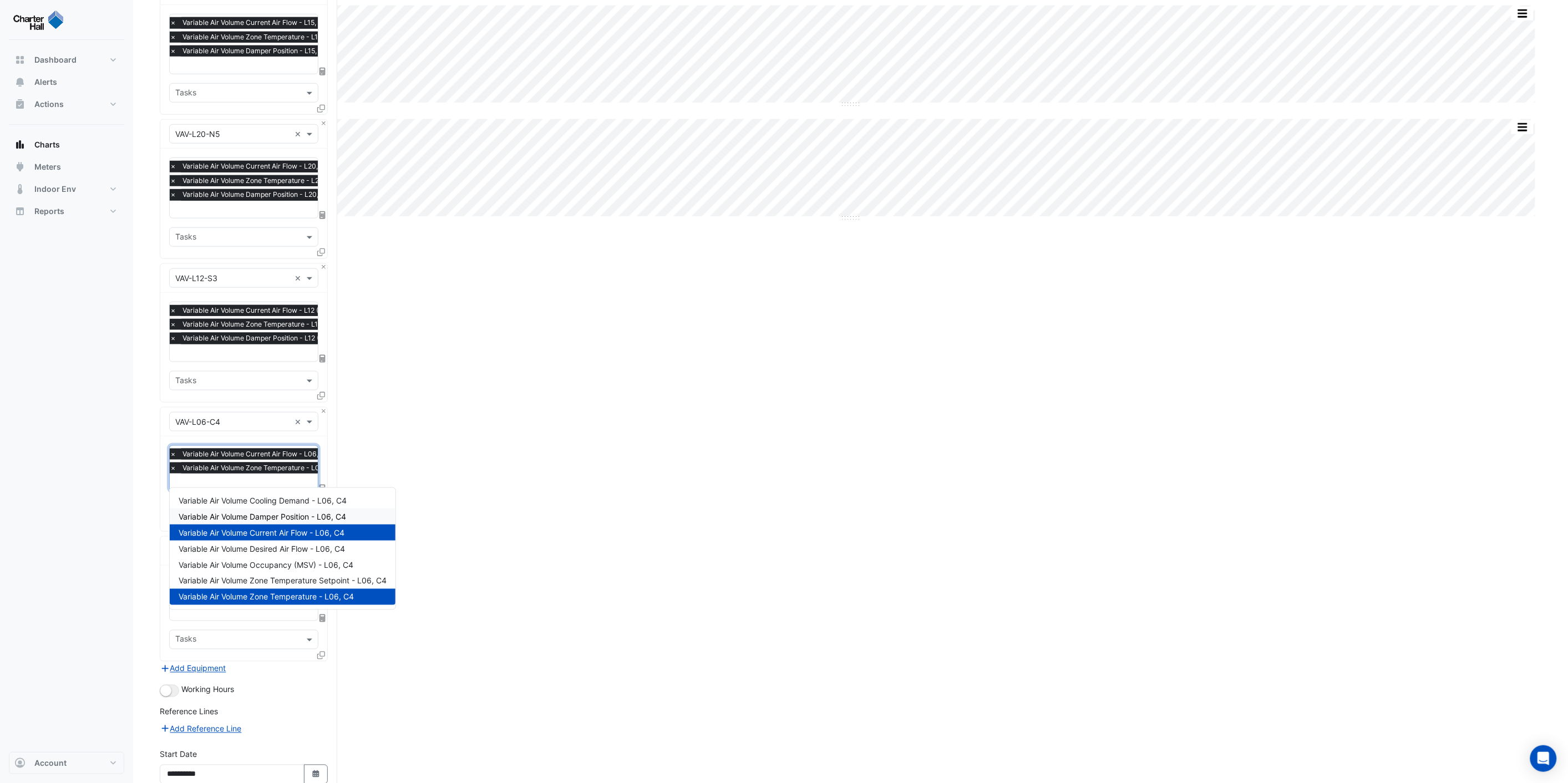
click at [241, 515] on span "Variable Air Volume Damper Position - L06, C4" at bounding box center [262, 516] width 167 height 9
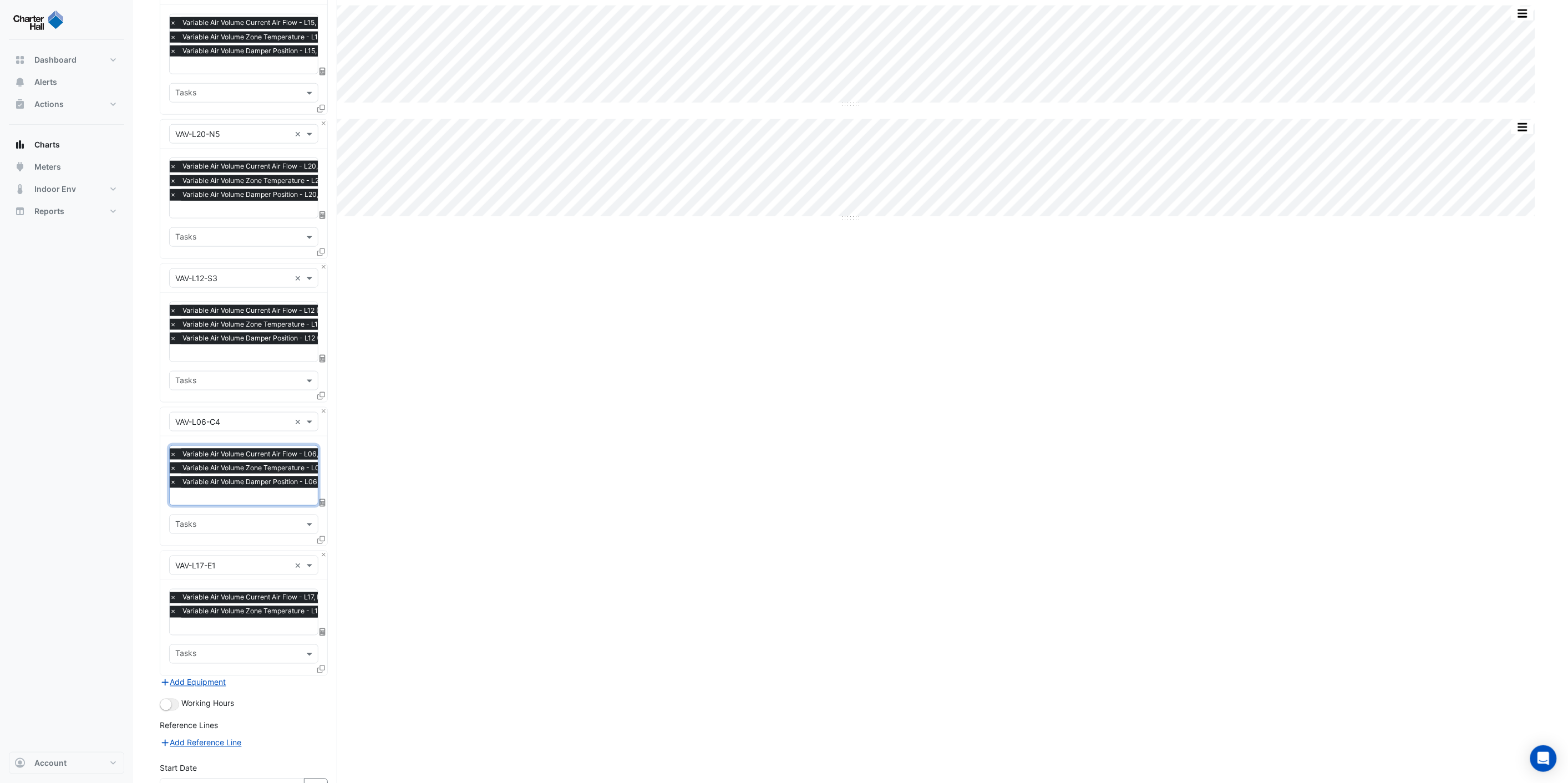
click at [207, 622] on input "text" at bounding box center [254, 628] width 167 height 12
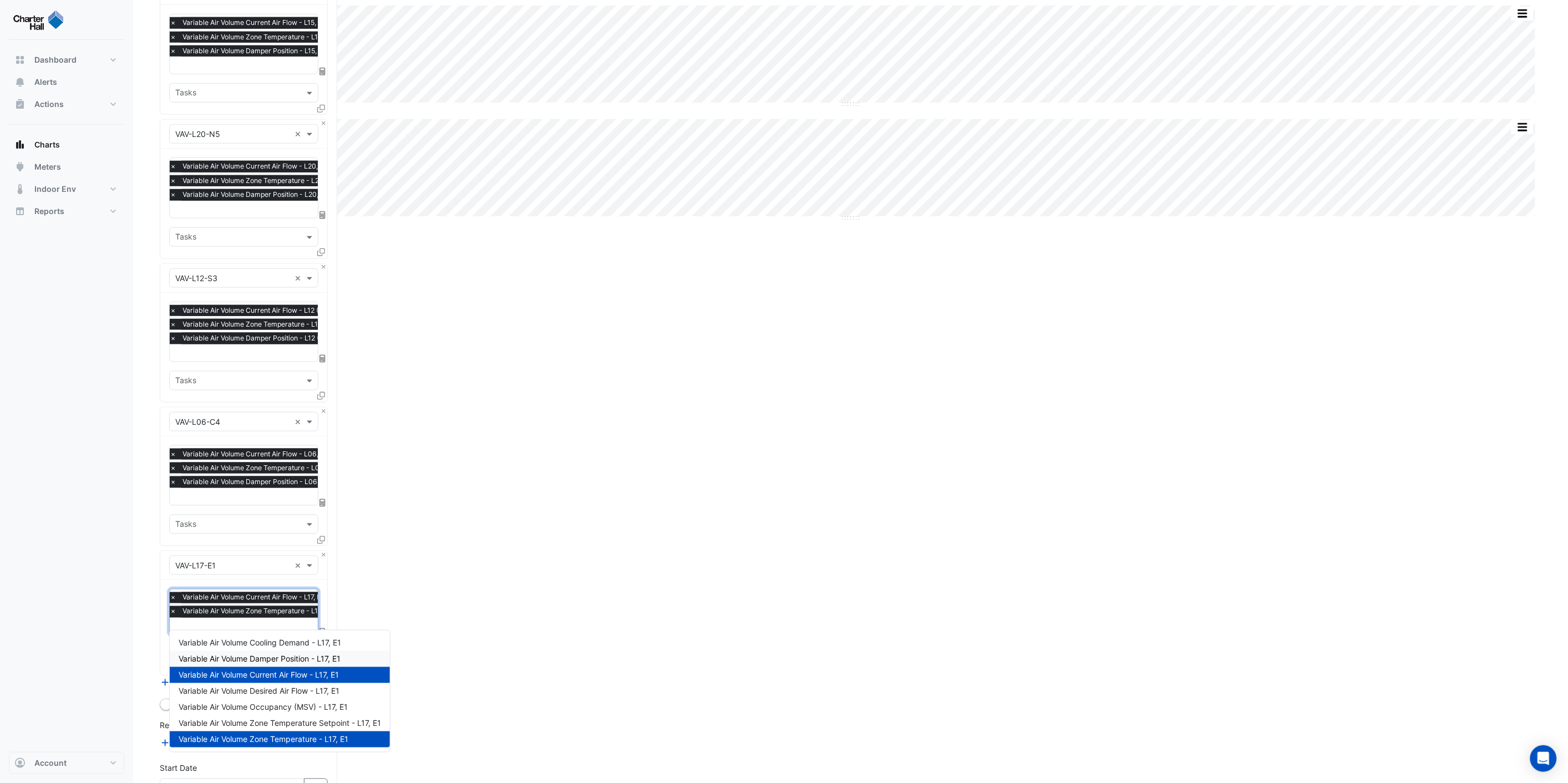
click at [259, 655] on span "Variable Air Volume Damper Position - L17, E1" at bounding box center [259, 659] width 162 height 9
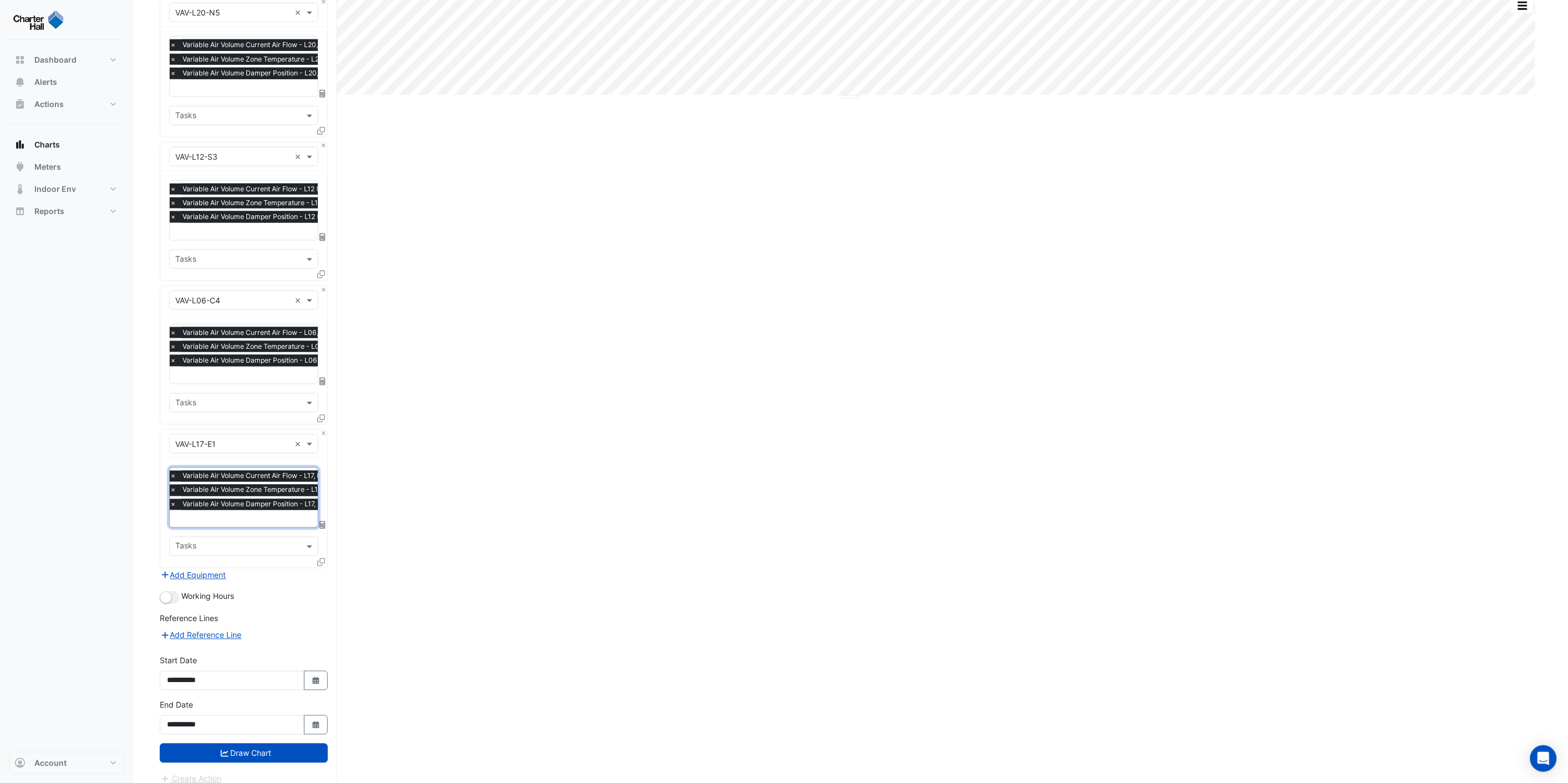
scroll to position [556, 0]
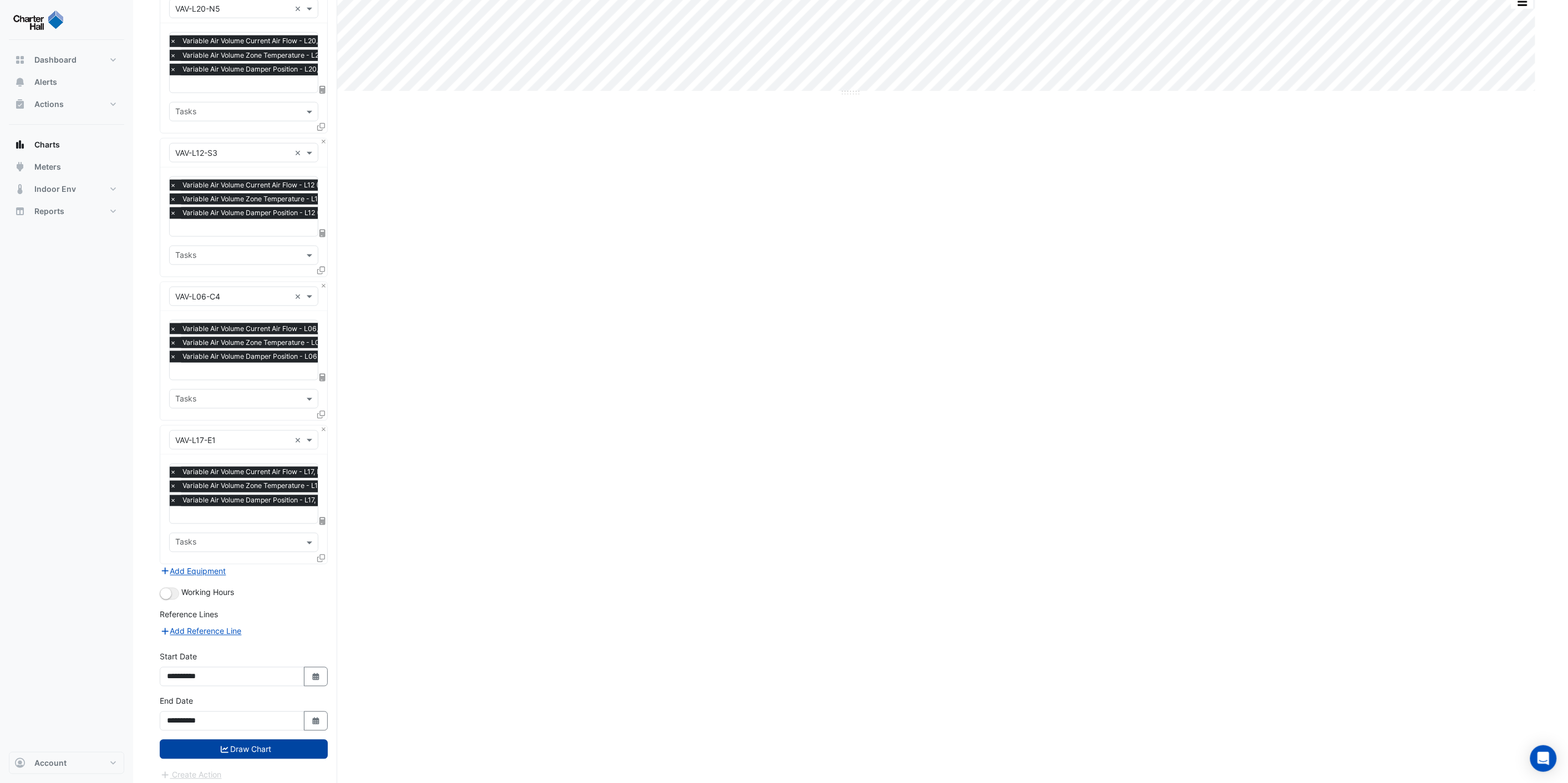
click at [252, 740] on button "Draw Chart" at bounding box center [243, 750] width 168 height 20
